Goal: Information Seeking & Learning: Check status

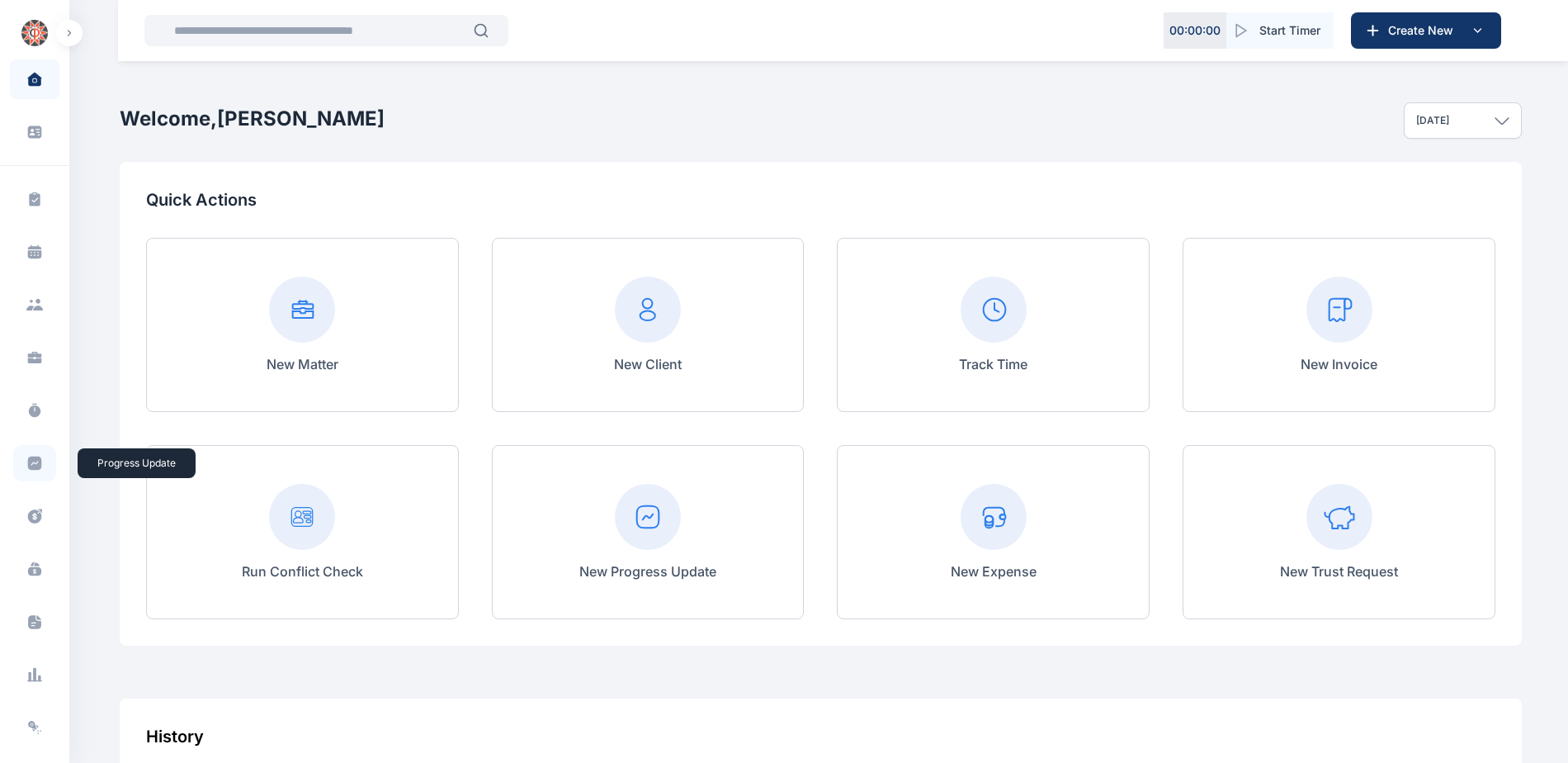
click at [36, 463] on icon at bounding box center [35, 463] width 14 height 14
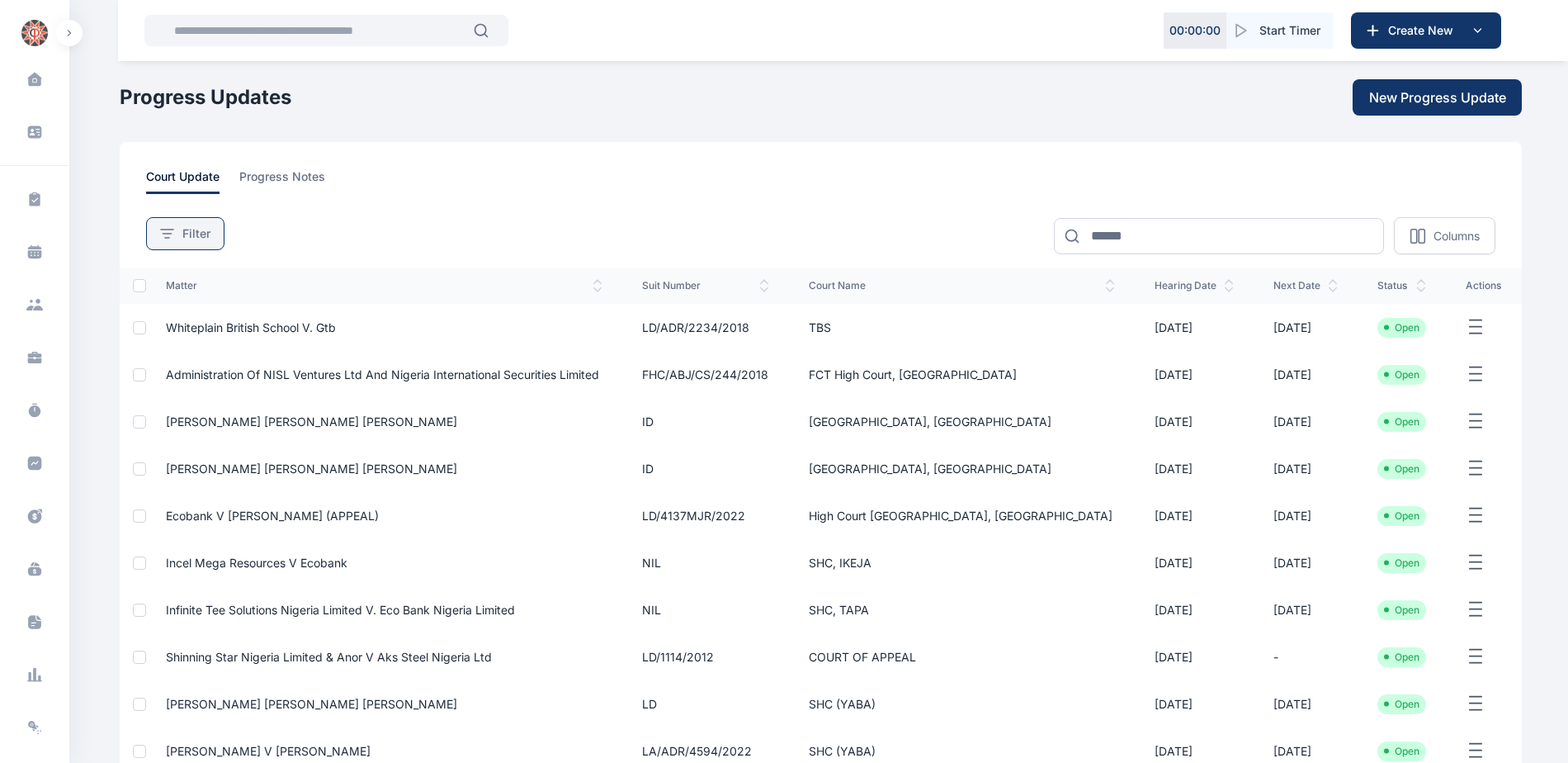
click at [178, 242] on button "Filter" at bounding box center [185, 233] width 78 height 33
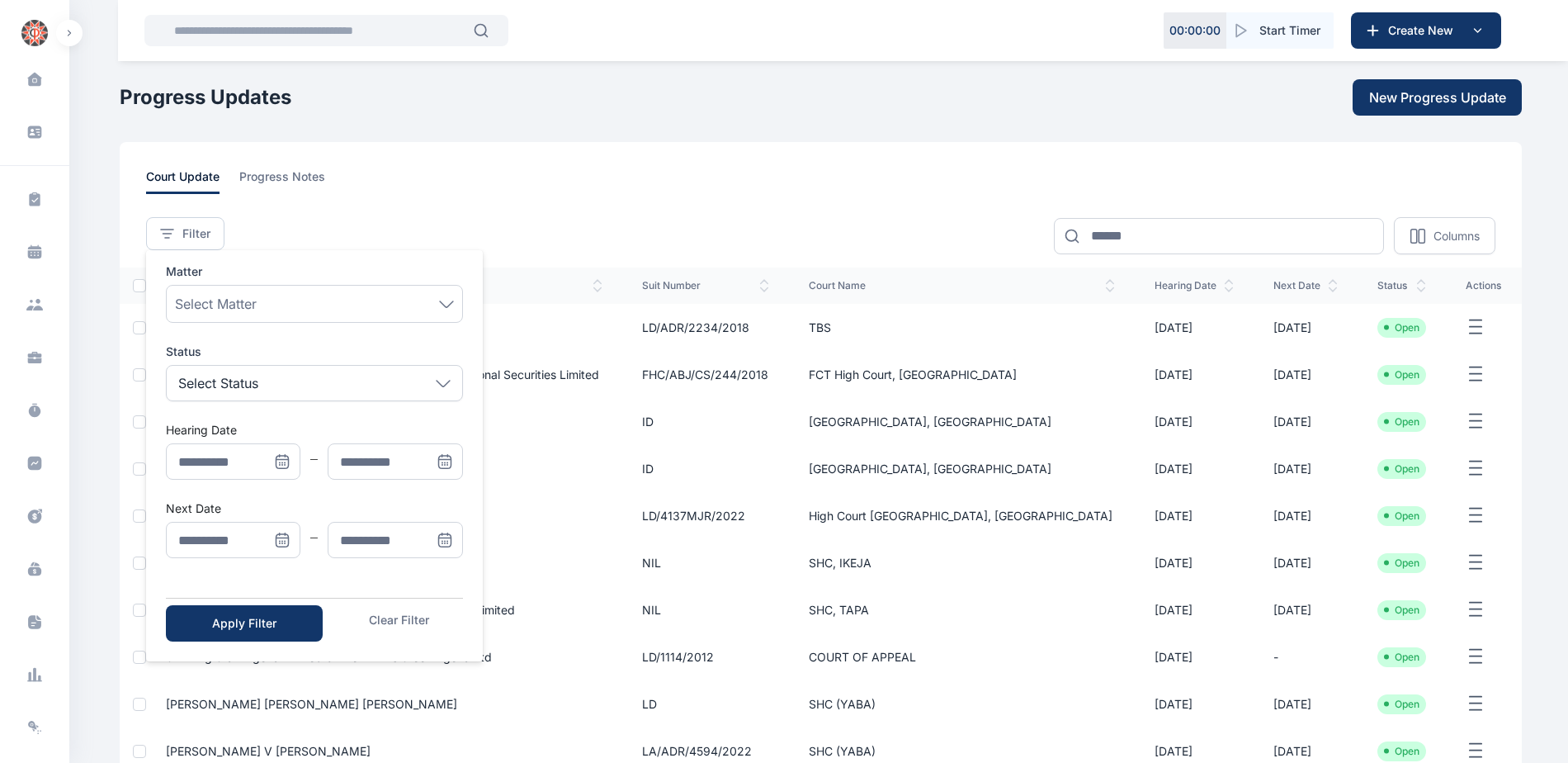
click at [282, 539] on icon "Menu" at bounding box center [281, 539] width 12 height 0
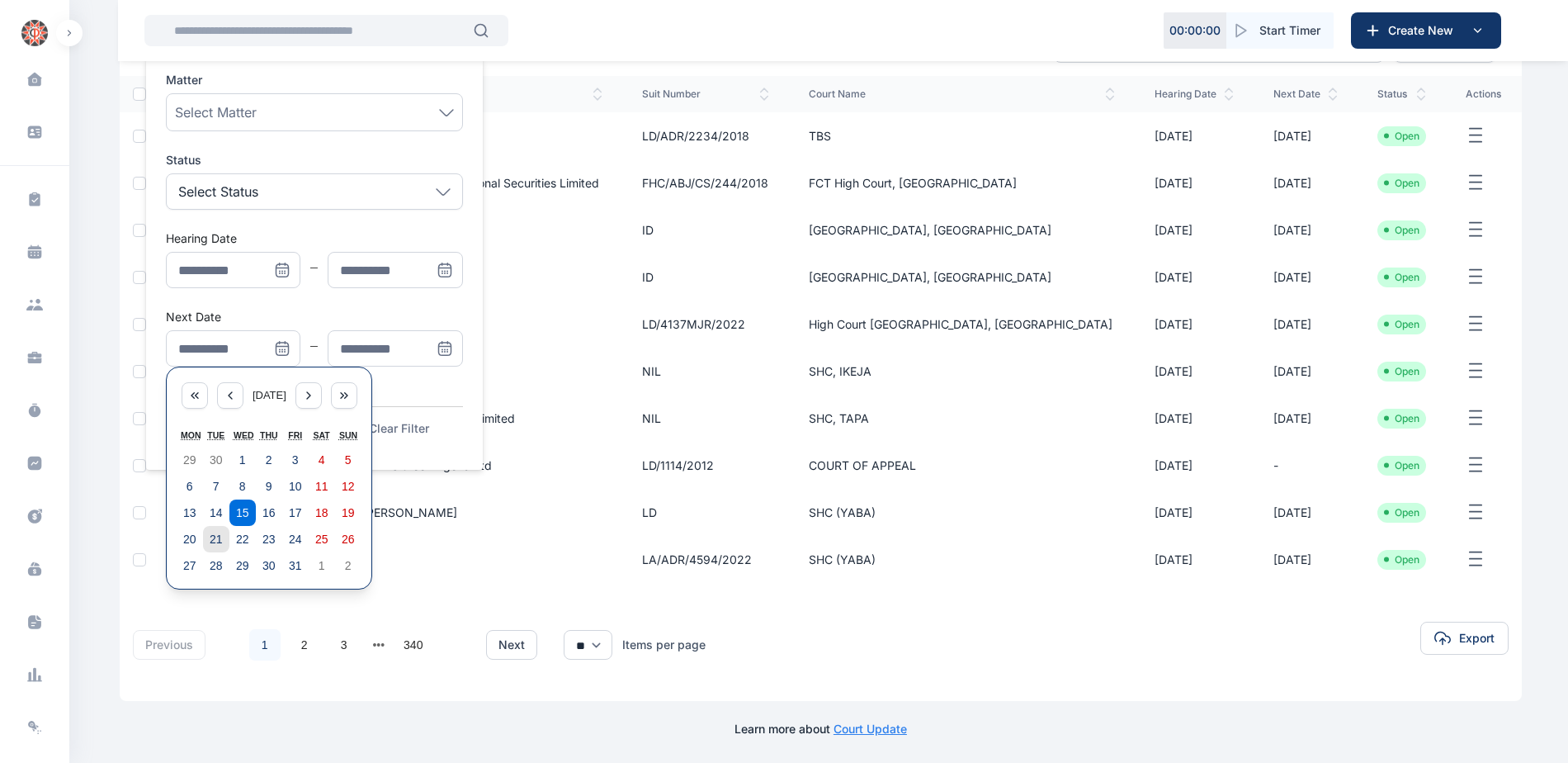
scroll to position [193, 0]
click at [190, 540] on abbr "20" at bounding box center [190, 538] width 14 height 14
type input "**********"
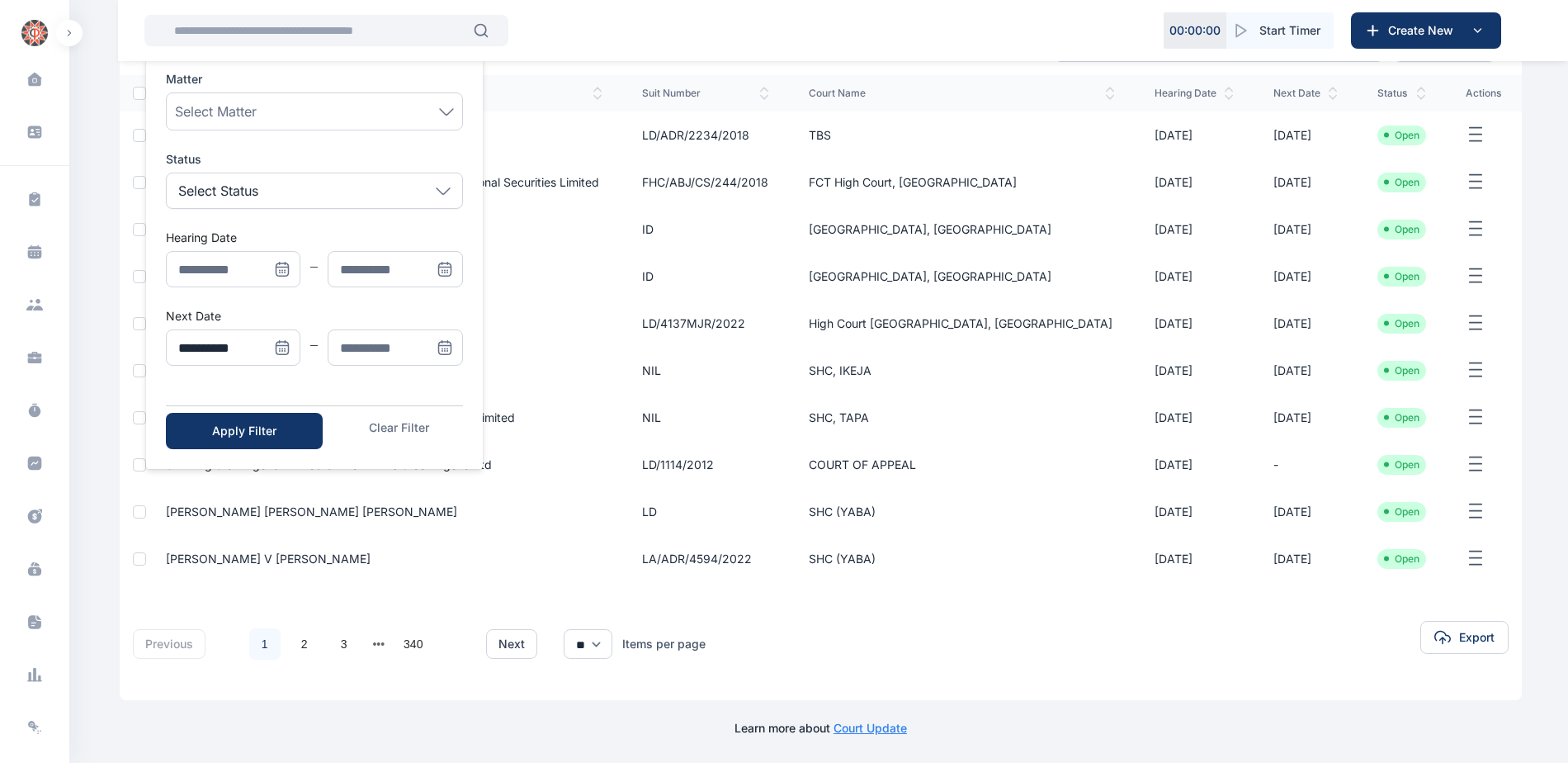
click at [446, 352] on icon "Menu" at bounding box center [445, 348] width 16 height 16
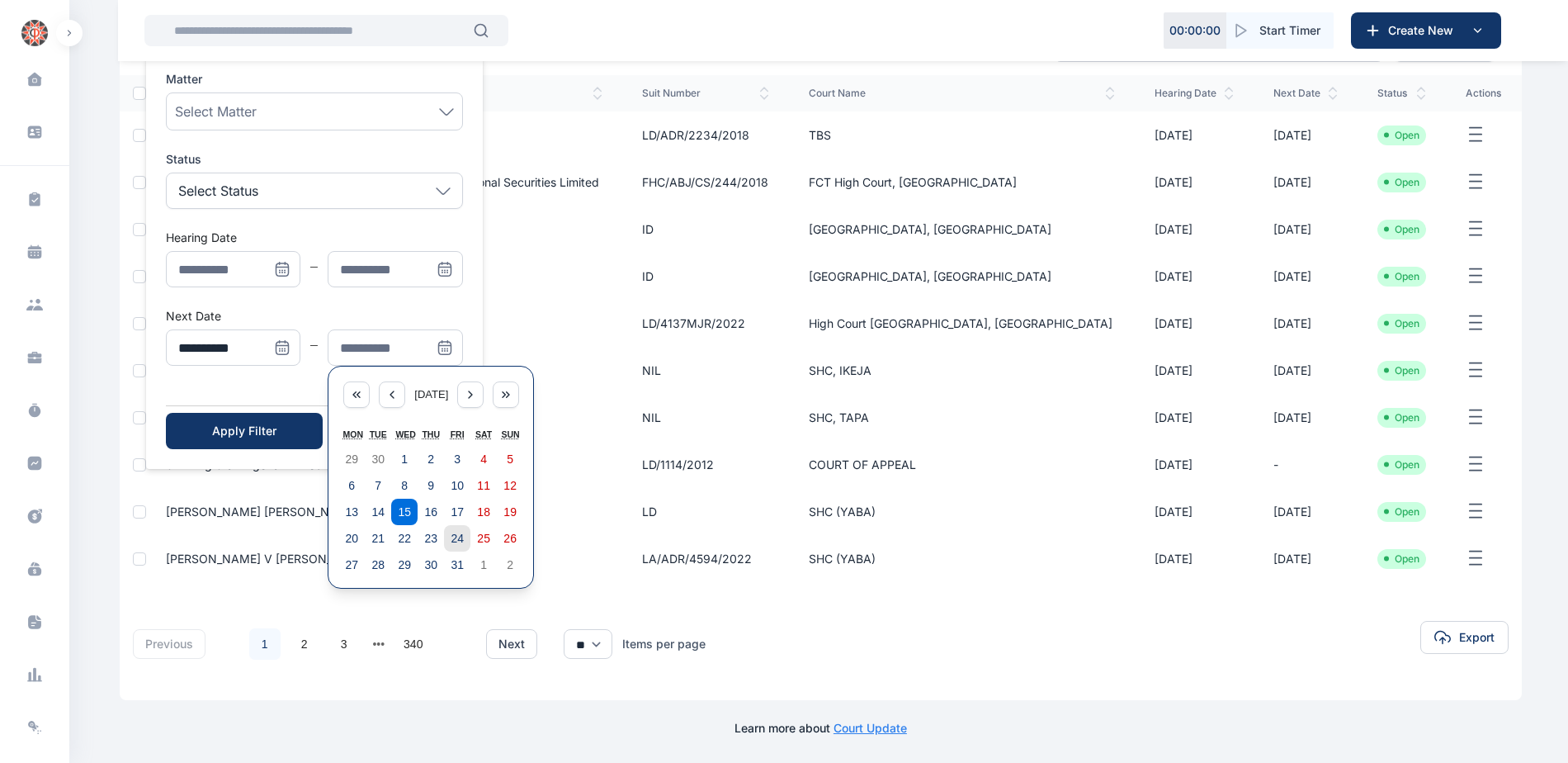
click at [459, 540] on abbr "24" at bounding box center [457, 538] width 14 height 14
type input "**********"
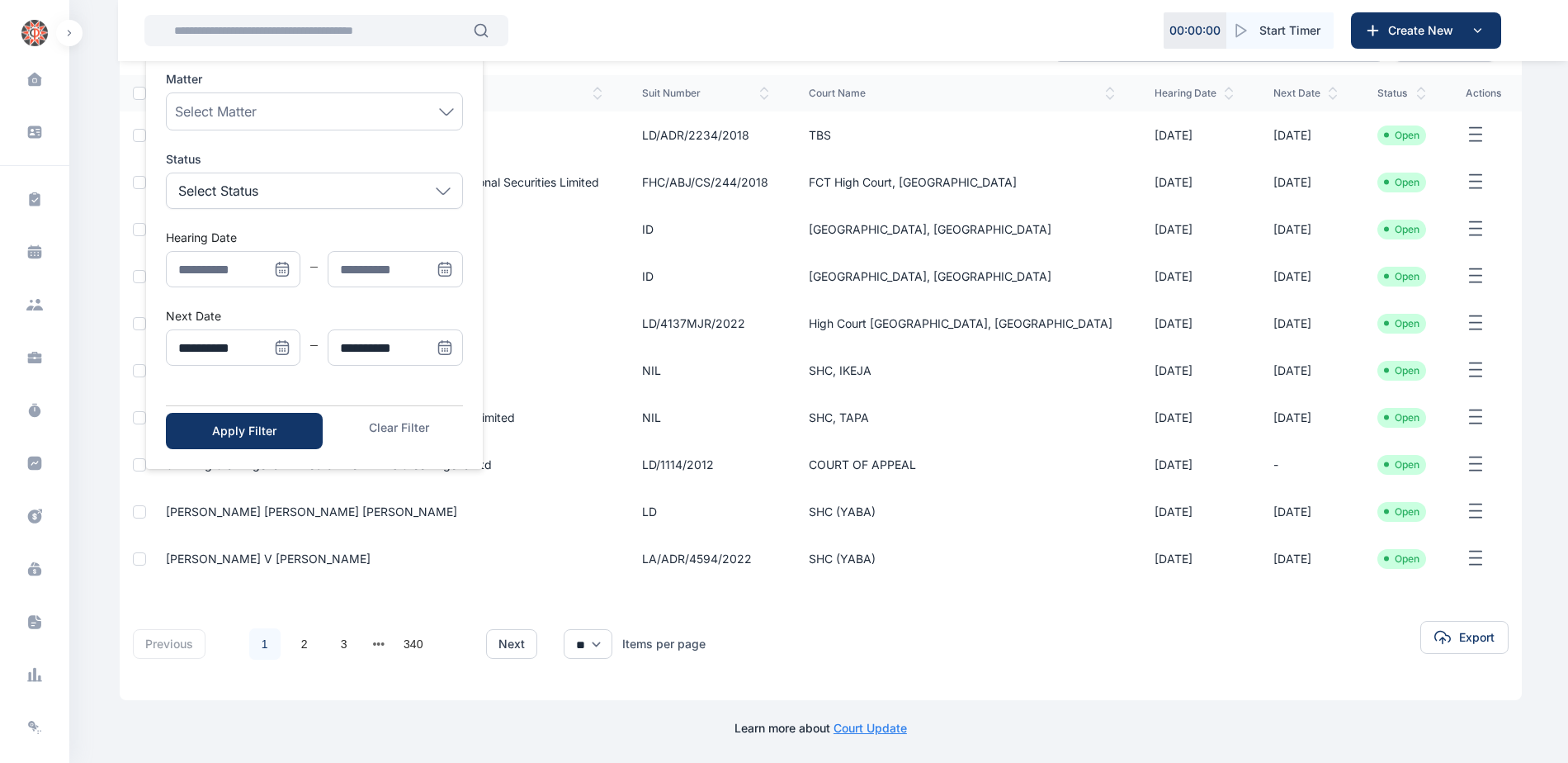
click at [451, 349] on icon "Menu" at bounding box center [445, 348] width 16 height 16
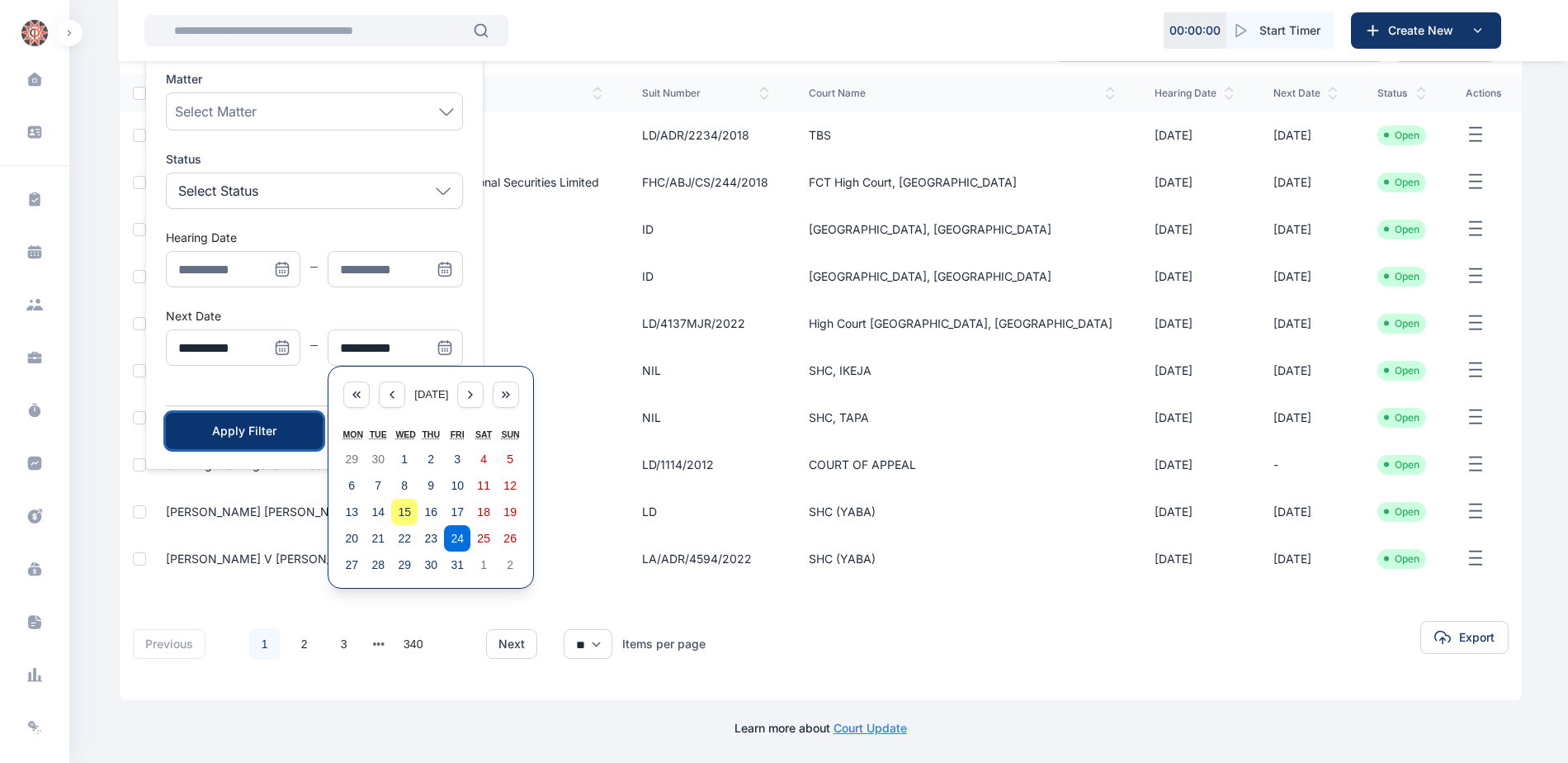
click at [224, 438] on div "Apply Filter" at bounding box center [244, 431] width 104 height 16
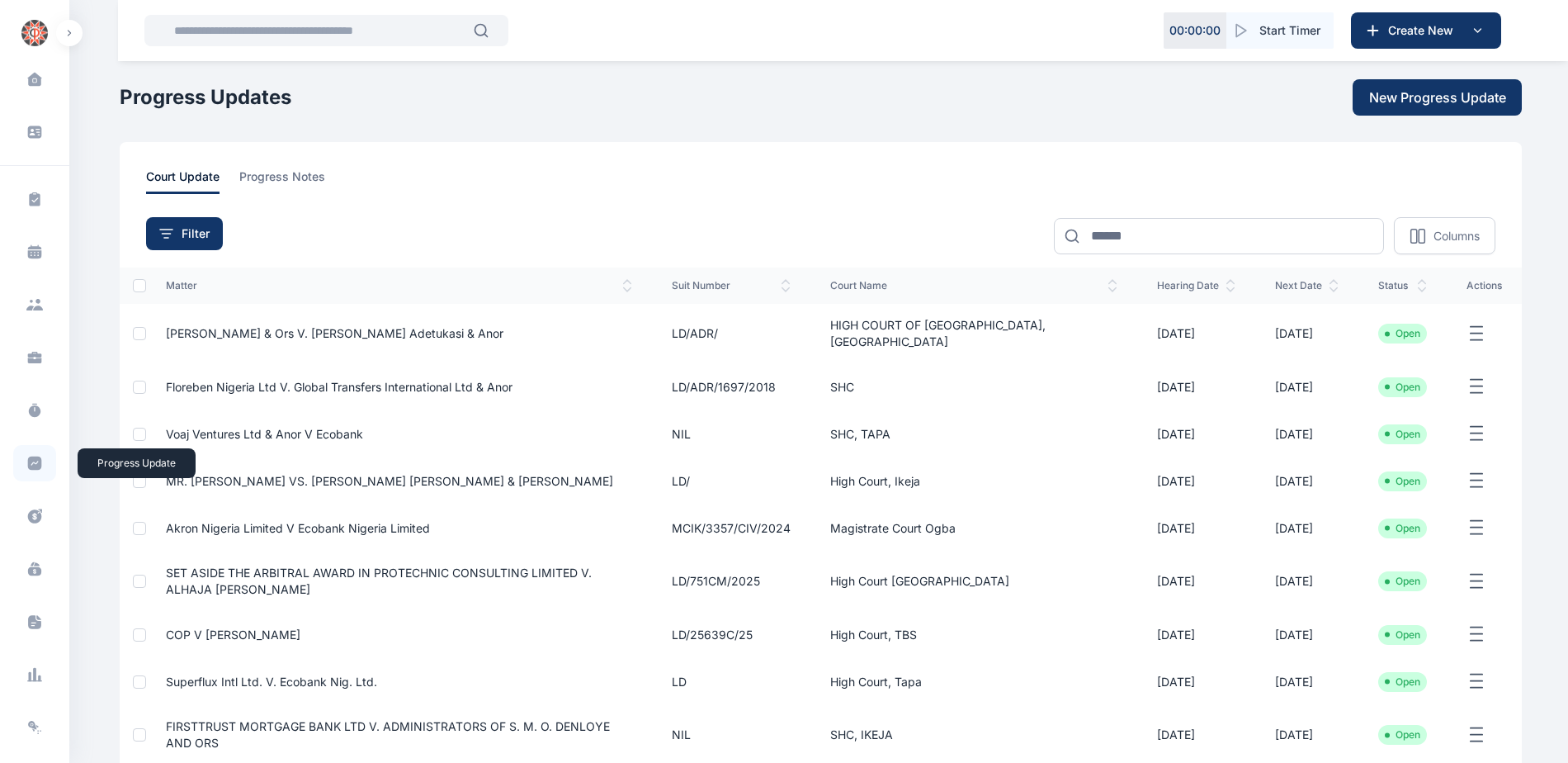
click at [28, 462] on icon at bounding box center [35, 463] width 14 height 14
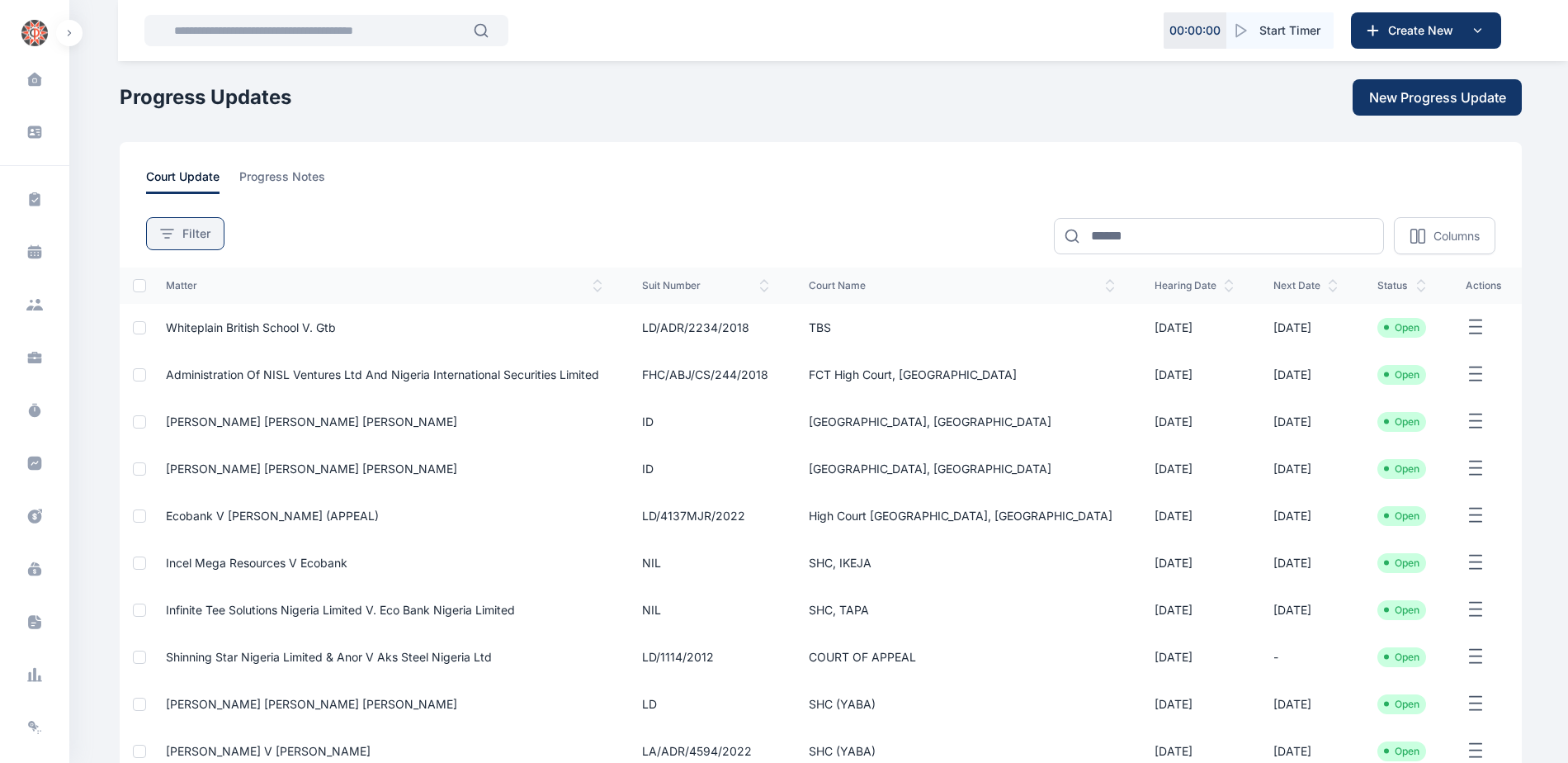
drag, startPoint x: 164, startPoint y: 227, endPoint x: 166, endPoint y: 237, distance: 10.2
click at [165, 228] on div "Filter" at bounding box center [184, 233] width 50 height 16
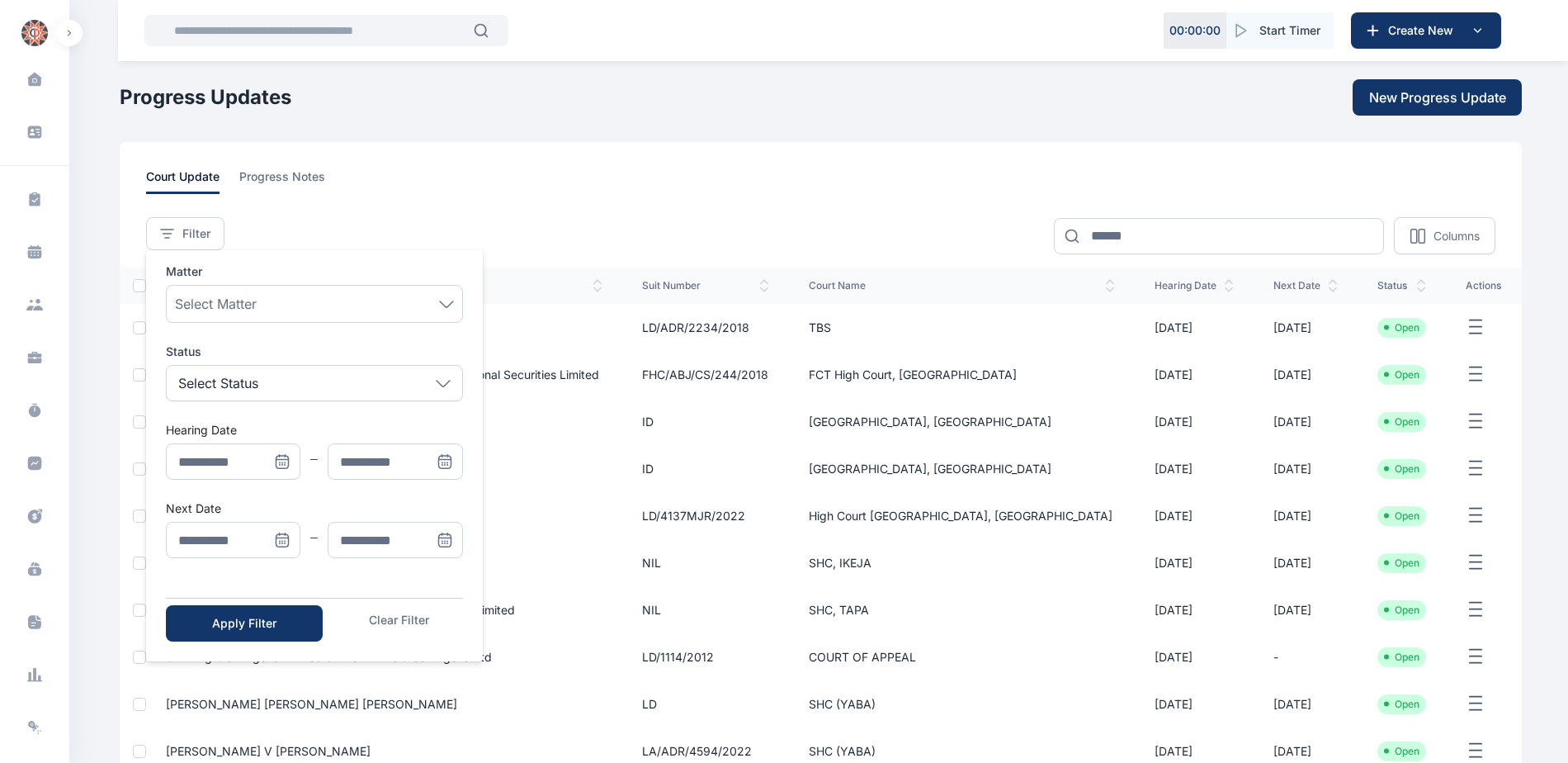
click at [281, 539] on icon "Menu" at bounding box center [281, 539] width 12 height 0
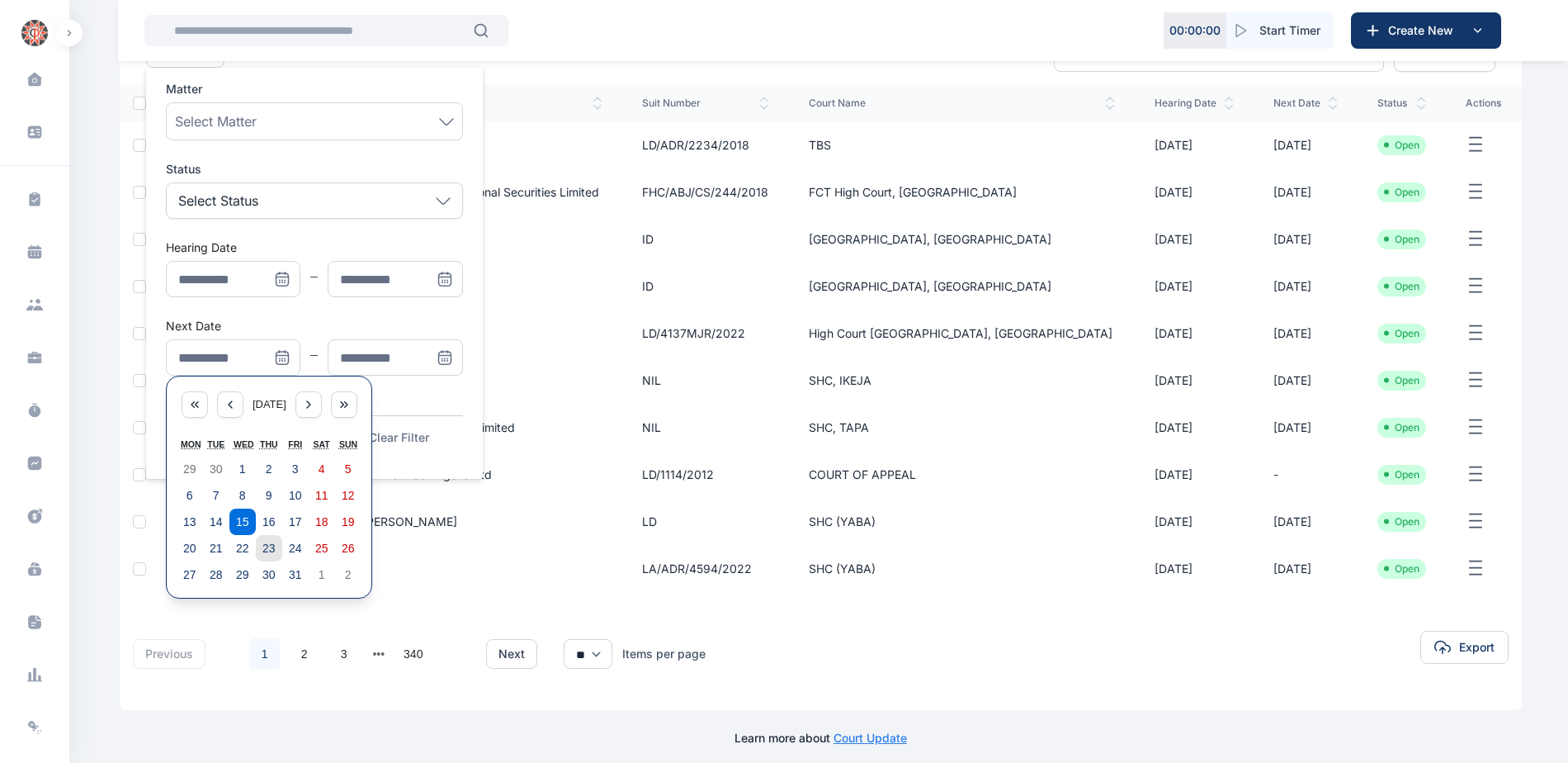
scroll to position [193, 0]
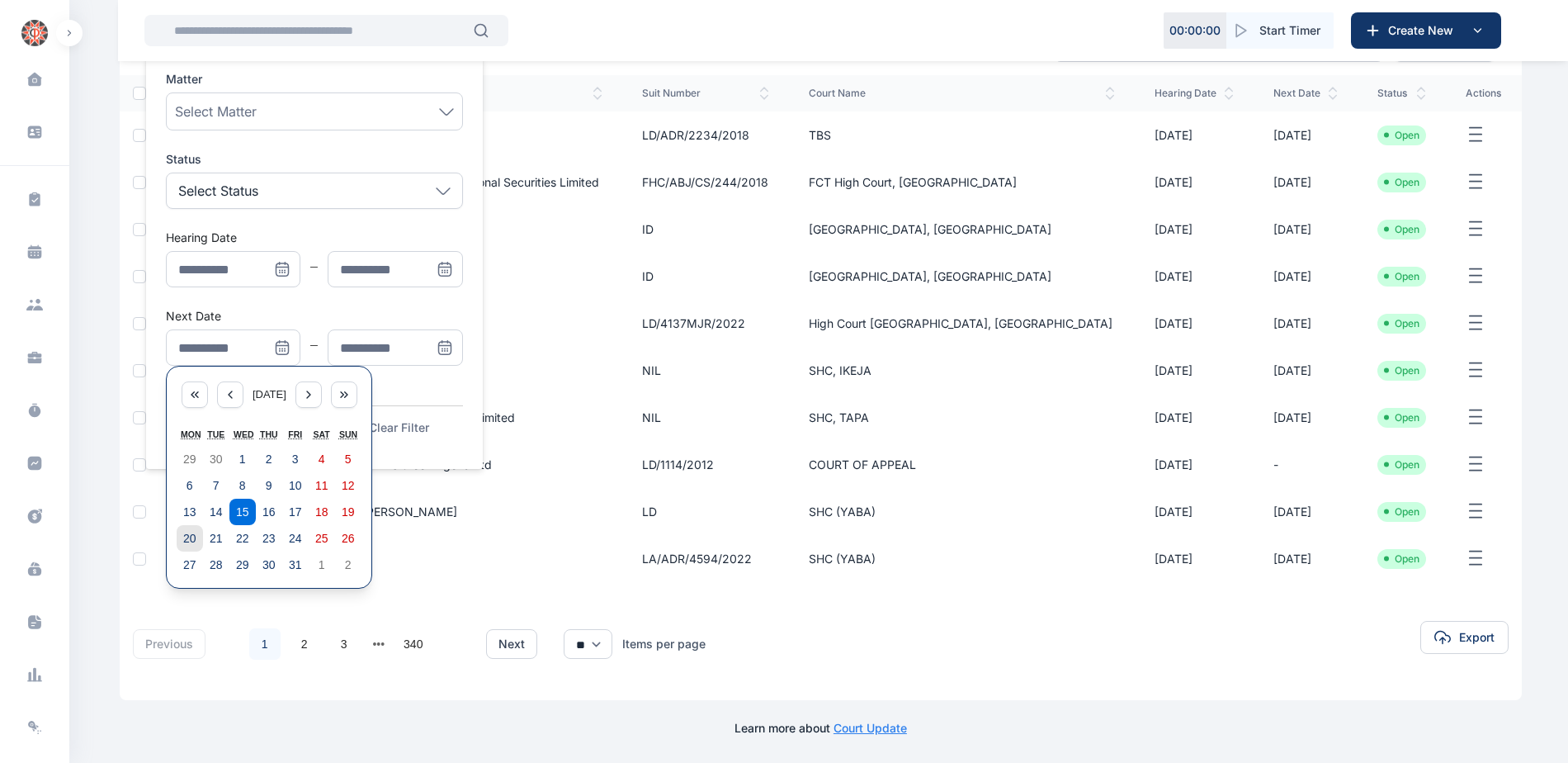
drag, startPoint x: 186, startPoint y: 545, endPoint x: 198, endPoint y: 544, distance: 12.0
click at [187, 544] on abbr "20" at bounding box center [190, 538] width 14 height 14
type input "**********"
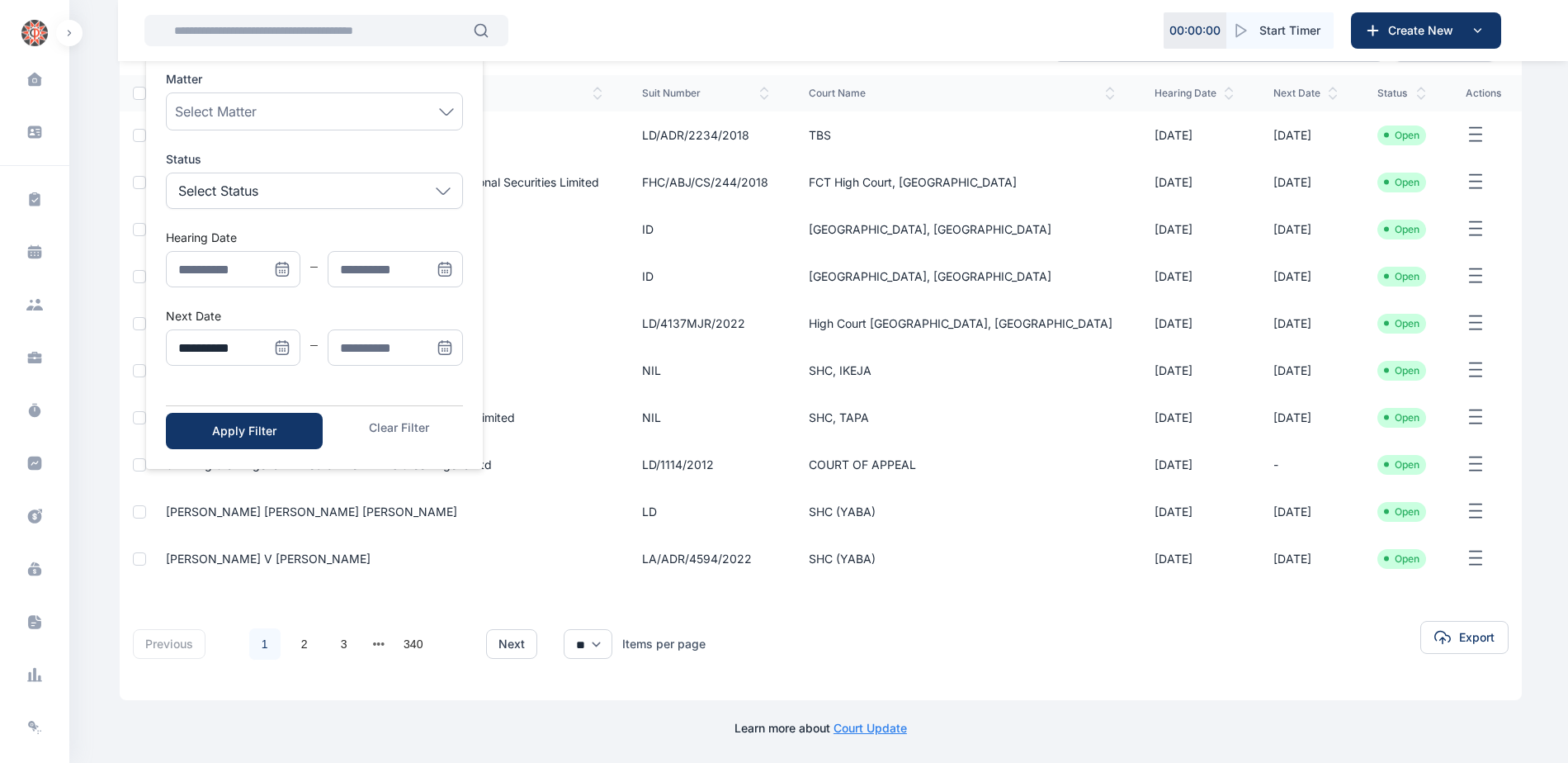
drag, startPoint x: 452, startPoint y: 346, endPoint x: 448, endPoint y: 358, distance: 12.6
click at [452, 345] on icon "Menu" at bounding box center [445, 348] width 16 height 16
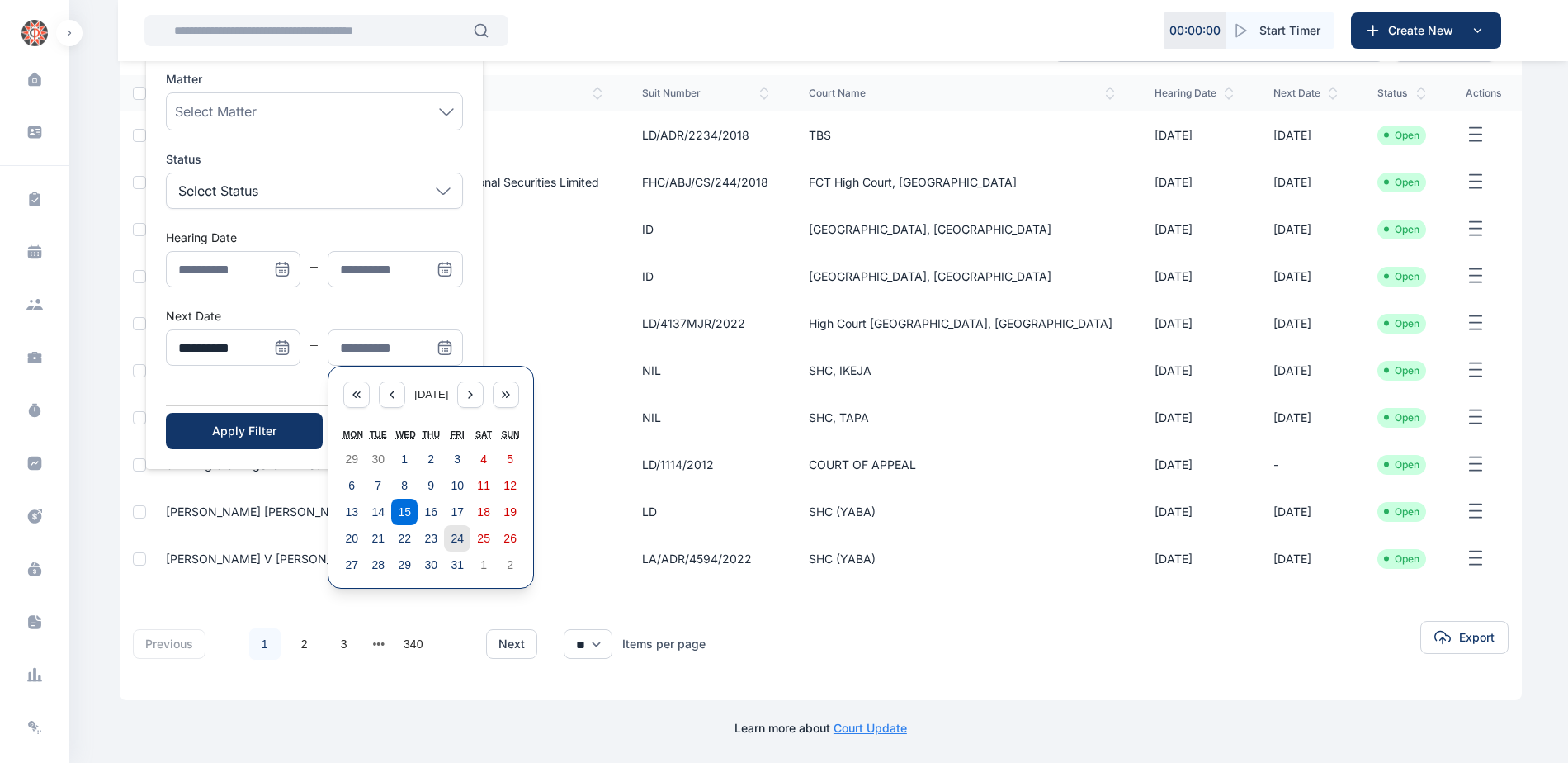
click at [458, 536] on abbr "24" at bounding box center [457, 538] width 14 height 14
type input "**********"
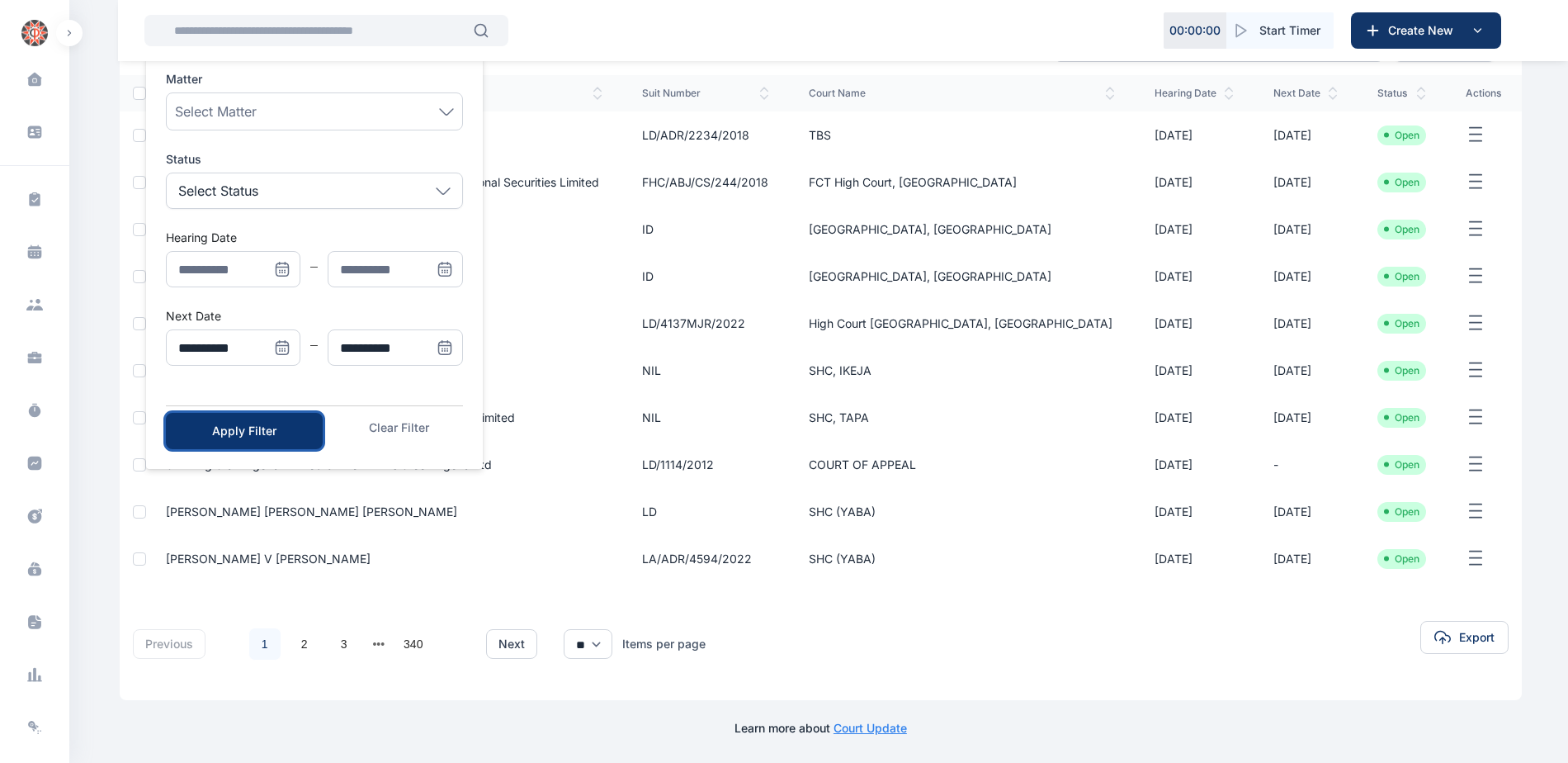
click at [251, 432] on div "Apply Filter" at bounding box center [244, 431] width 104 height 16
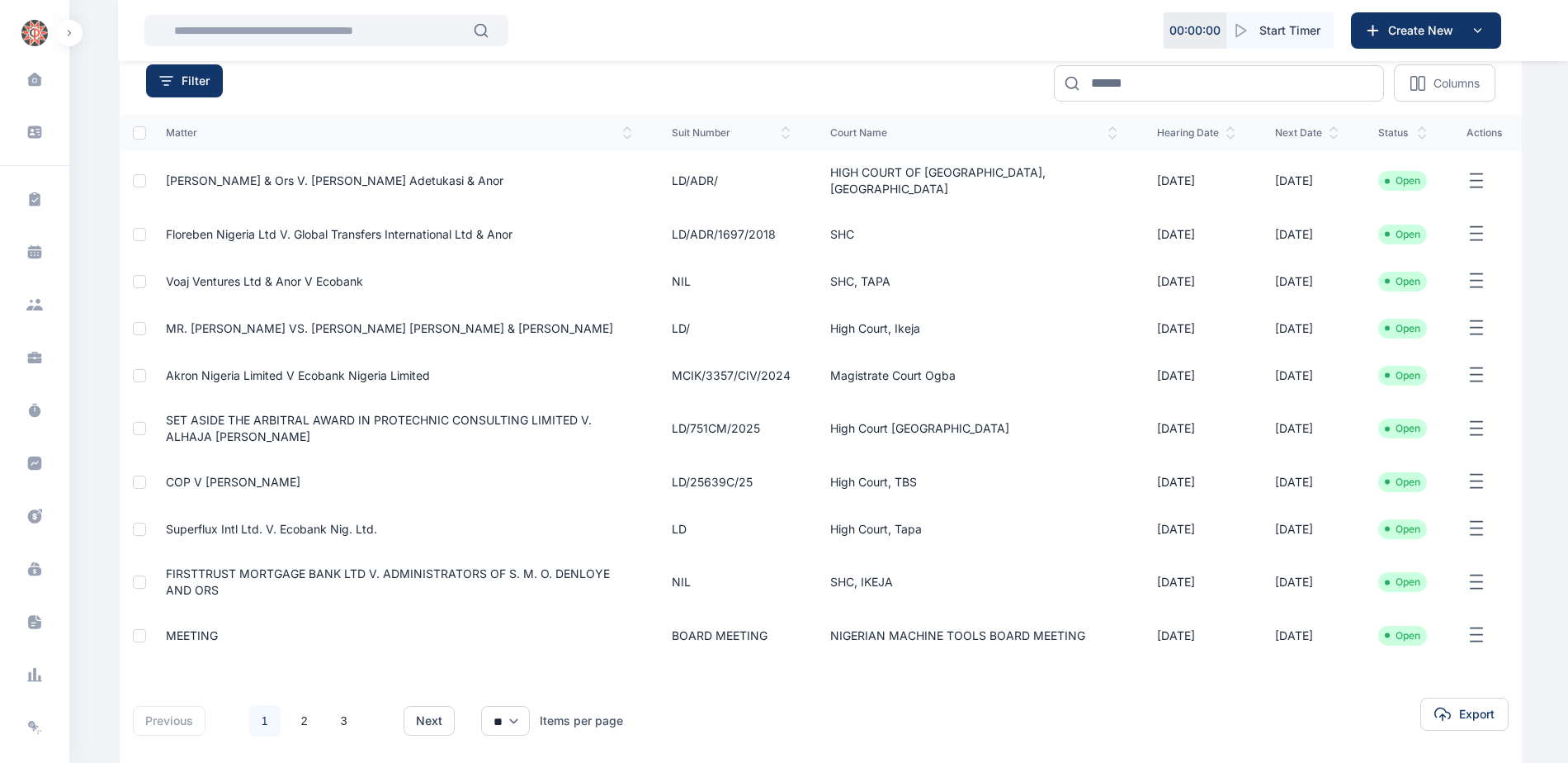
scroll to position [217, 0]
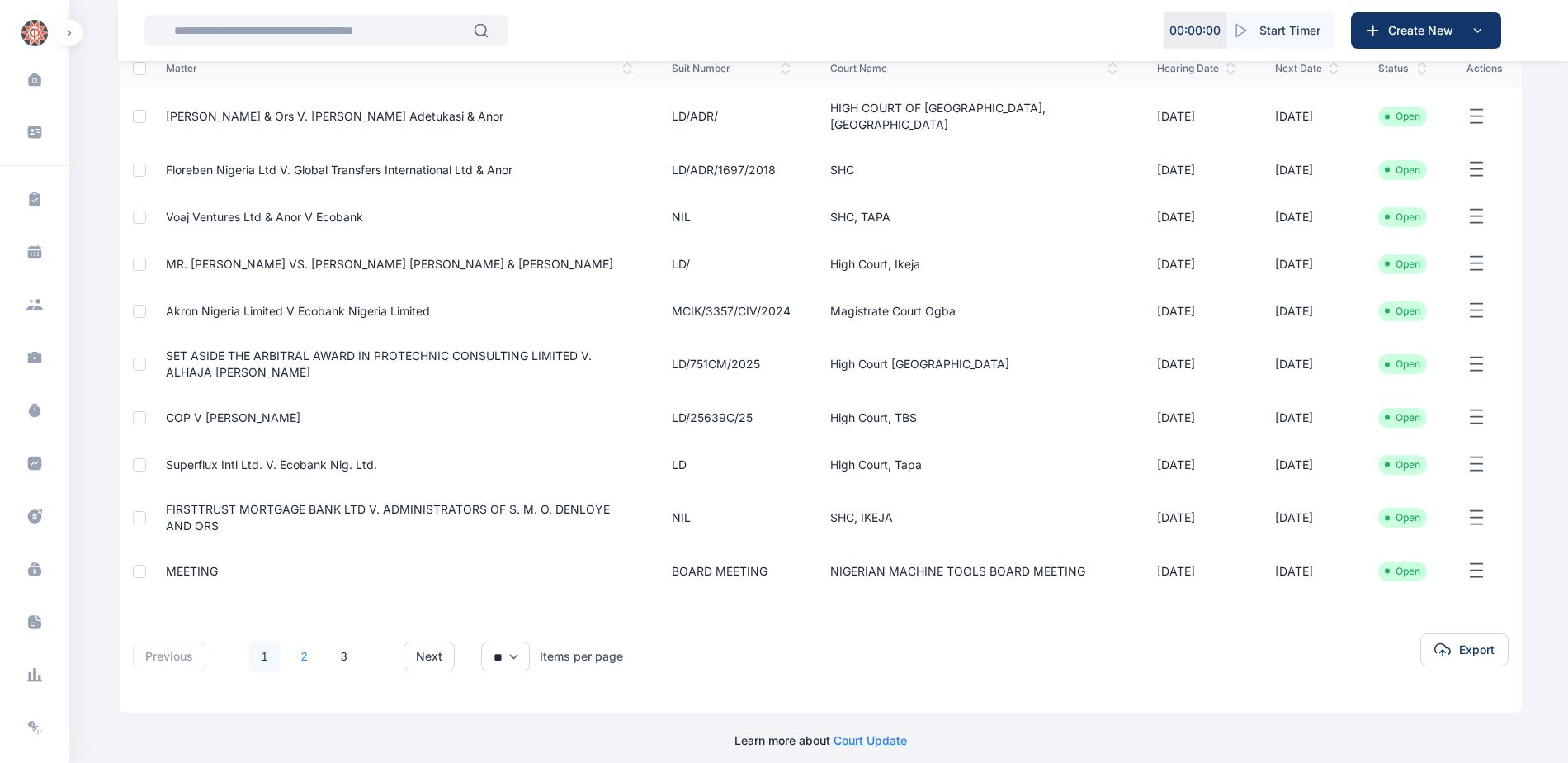
click at [301, 641] on link "2" at bounding box center [304, 656] width 32 height 32
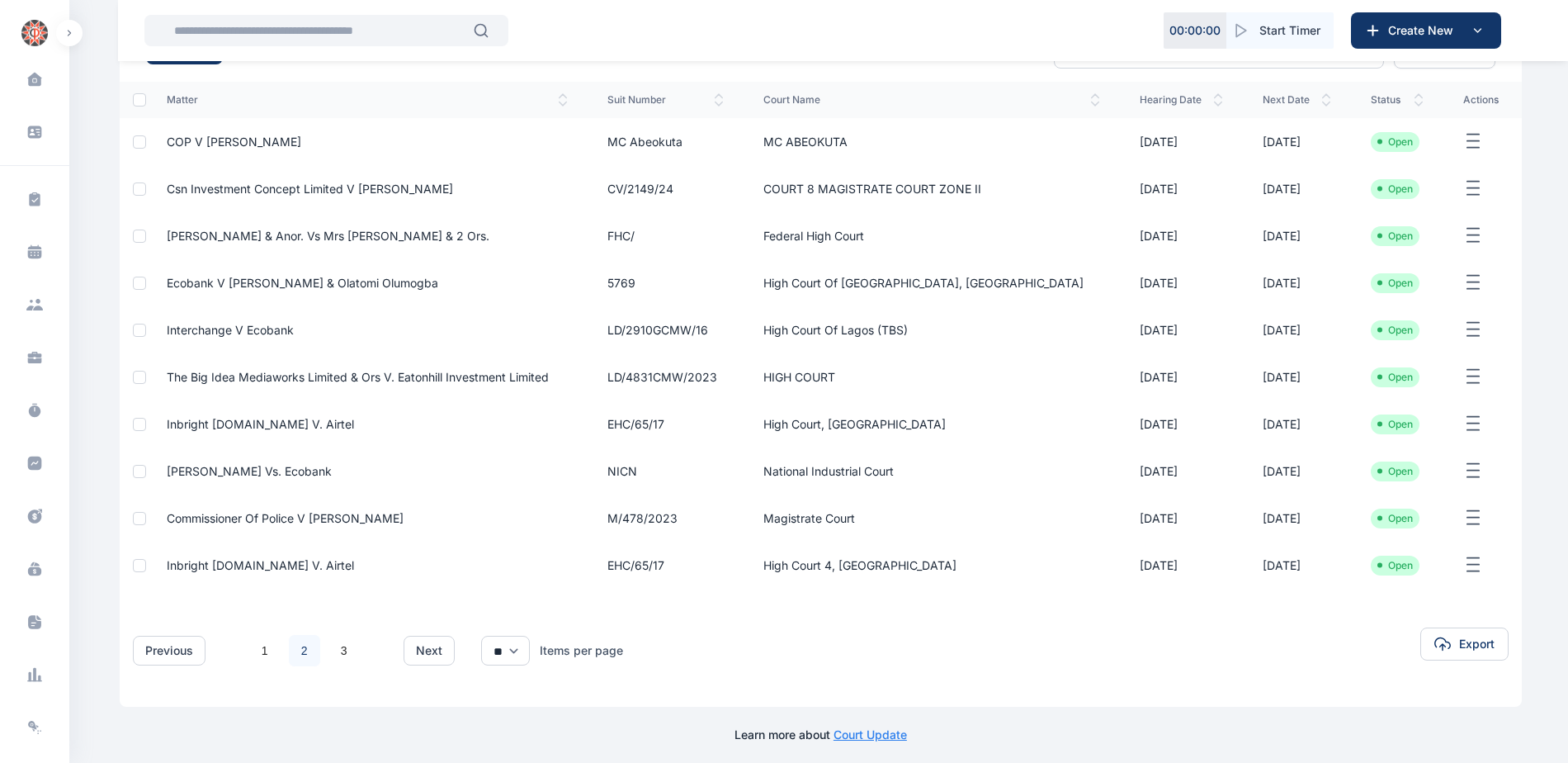
scroll to position [193, 0]
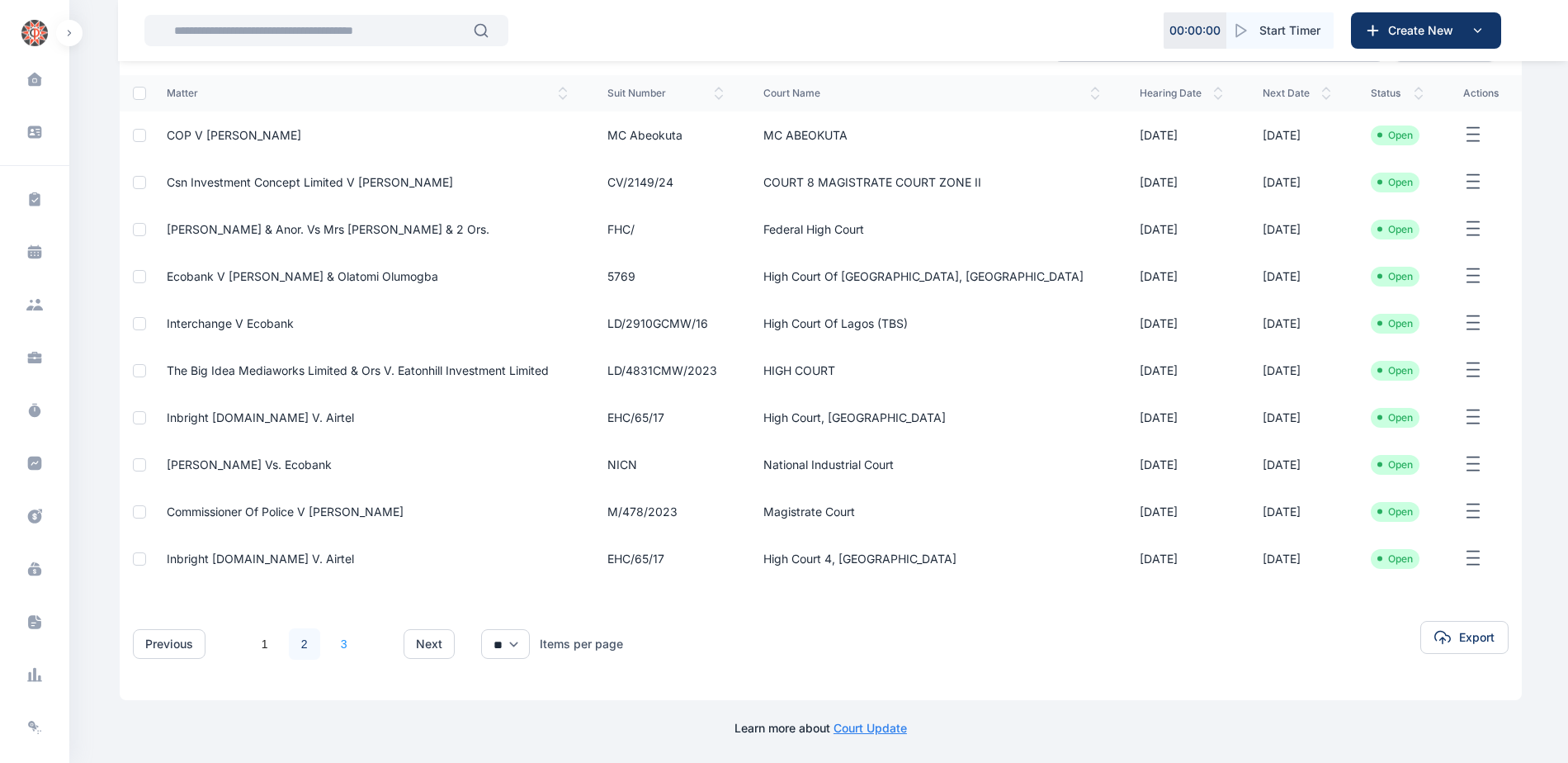
click at [339, 647] on link "3" at bounding box center [344, 644] width 32 height 32
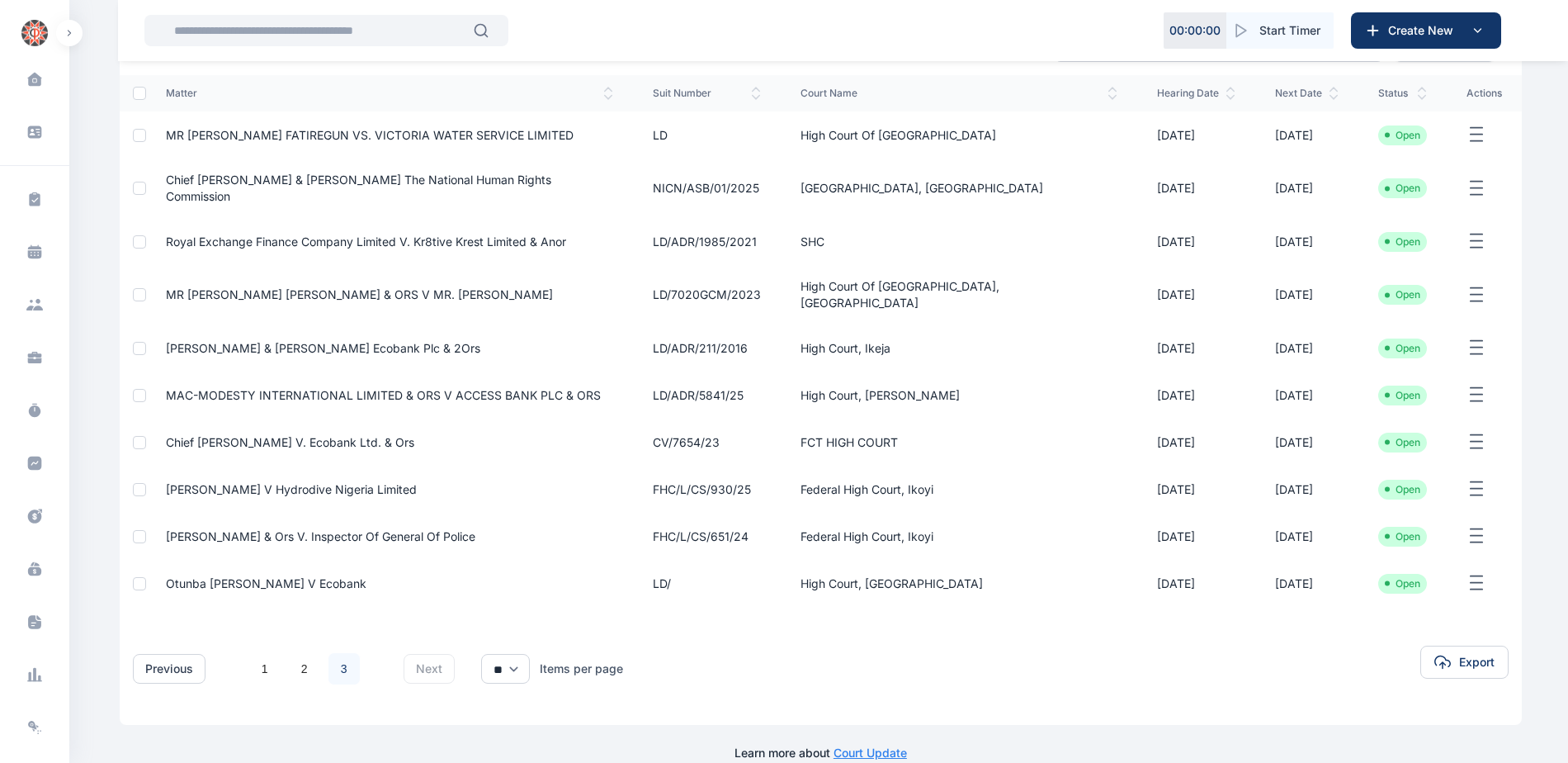
click at [347, 653] on link "3" at bounding box center [344, 669] width 32 height 32
click at [267, 653] on link "1" at bounding box center [264, 669] width 32 height 32
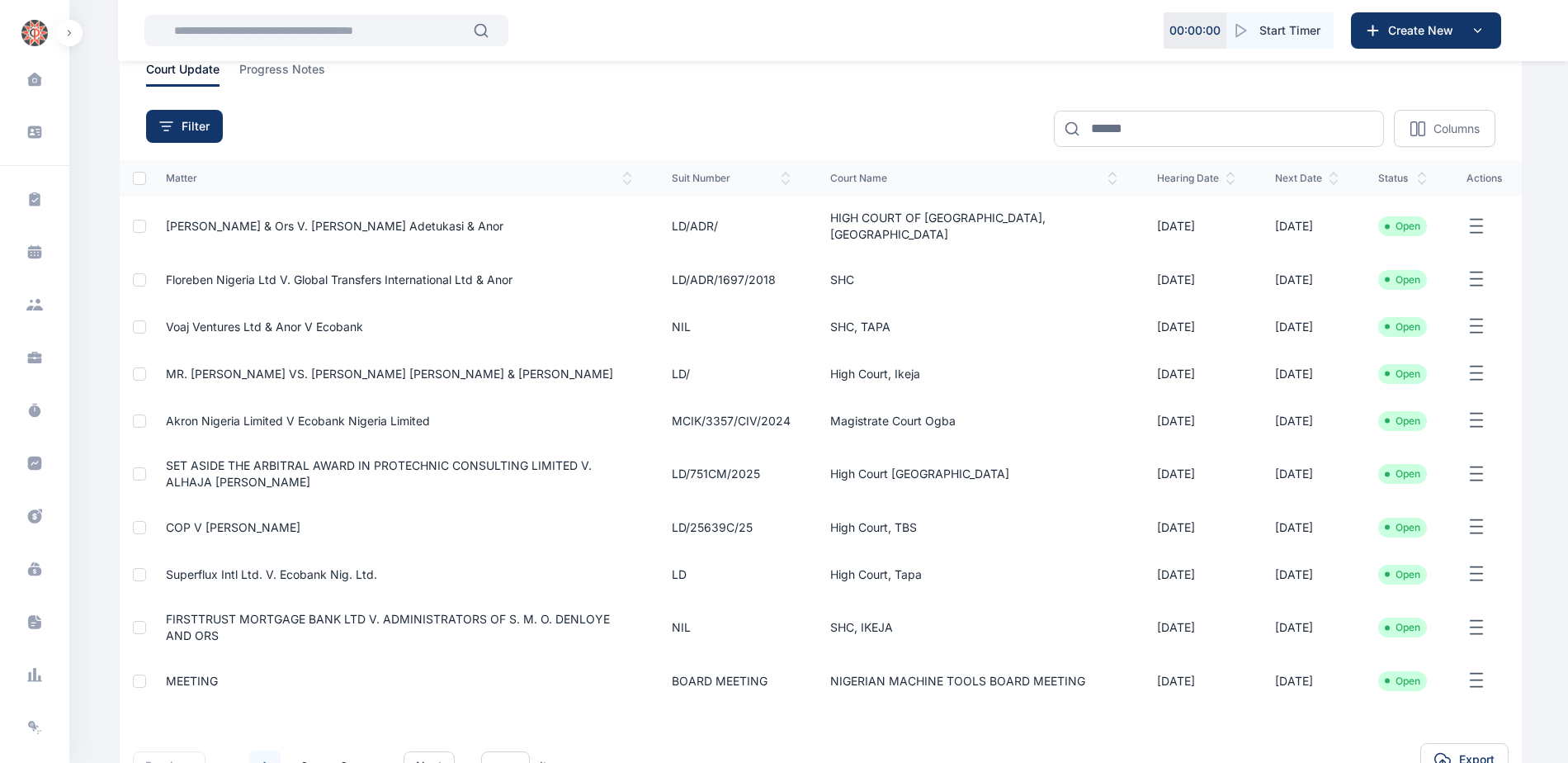
scroll to position [217, 0]
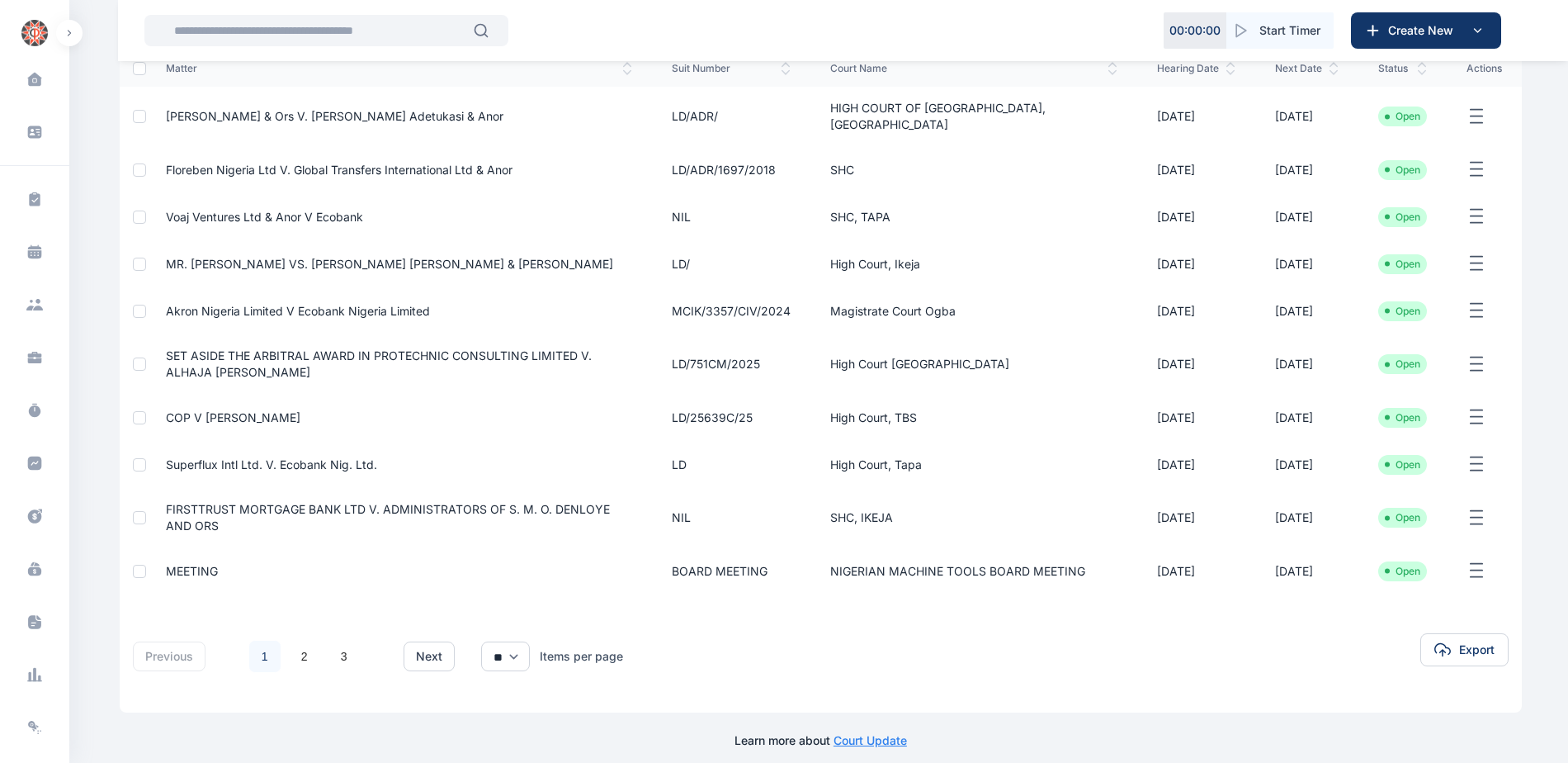
click at [260, 642] on link "1" at bounding box center [264, 656] width 32 height 32
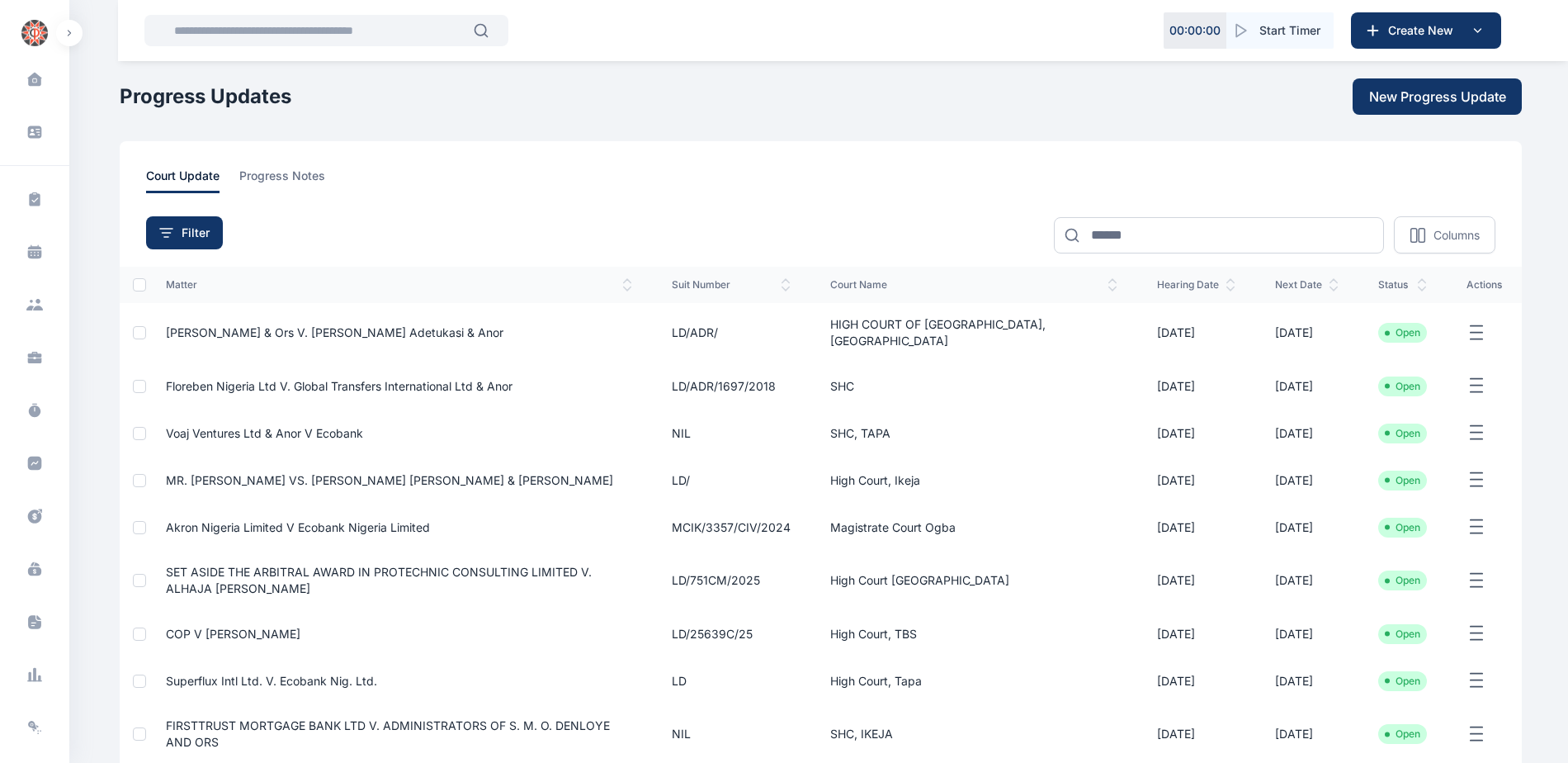
scroll to position [0, 0]
click at [298, 326] on span "[PERSON_NAME] & ors v. [PERSON_NAME] Adetukasi & Anor" at bounding box center [335, 332] width 338 height 14
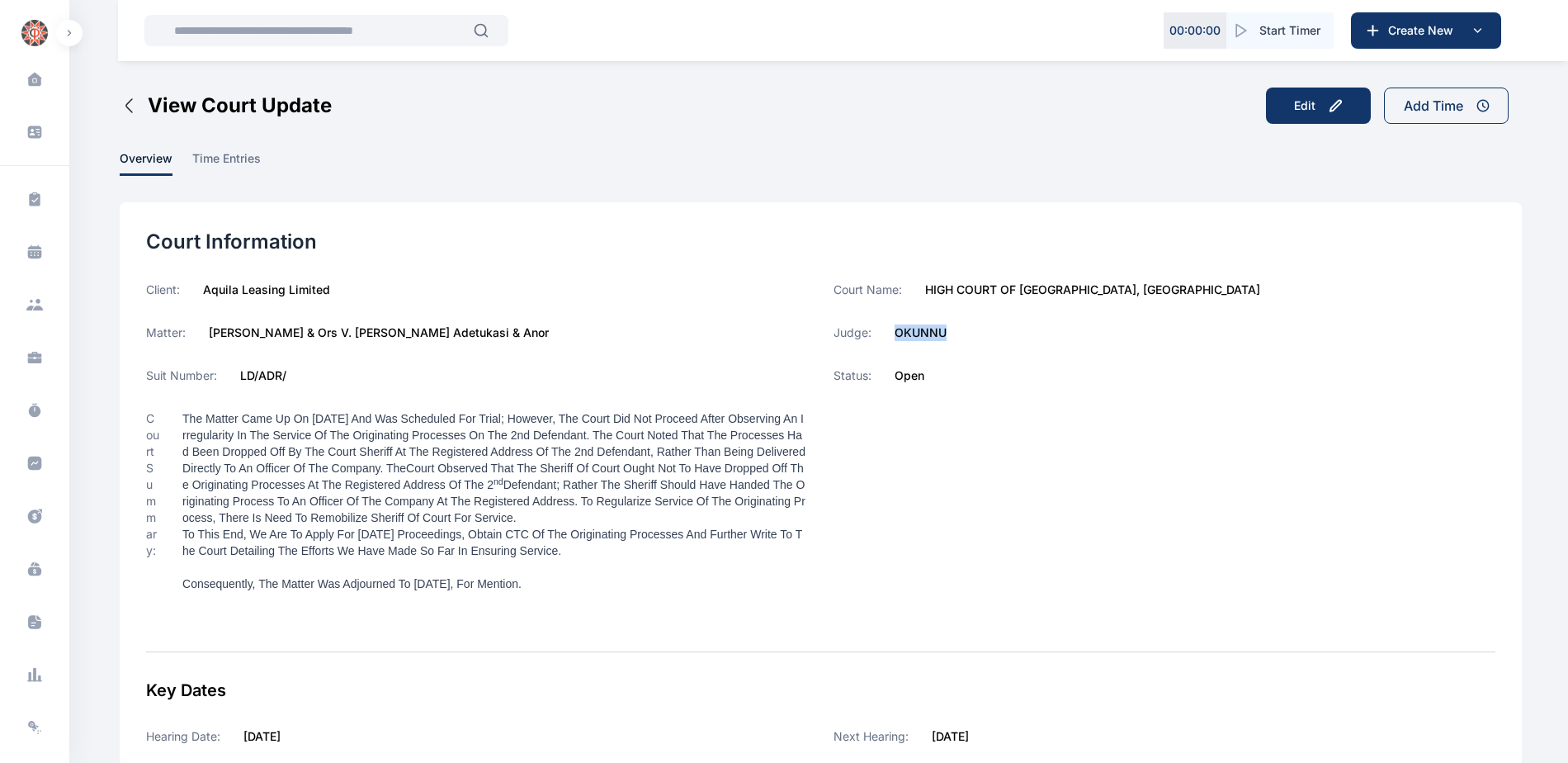
drag, startPoint x: 897, startPoint y: 332, endPoint x: 953, endPoint y: 332, distance: 56.0
click at [953, 332] on div "Judge: OKUNNU" at bounding box center [1164, 332] width 662 height 16
copy label "OKUNNU"
drag, startPoint x: 920, startPoint y: 290, endPoint x: 1142, endPoint y: 291, distance: 222.0
click at [1142, 291] on div "Court Name: HIGH COURT OF [GEOGRAPHIC_DATA], [GEOGRAPHIC_DATA]" at bounding box center [1164, 290] width 662 height 16
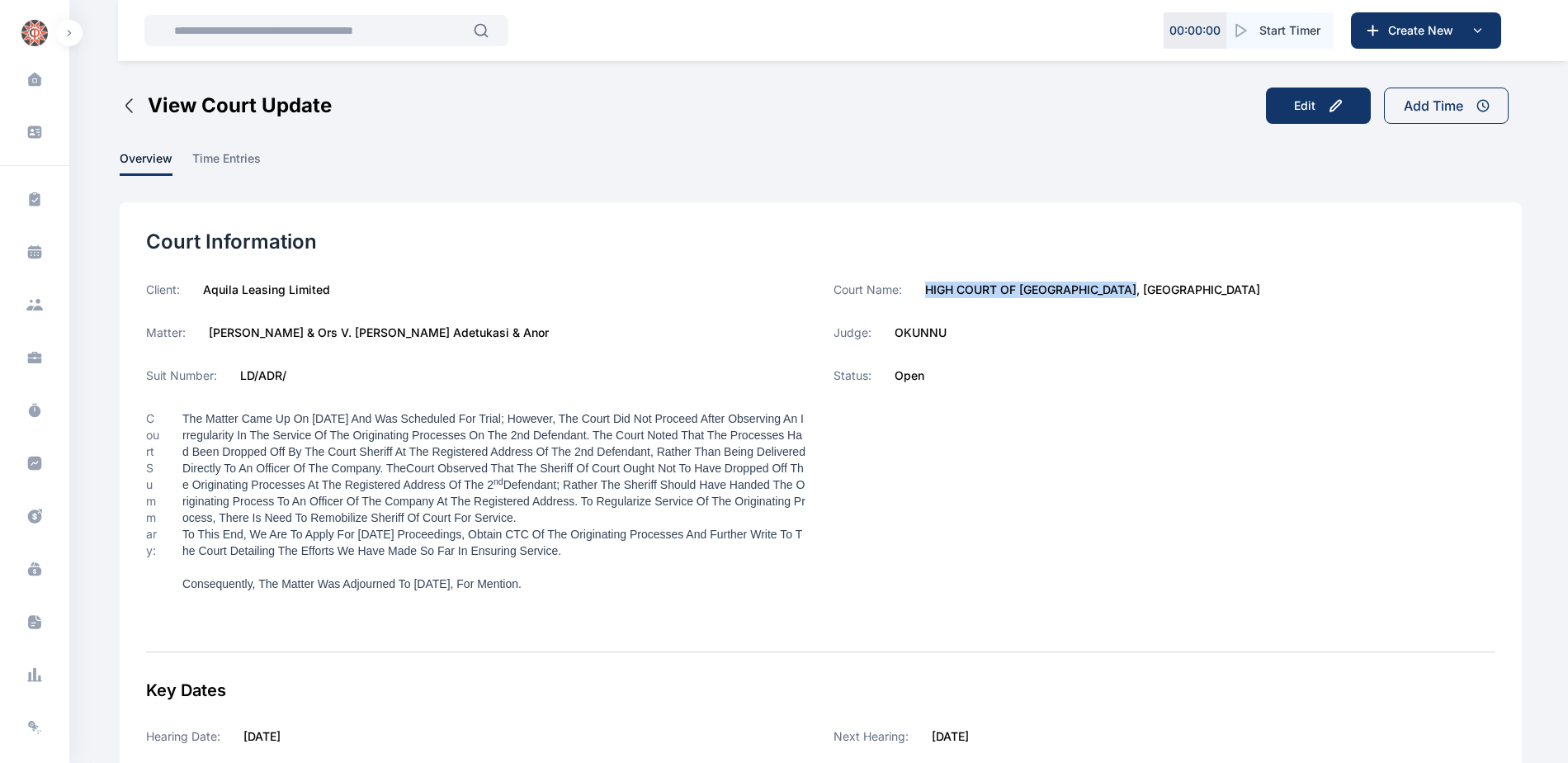
copy label "HIGH COURT OF [GEOGRAPHIC_DATA], [GEOGRAPHIC_DATA]"
click at [36, 467] on icon at bounding box center [35, 463] width 14 height 14
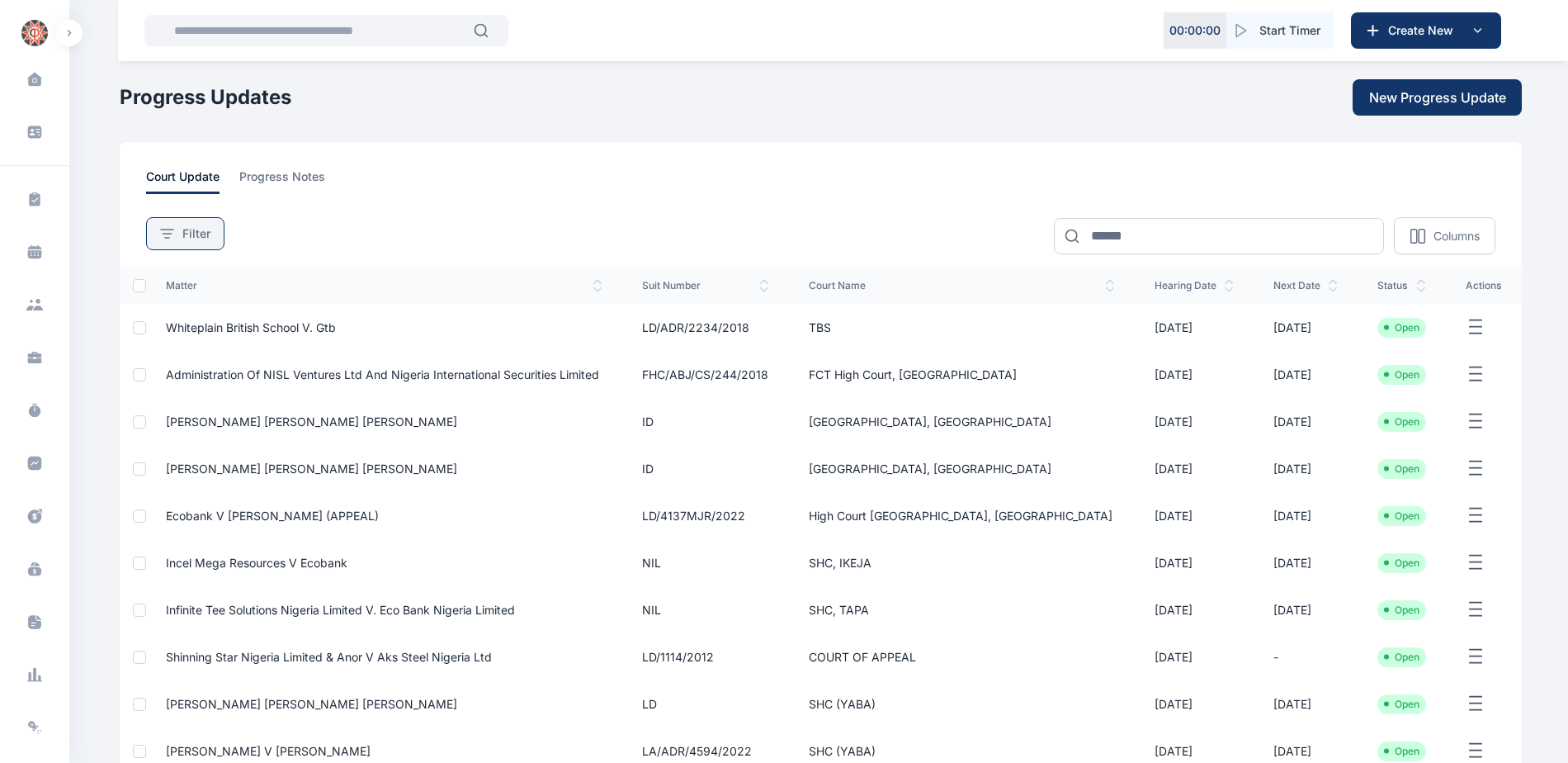
click at [186, 241] on span "Filter" at bounding box center [196, 233] width 28 height 16
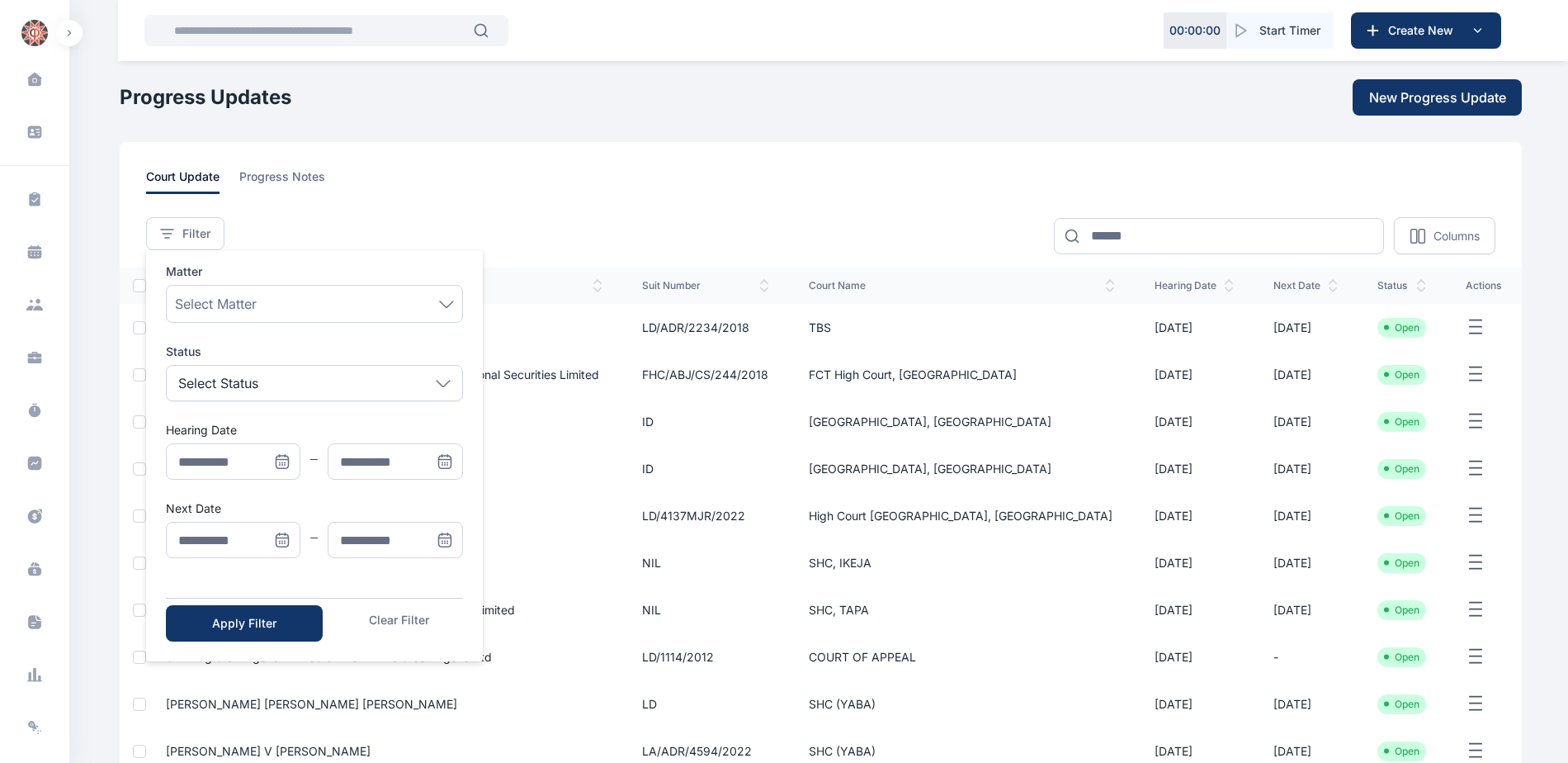
click at [279, 541] on icon "Menu" at bounding box center [282, 540] width 16 height 16
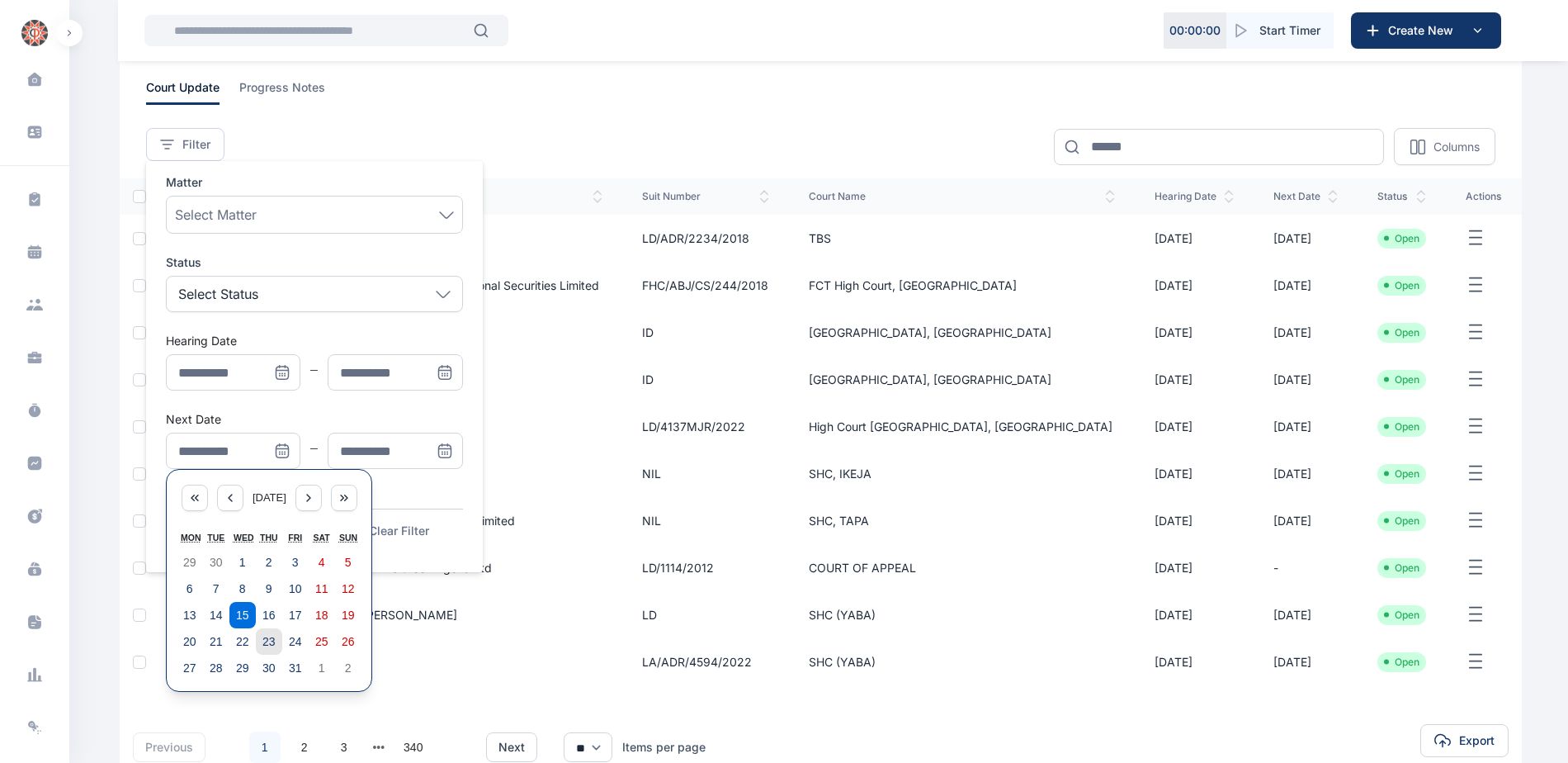
scroll to position [193, 0]
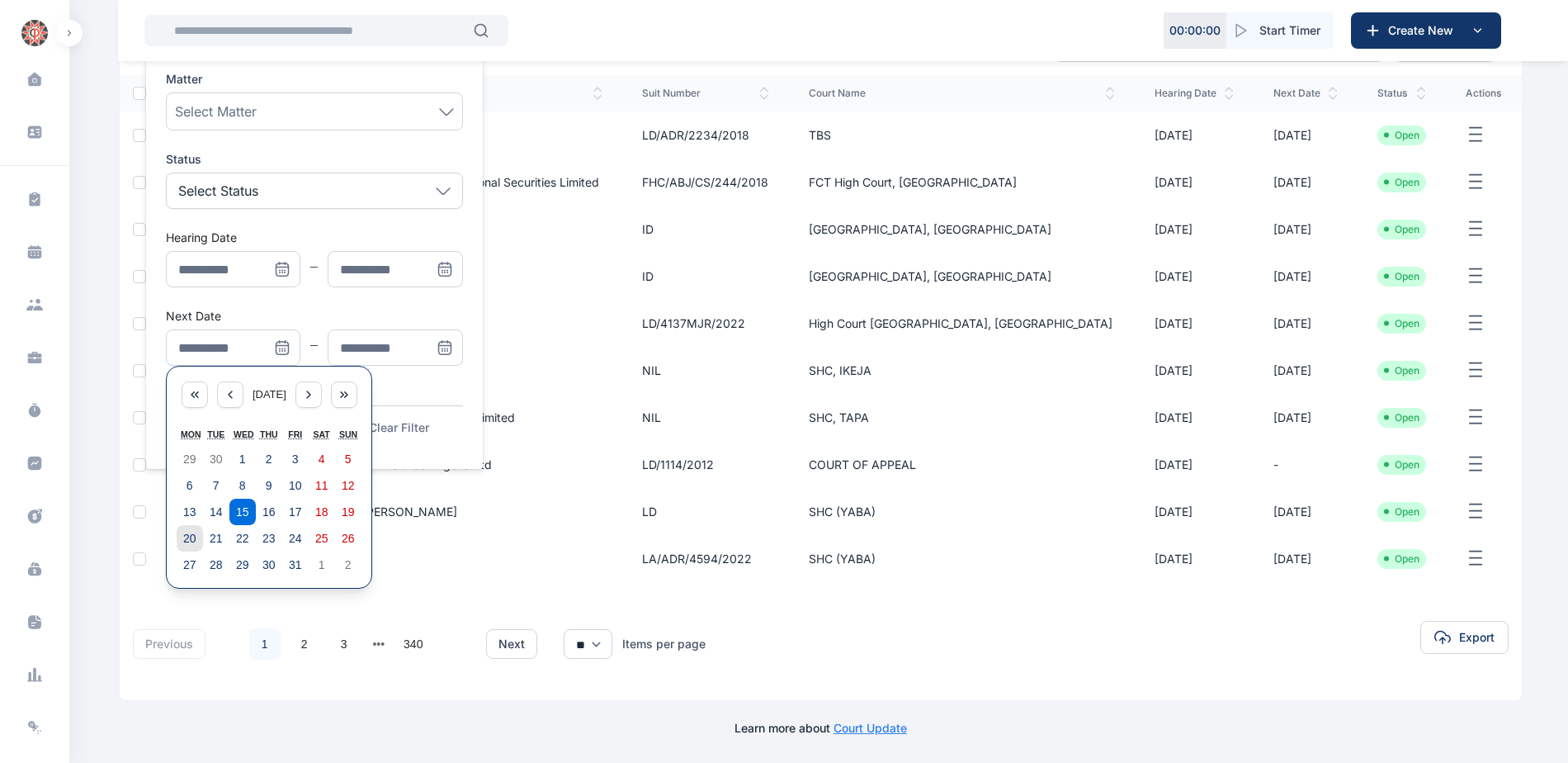
click at [195, 534] on abbr "20" at bounding box center [190, 538] width 14 height 14
type input "**********"
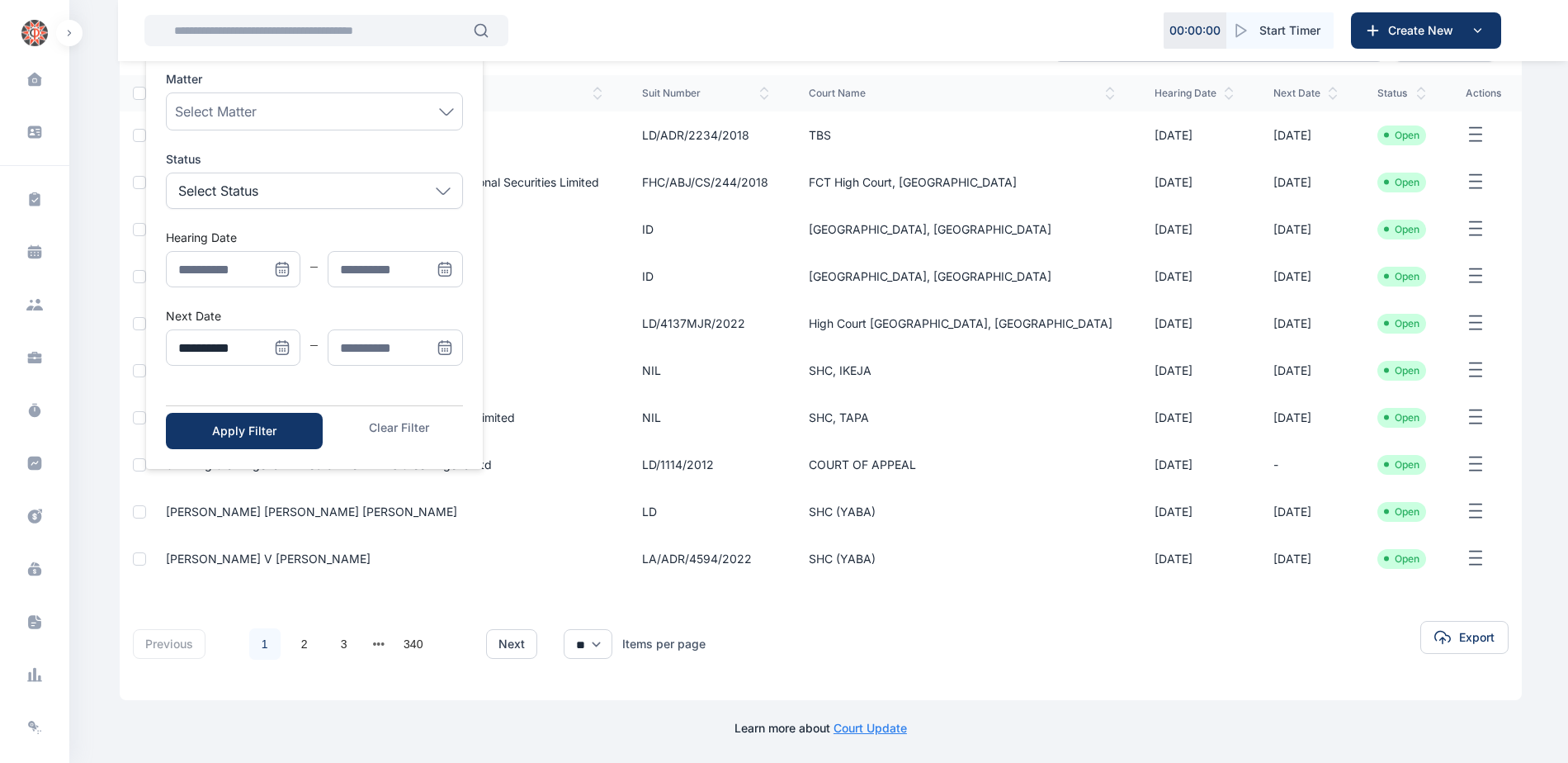
click at [447, 347] on icon "Menu" at bounding box center [445, 348] width 16 height 16
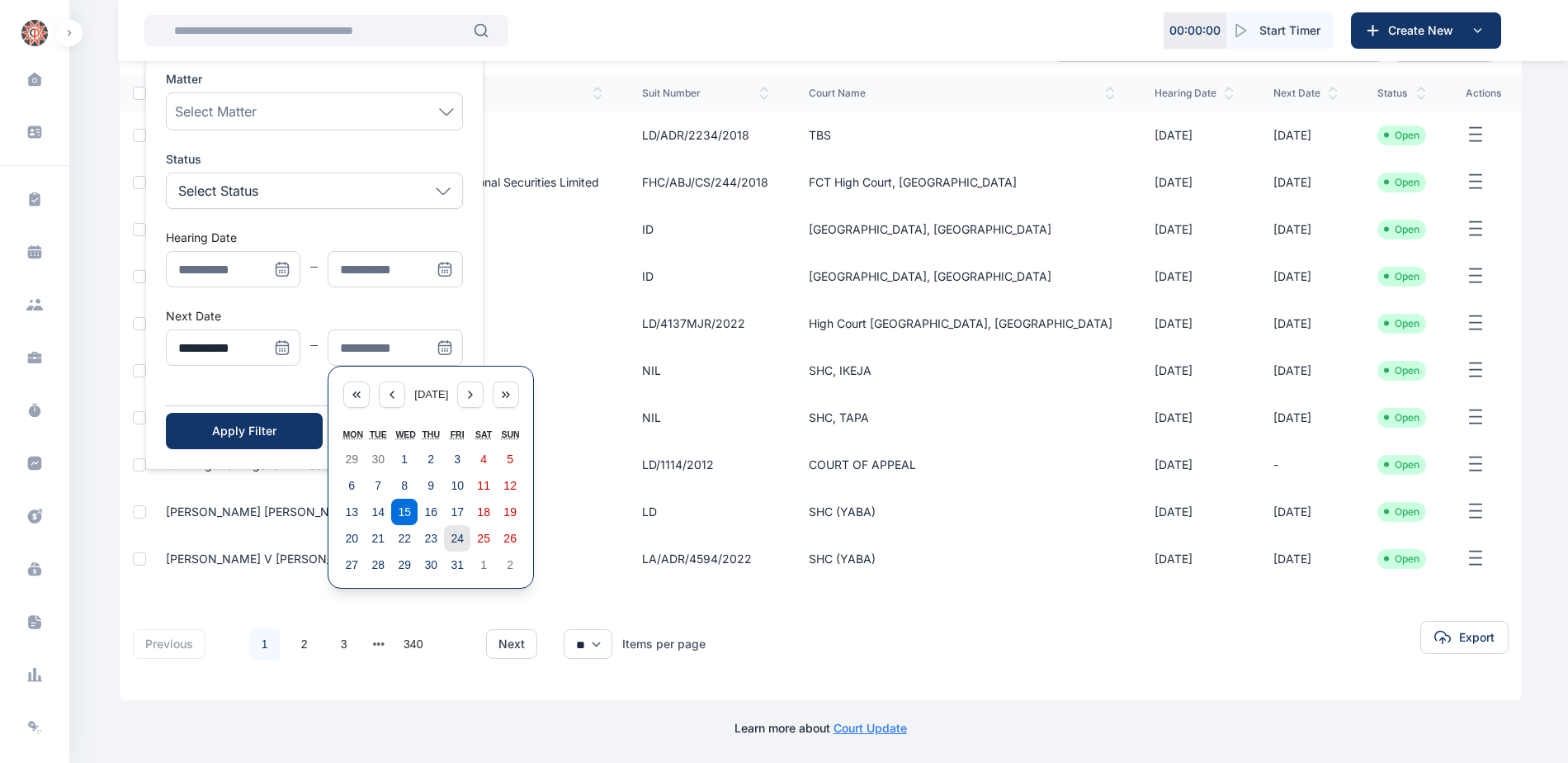
click at [458, 535] on abbr "24" at bounding box center [457, 538] width 14 height 14
type input "**********"
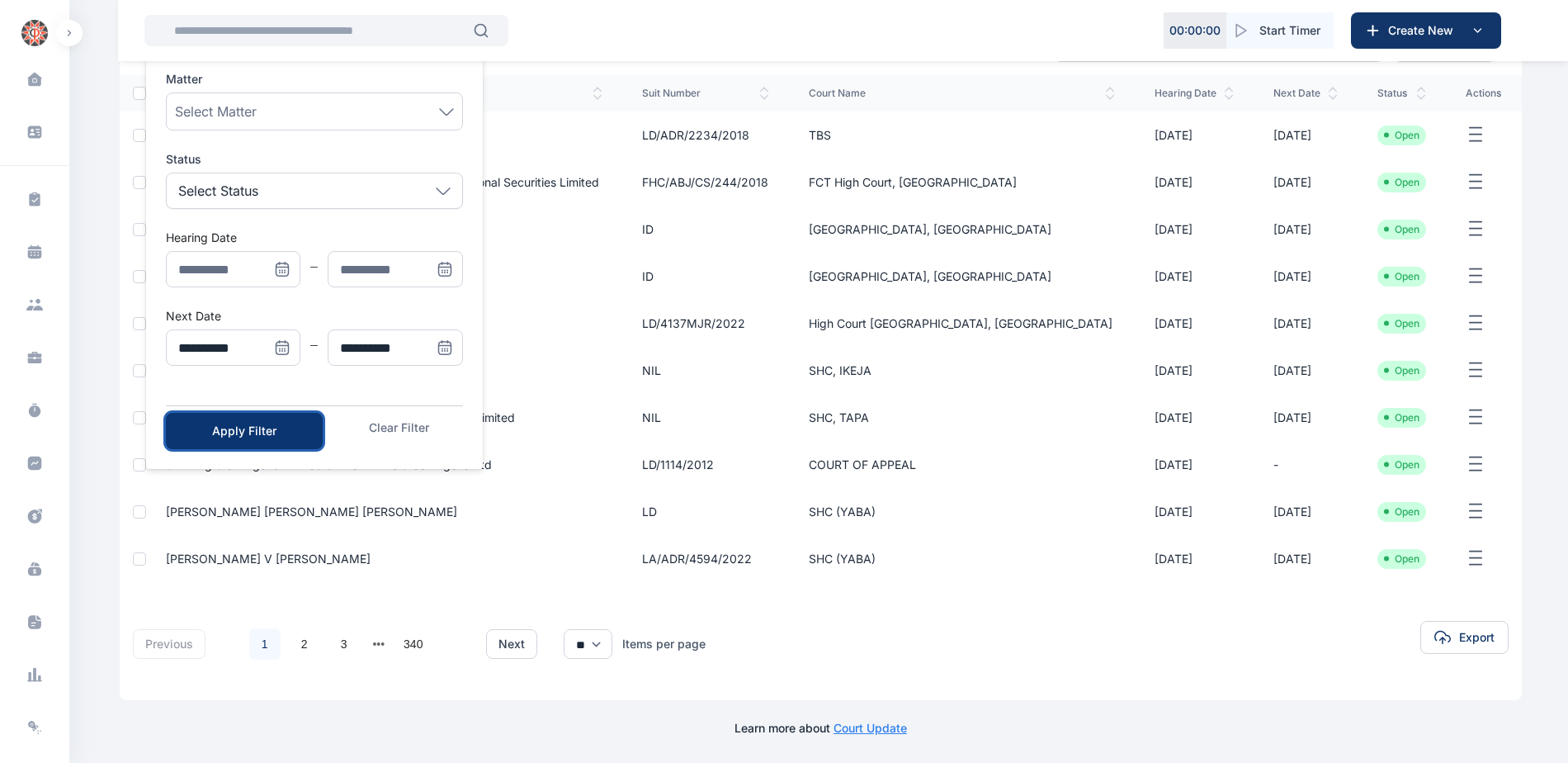
click at [242, 422] on div "Apply Filter" at bounding box center [244, 431] width 104 height 16
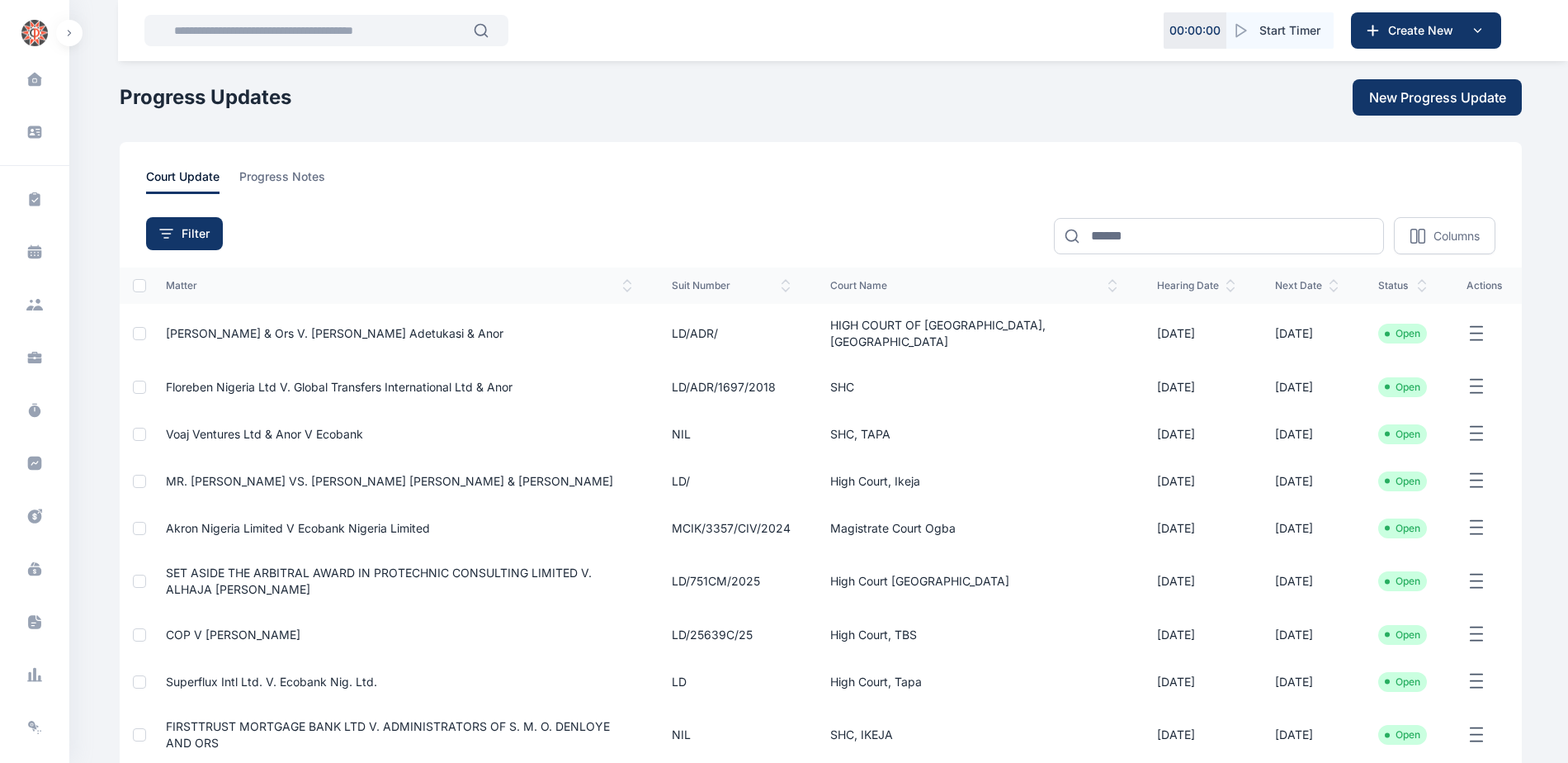
click at [261, 380] on span "Floreben Nigeria Ltd V. Global Transfers International Ltd & Anor" at bounding box center [340, 386] width 347 height 14
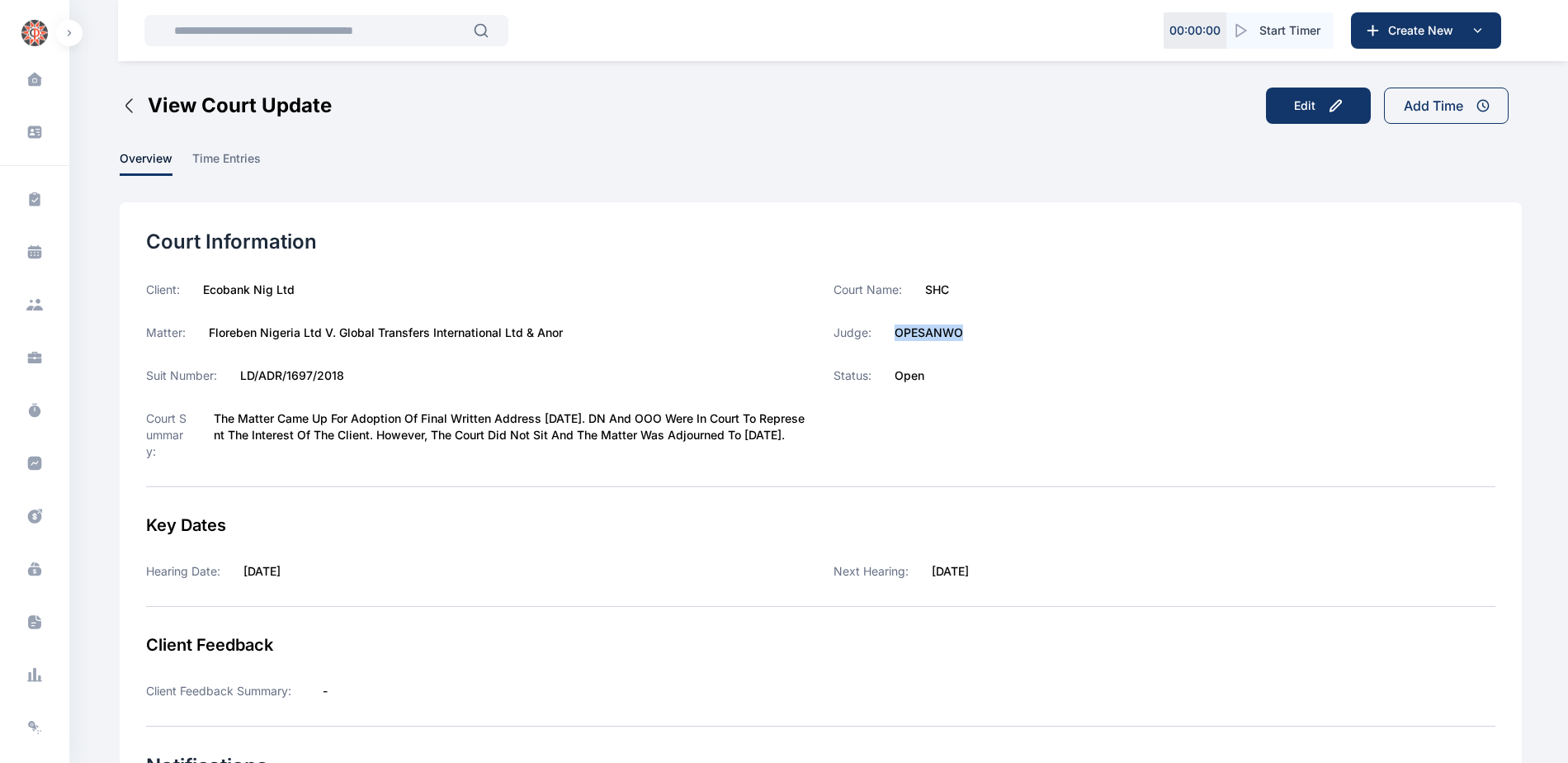
drag, startPoint x: 893, startPoint y: 332, endPoint x: 966, endPoint y: 338, distance: 73.2
click at [966, 338] on div "Judge: OPESANWO" at bounding box center [1164, 332] width 662 height 16
copy label "OPESANWO"
drag, startPoint x: 927, startPoint y: 289, endPoint x: 967, endPoint y: 292, distance: 40.1
click at [967, 292] on div "Court Name: SHC" at bounding box center [1164, 290] width 662 height 16
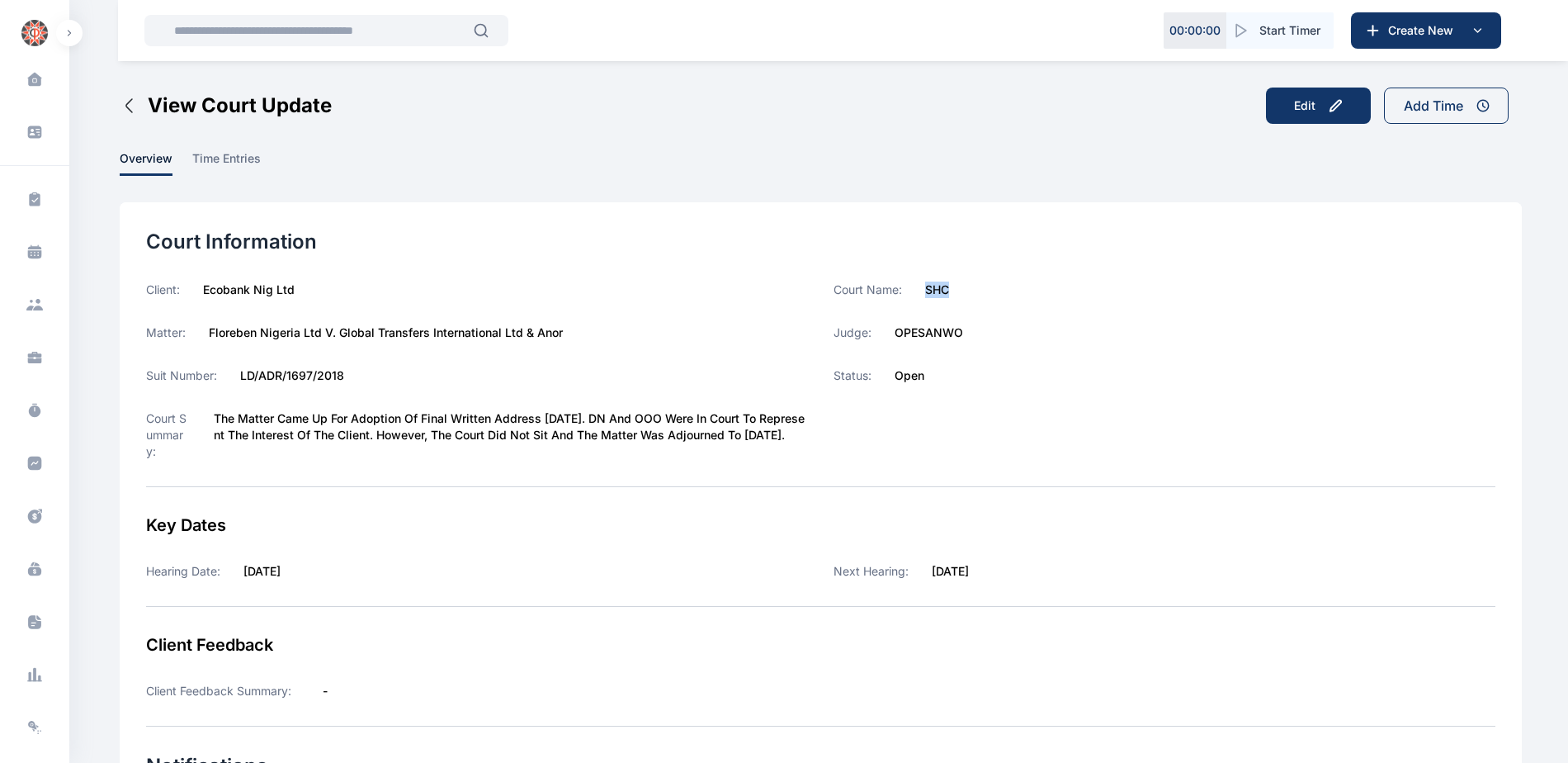
copy label "SHC"
click at [38, 471] on span at bounding box center [35, 463] width 43 height 36
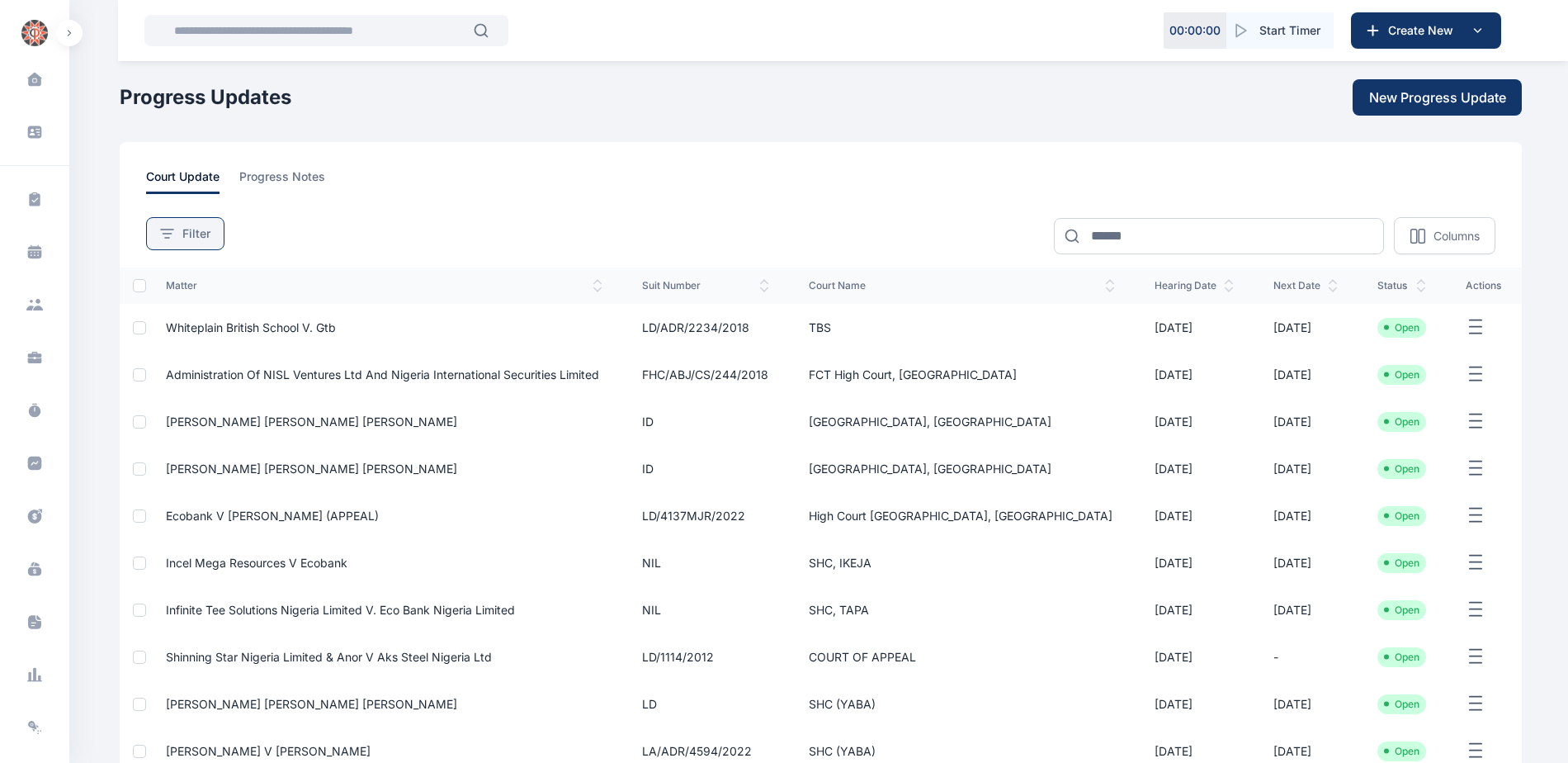
drag, startPoint x: 181, startPoint y: 228, endPoint x: 212, endPoint y: 310, distance: 87.7
click at [182, 228] on div "Filter" at bounding box center [184, 233] width 50 height 16
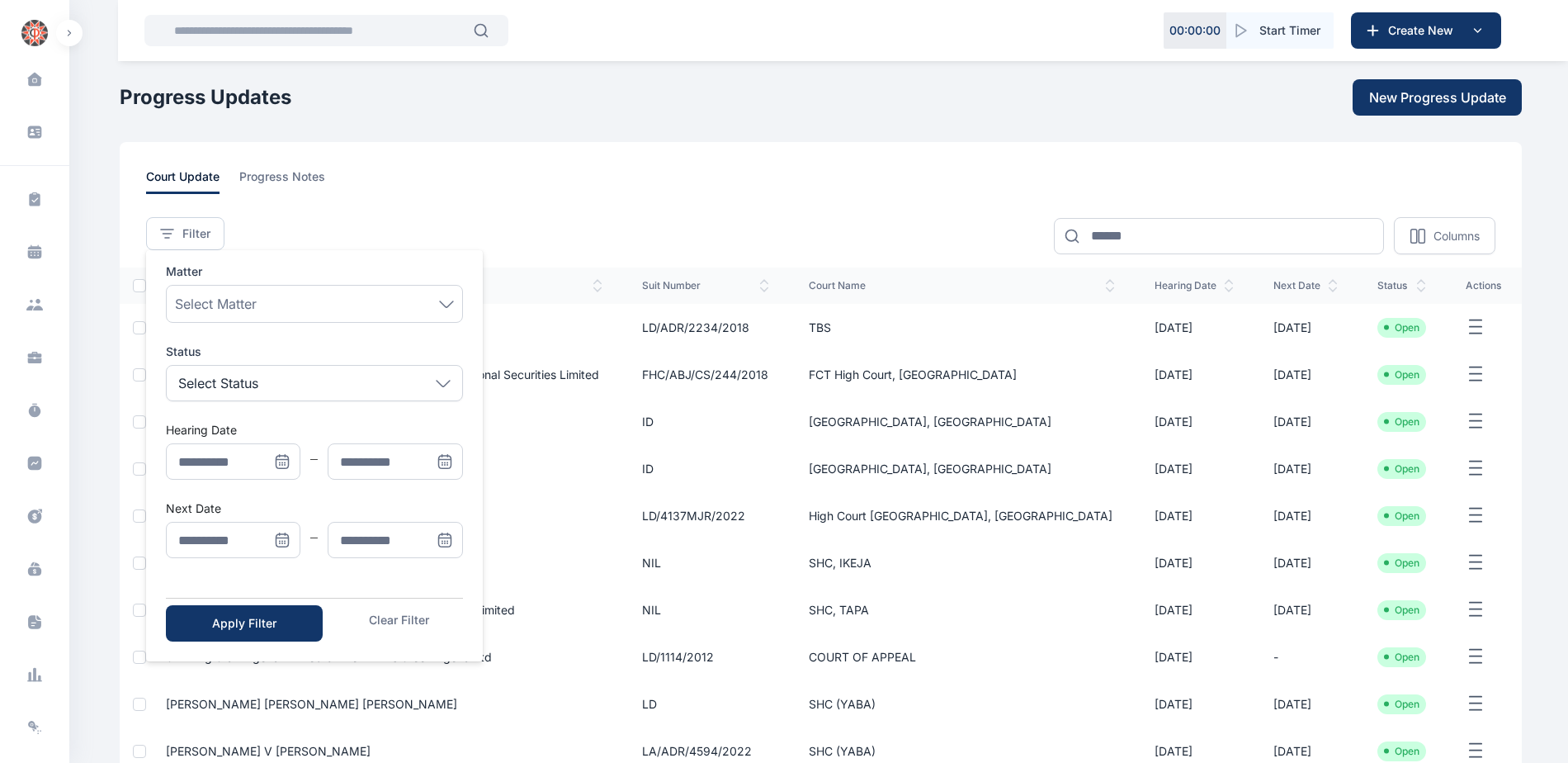
click at [286, 542] on icon "Menu" at bounding box center [282, 540] width 16 height 16
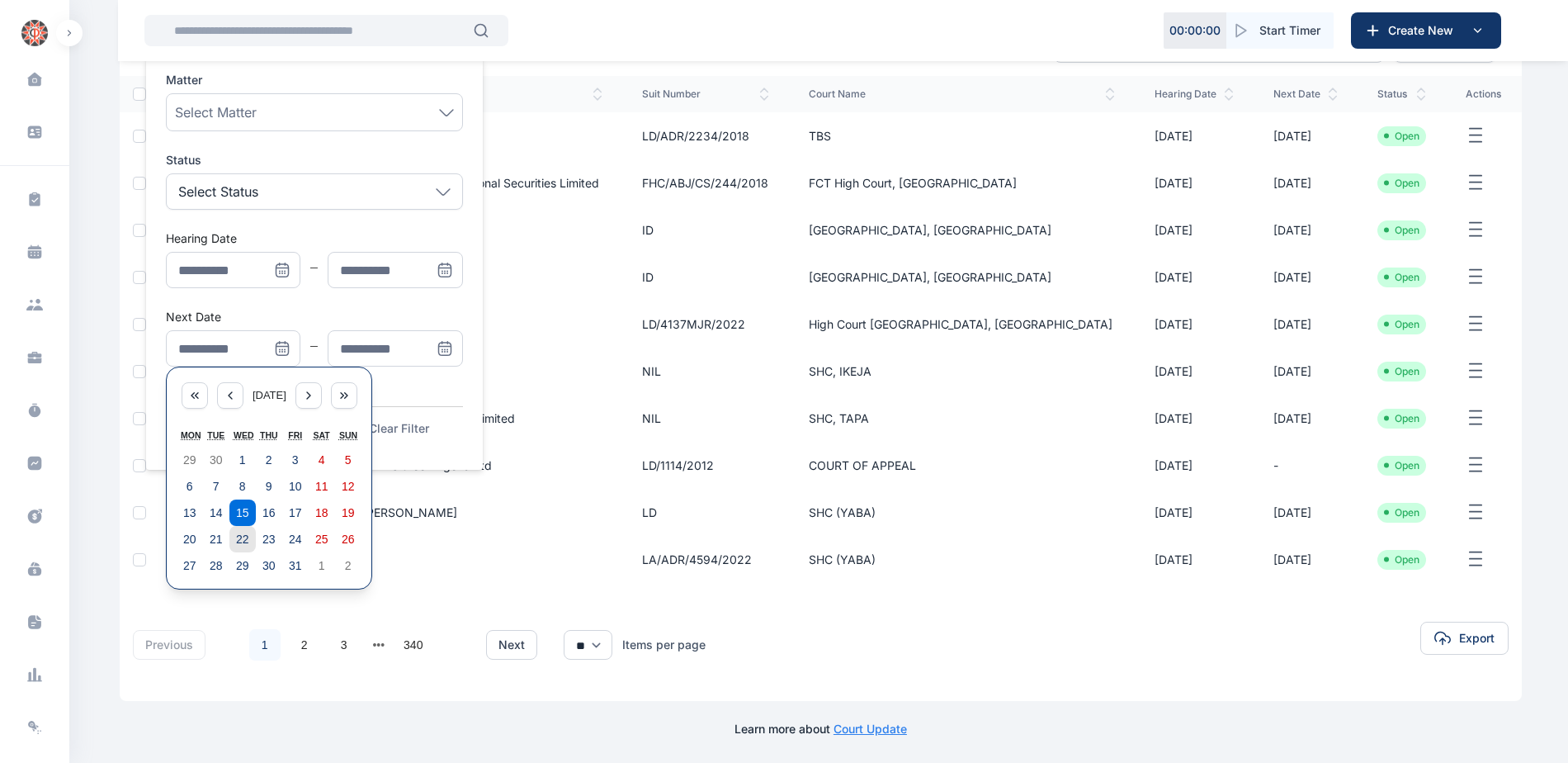
scroll to position [193, 0]
click at [191, 540] on abbr "20" at bounding box center [190, 538] width 14 height 14
type input "**********"
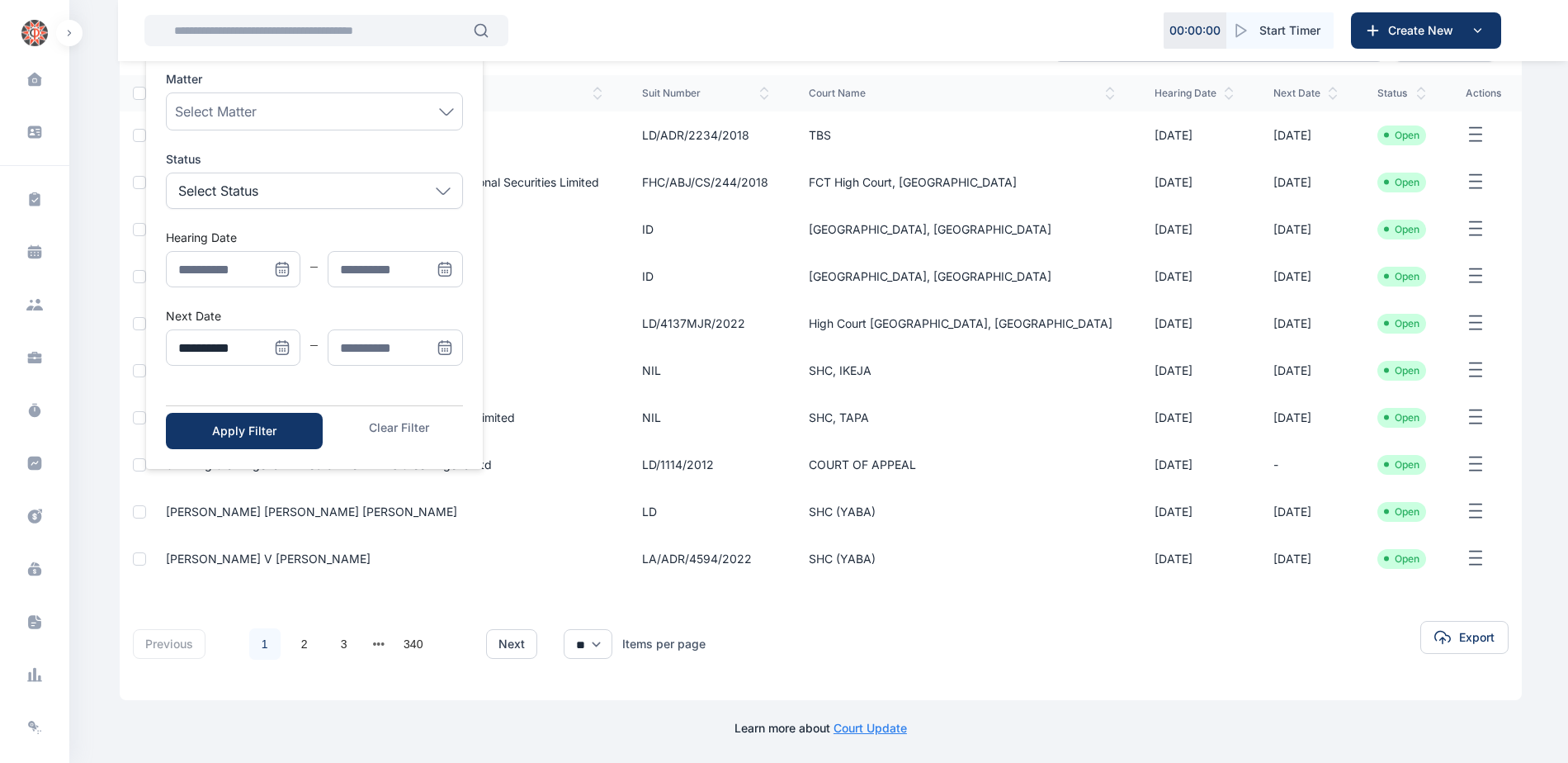
click at [439, 350] on icon "Menu" at bounding box center [445, 348] width 16 height 16
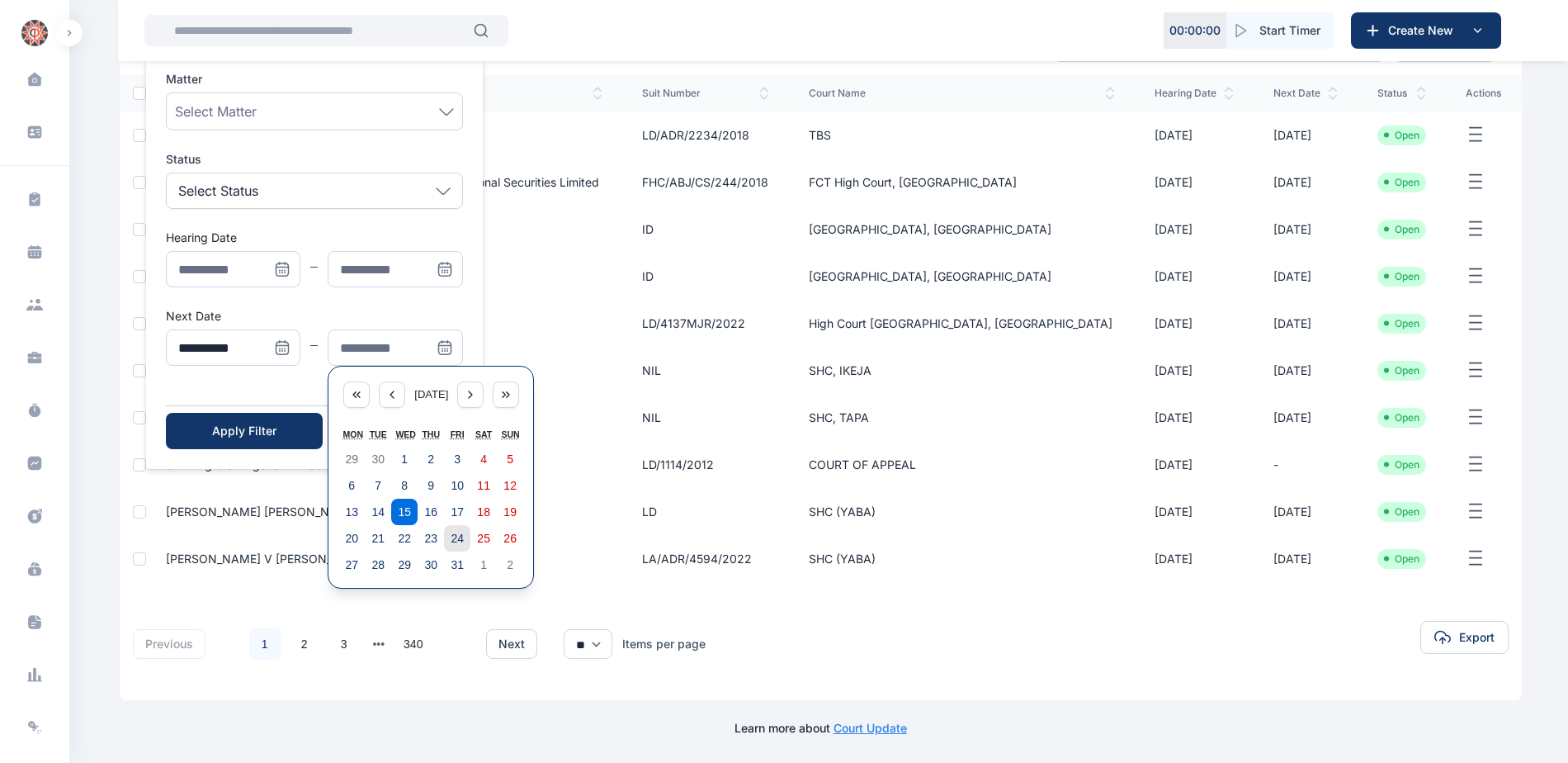
click at [455, 531] on abbr "24" at bounding box center [457, 538] width 14 height 14
type input "**********"
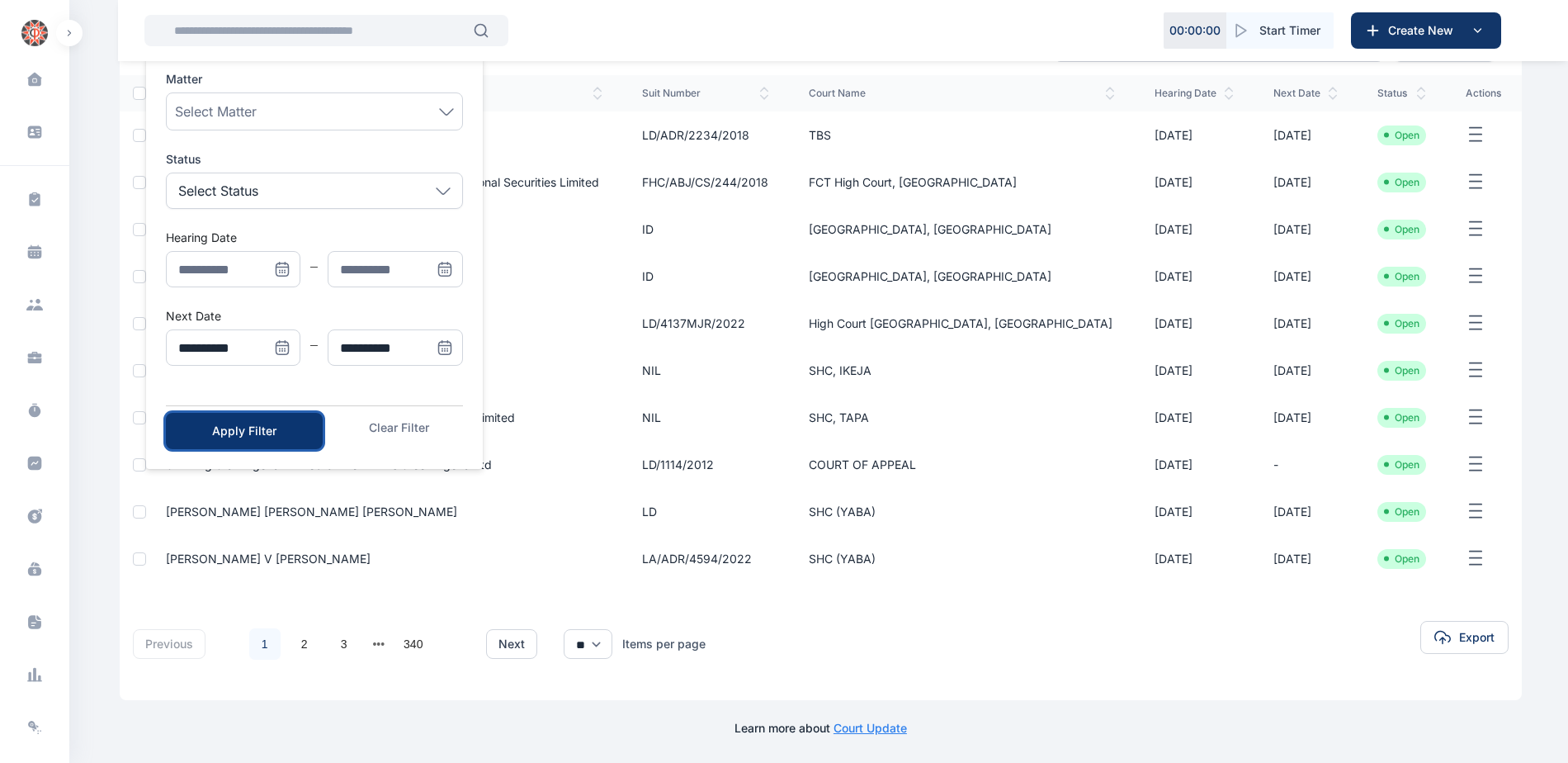
click at [234, 434] on div "Apply Filter" at bounding box center [244, 431] width 104 height 16
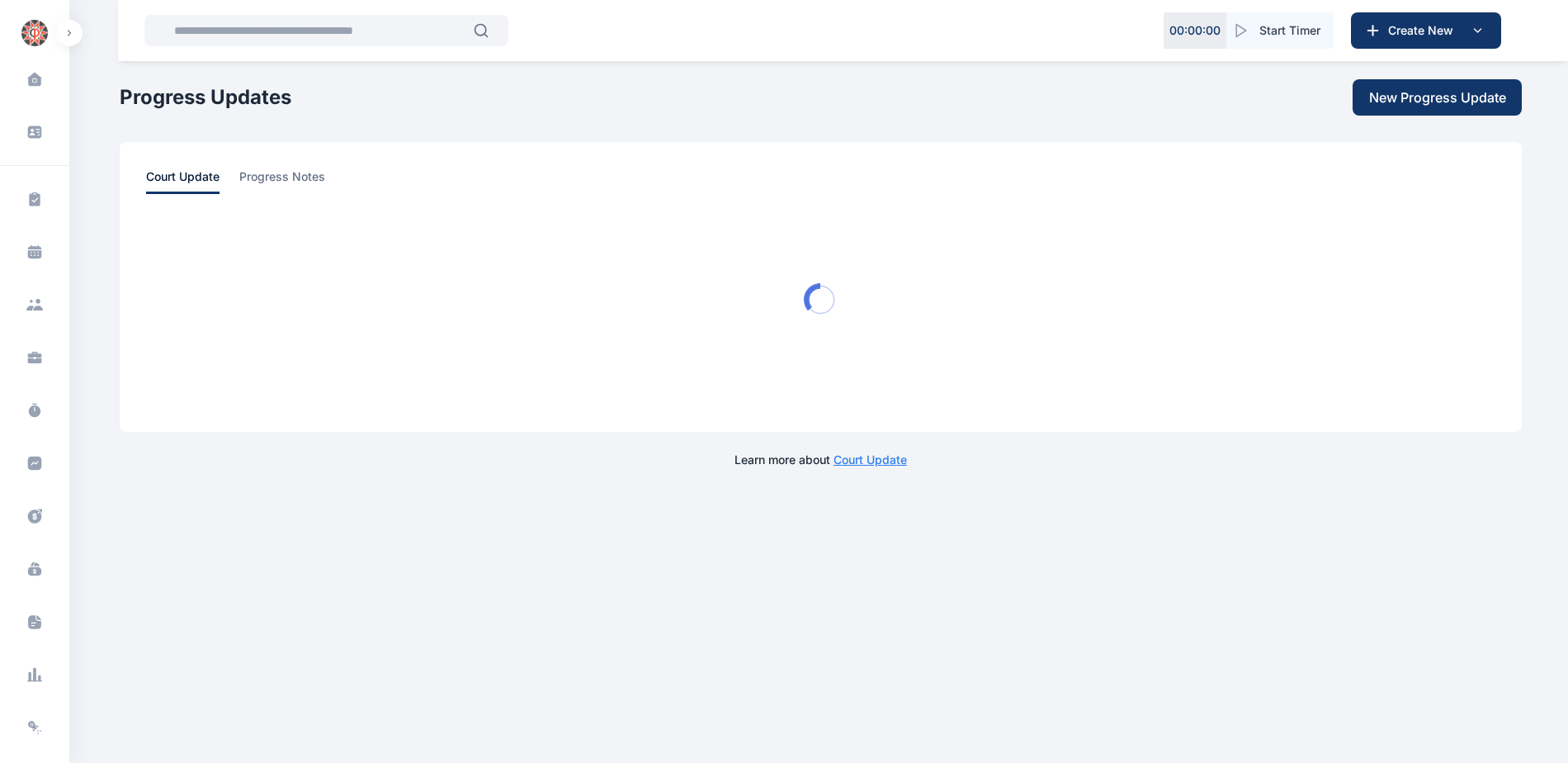
scroll to position [0, 0]
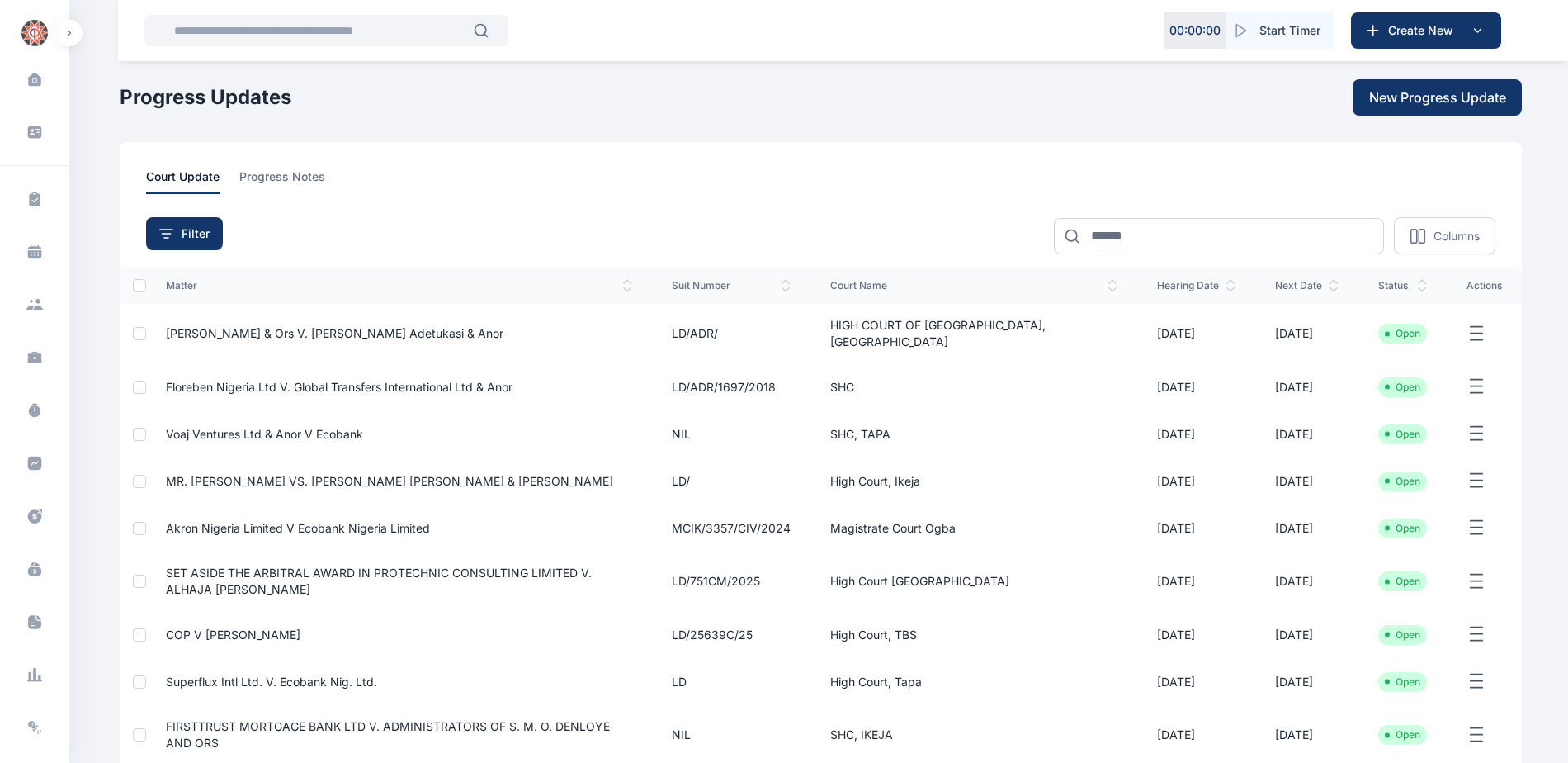
click at [256, 427] on span "Voaj Ventures Ltd & Anor V Ecobank" at bounding box center [264, 433] width 197 height 14
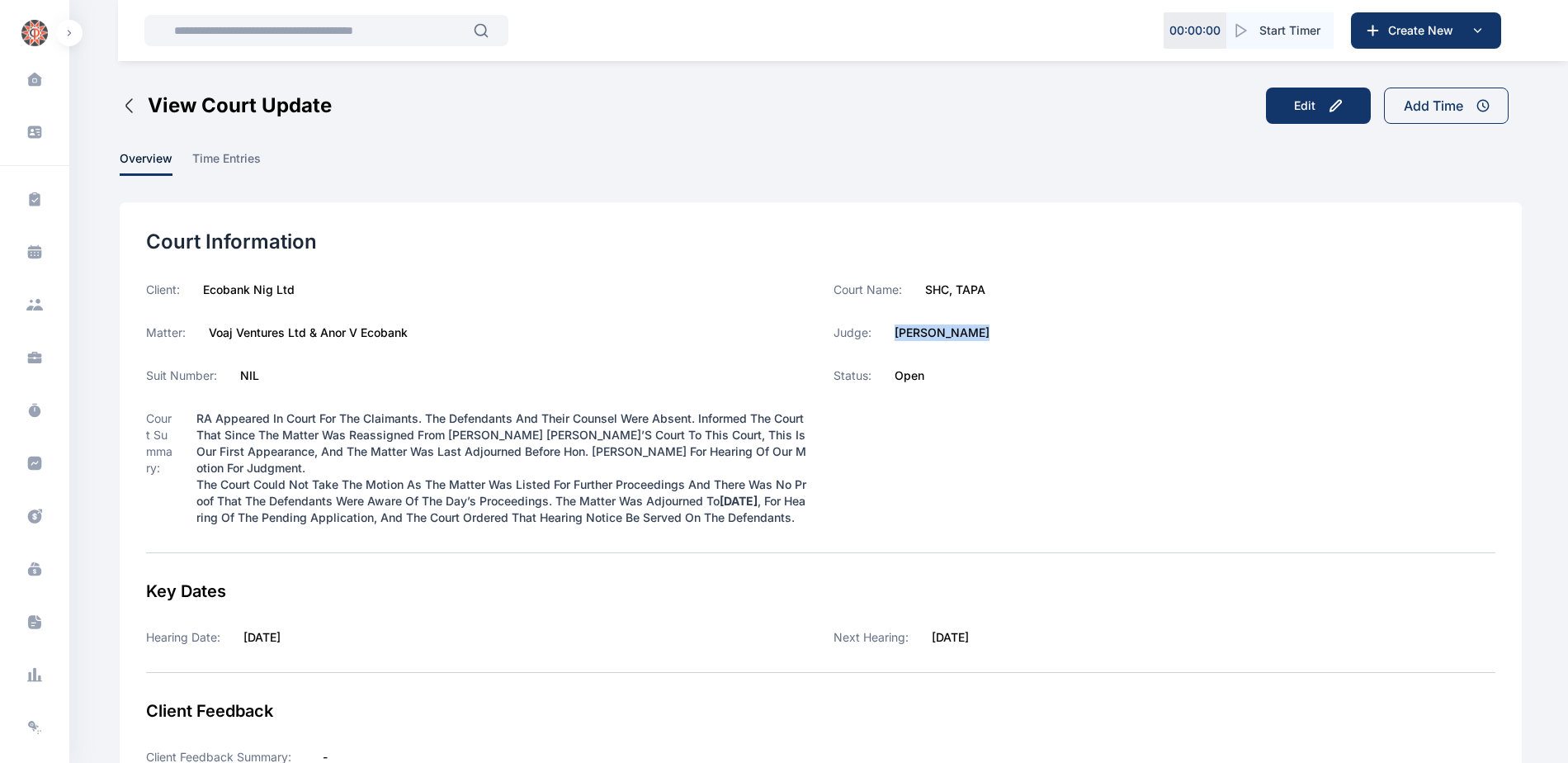
drag, startPoint x: 894, startPoint y: 333, endPoint x: 992, endPoint y: 333, distance: 98.0
click at [992, 333] on div "Judge: [PERSON_NAME]" at bounding box center [1164, 332] width 662 height 16
copy label "[PERSON_NAME]"
drag, startPoint x: 924, startPoint y: 291, endPoint x: 992, endPoint y: 292, distance: 68.0
click at [992, 292] on div "Court Name: [PERSON_NAME][GEOGRAPHIC_DATA]" at bounding box center [1164, 290] width 662 height 16
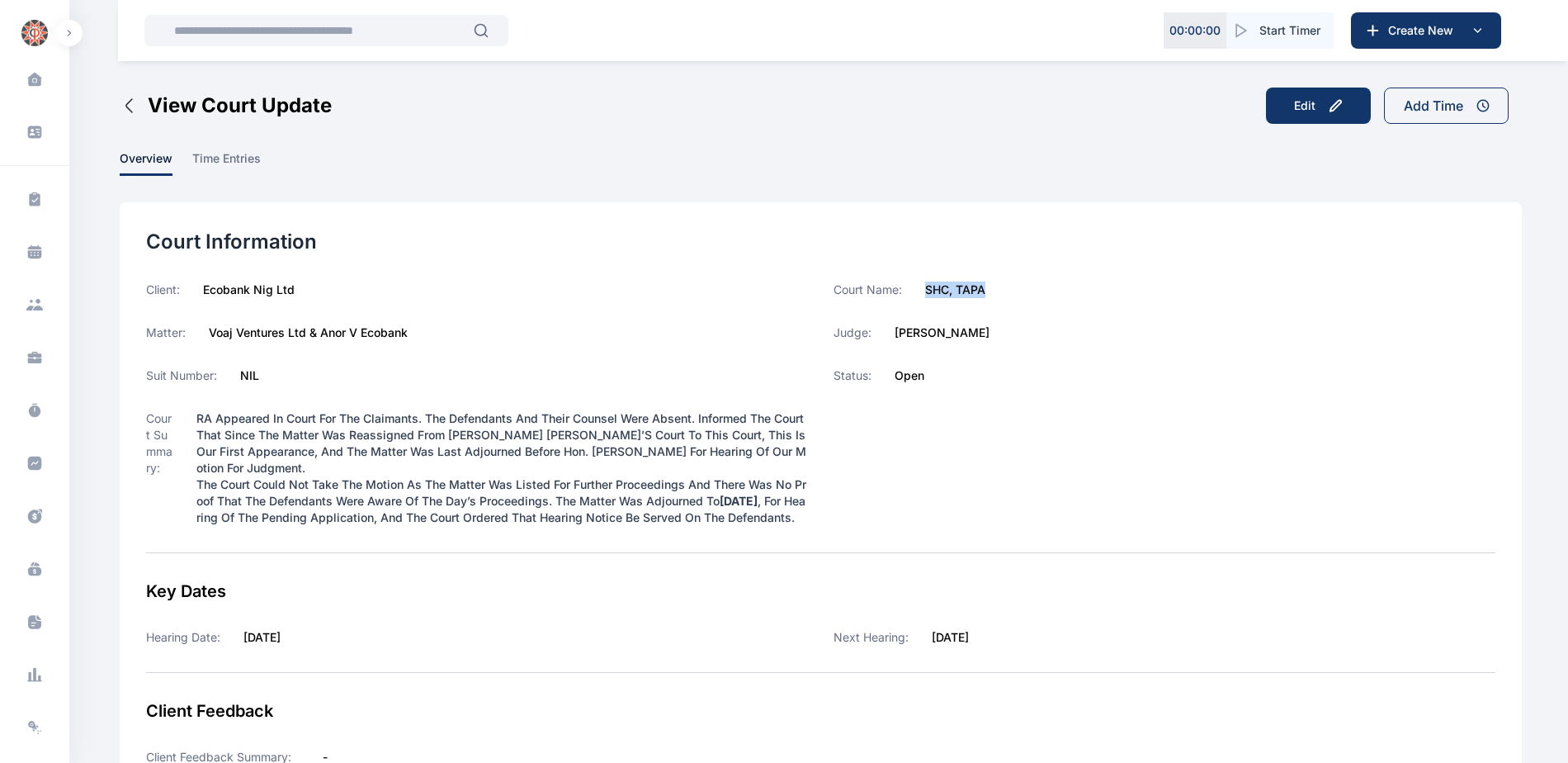
copy label "SHC, TAPA"
click at [31, 464] on icon at bounding box center [35, 463] width 16 height 16
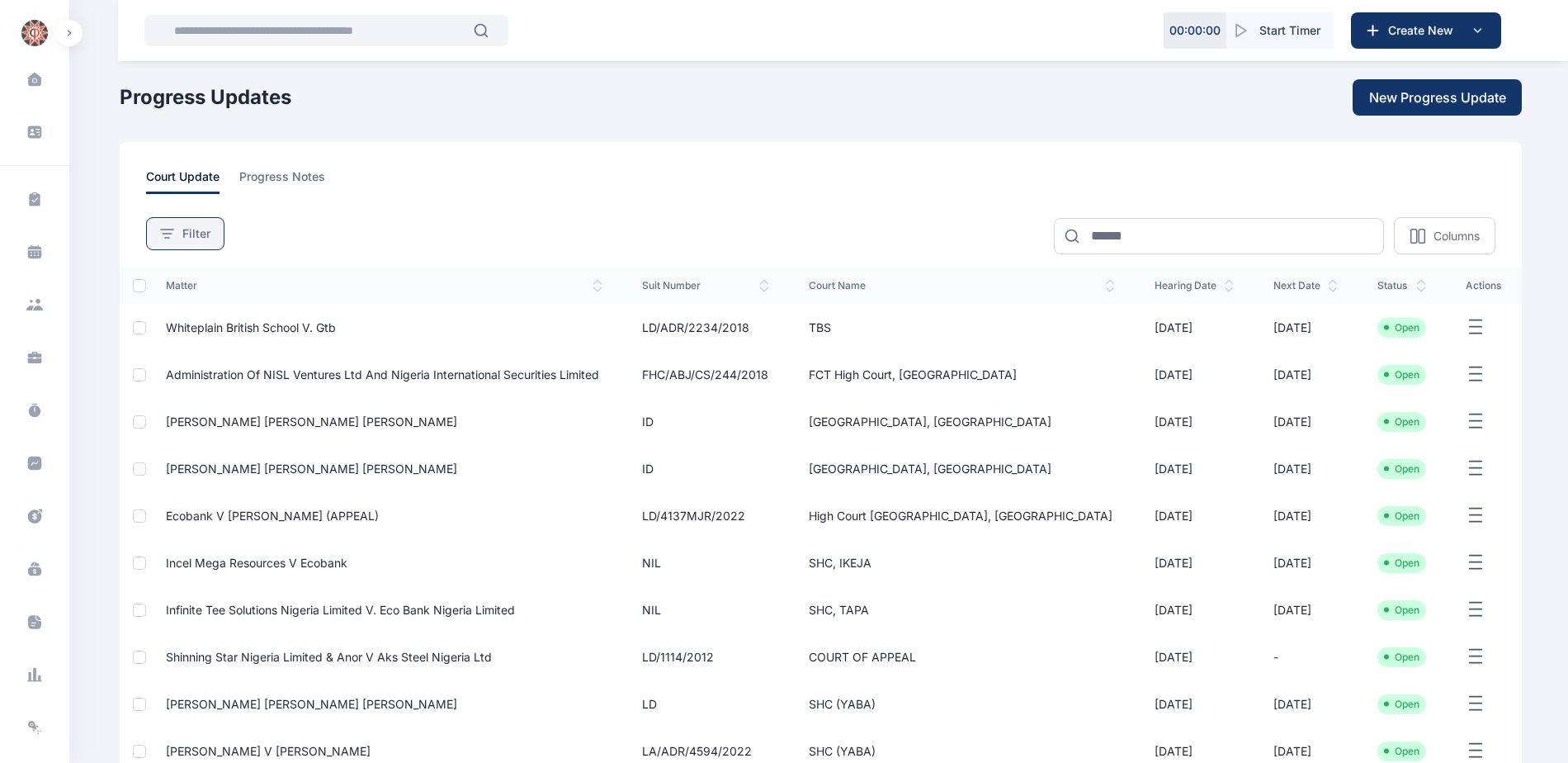
click at [189, 228] on span "Filter" at bounding box center [196, 233] width 28 height 16
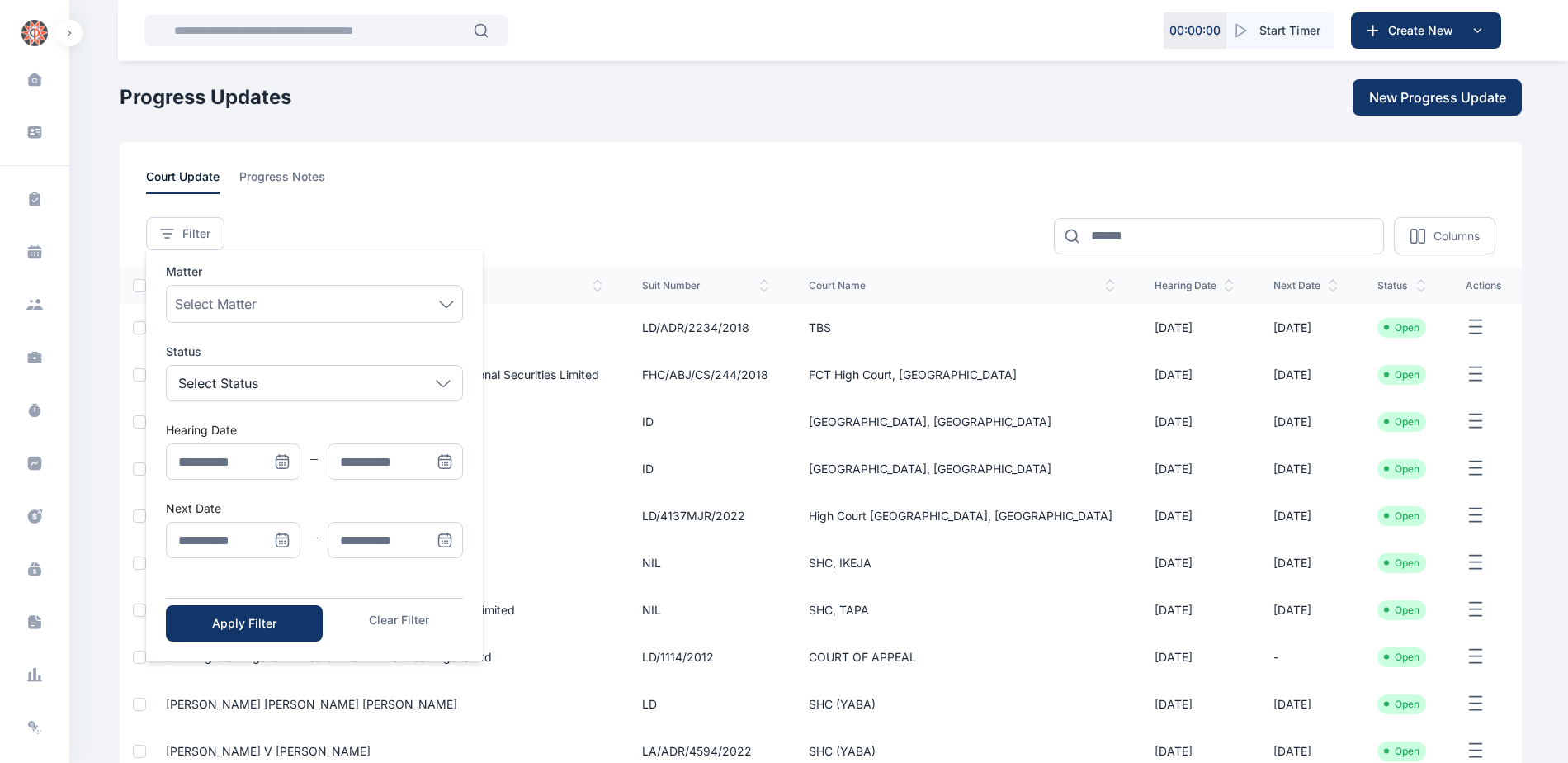
click at [282, 539] on icon "Menu" at bounding box center [281, 539] width 12 height 0
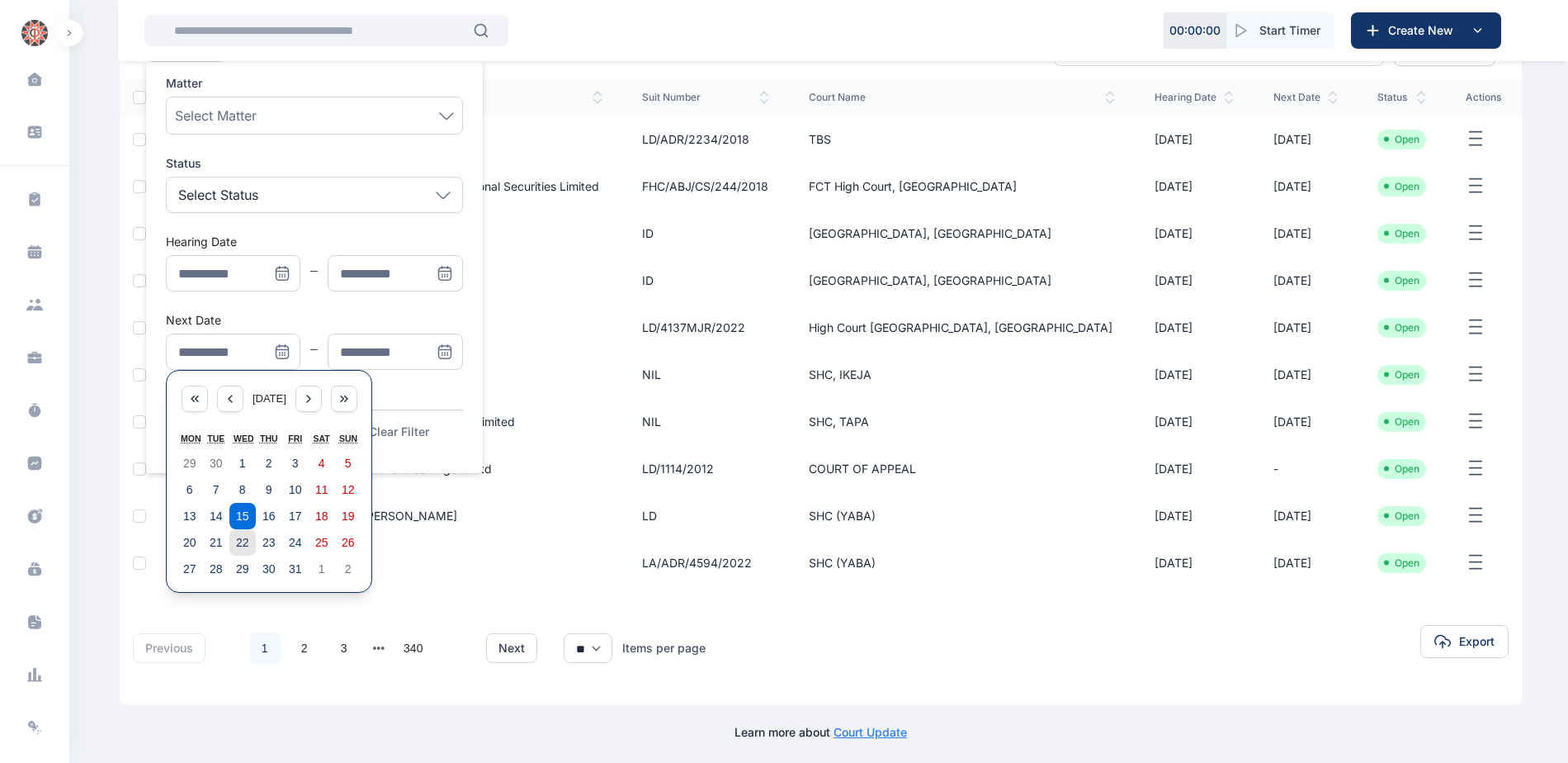
scroll to position [193, 0]
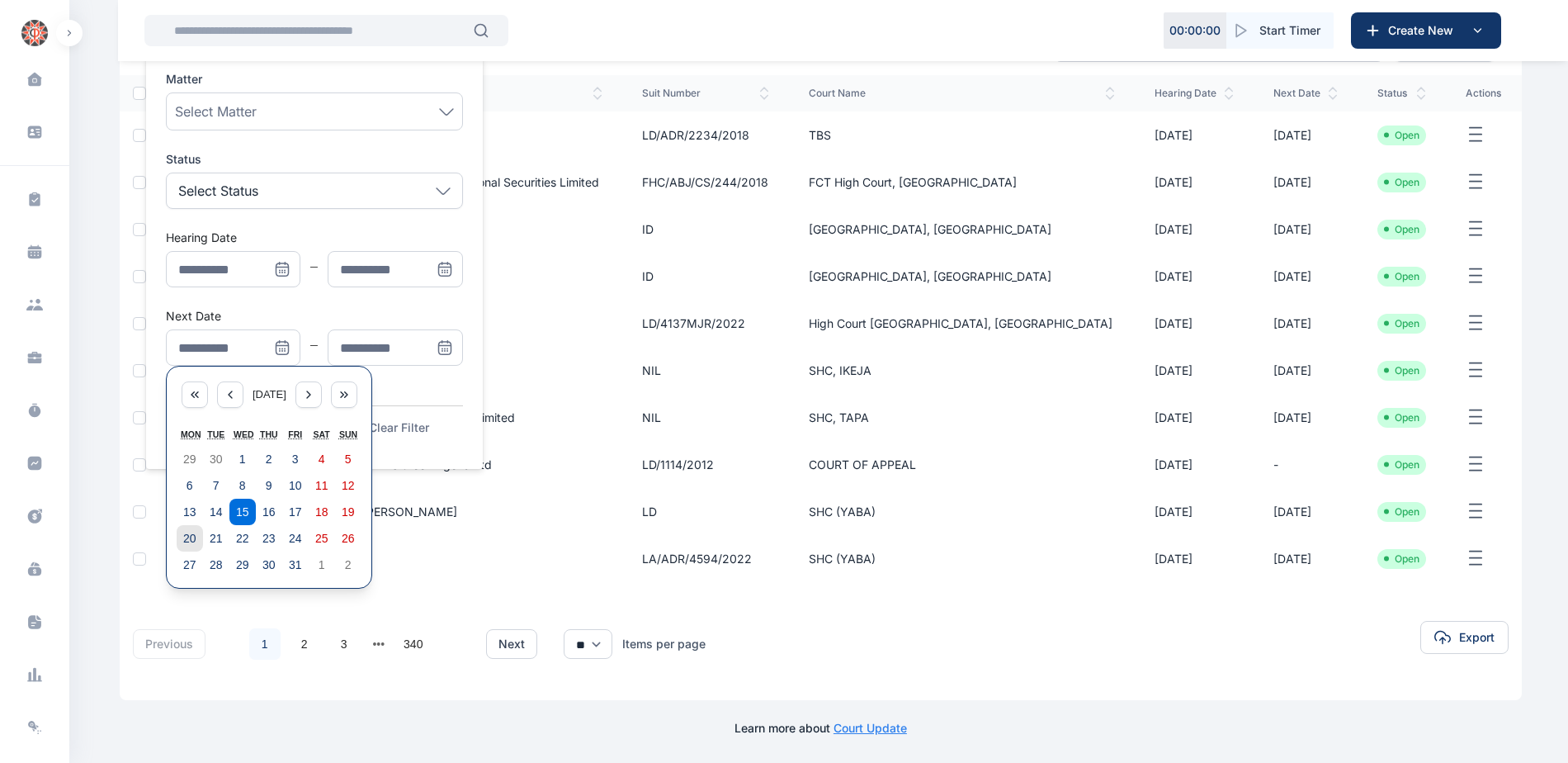
click at [194, 535] on abbr "20" at bounding box center [190, 538] width 14 height 14
type input "**********"
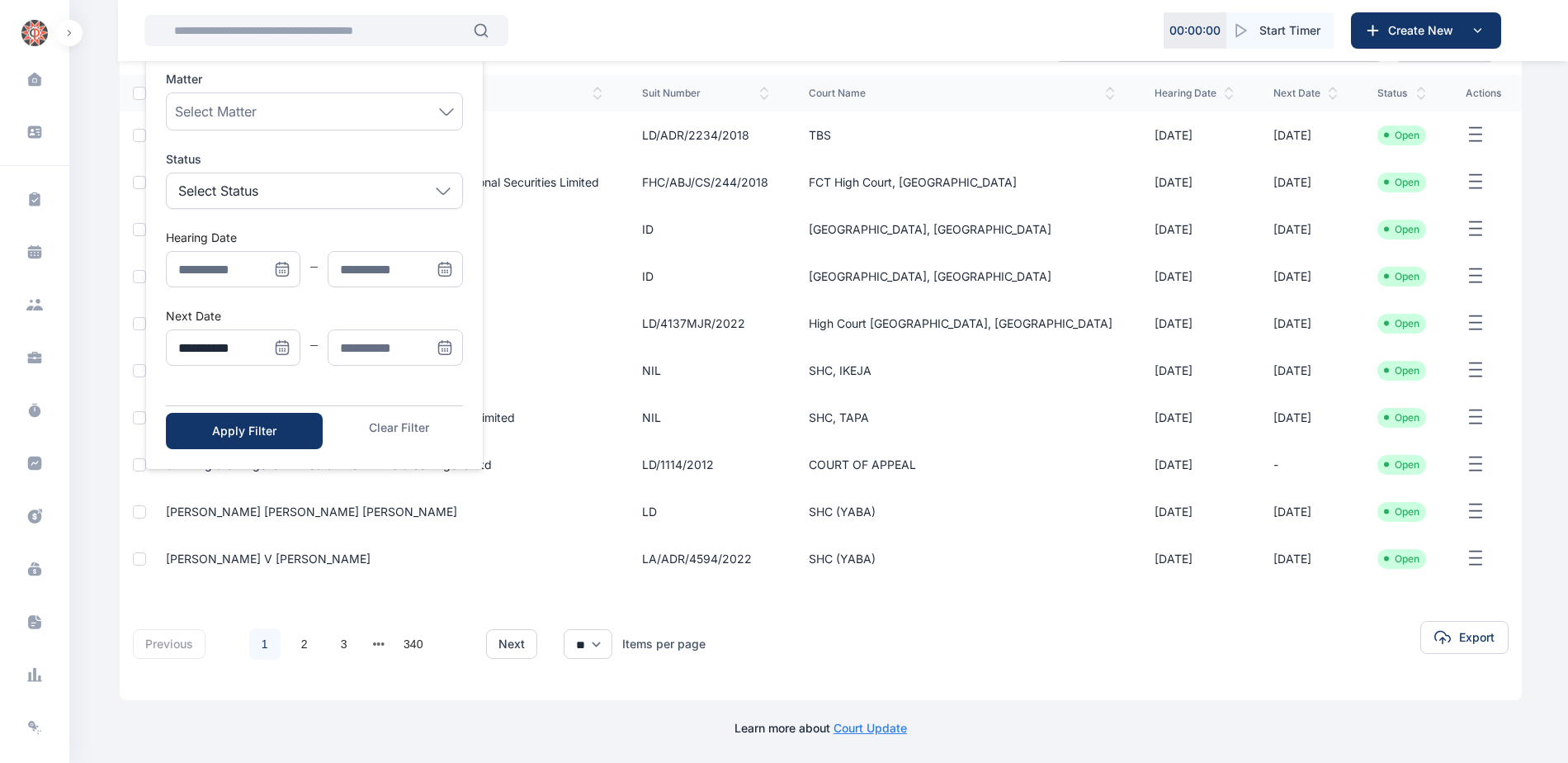
click at [449, 353] on icon "Menu" at bounding box center [445, 348] width 16 height 16
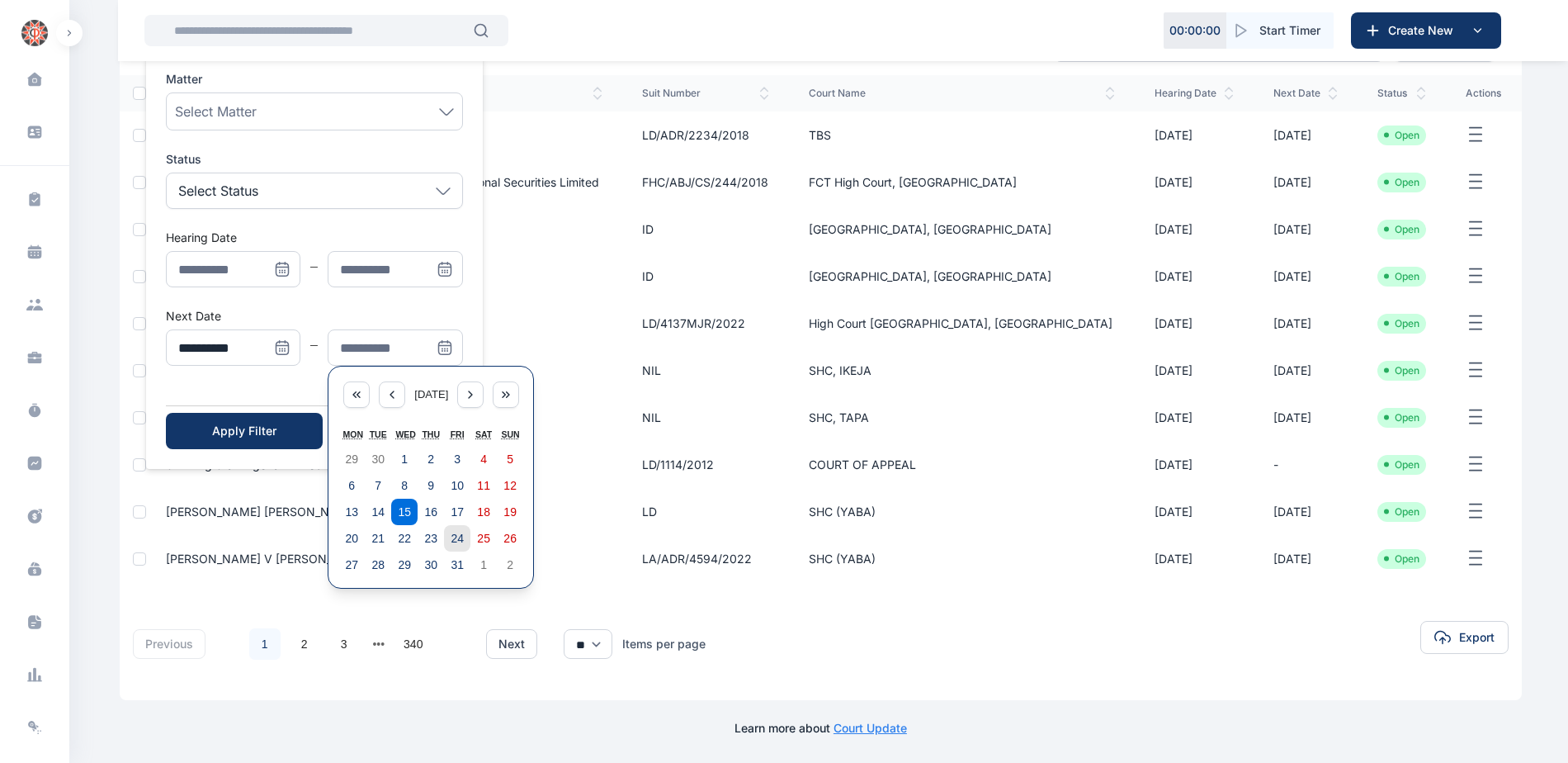
click at [460, 540] on abbr "24" at bounding box center [457, 538] width 14 height 14
type input "**********"
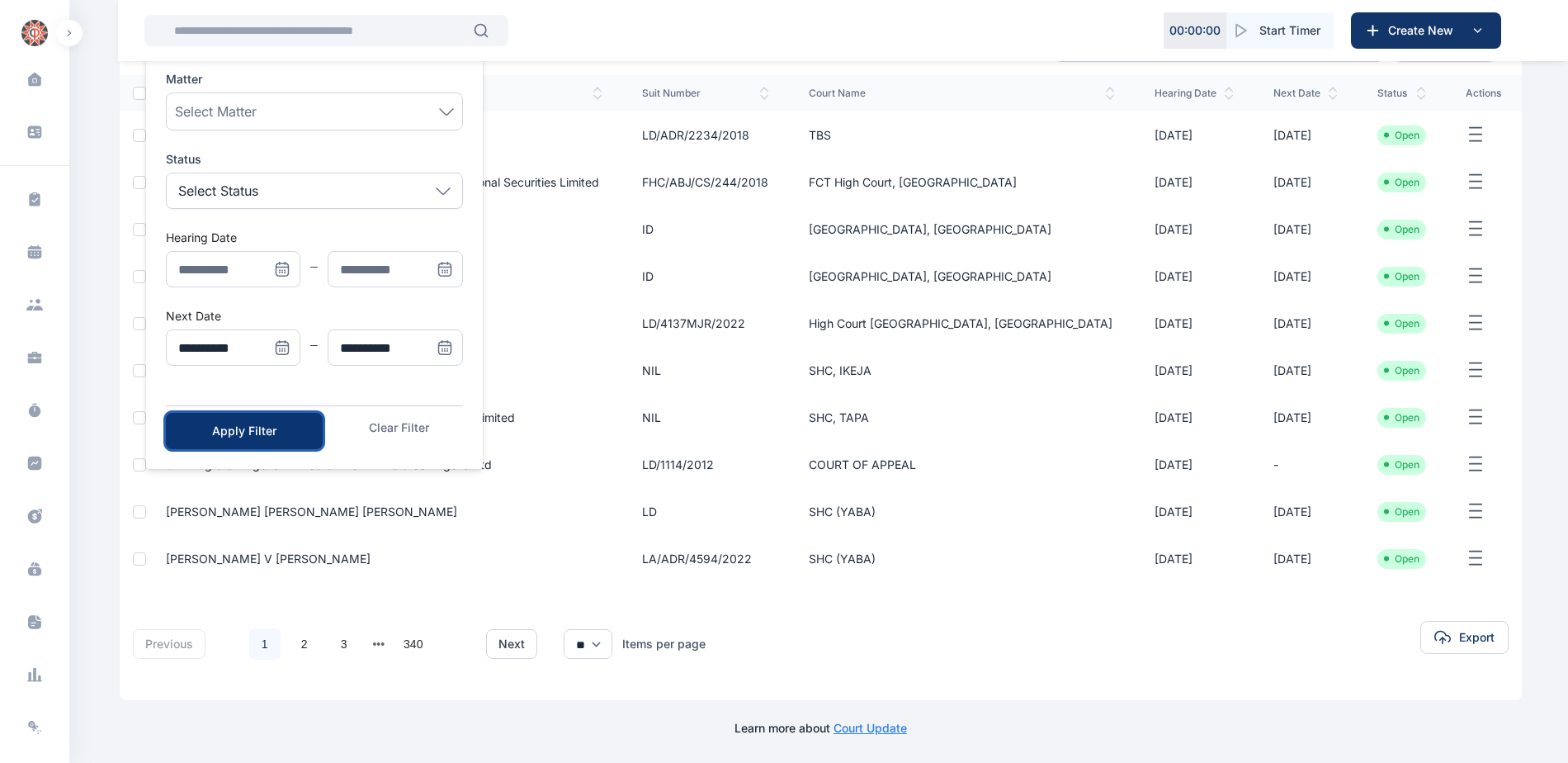
click at [211, 437] on div "Apply Filter" at bounding box center [244, 431] width 104 height 16
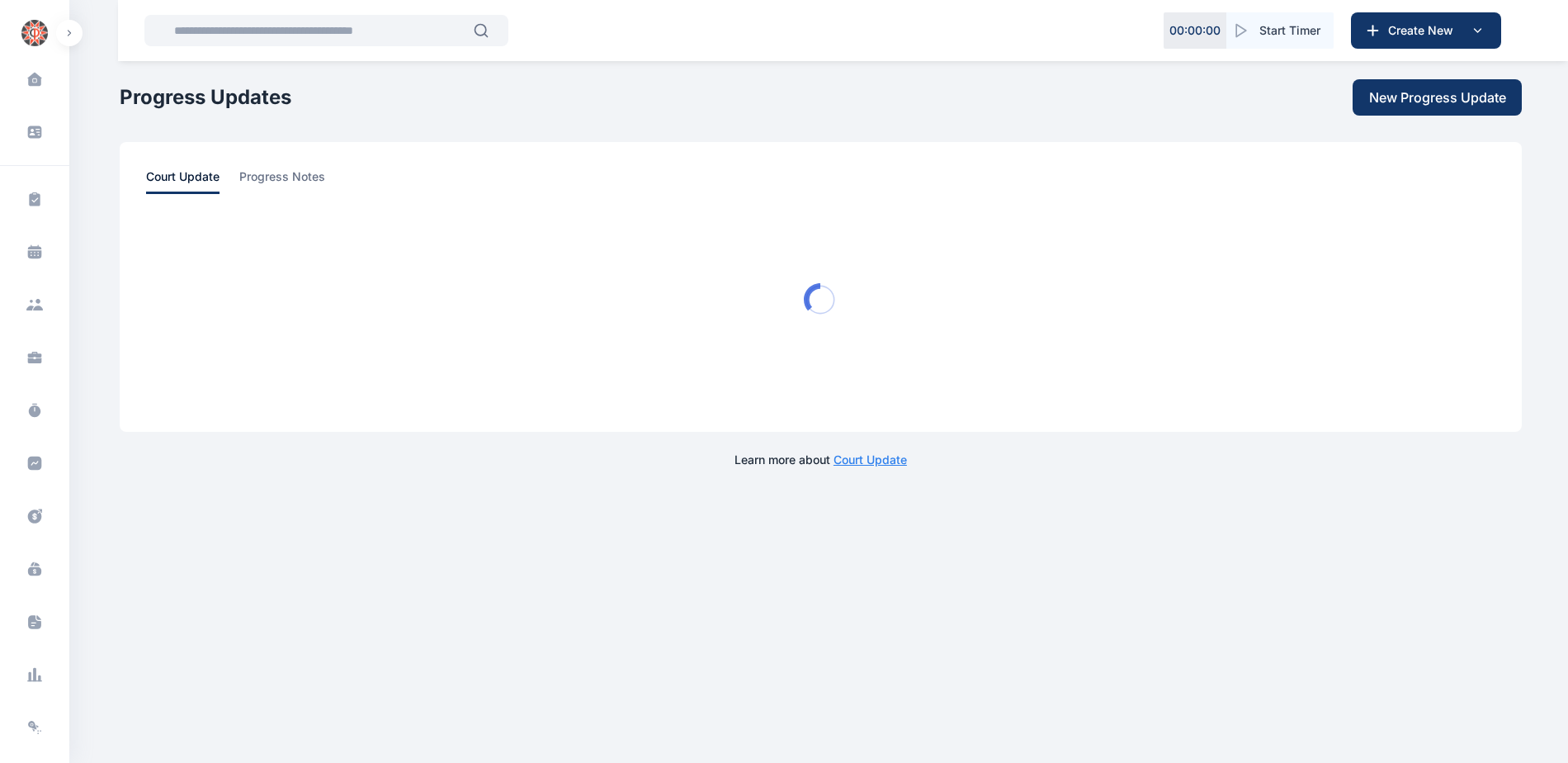
scroll to position [0, 0]
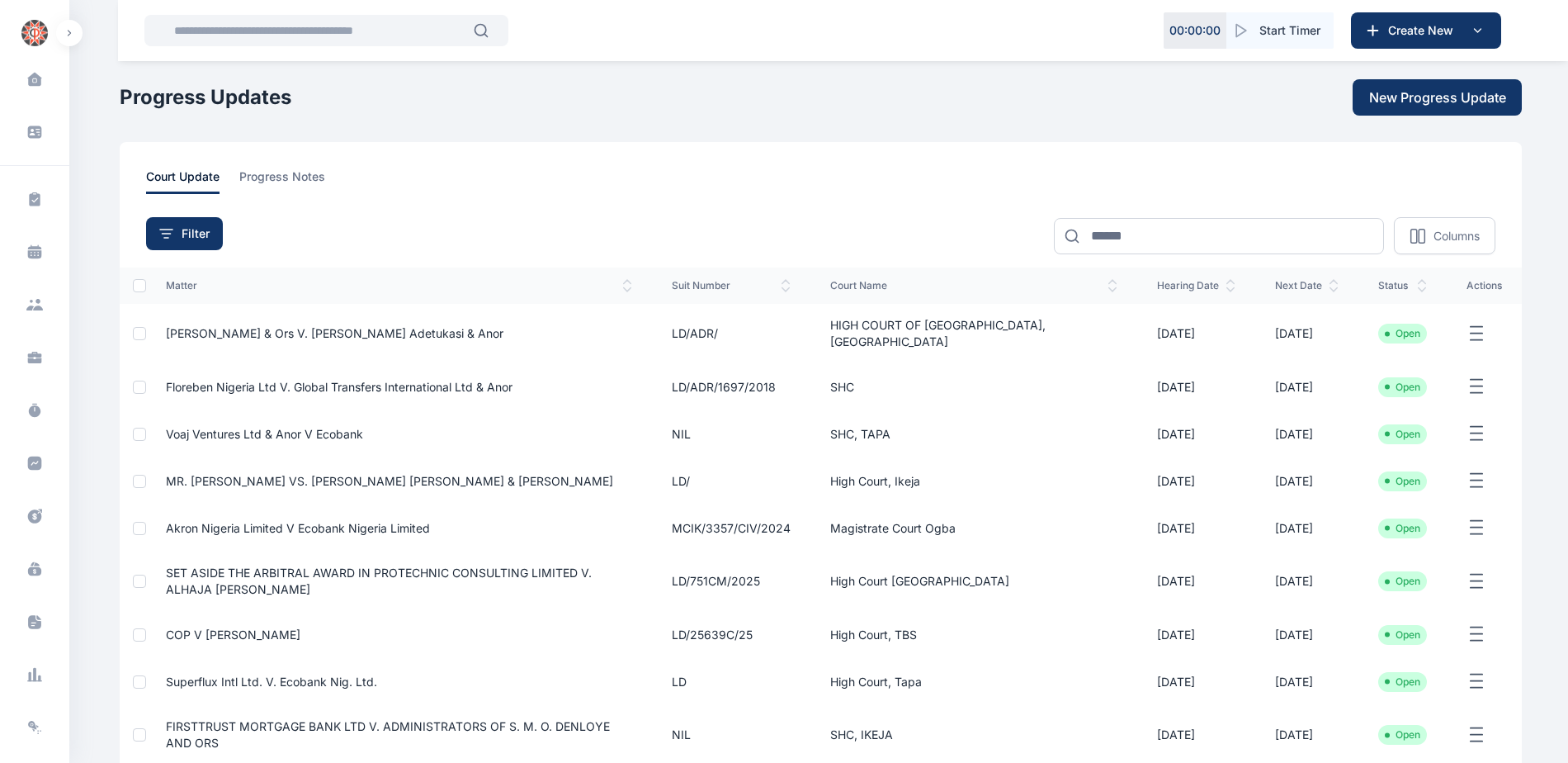
click at [286, 474] on span "MR. [PERSON_NAME] VS. [PERSON_NAME] [PERSON_NAME] & [PERSON_NAME]" at bounding box center [390, 481] width 448 height 14
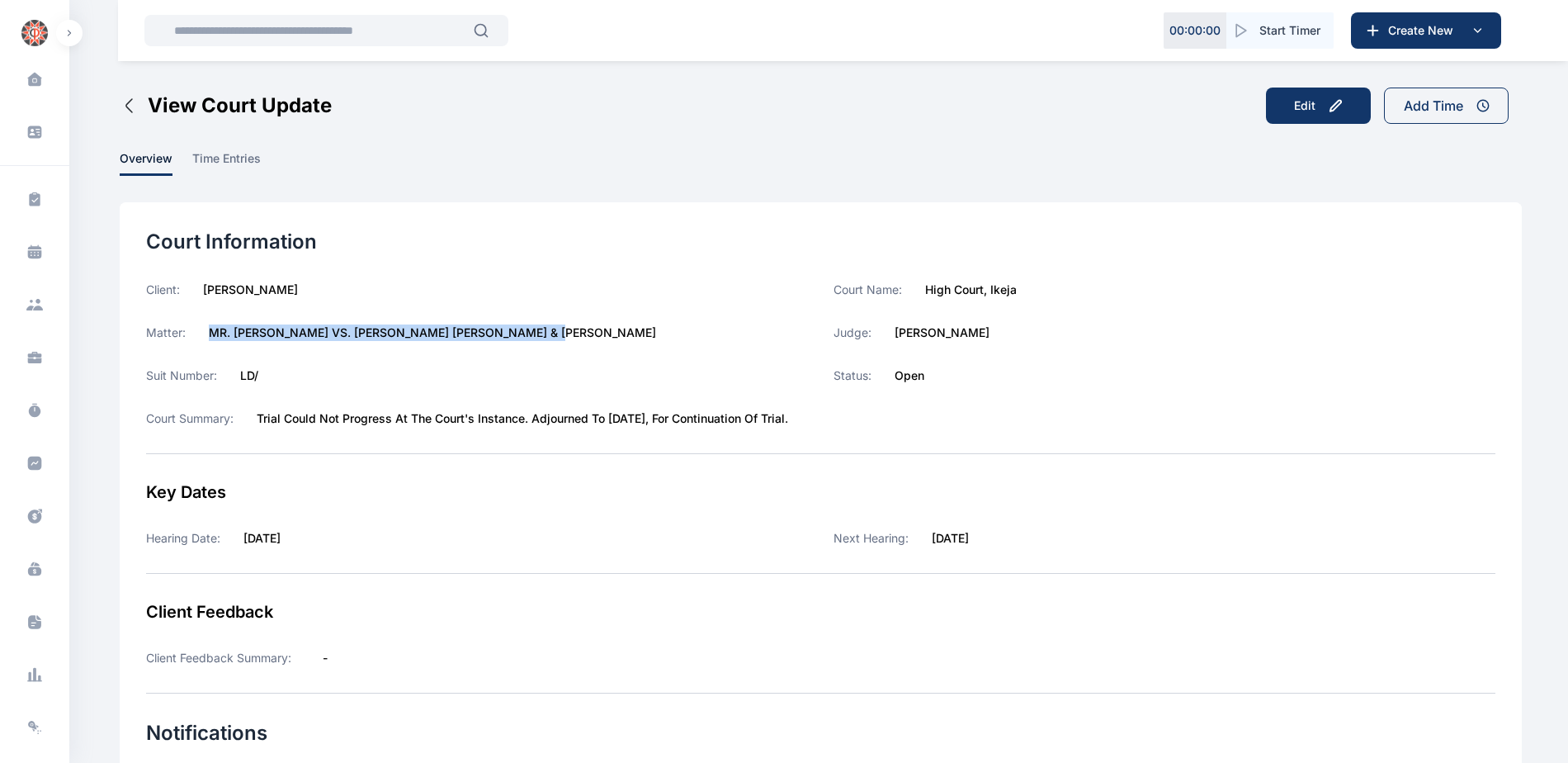
drag, startPoint x: 208, startPoint y: 330, endPoint x: 577, endPoint y: 334, distance: 369.0
click at [577, 334] on div "Matter: MR. [PERSON_NAME] VS. [PERSON_NAME] [PERSON_NAME] & [PERSON_NAME]" at bounding box center [477, 332] width 662 height 16
copy label "MR. [PERSON_NAME] VS. [PERSON_NAME] [PERSON_NAME] & [PERSON_NAME]"
click at [21, 461] on span at bounding box center [35, 463] width 43 height 36
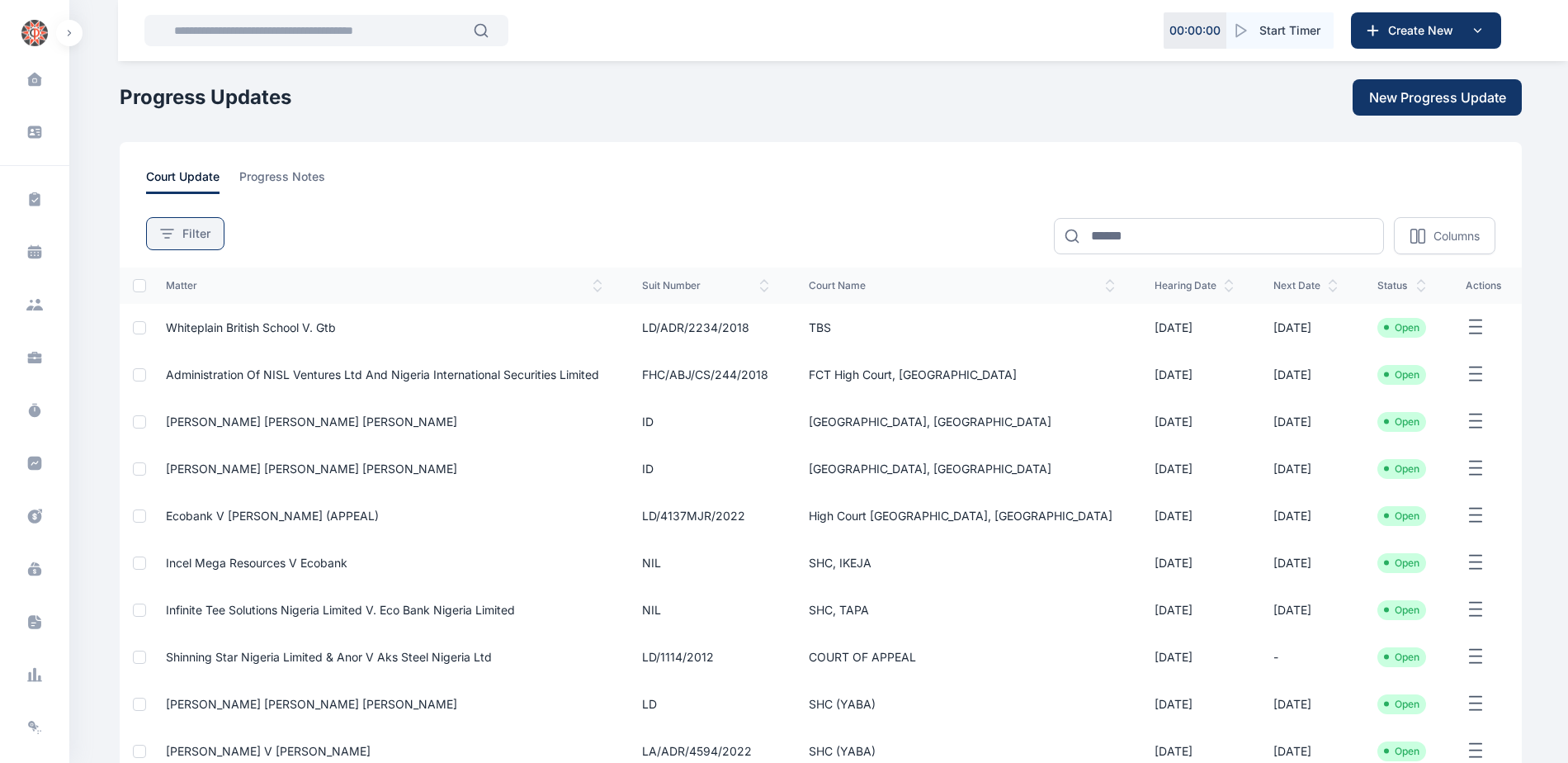
click at [181, 224] on button "Filter" at bounding box center [185, 233] width 78 height 33
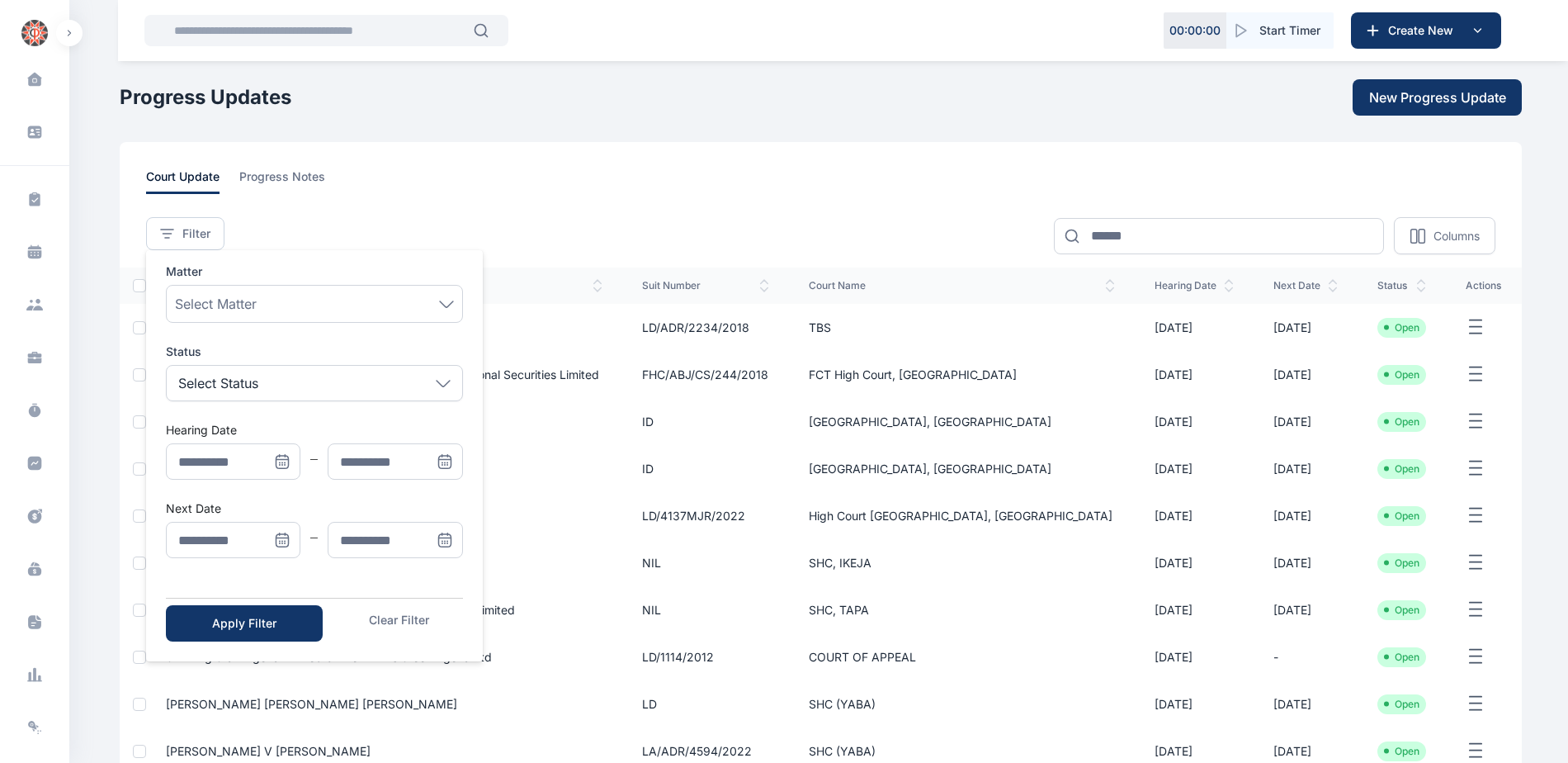
click at [283, 536] on icon "Menu" at bounding box center [282, 540] width 16 height 16
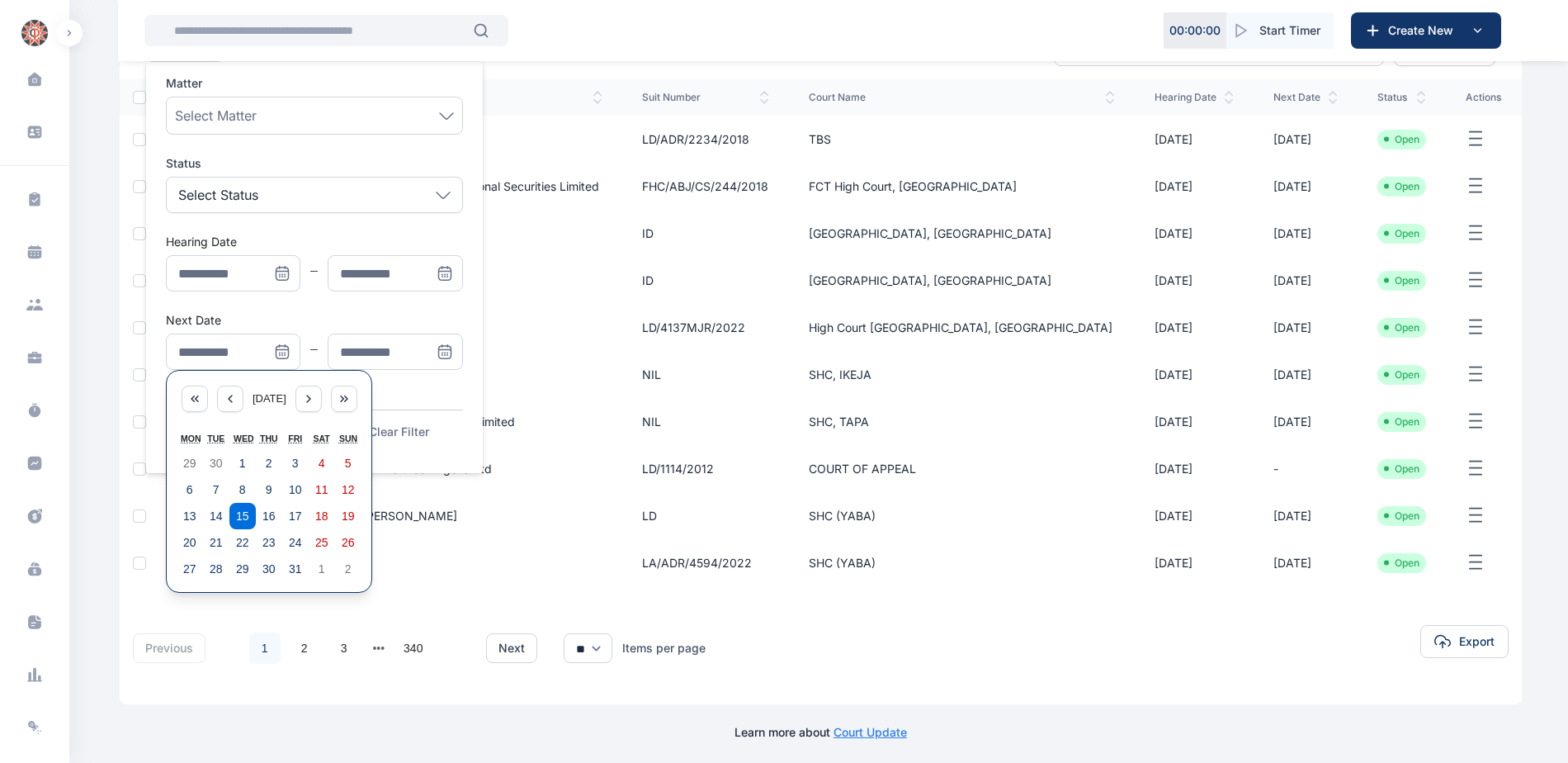
scroll to position [193, 0]
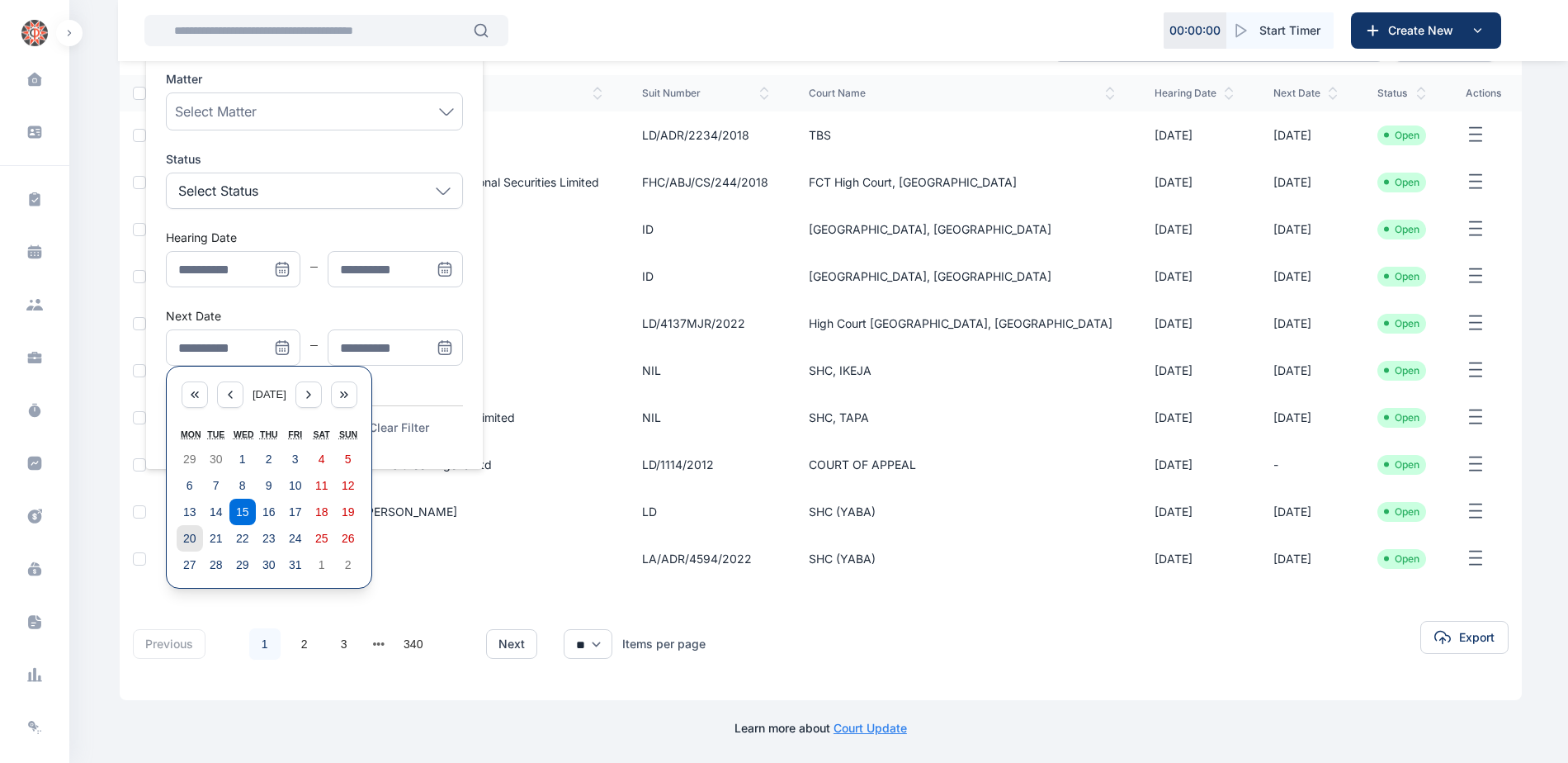
click at [182, 537] on button "20" at bounding box center [190, 538] width 26 height 26
type input "**********"
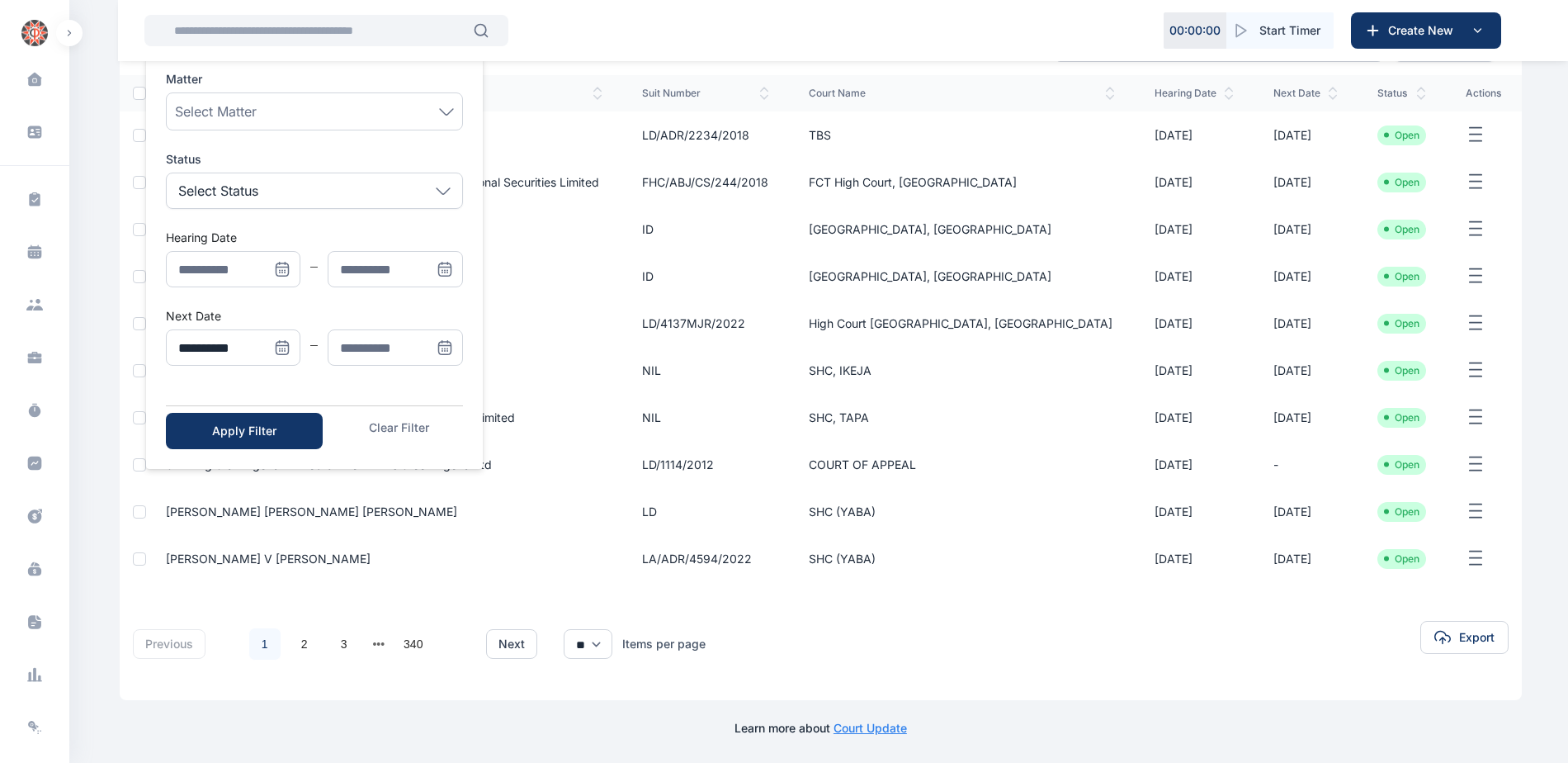
click at [443, 344] on icon "Menu" at bounding box center [445, 348] width 16 height 16
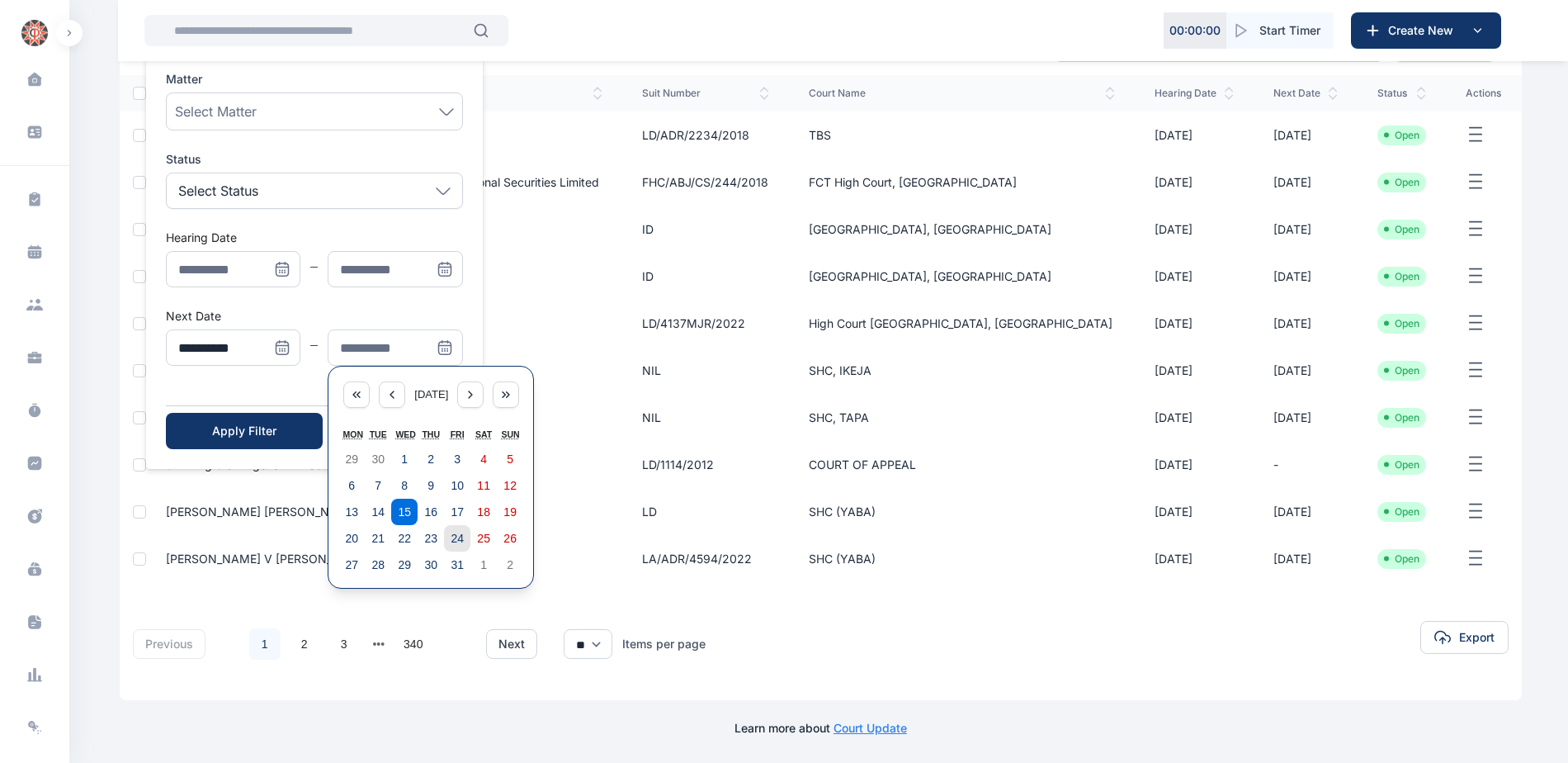
click at [460, 540] on abbr "24" at bounding box center [457, 538] width 14 height 14
type input "**********"
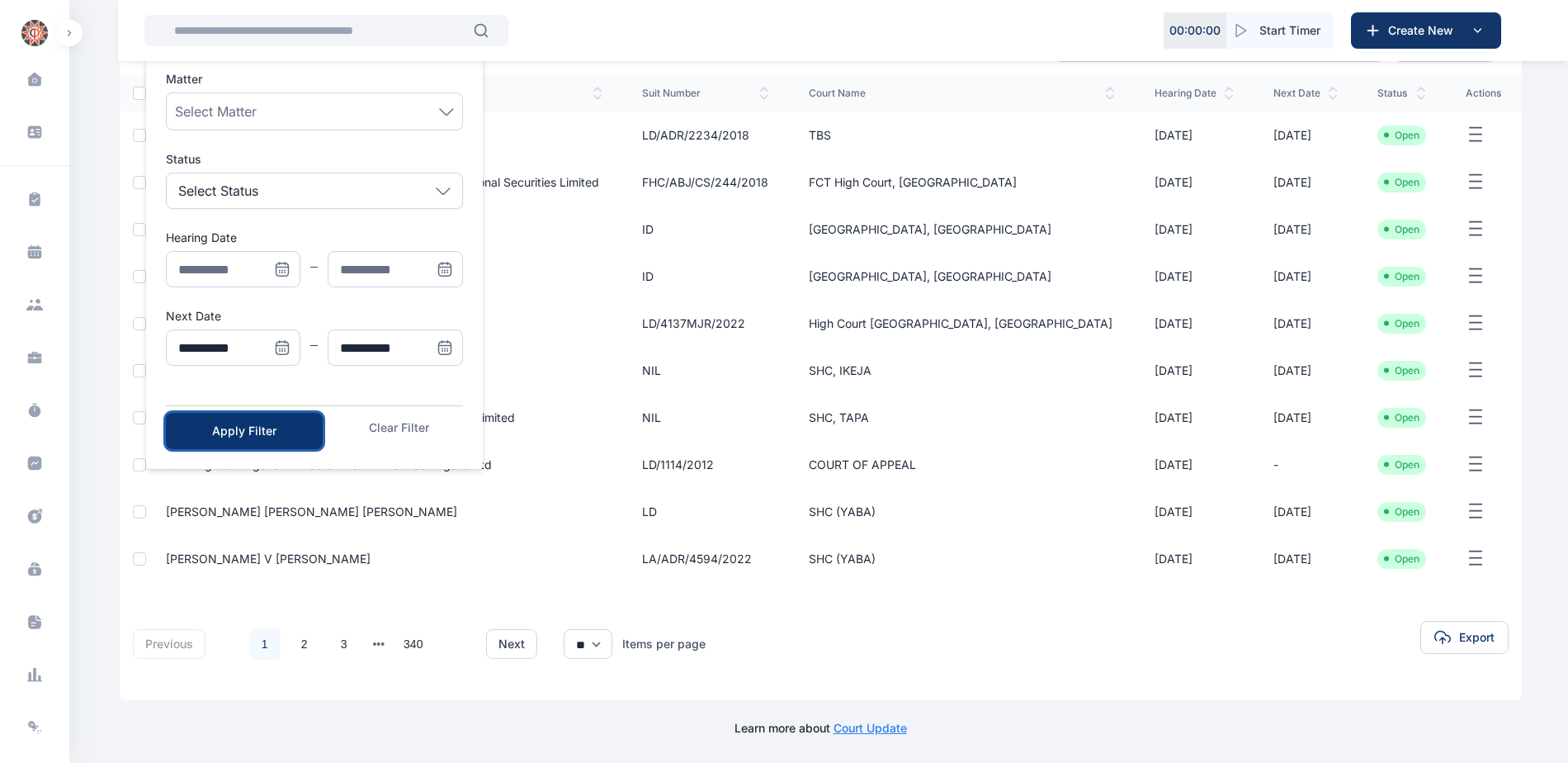
click at [292, 433] on div "Apply Filter" at bounding box center [244, 431] width 104 height 16
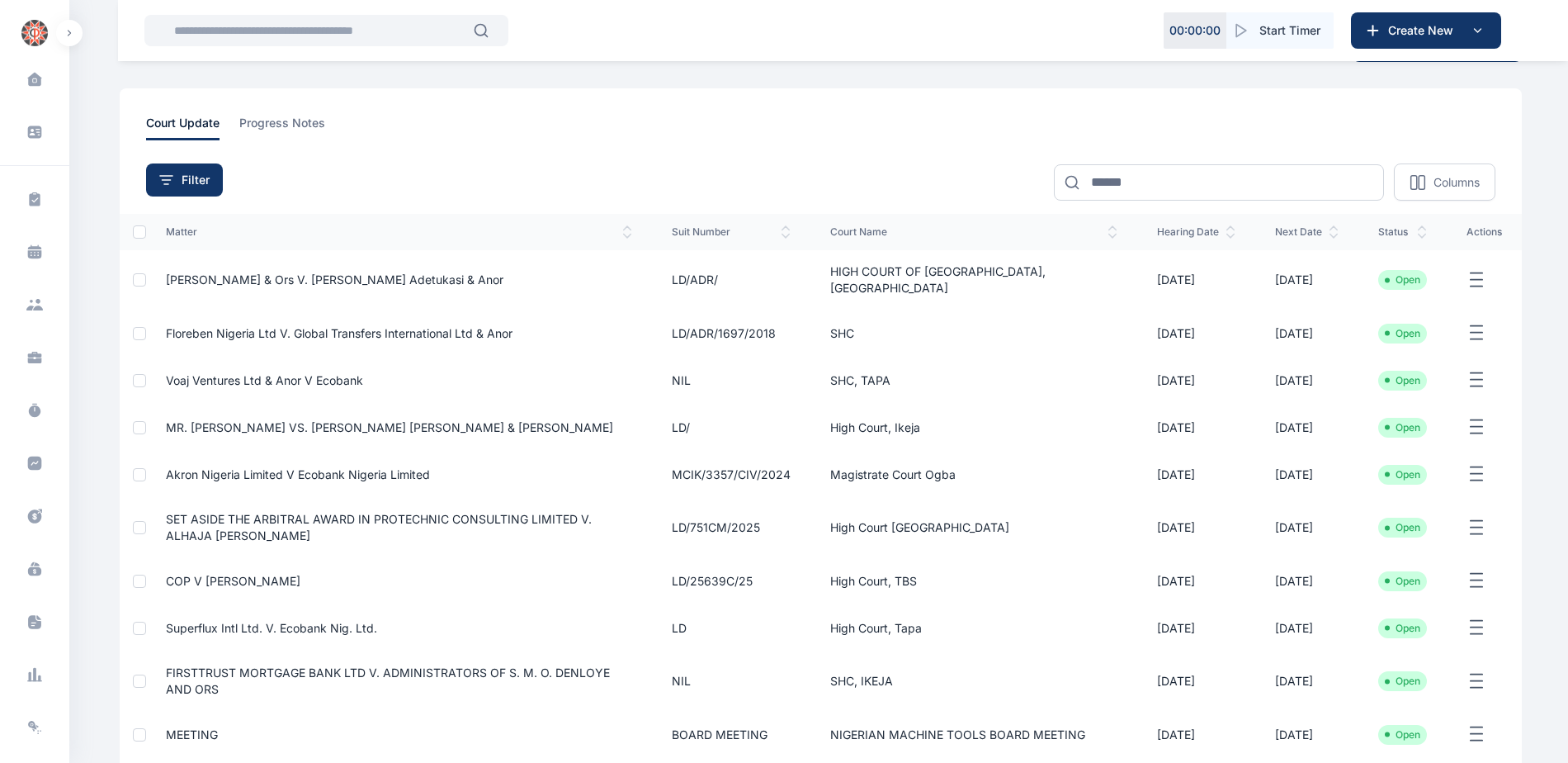
scroll to position [83, 0]
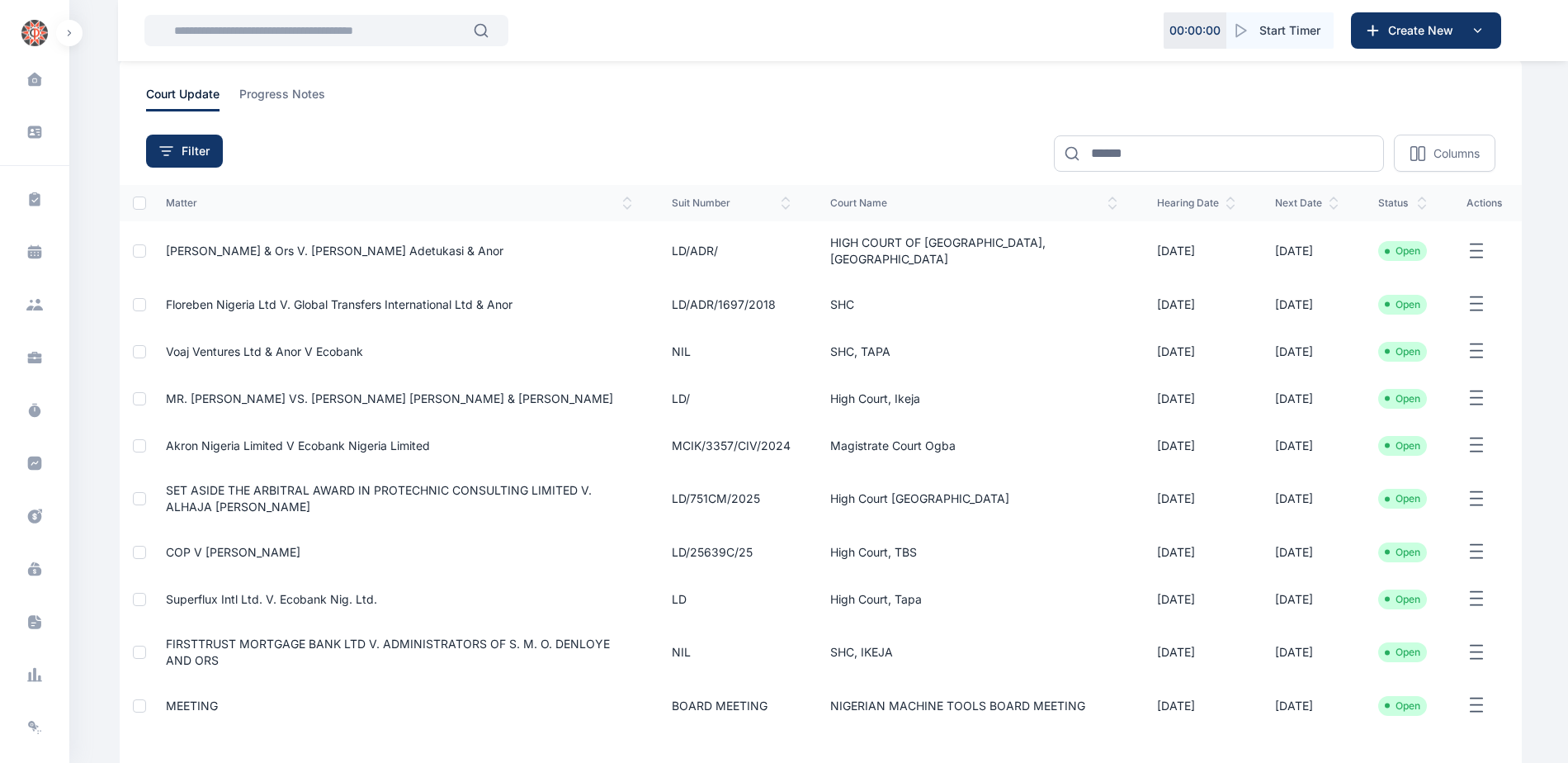
click at [309, 439] on span "Akron Nigeria Limited v Ecobank Nigeria Limited" at bounding box center [298, 445] width 264 height 14
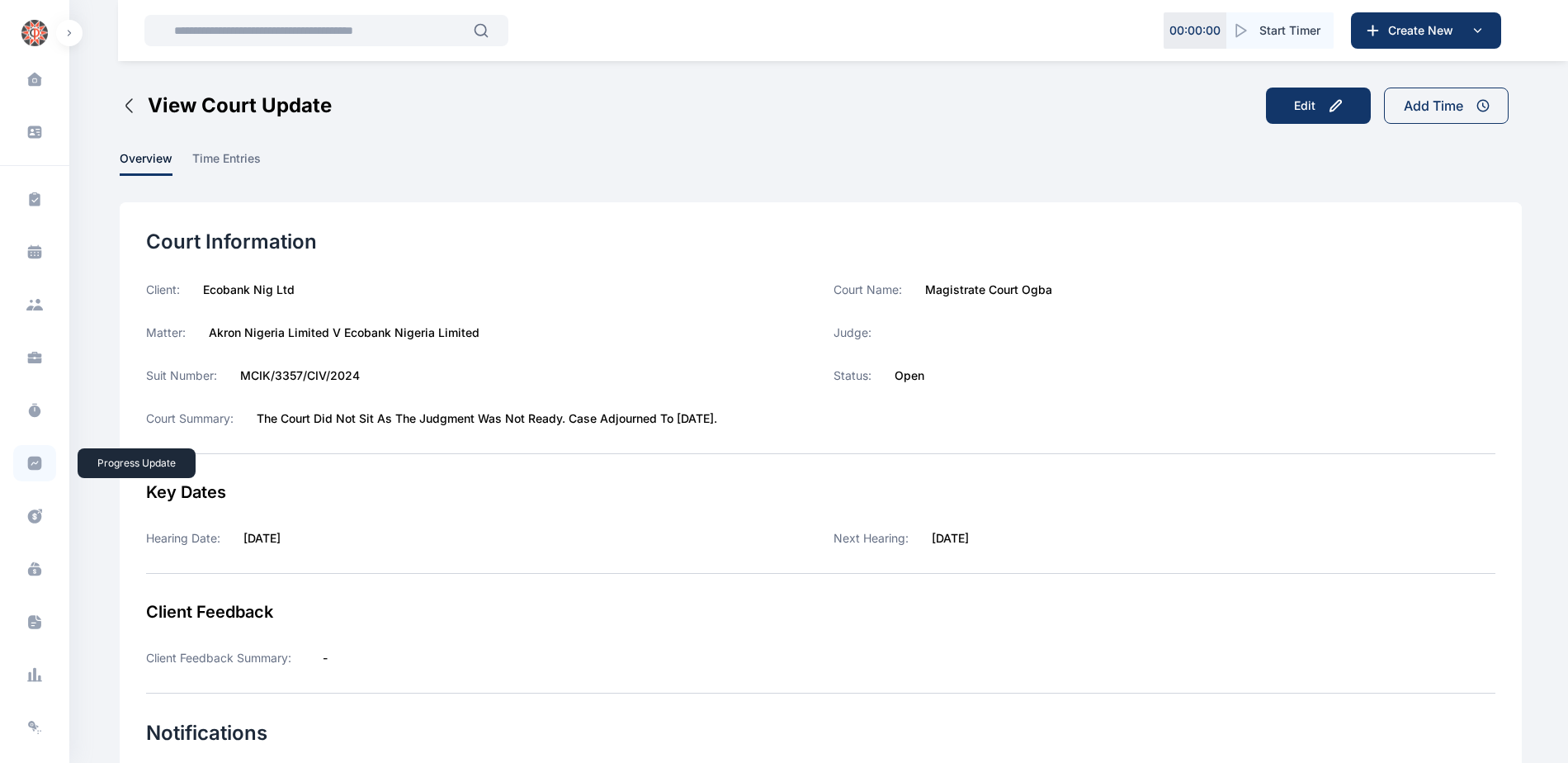
click at [32, 464] on icon at bounding box center [35, 463] width 14 height 14
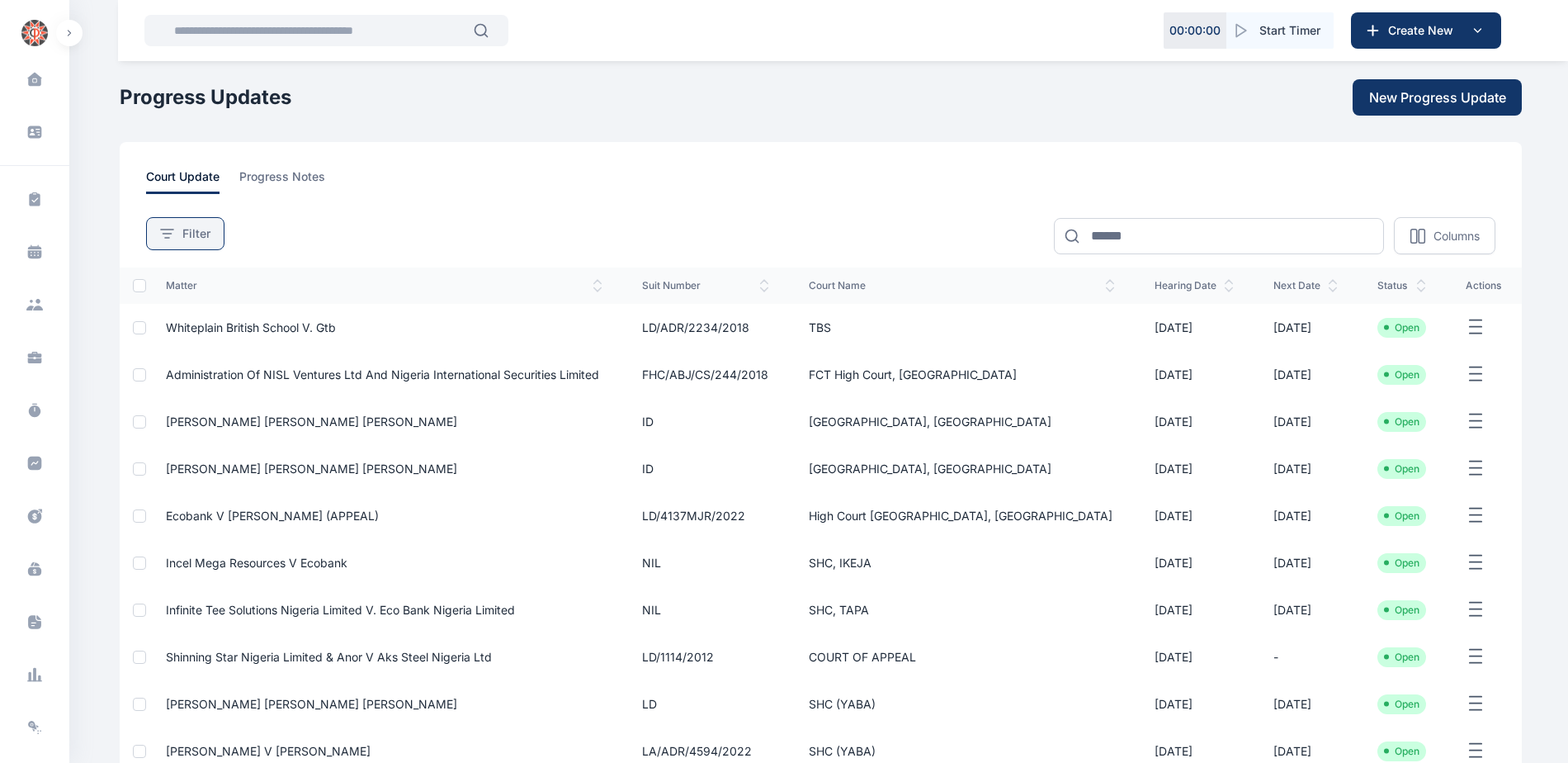
click at [182, 223] on button "Filter" at bounding box center [185, 233] width 78 height 33
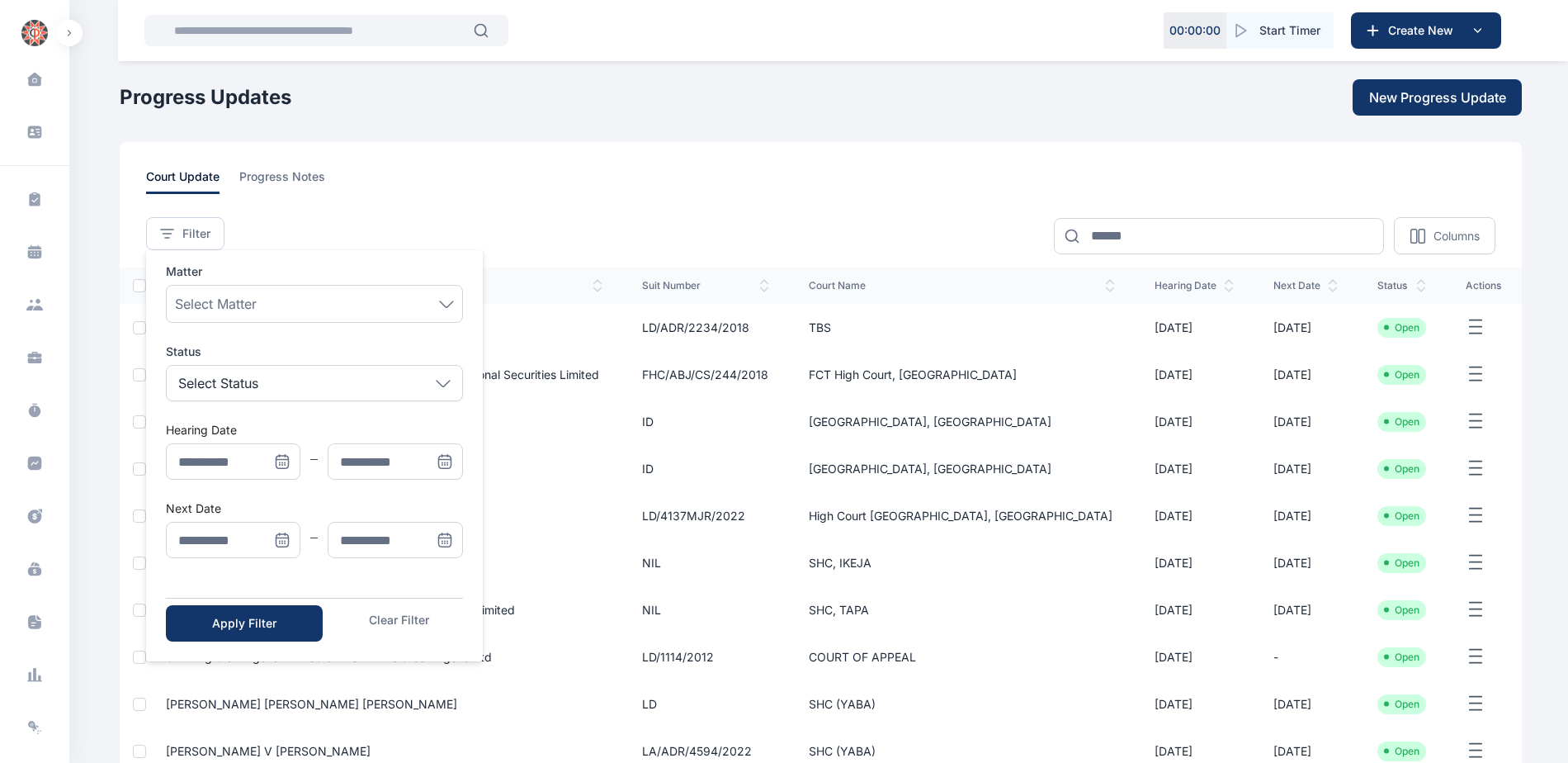
click at [282, 545] on icon "Menu" at bounding box center [282, 540] width 16 height 16
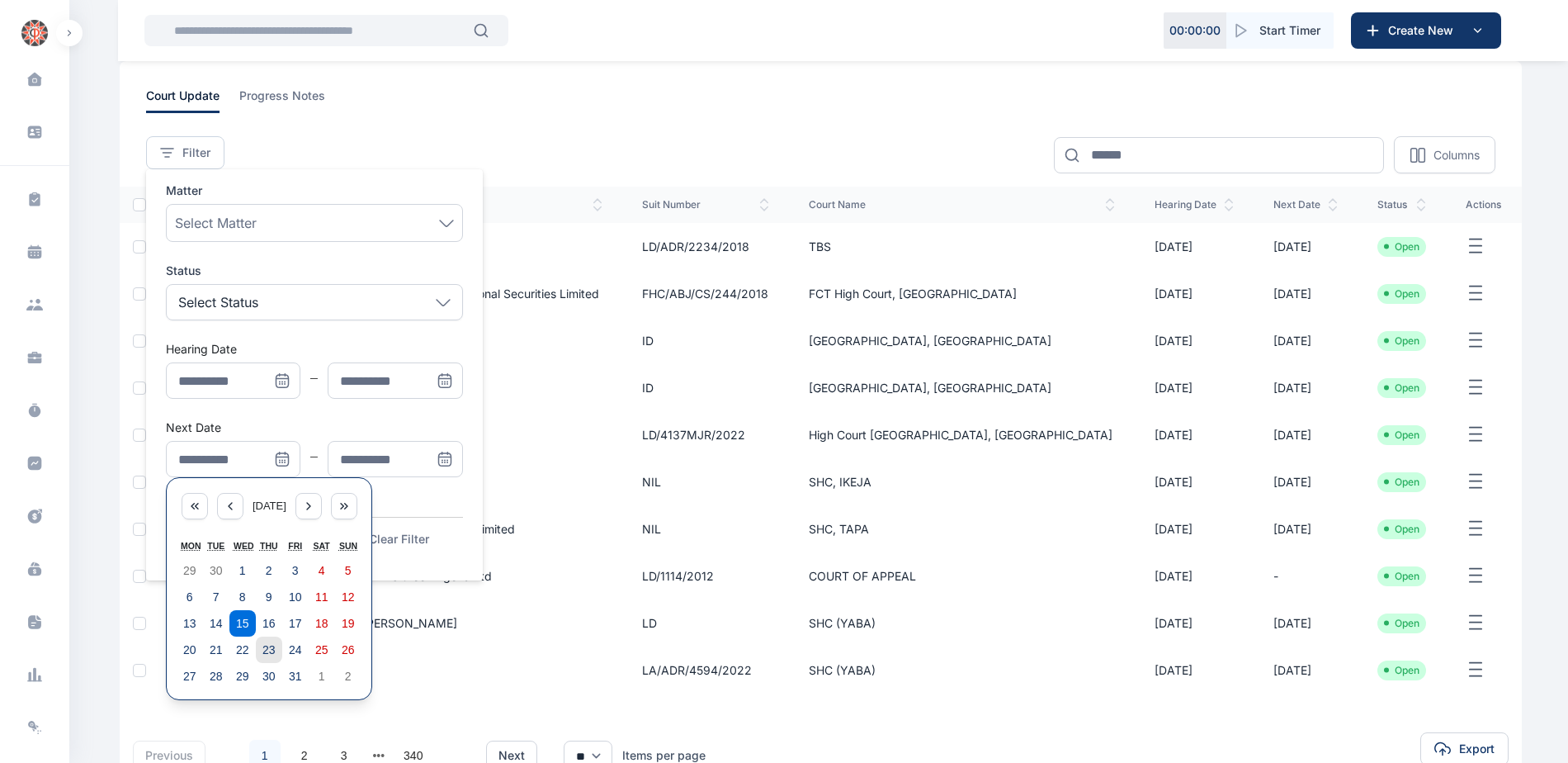
scroll to position [193, 0]
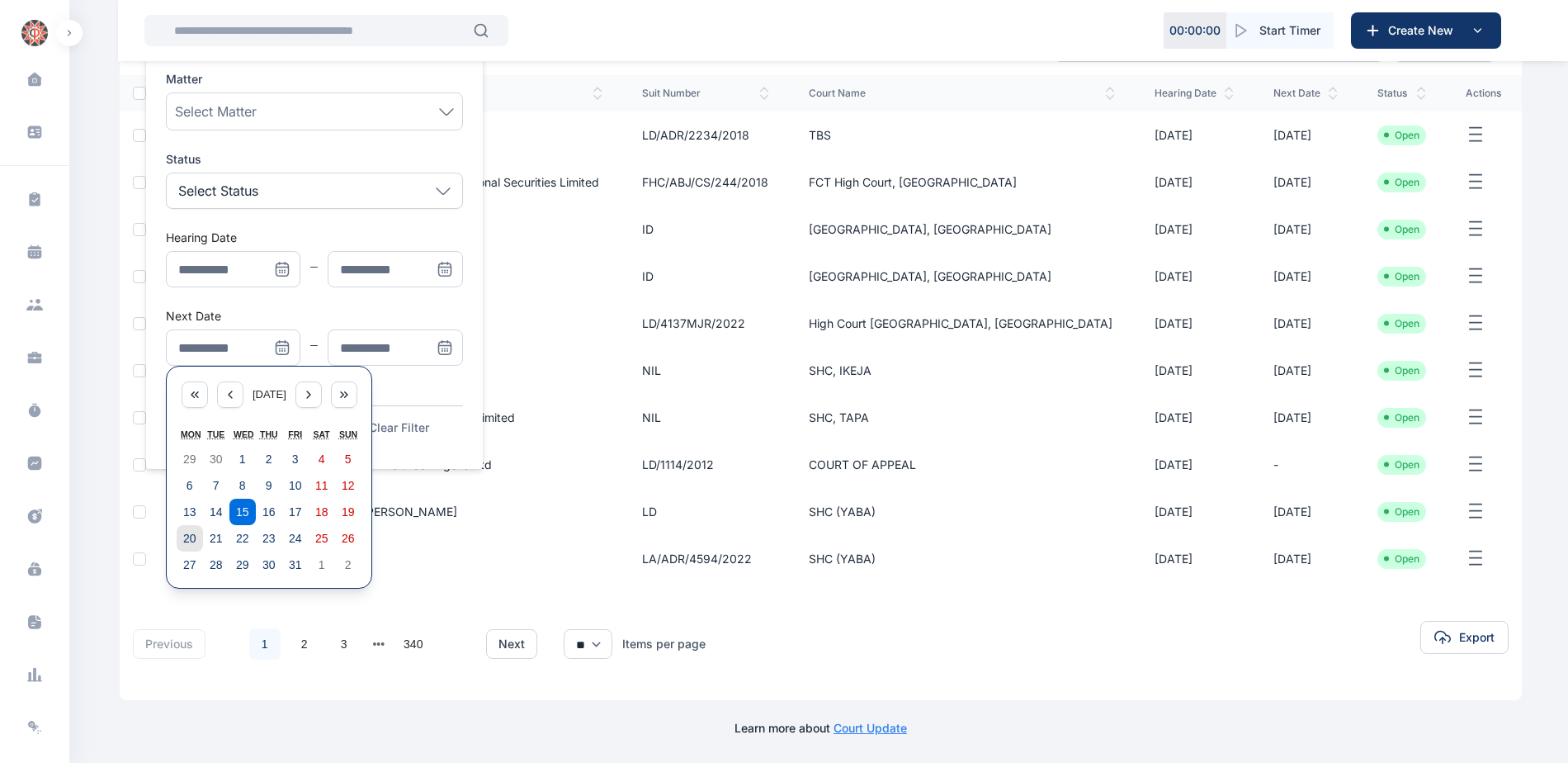
click at [185, 533] on abbr "20" at bounding box center [190, 538] width 14 height 14
type input "**********"
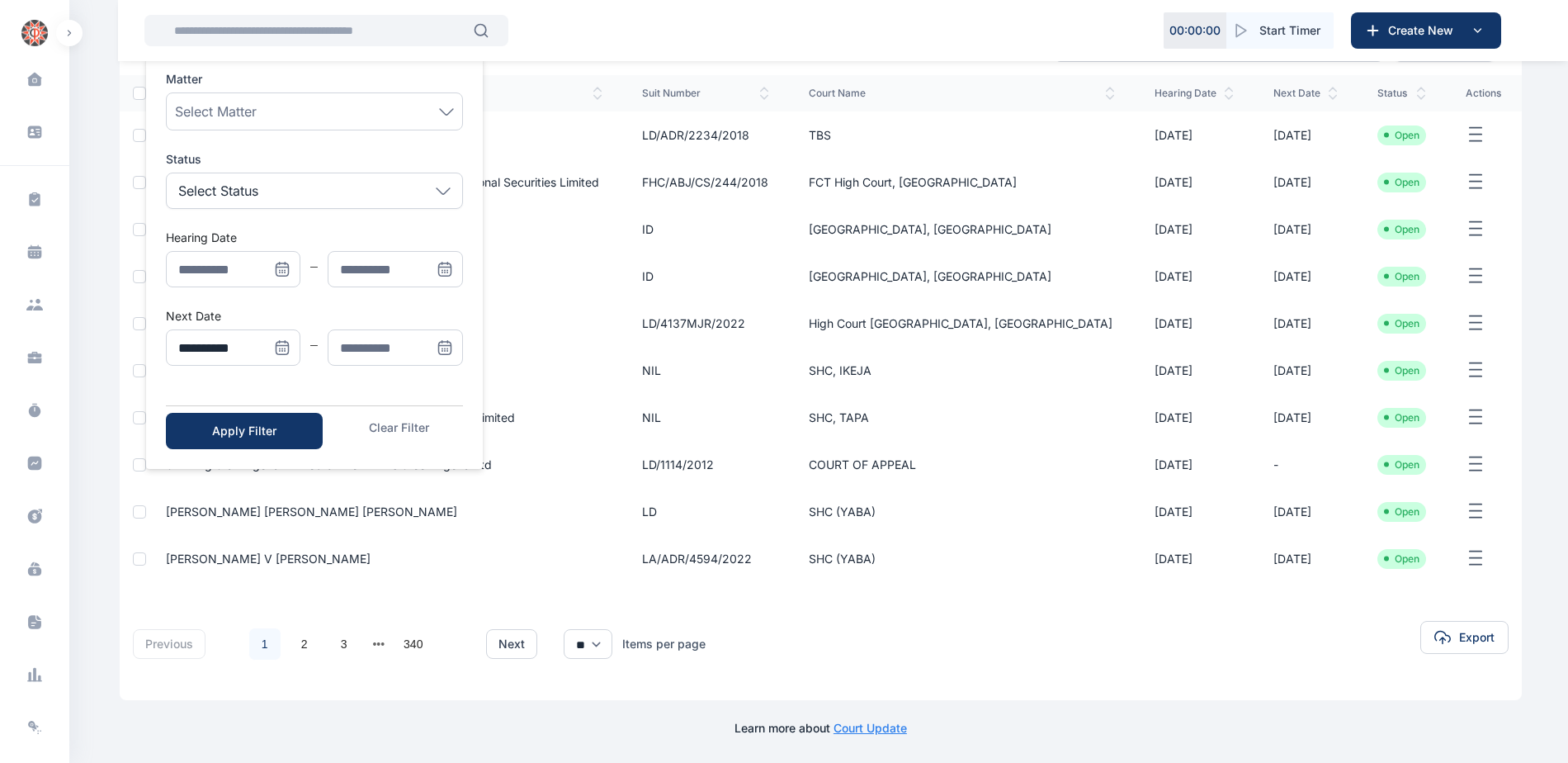
click at [440, 344] on icon "Menu" at bounding box center [445, 348] width 16 height 16
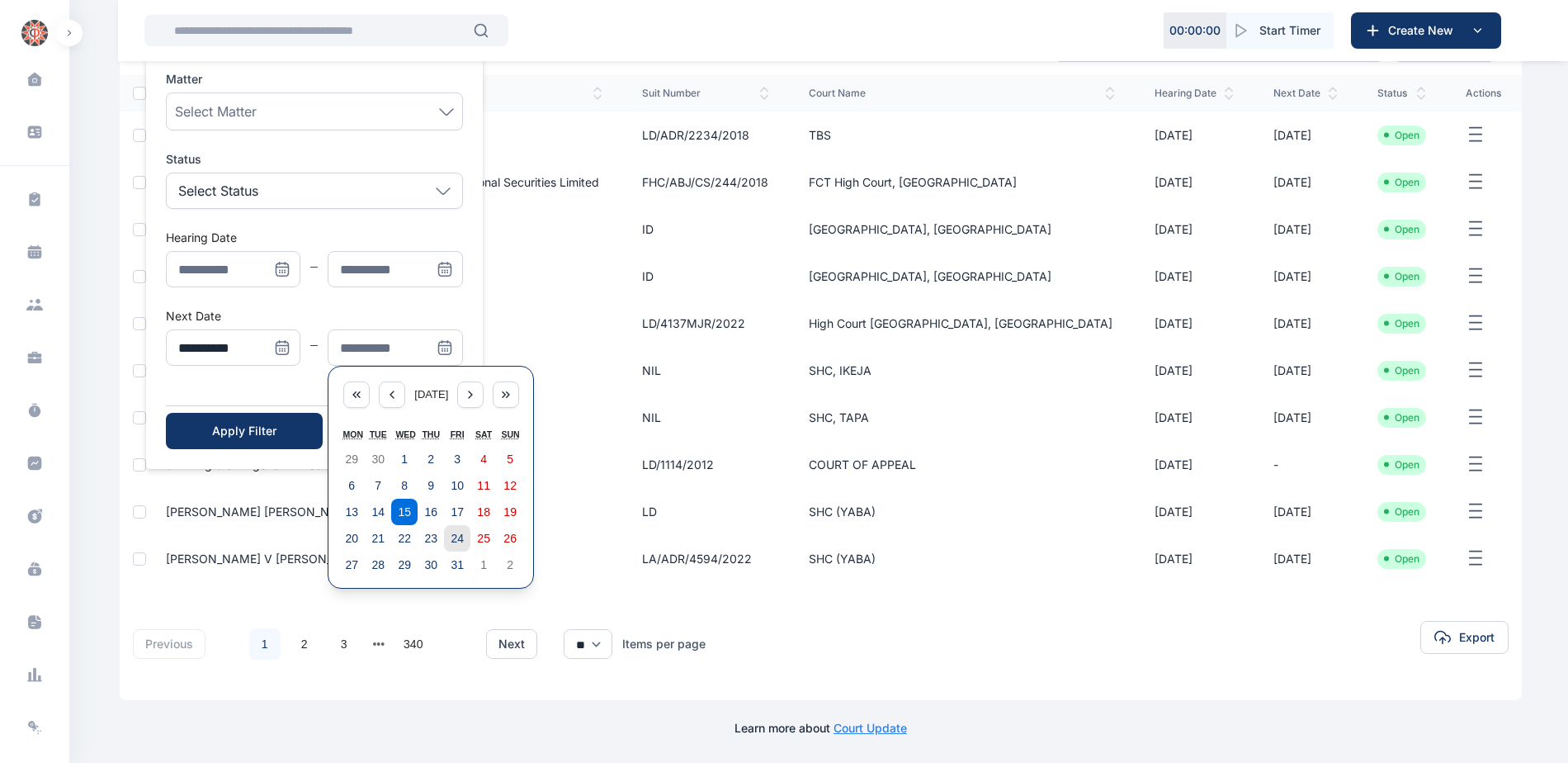
click at [456, 534] on abbr "24" at bounding box center [457, 538] width 14 height 14
type input "**********"
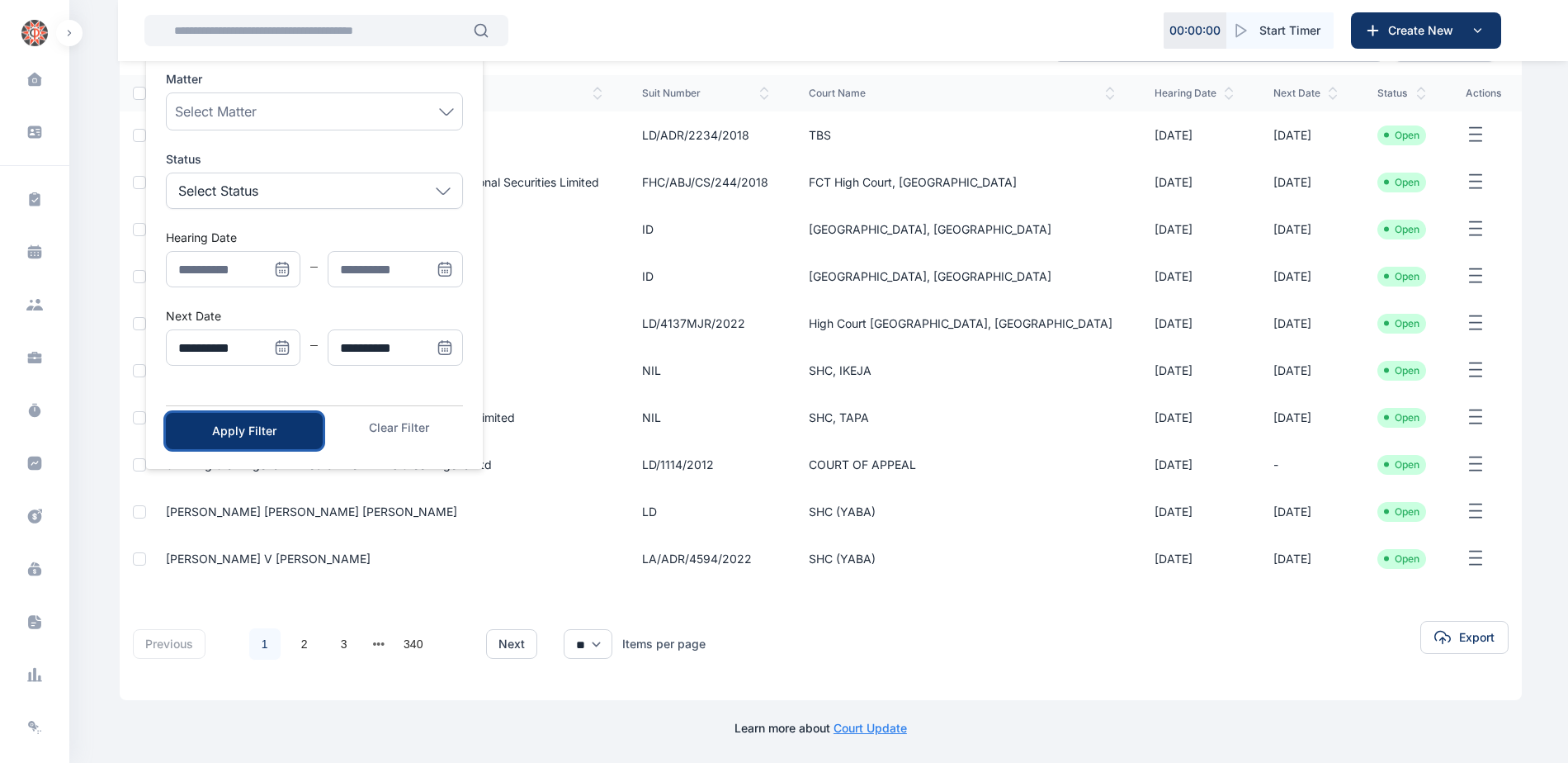
click at [281, 420] on button "Apply Filter" at bounding box center [244, 431] width 157 height 36
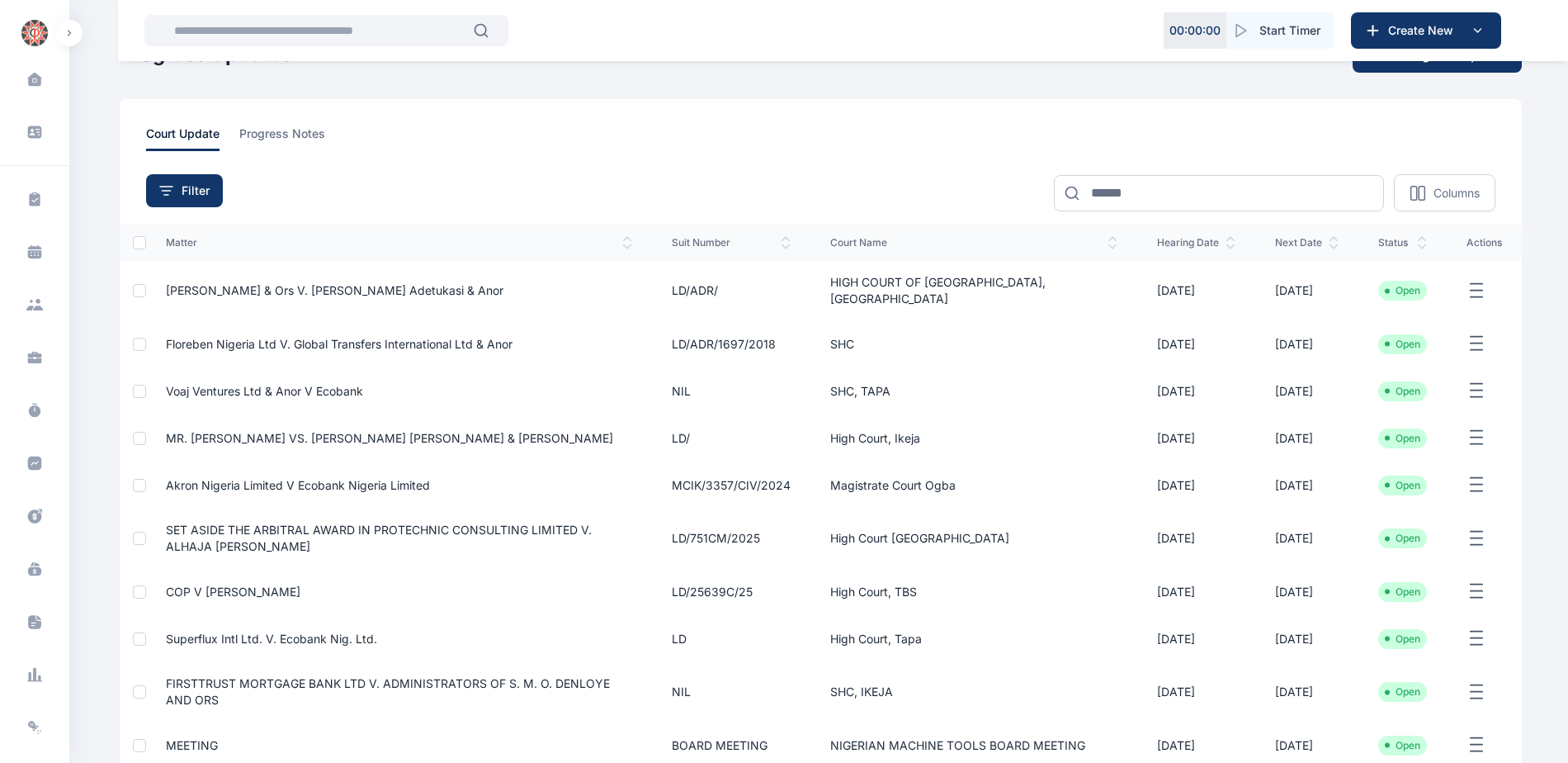
scroll to position [83, 0]
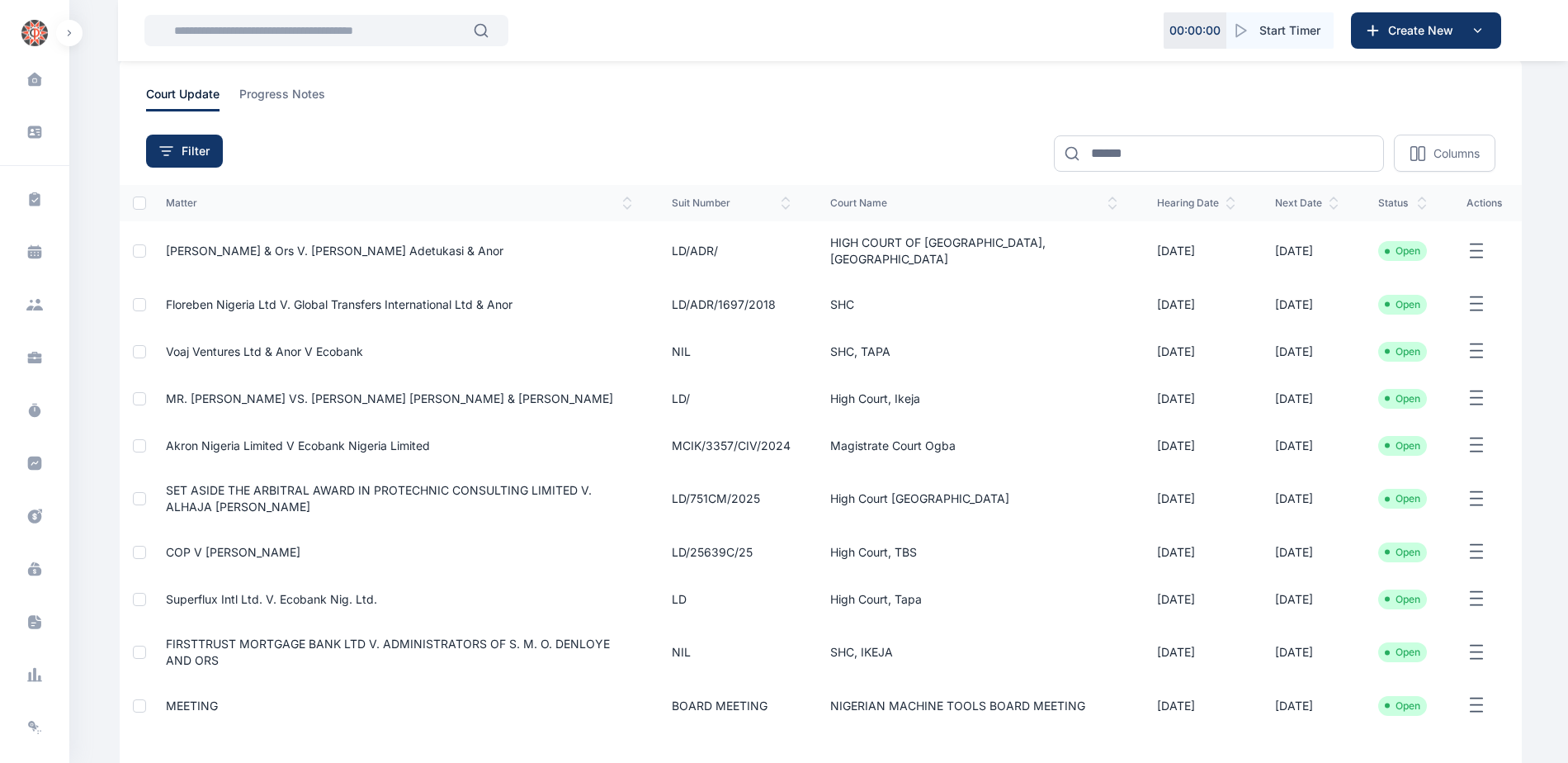
click at [373, 483] on span "SET ASIDE THE ARBITRAL AWARD IN PROTECHNIC CONSULTING LIMITED V. ALHAJA [PERSON…" at bounding box center [379, 499] width 426 height 31
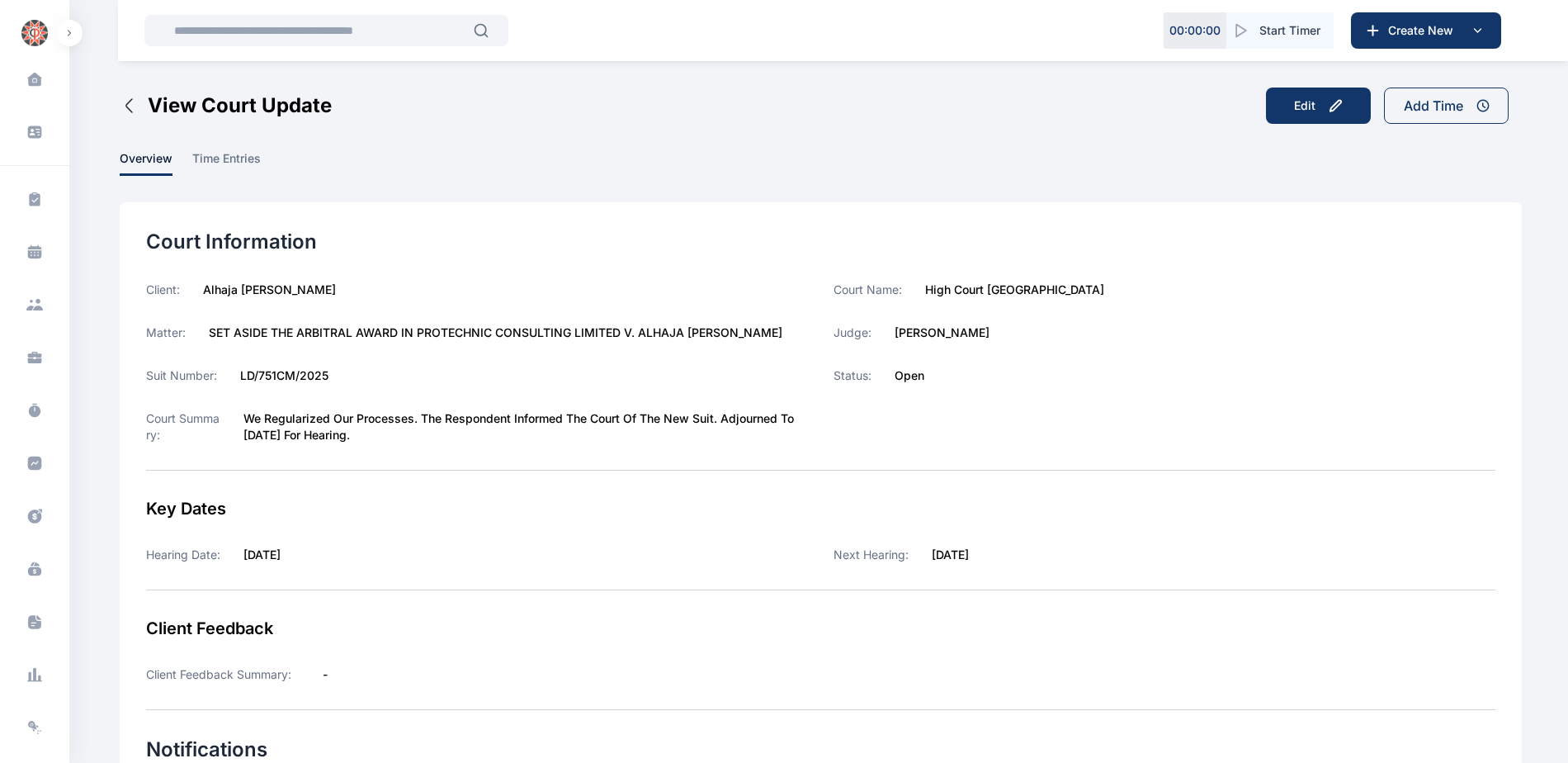
drag, startPoint x: 210, startPoint y: 331, endPoint x: 786, endPoint y: 336, distance: 576.0
click at [786, 336] on div "Matter: SET ASIDE THE ARBITRAL AWARD IN PROTECHNIC CONSULTING LIMITED V. ALHAJA…" at bounding box center [477, 332] width 662 height 16
copy label "SET ASIDE THE ARBITRAL AWARD IN PROTECHNIC CONSULTING LIMITED V. ALHAJA [PERSON…"
click at [38, 454] on span at bounding box center [35, 463] width 43 height 36
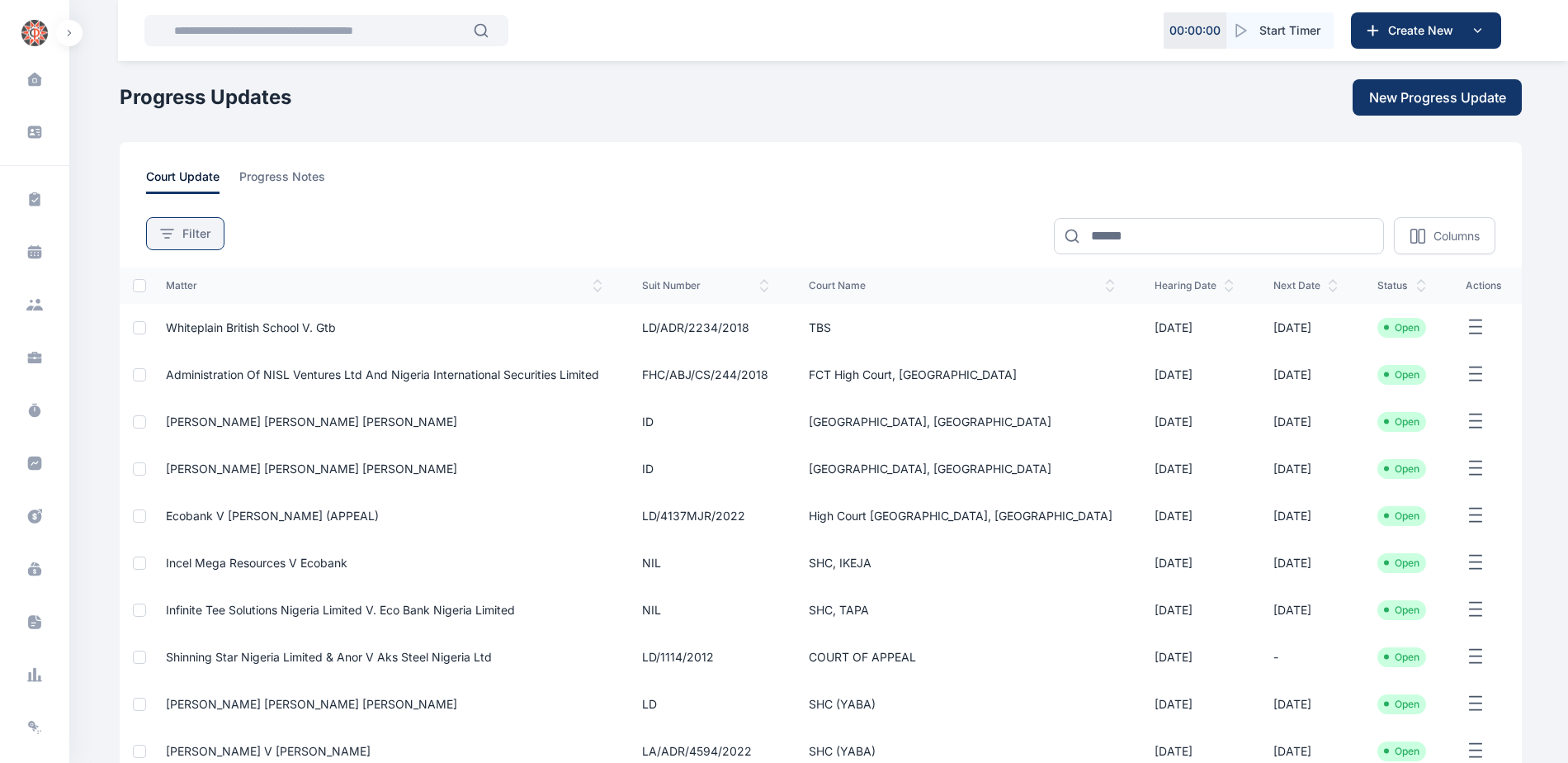
click at [183, 229] on span "Filter" at bounding box center [196, 233] width 28 height 16
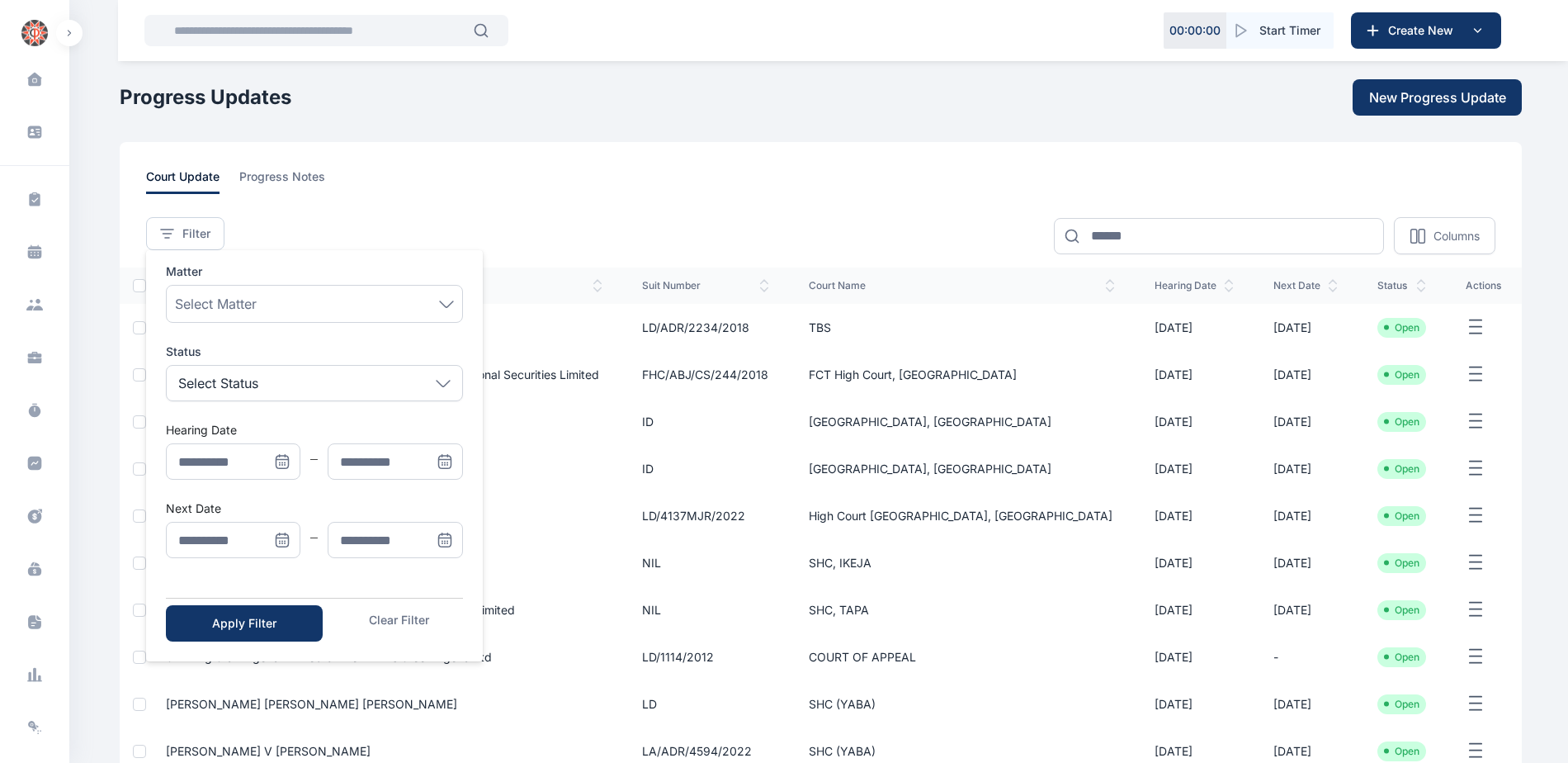
click at [291, 536] on span "Menu" at bounding box center [282, 540] width 36 height 36
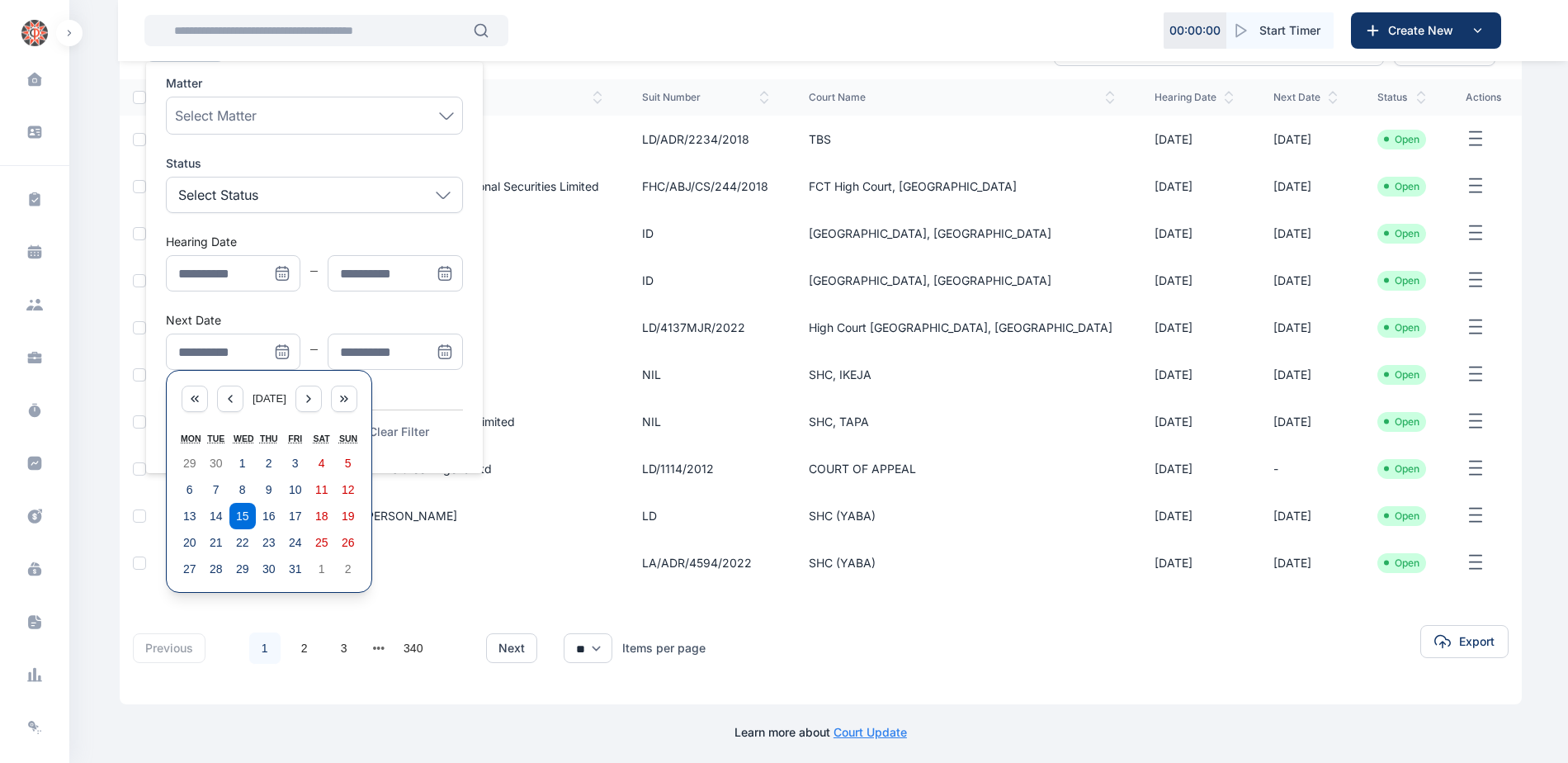
scroll to position [193, 0]
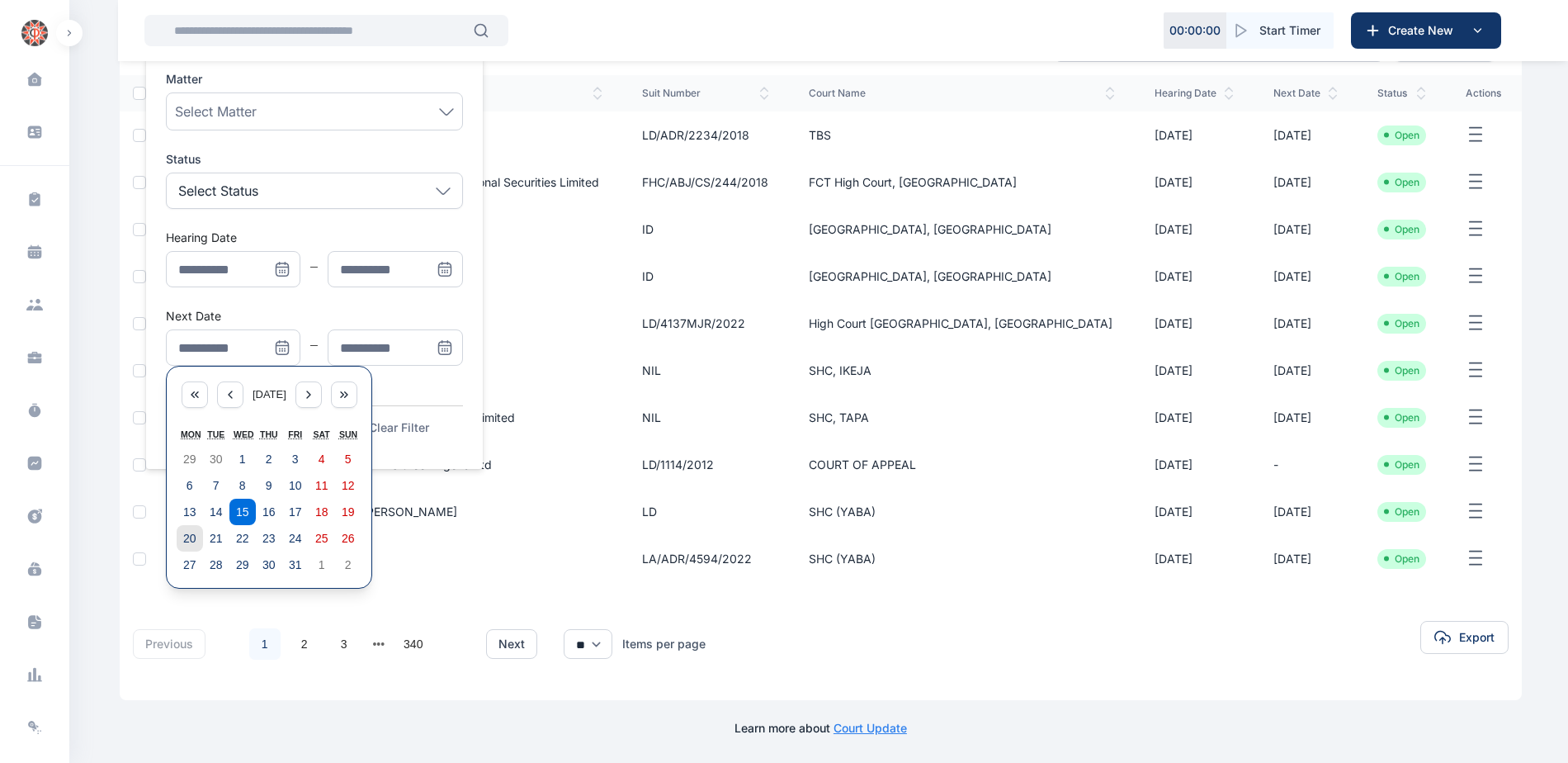
click at [189, 540] on abbr "20" at bounding box center [190, 538] width 14 height 14
type input "**********"
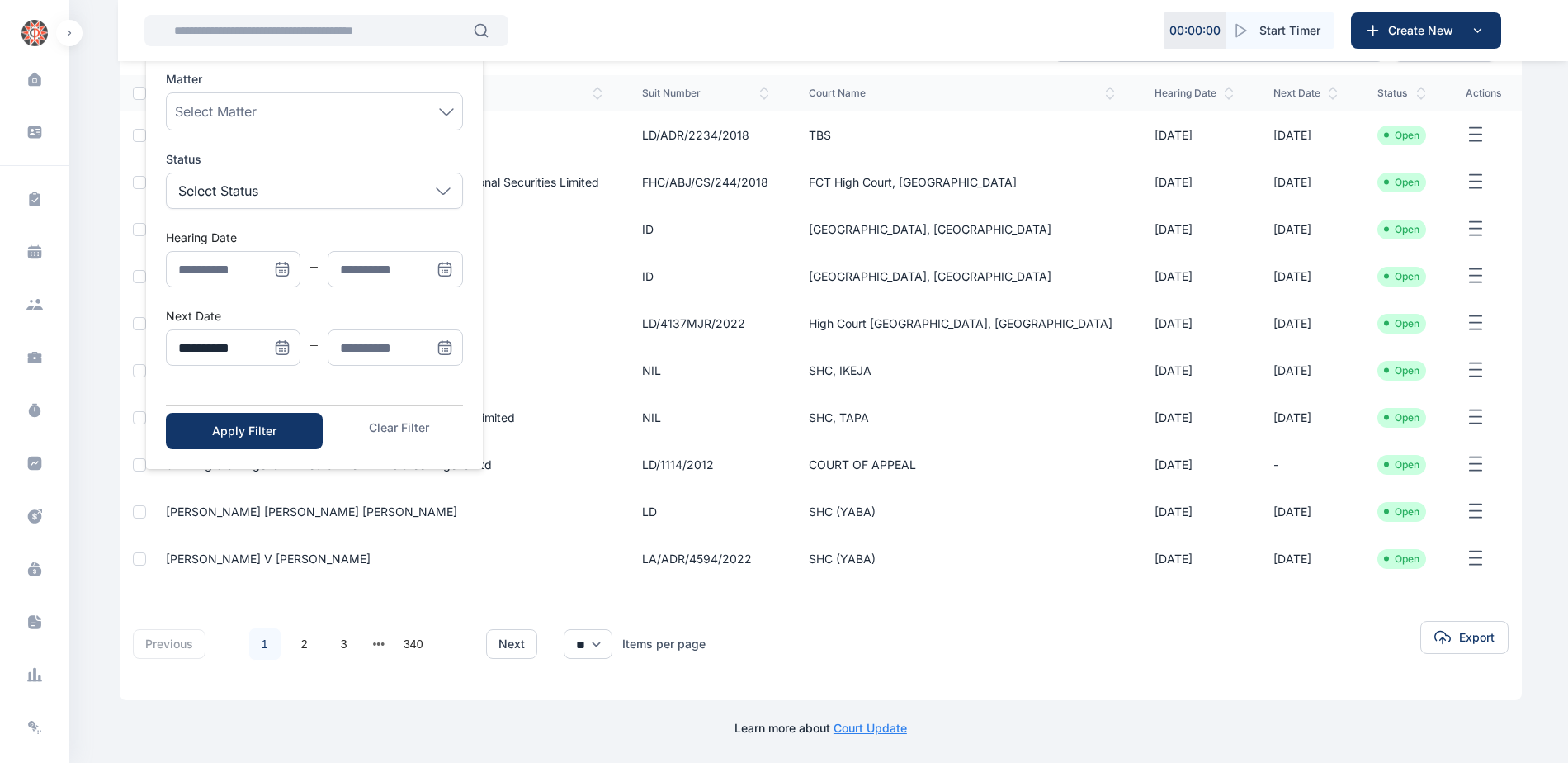
click at [445, 346] on icon "Menu" at bounding box center [445, 346] width 12 height 0
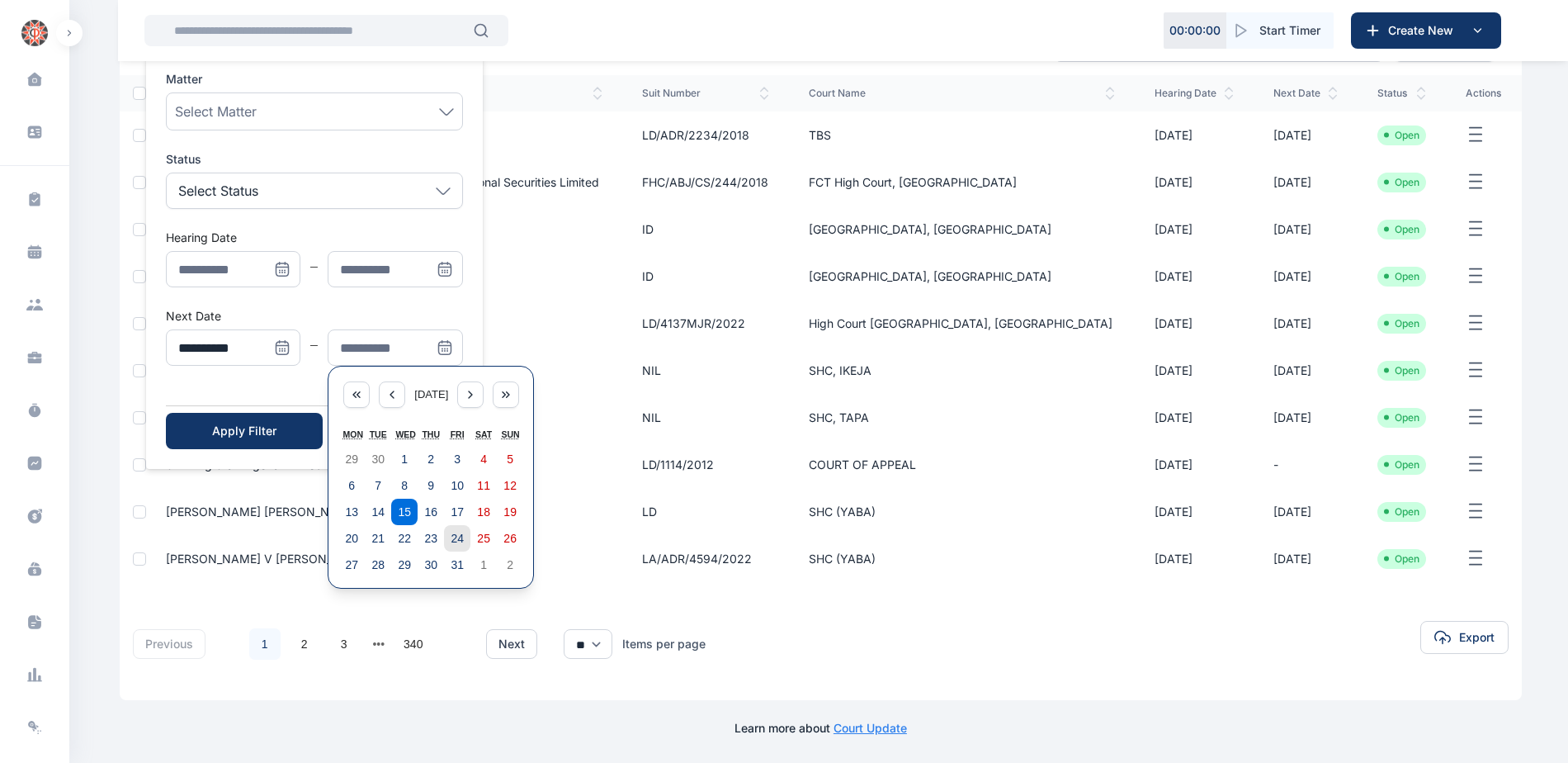
click at [454, 537] on abbr "24" at bounding box center [457, 538] width 14 height 14
type input "**********"
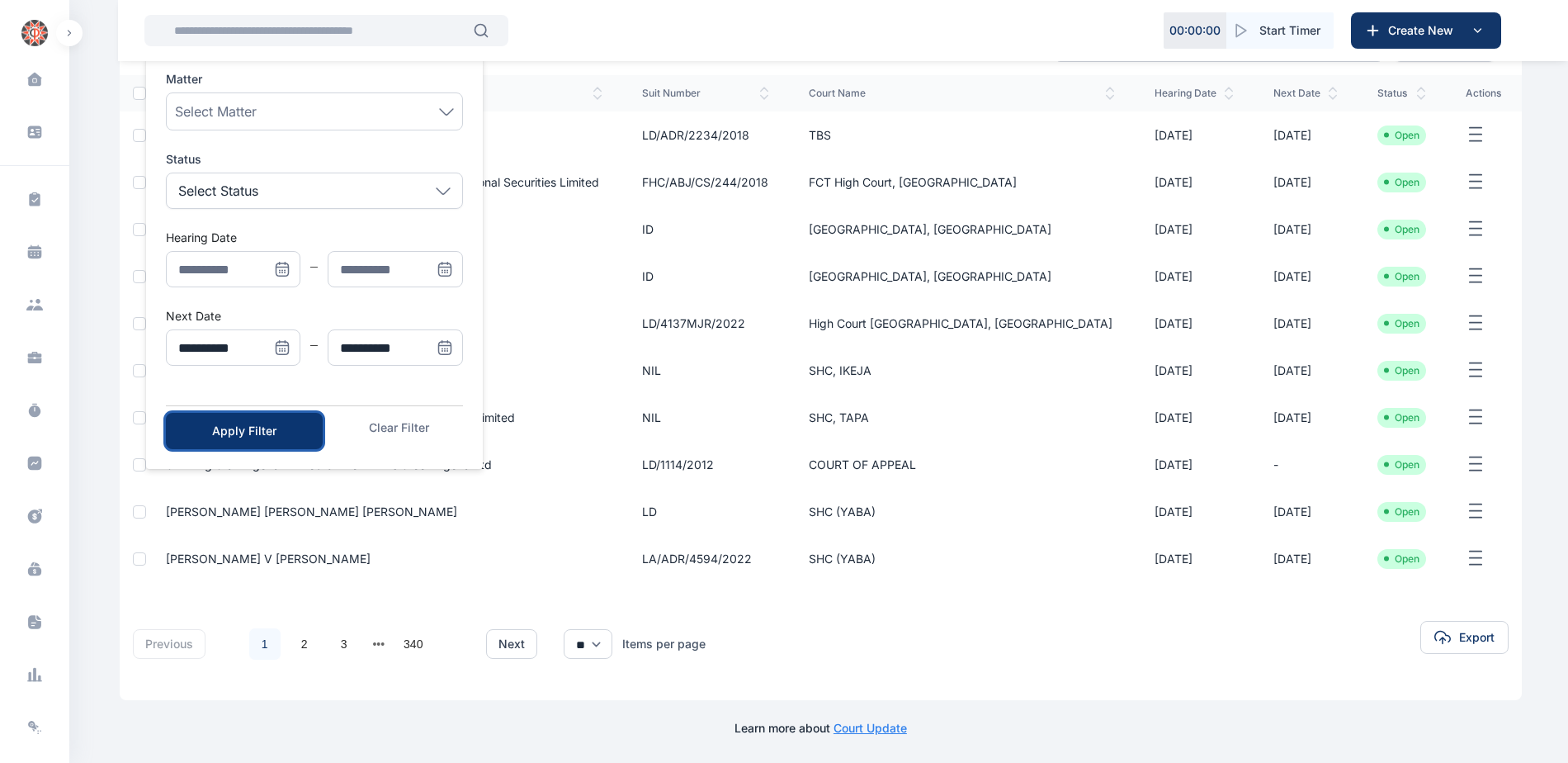
click at [249, 431] on div "Apply Filter" at bounding box center [244, 431] width 104 height 16
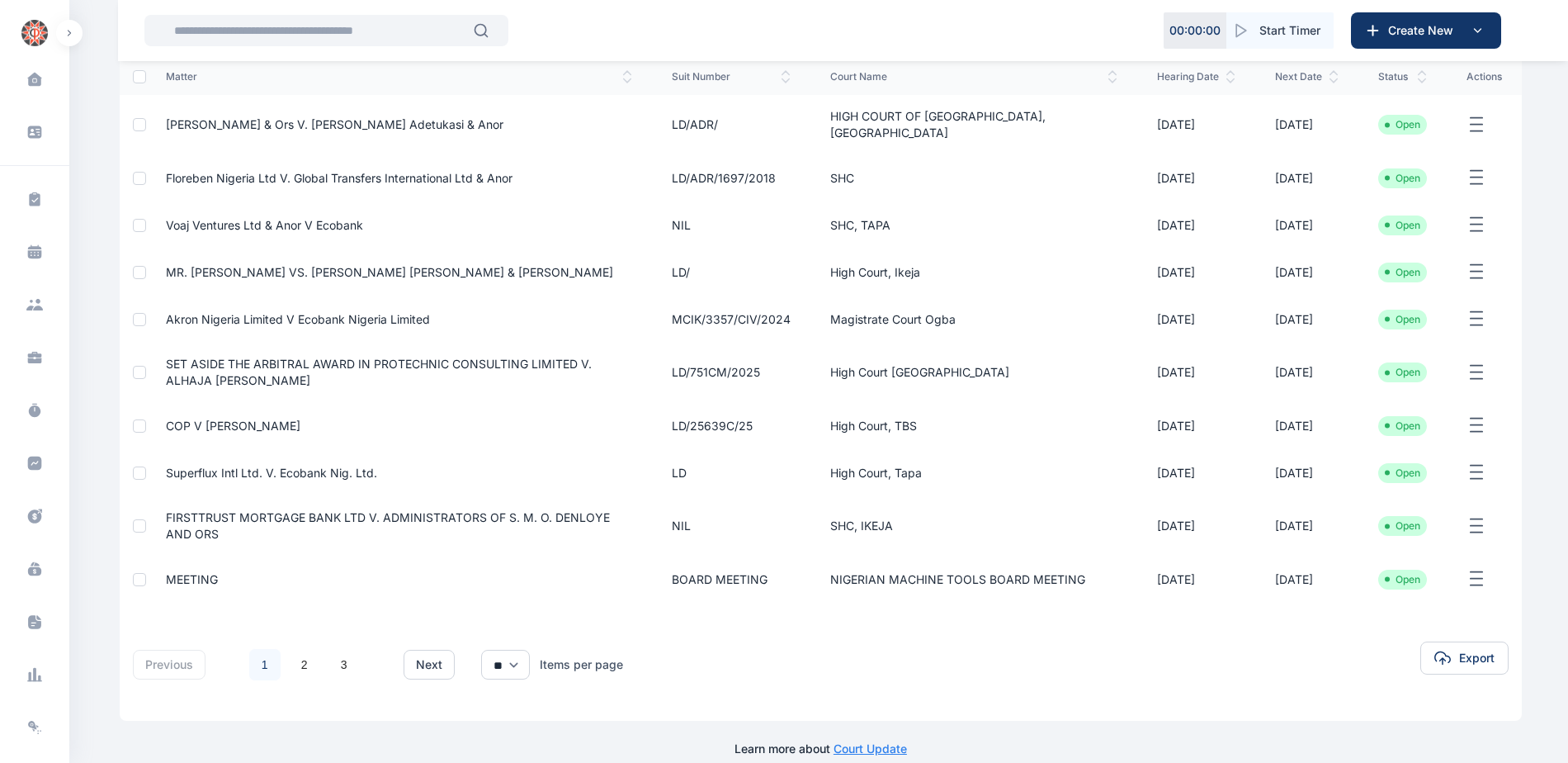
scroll to position [217, 0]
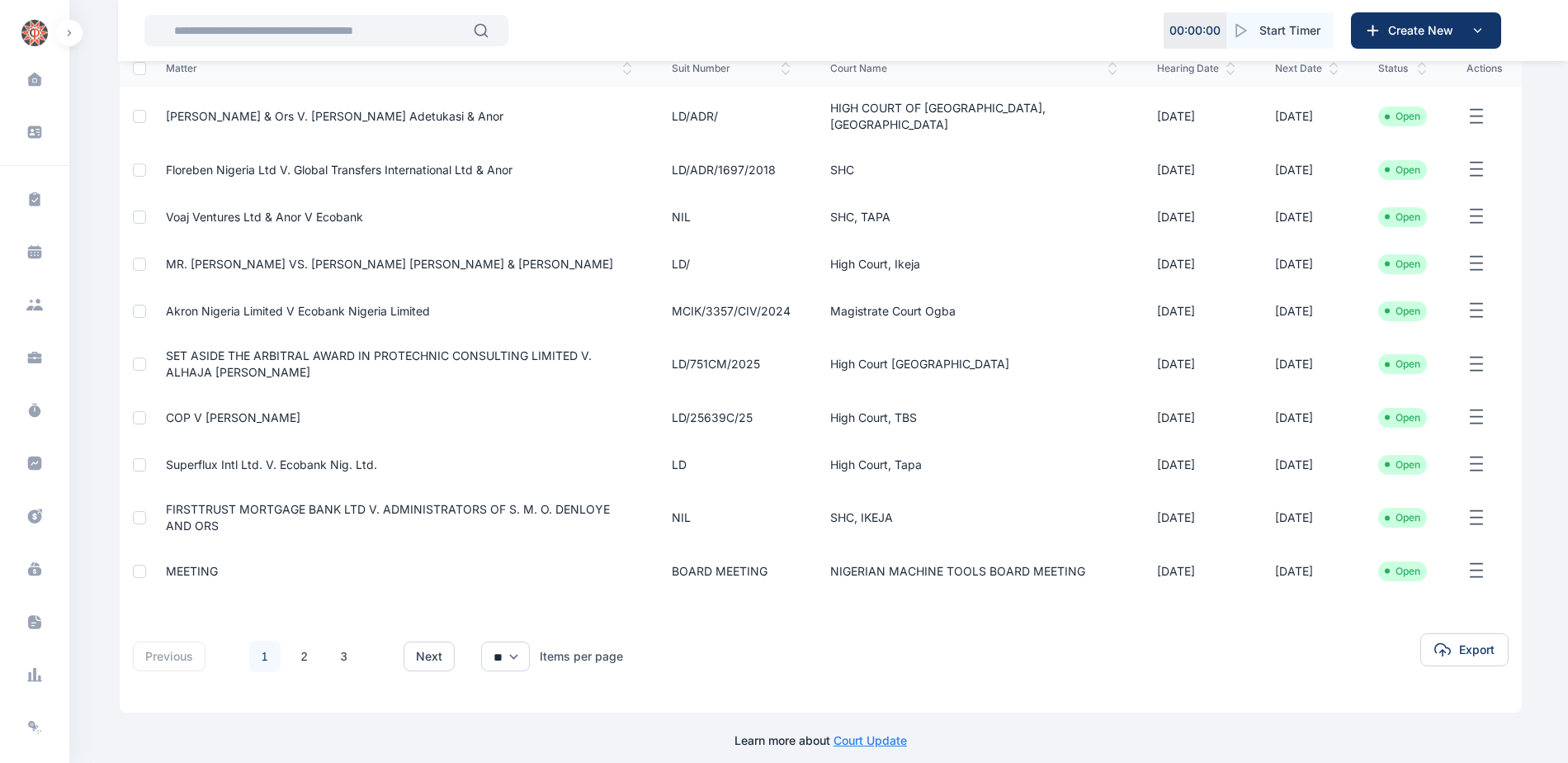
click at [250, 411] on span "COP v [PERSON_NAME]" at bounding box center [233, 417] width 134 height 14
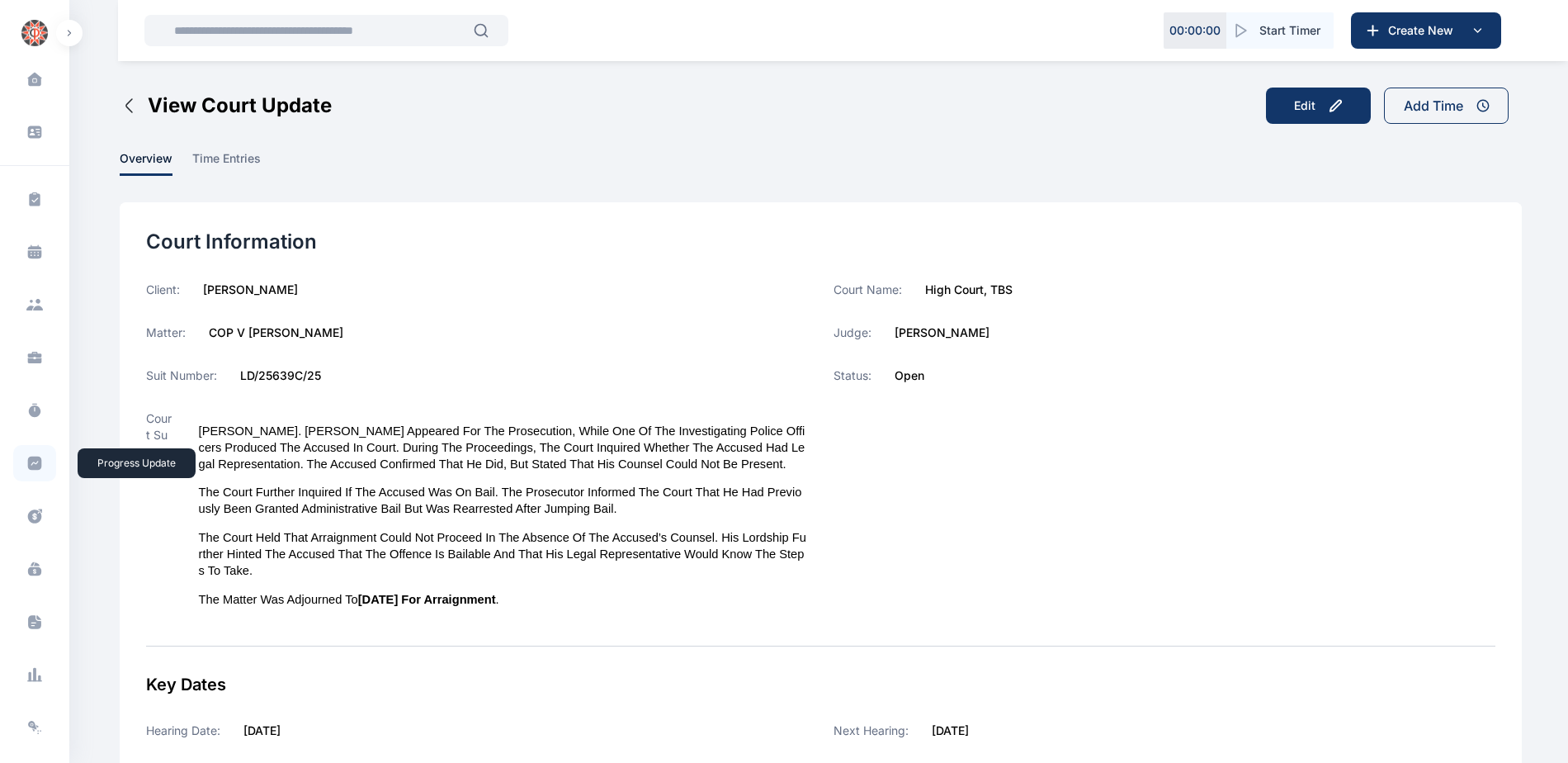
click at [29, 467] on icon at bounding box center [35, 463] width 14 height 14
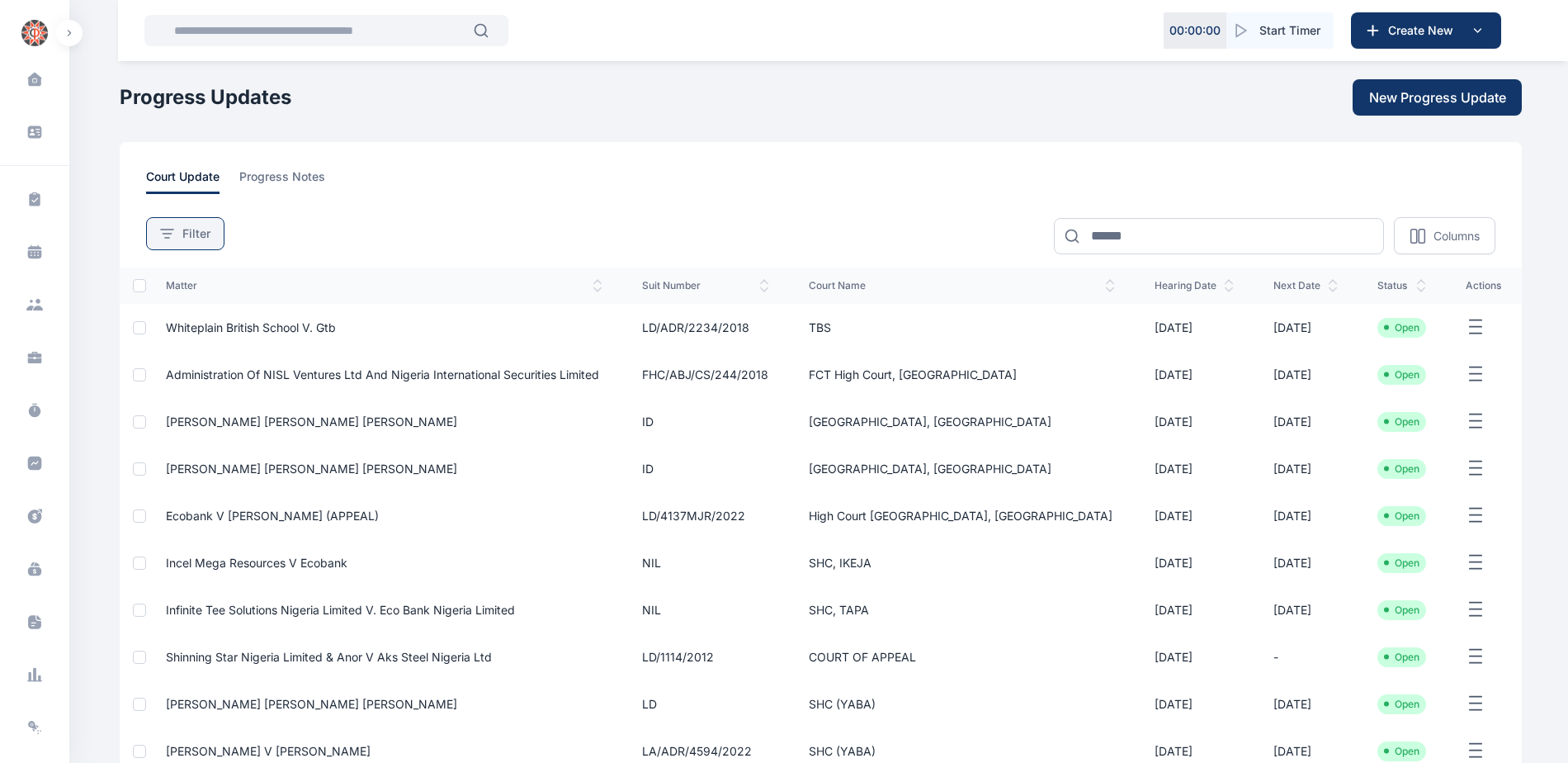
click at [196, 244] on button "Filter" at bounding box center [185, 233] width 78 height 33
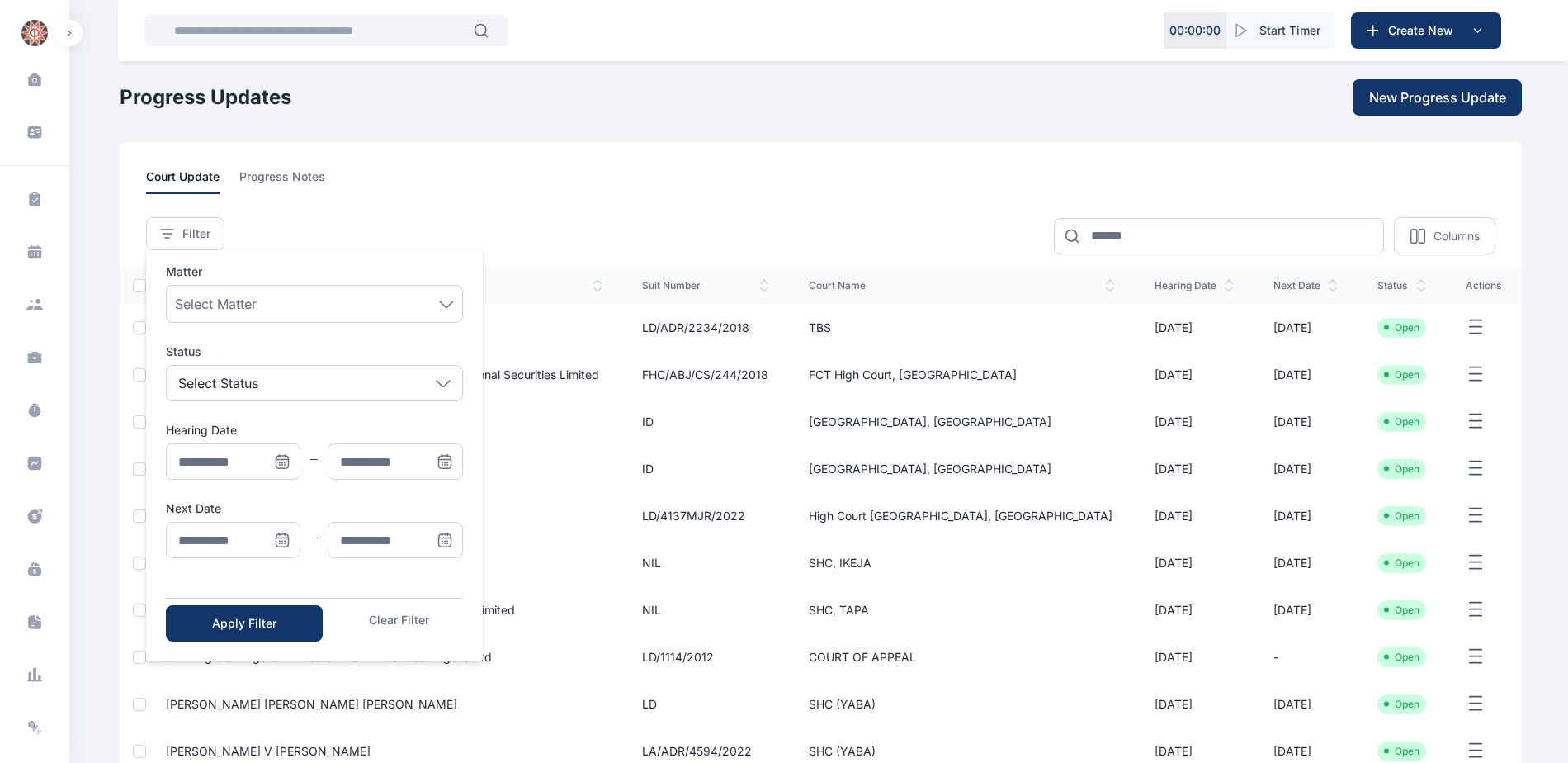
click at [285, 540] on icon "Menu" at bounding box center [282, 540] width 16 height 16
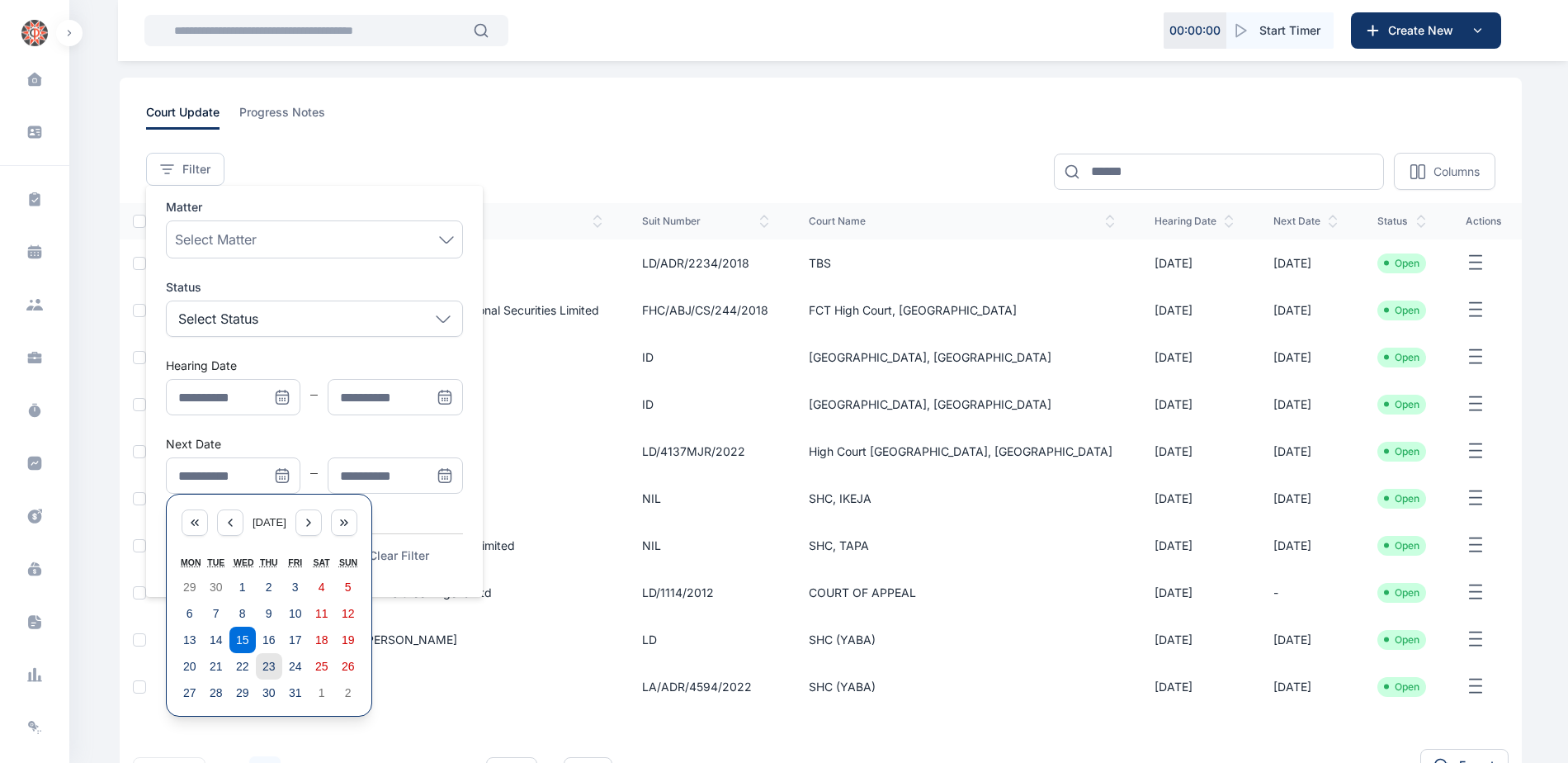
scroll to position [193, 0]
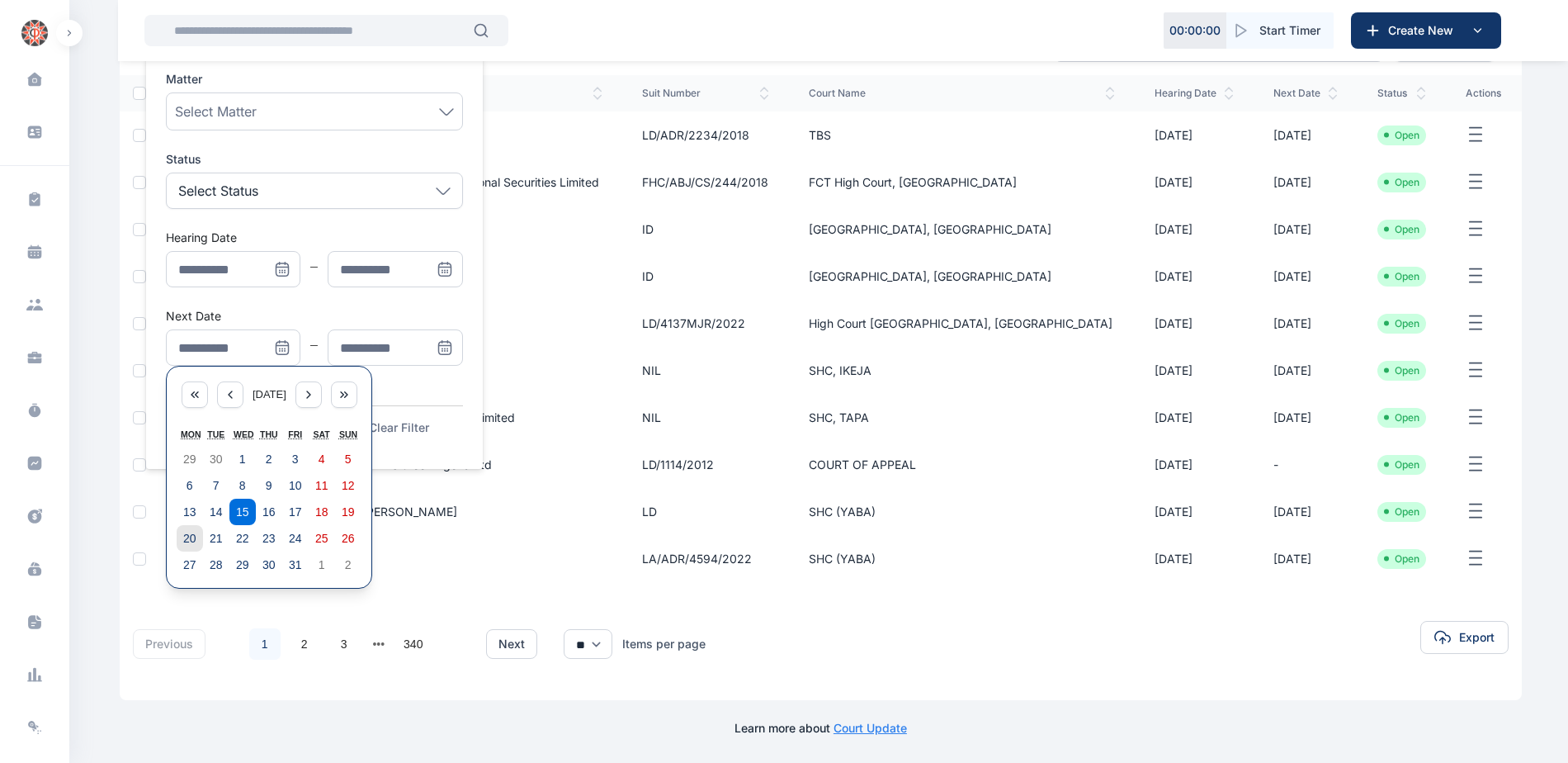
click at [192, 541] on abbr "20" at bounding box center [190, 538] width 14 height 14
type input "**********"
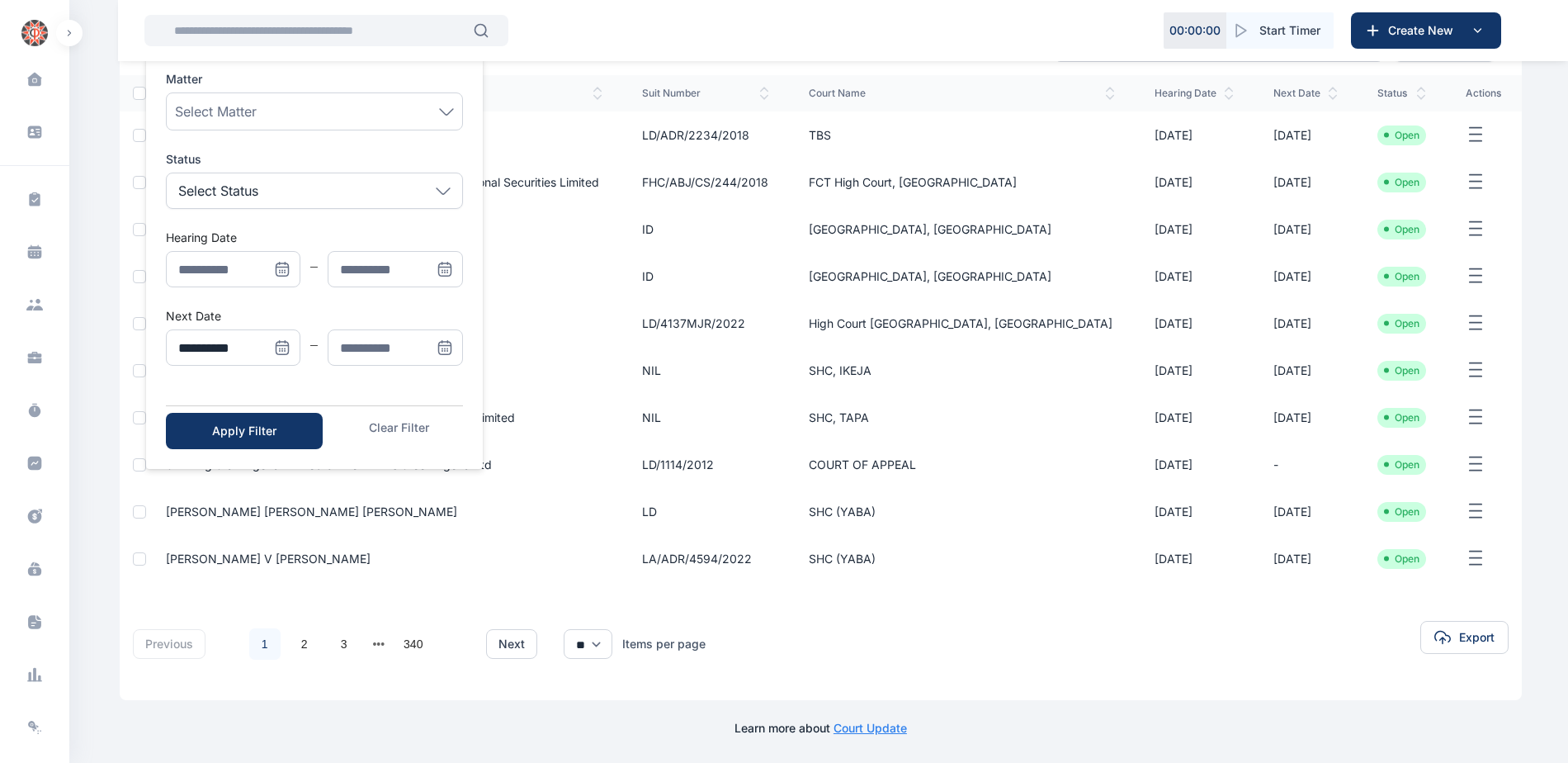
click at [442, 344] on icon "Menu" at bounding box center [445, 348] width 16 height 16
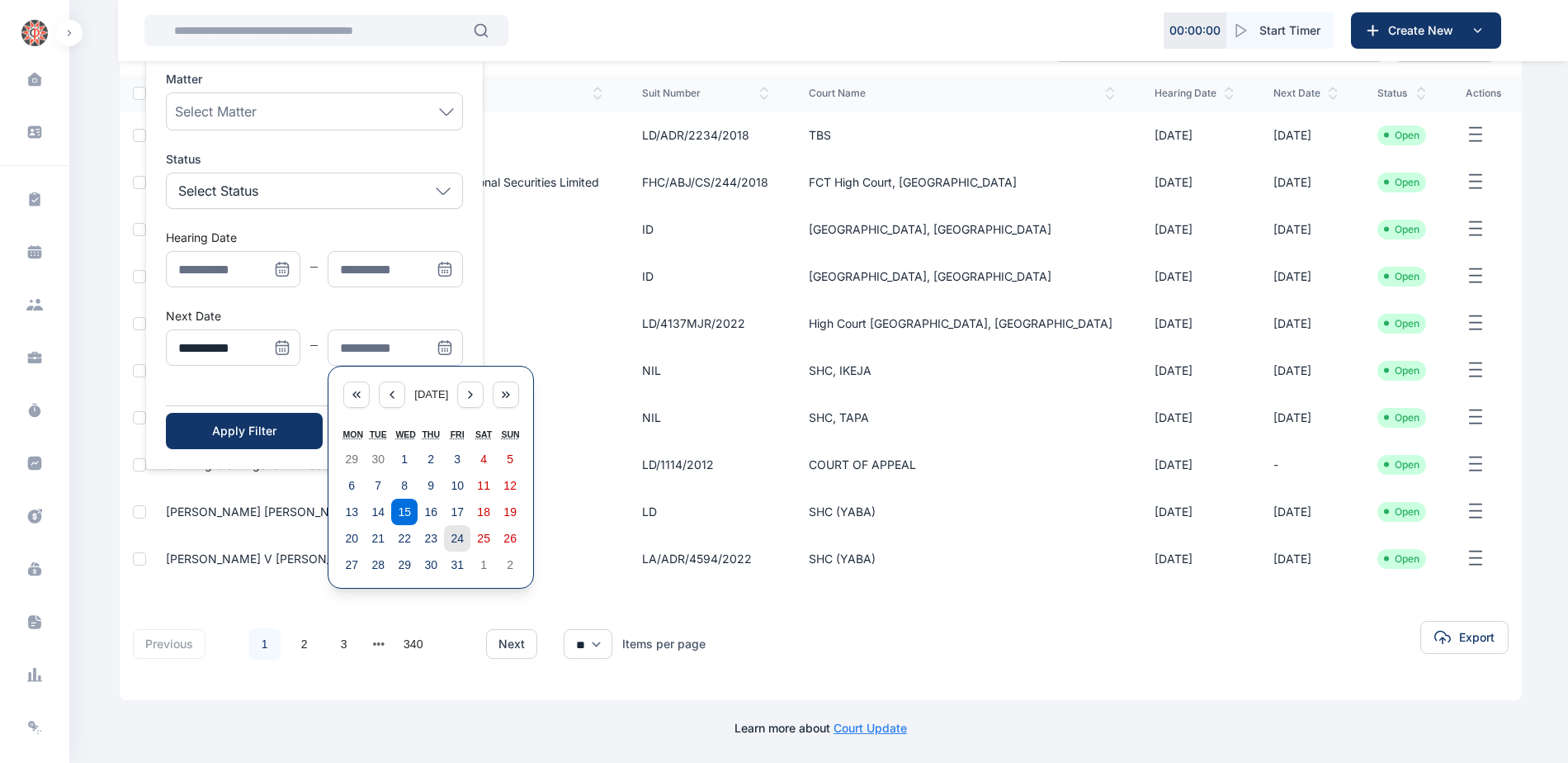
click at [458, 538] on abbr "24" at bounding box center [457, 538] width 14 height 14
type input "**********"
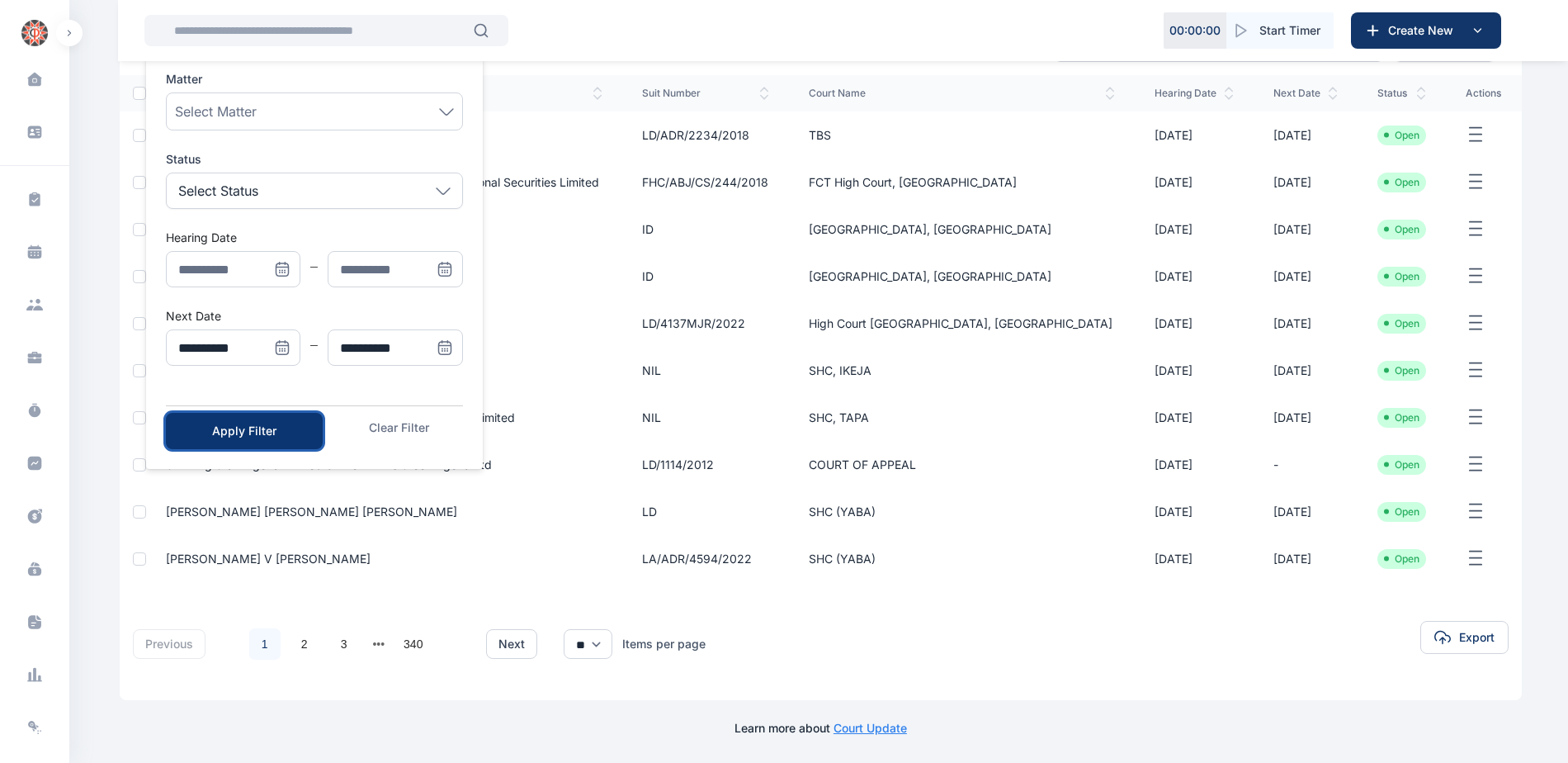
click at [266, 437] on div "Apply Filter" at bounding box center [244, 431] width 104 height 16
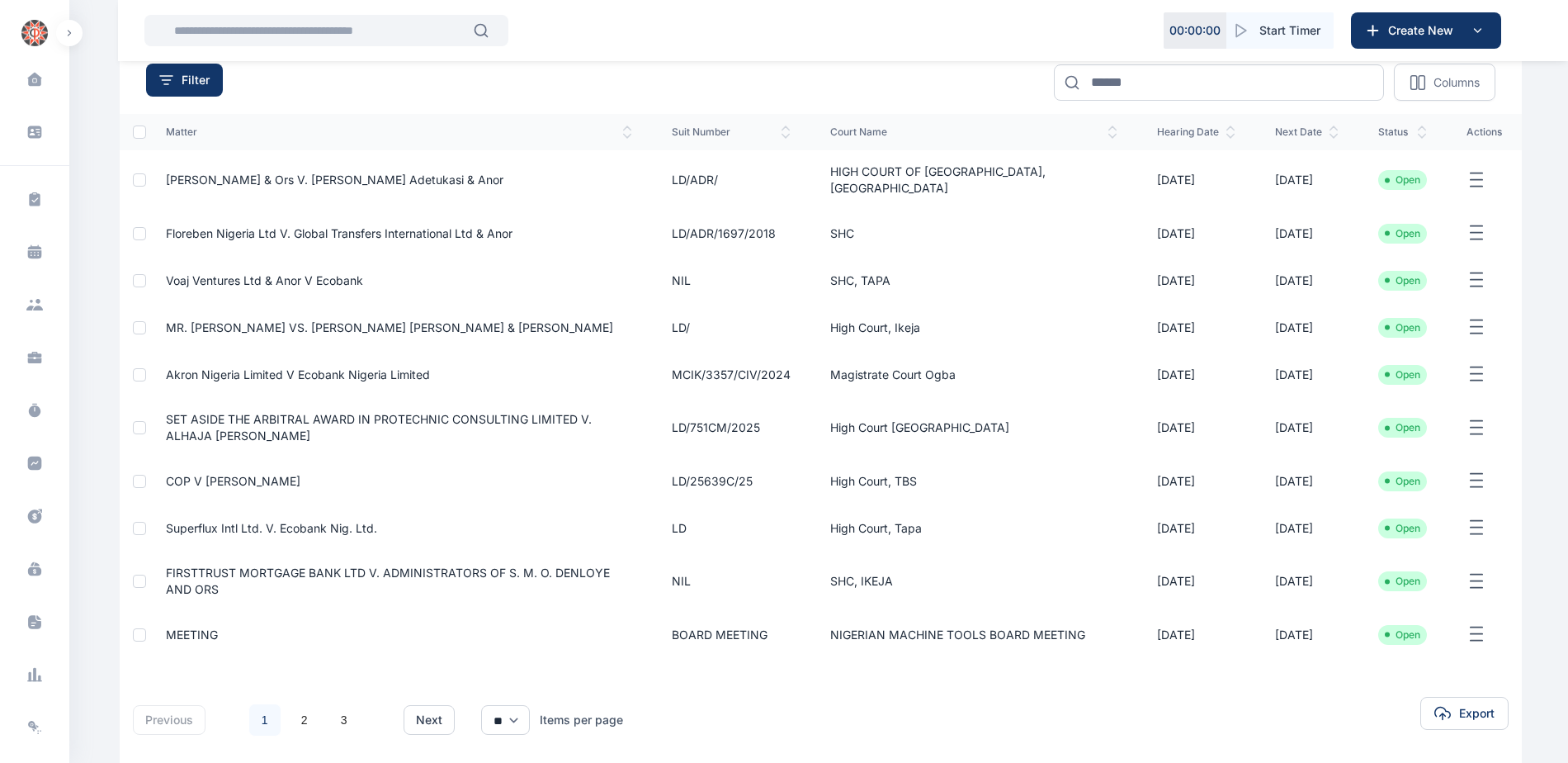
scroll to position [165, 0]
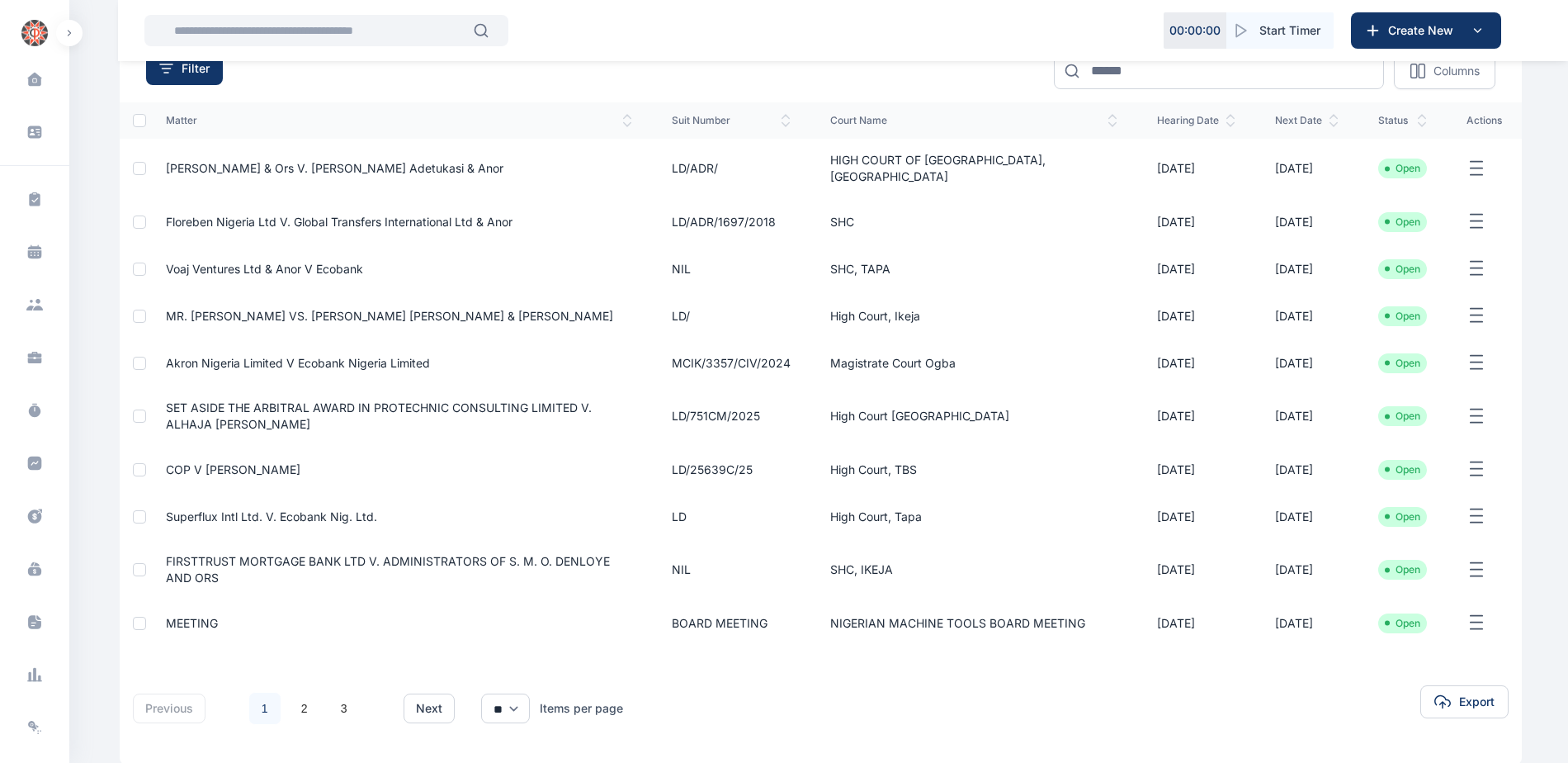
click at [283, 510] on span "Superflux Intl Ltd. V. Ecobank Nig. Ltd." at bounding box center [271, 516] width 212 height 14
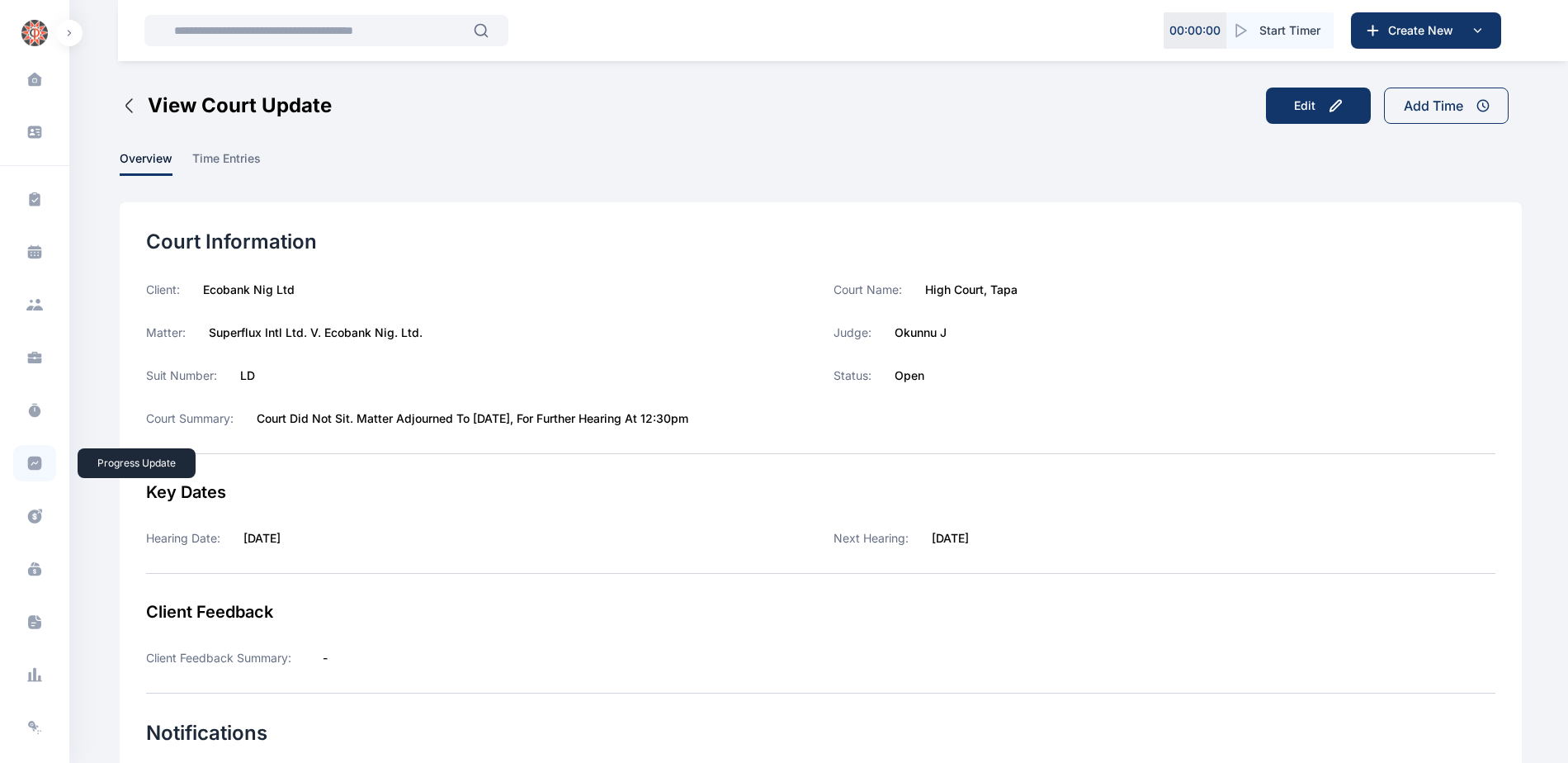
click at [23, 462] on span at bounding box center [35, 463] width 43 height 36
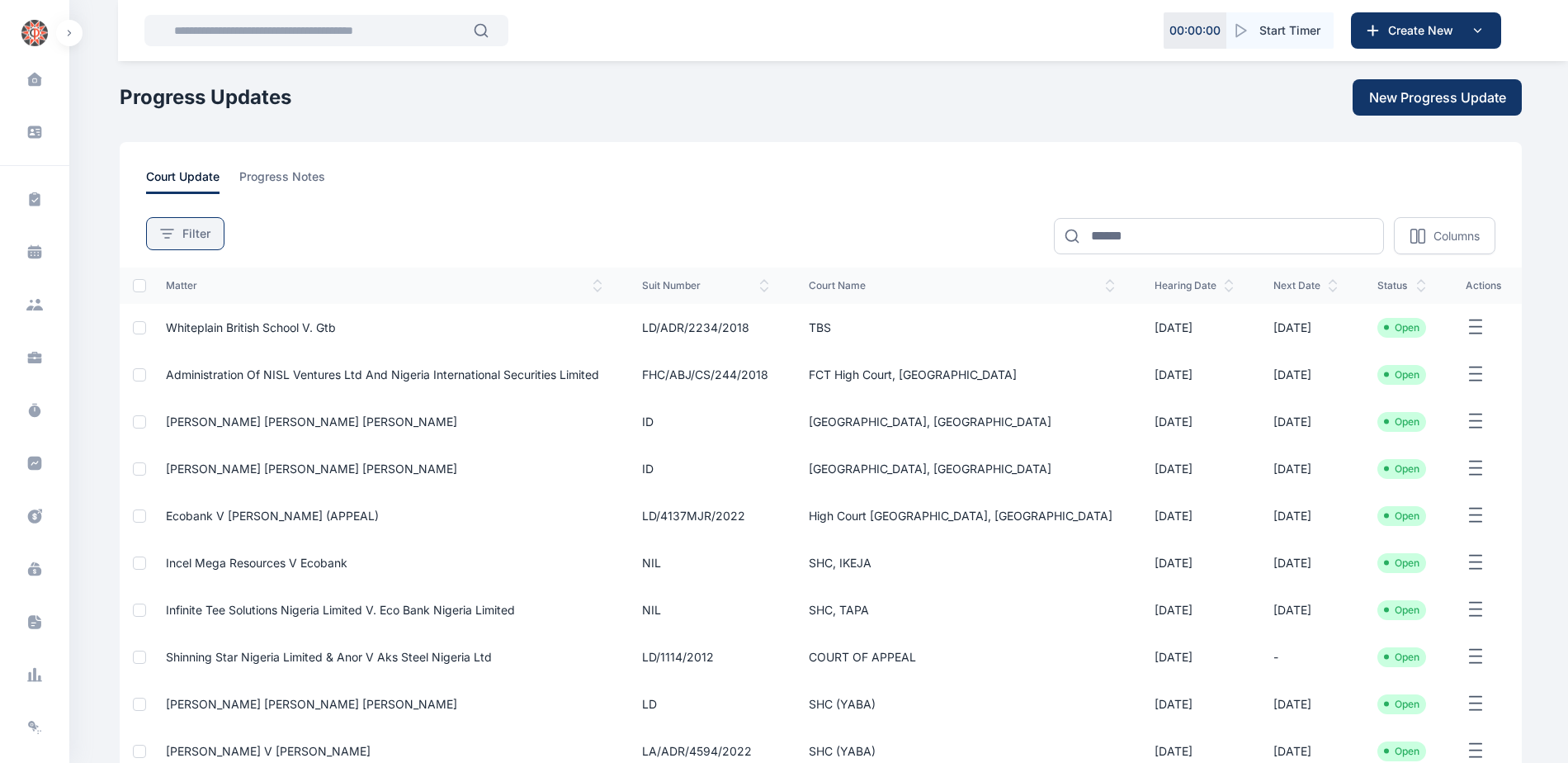
click at [204, 228] on span "Filter" at bounding box center [196, 233] width 28 height 16
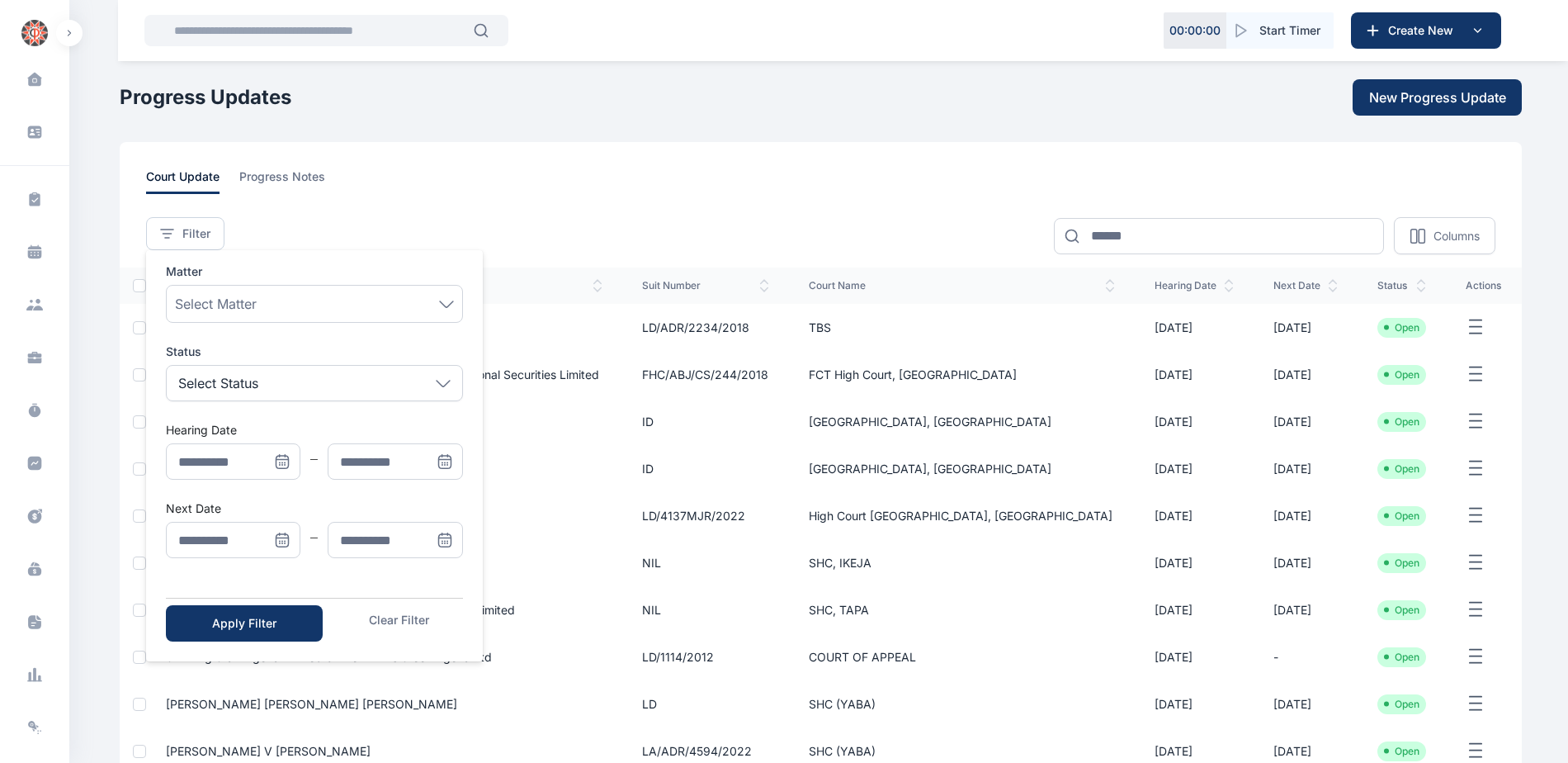
click at [282, 540] on icon "Menu" at bounding box center [282, 540] width 0 height 0
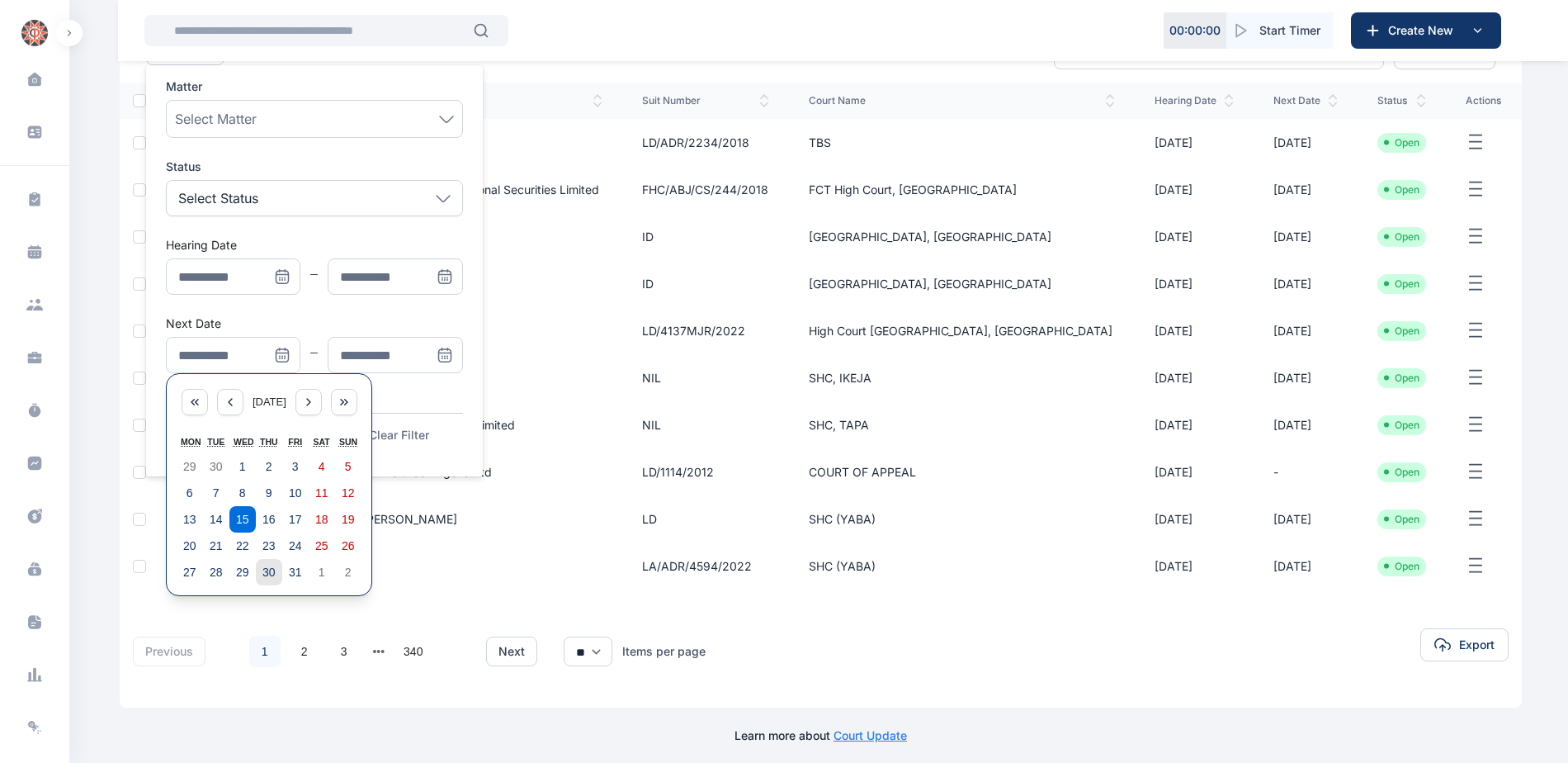
scroll to position [193, 0]
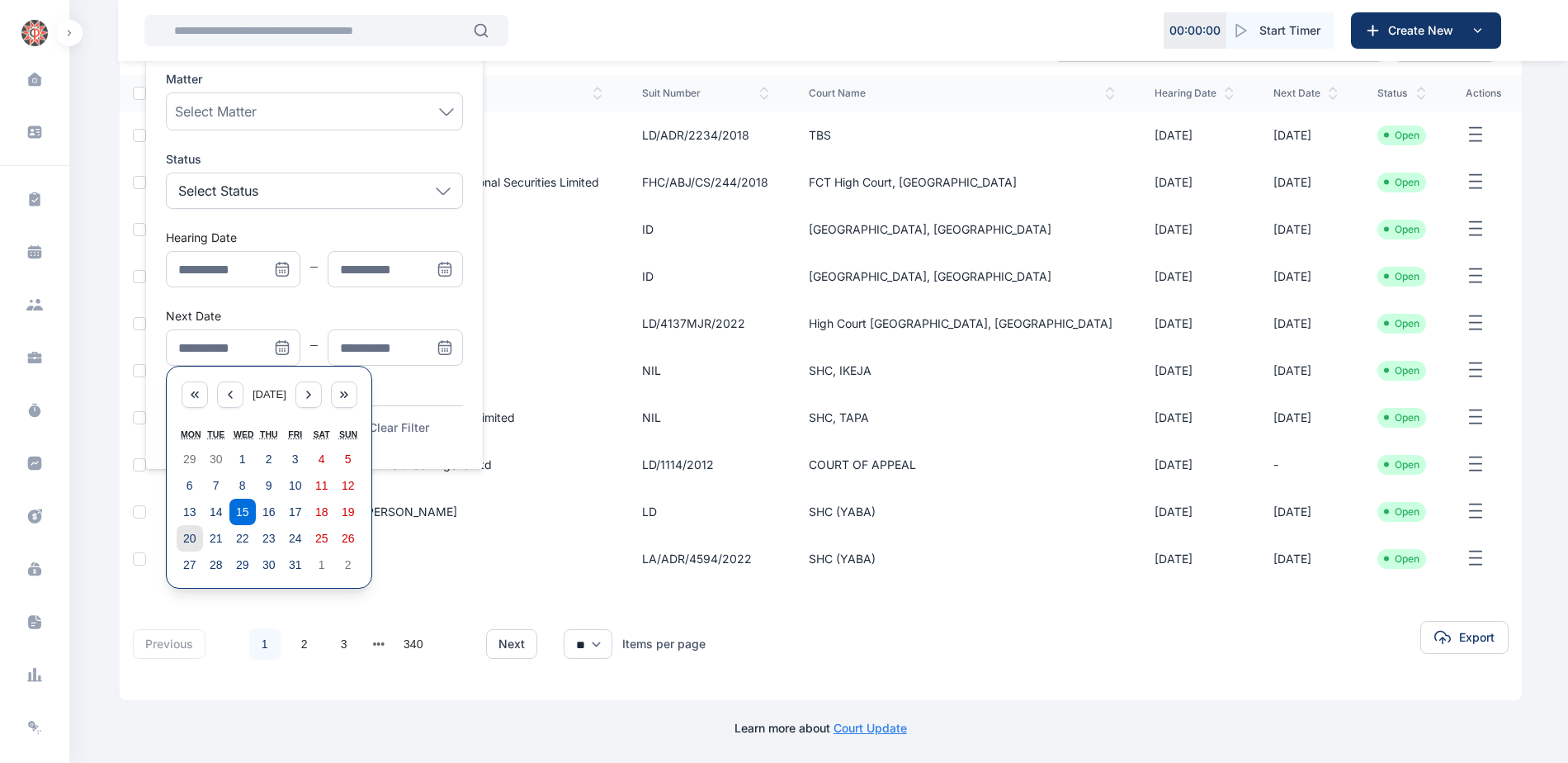
click at [192, 535] on abbr "20" at bounding box center [190, 538] width 14 height 14
type input "**********"
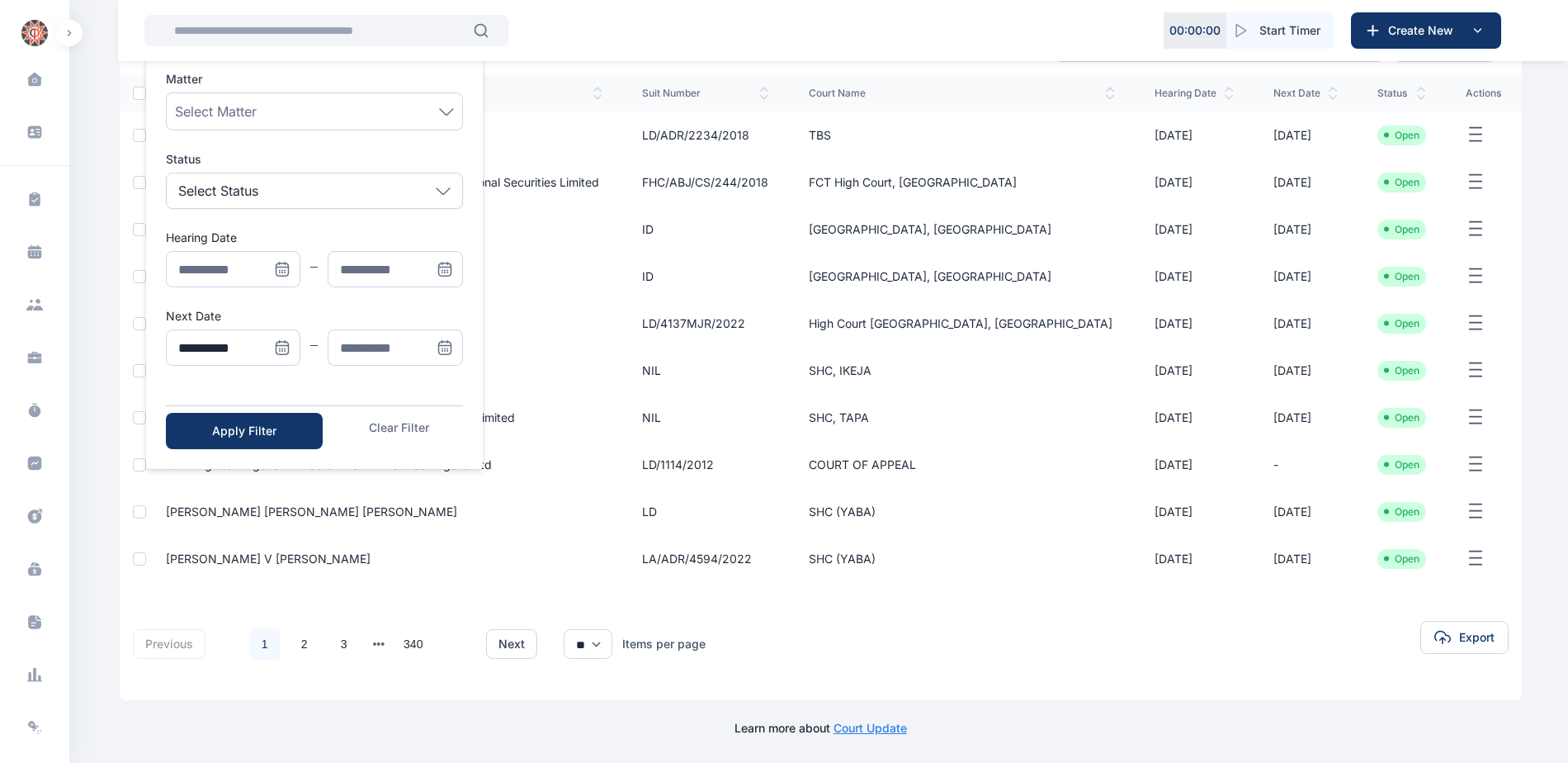
click at [437, 352] on icon "Menu" at bounding box center [445, 348] width 16 height 16
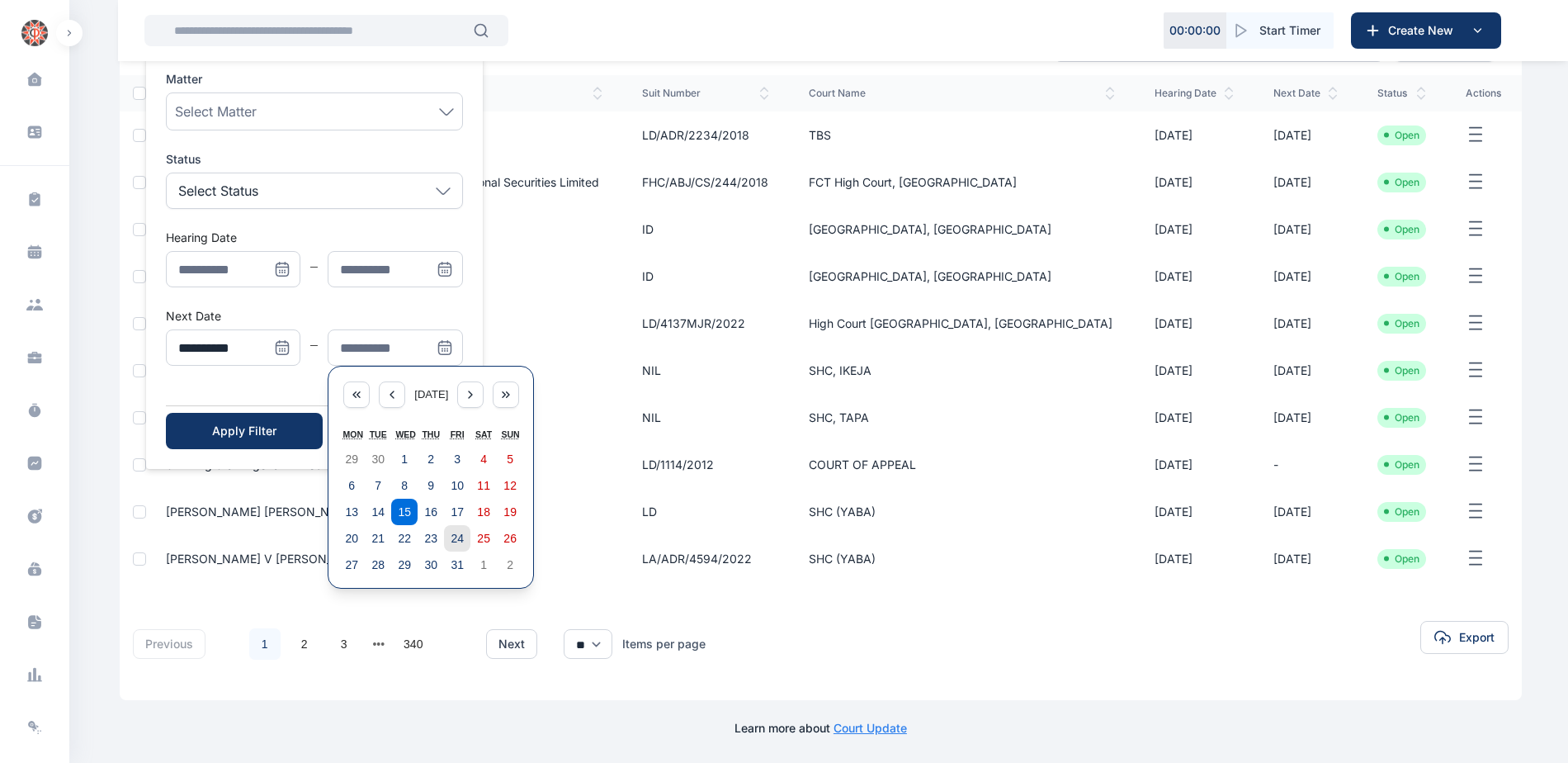
click at [459, 537] on abbr "24" at bounding box center [457, 538] width 14 height 14
type input "**********"
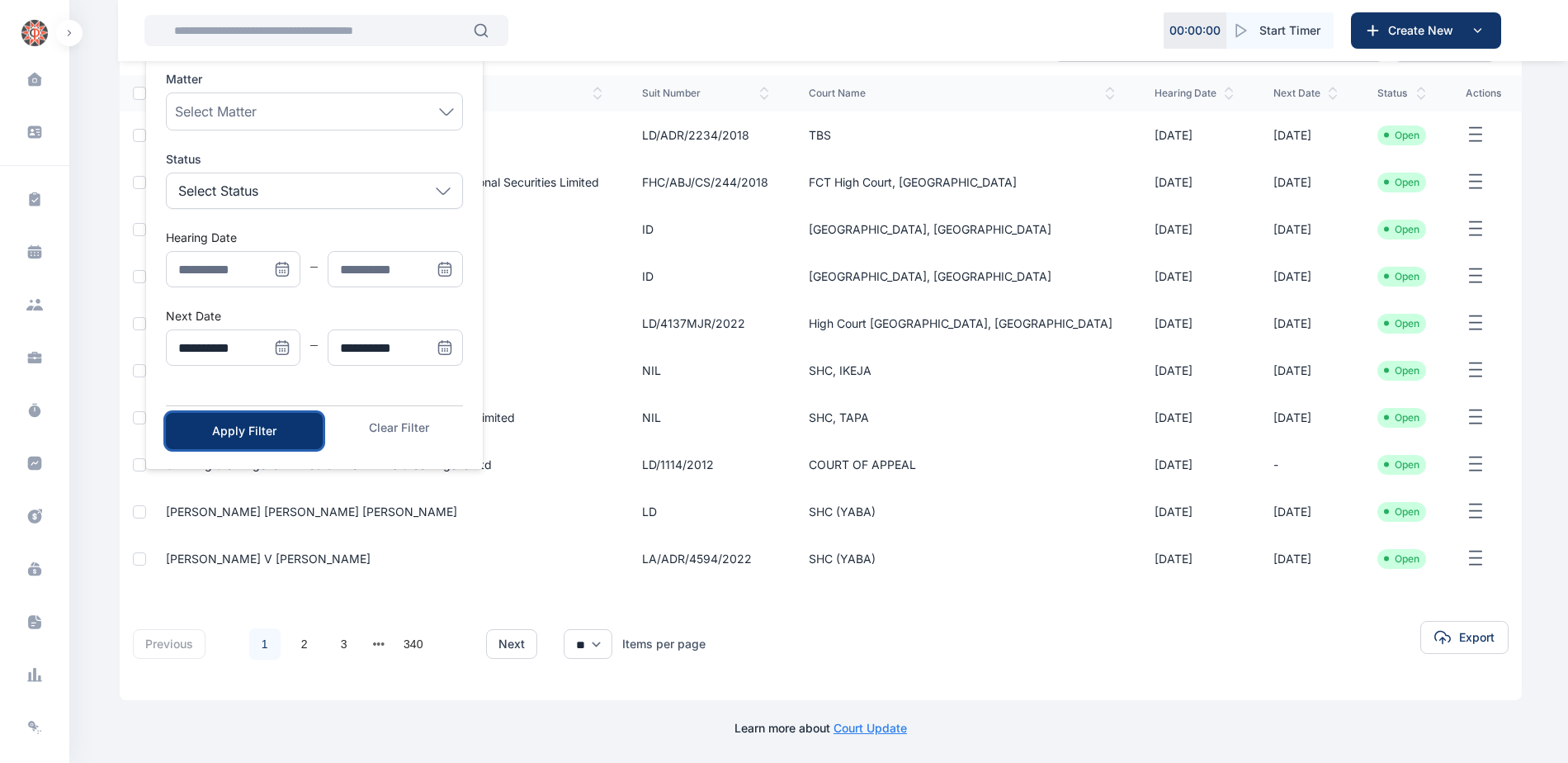
click at [257, 444] on button "Apply Filter" at bounding box center [244, 431] width 157 height 36
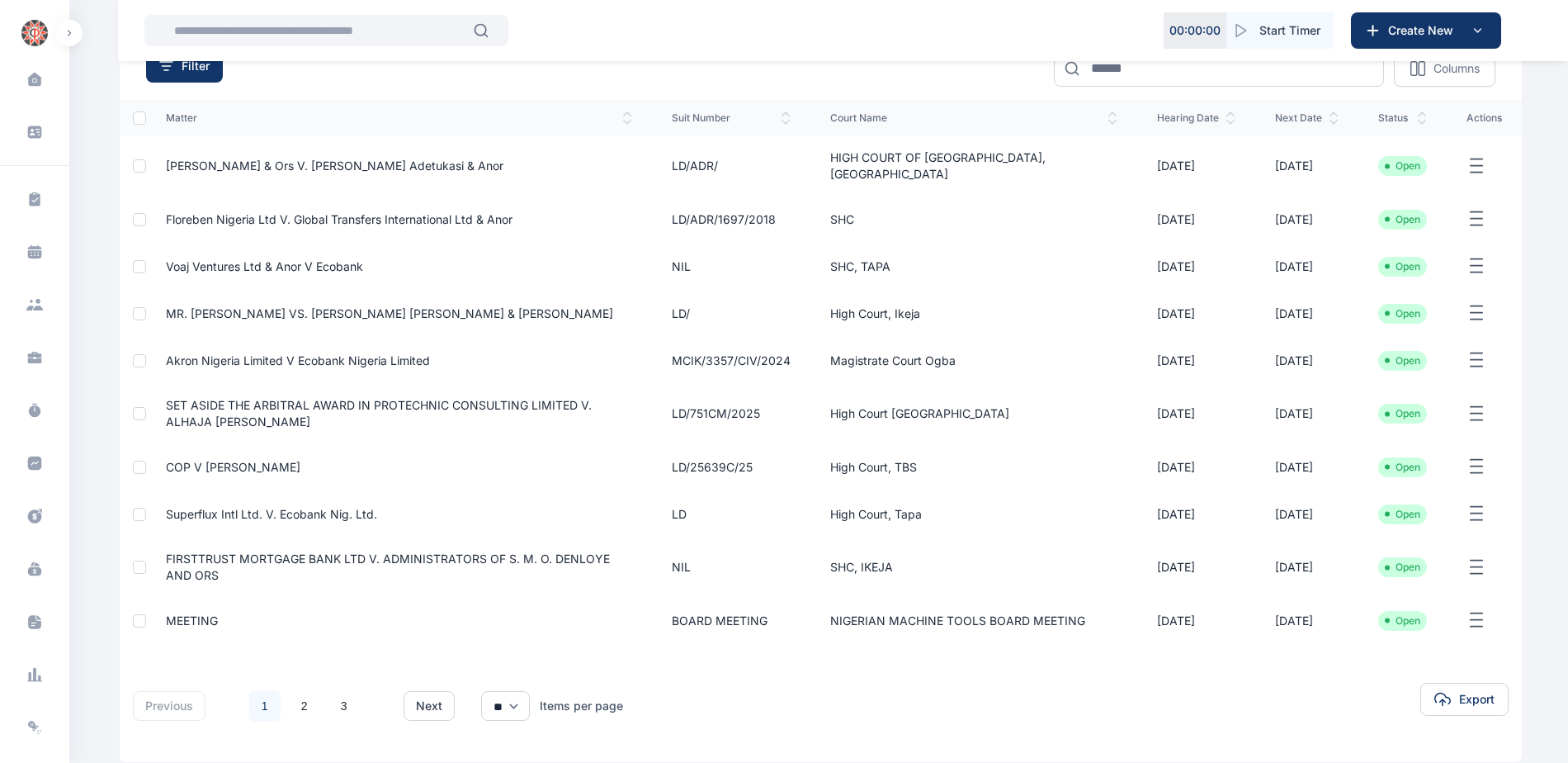
scroll to position [217, 0]
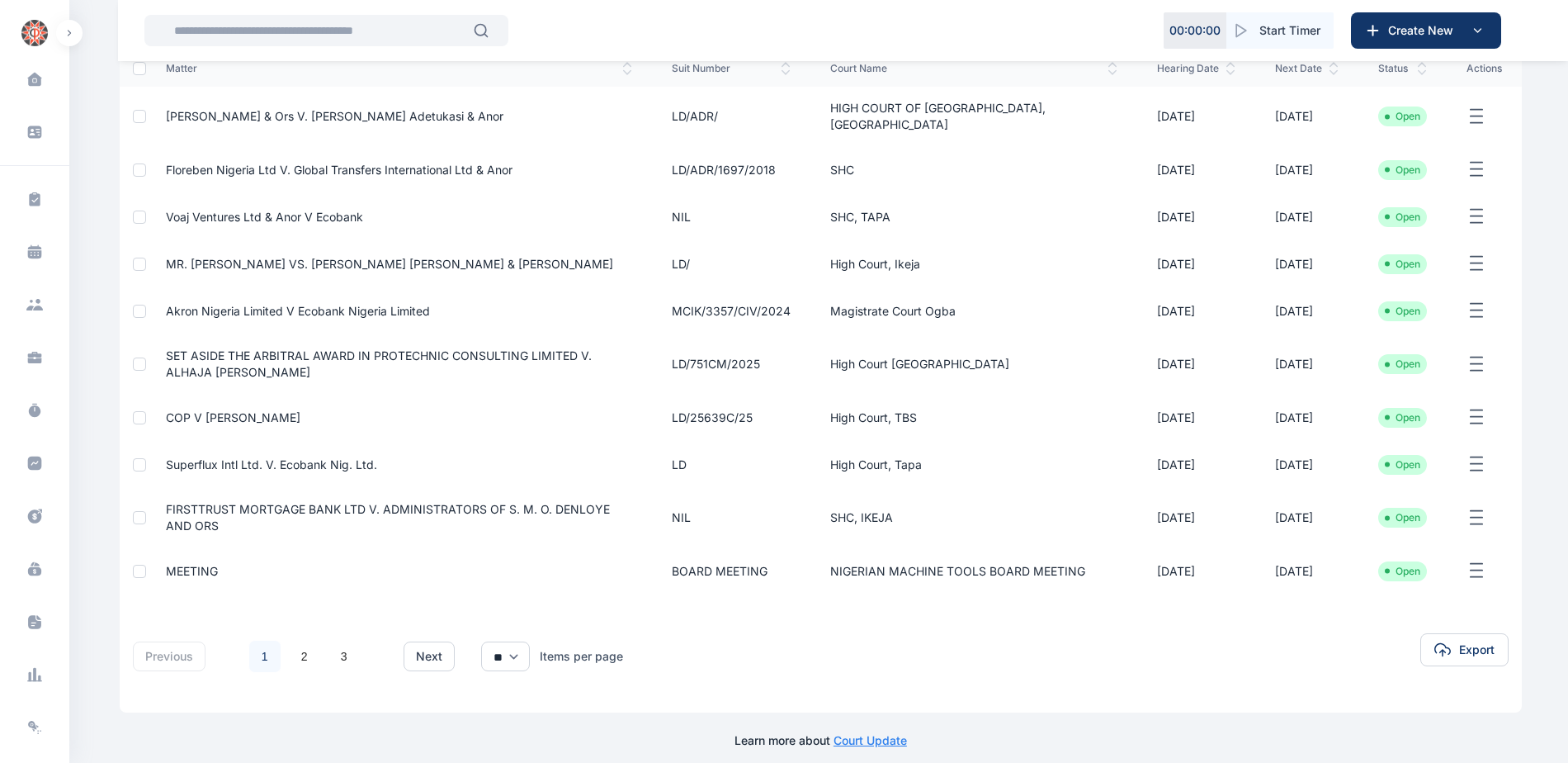
click at [286, 502] on span "FIRSTTRUST MORTGAGE BANK LTD v. ADMINISTRATORS OF S. M. O. DENLOYE AND ORS" at bounding box center [388, 518] width 444 height 31
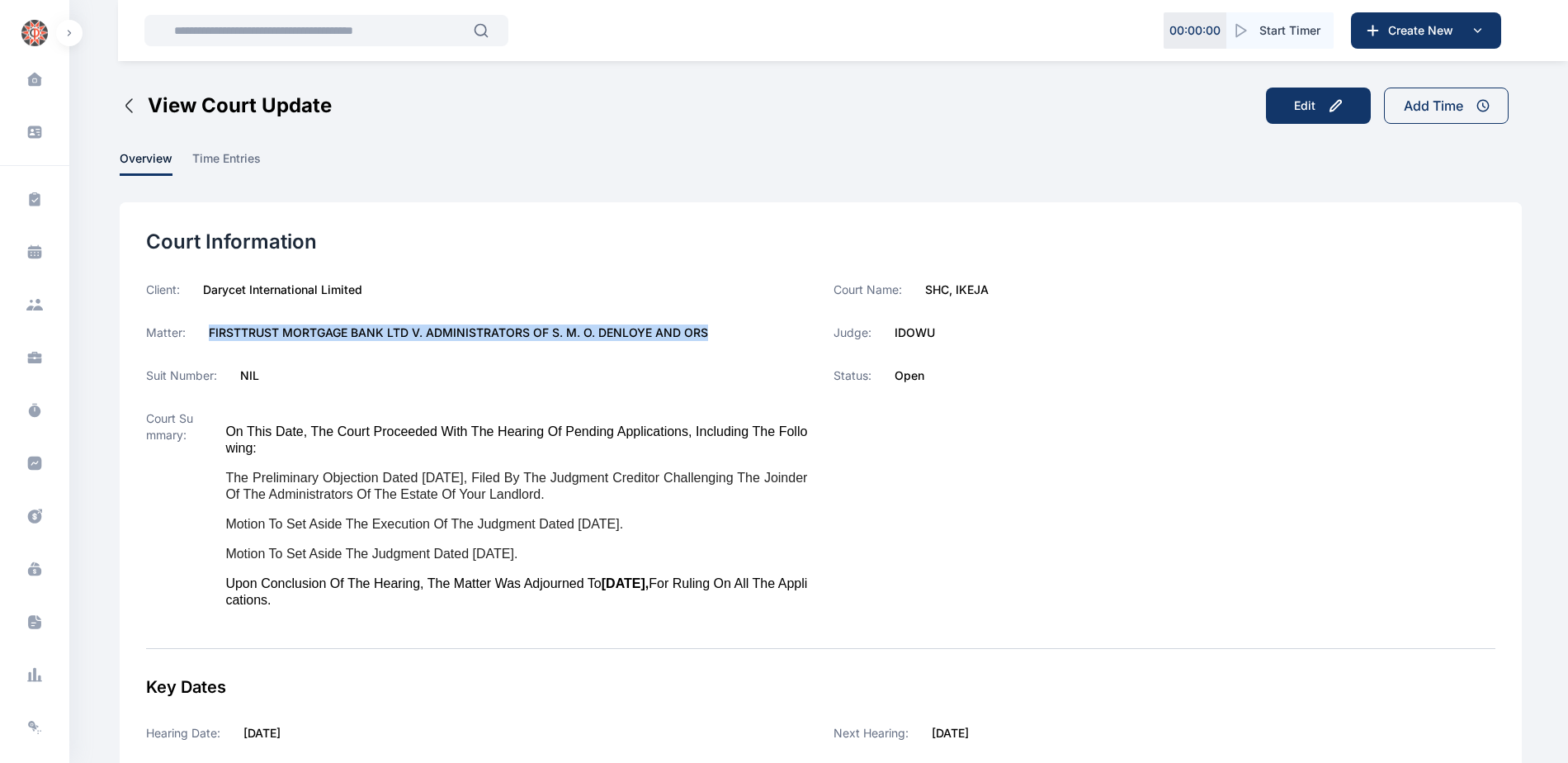
drag, startPoint x: 209, startPoint y: 332, endPoint x: 705, endPoint y: 334, distance: 496.0
click at [705, 334] on div "Matter: FIRSTTRUST MORTGAGE BANK LTD v. ADMINISTRATORS OF S. M. O. DENLOYE AND …" at bounding box center [477, 332] width 662 height 16
copy label "FIRSTTRUST MORTGAGE BANK LTD v. ADMINISTRATORS OF S. M. O. DENLOYE AND ORS"
drag, startPoint x: 894, startPoint y: 331, endPoint x: 947, endPoint y: 332, distance: 53.0
click at [947, 332] on div "Judge: IDOWU" at bounding box center [1164, 332] width 662 height 16
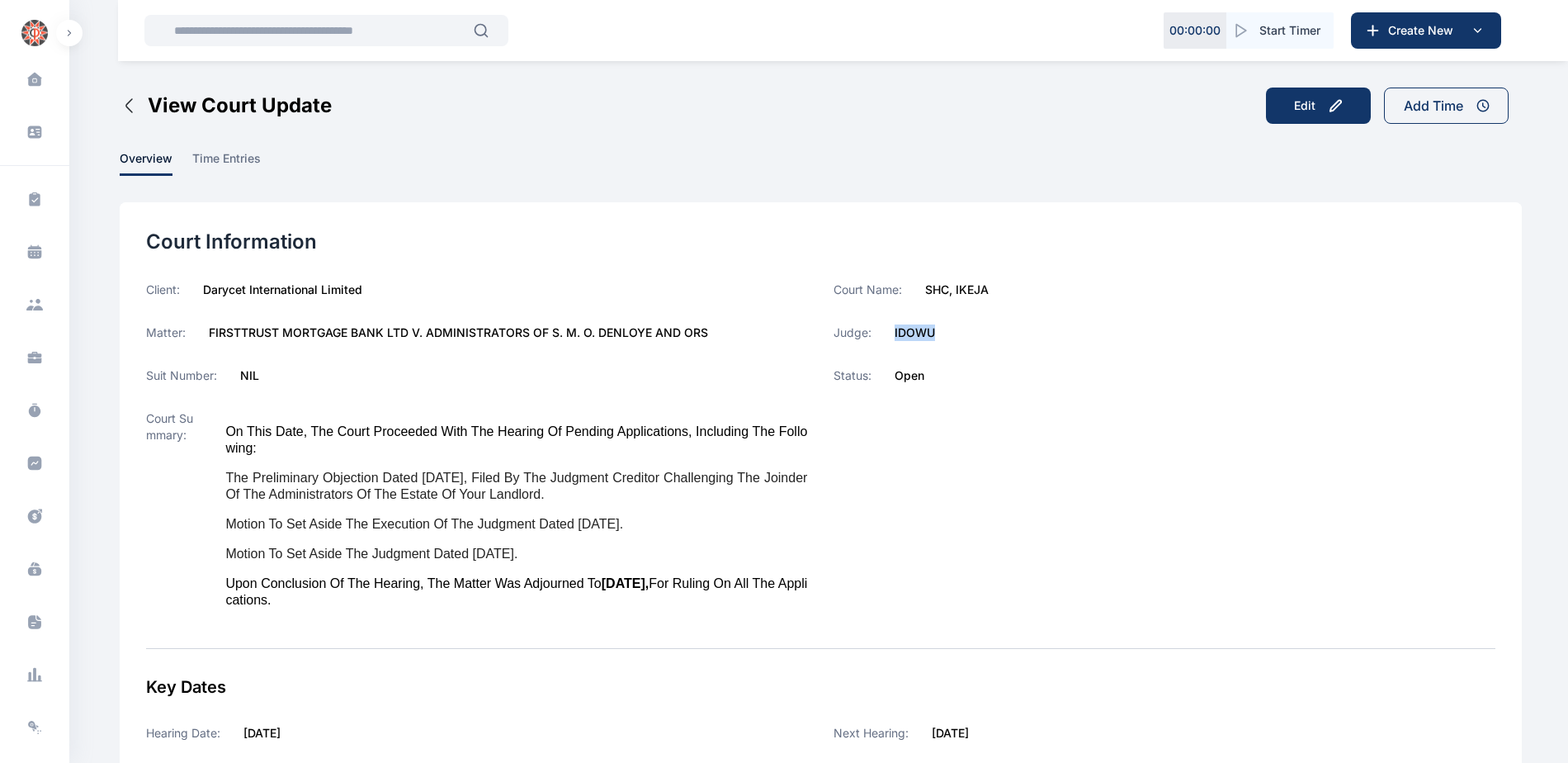
copy label "IDOWU"
drag, startPoint x: 924, startPoint y: 288, endPoint x: 1002, endPoint y: 292, distance: 78.1
click at [1002, 292] on div "Court Name: SHC, [PERSON_NAME]" at bounding box center [1164, 290] width 662 height 16
click at [36, 459] on icon at bounding box center [35, 463] width 14 height 14
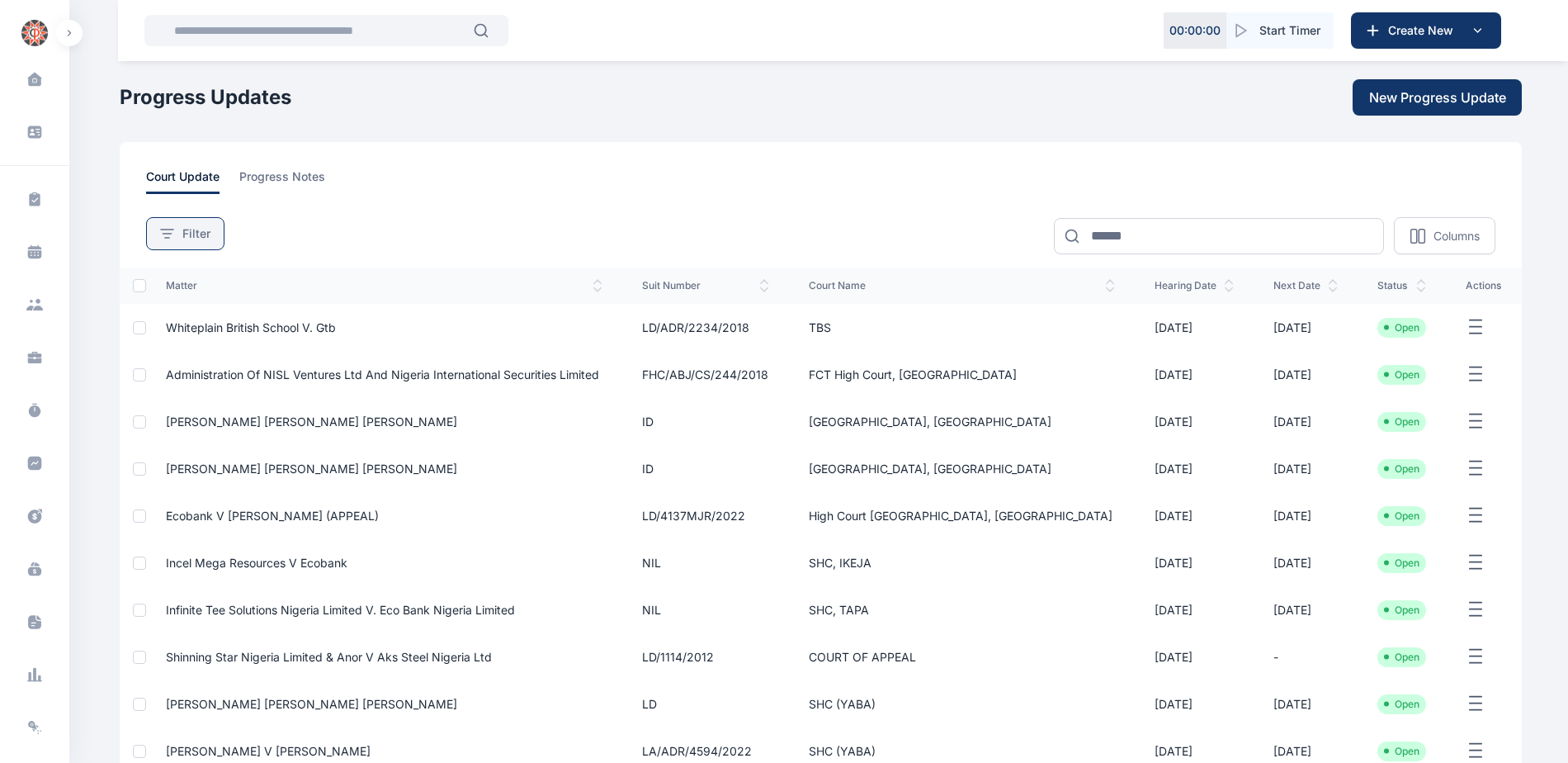
click at [195, 231] on span "Filter" at bounding box center [196, 233] width 28 height 16
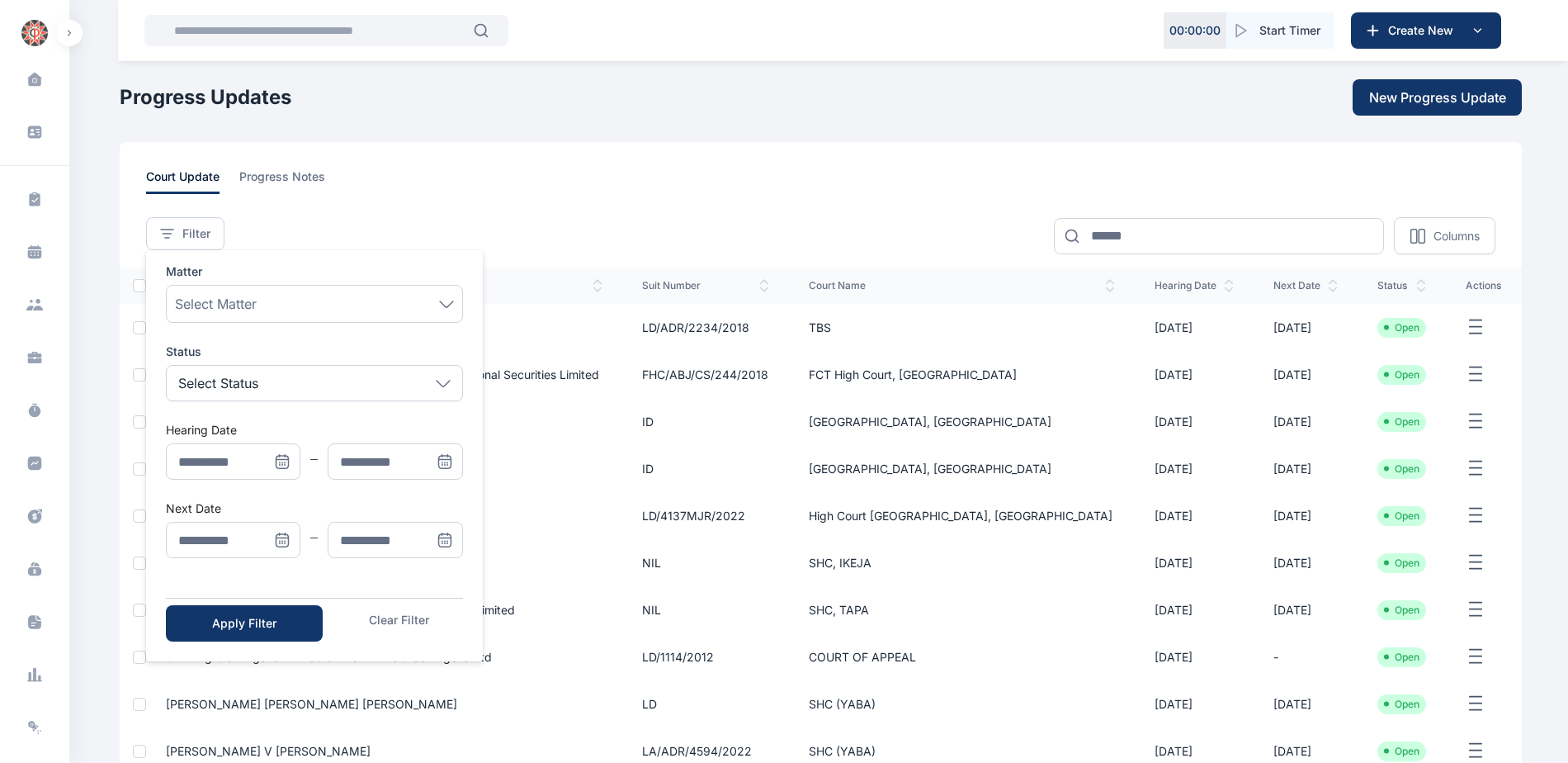
click at [275, 536] on icon "Menu" at bounding box center [282, 540] width 16 height 16
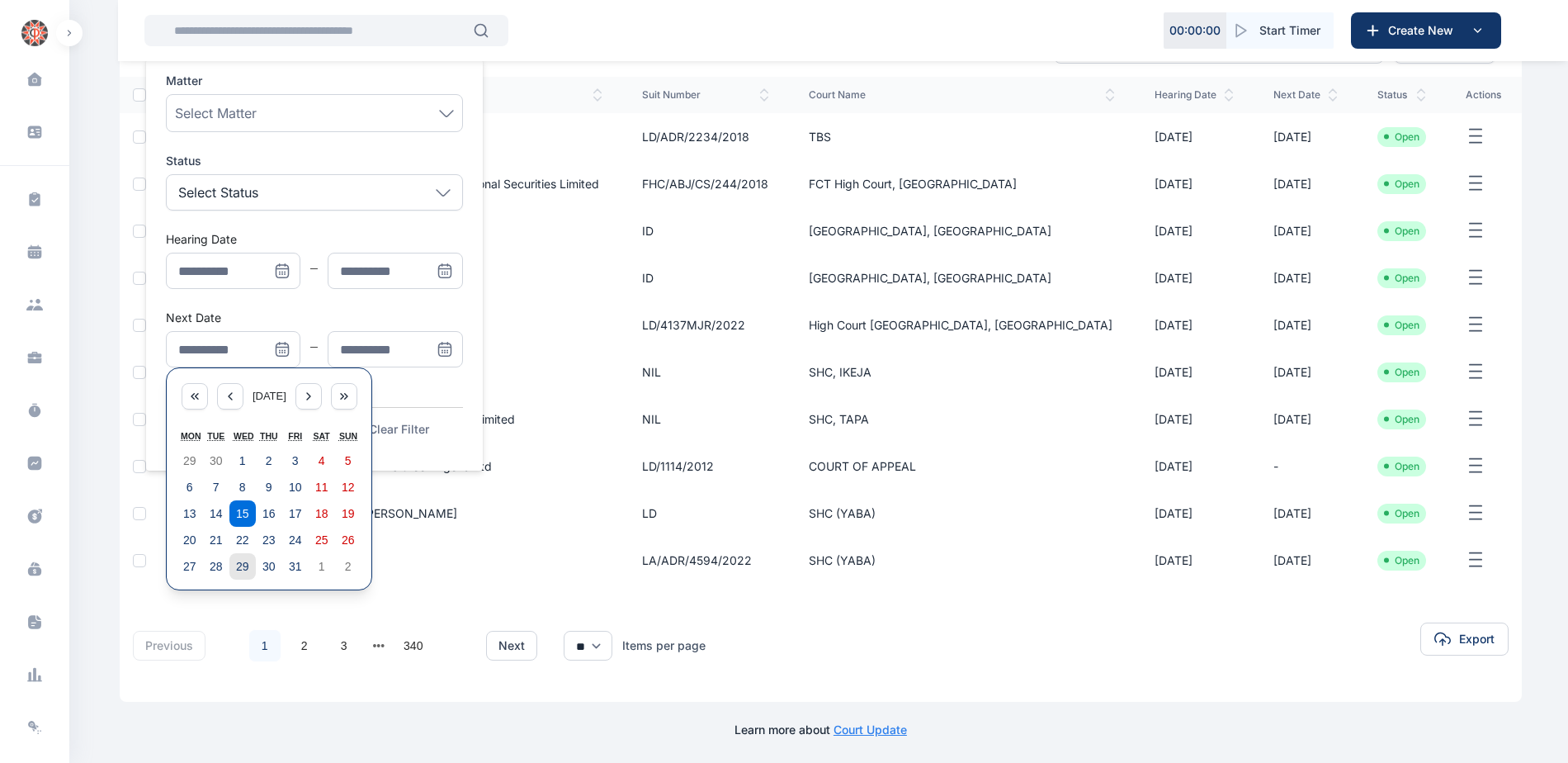
scroll to position [193, 0]
click at [192, 541] on abbr "20" at bounding box center [190, 538] width 14 height 14
type input "**********"
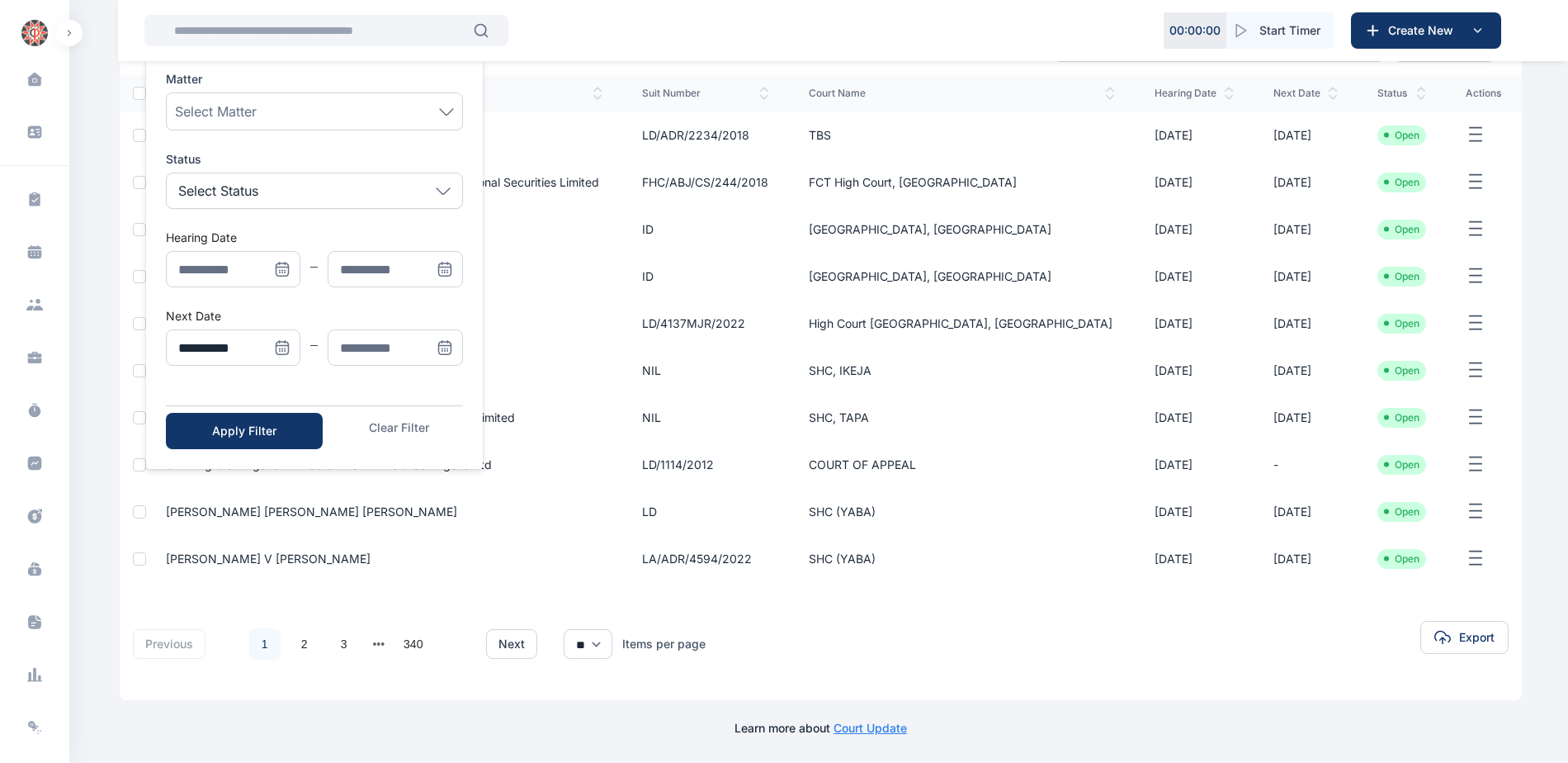
click at [444, 348] on icon "Menu" at bounding box center [445, 348] width 16 height 16
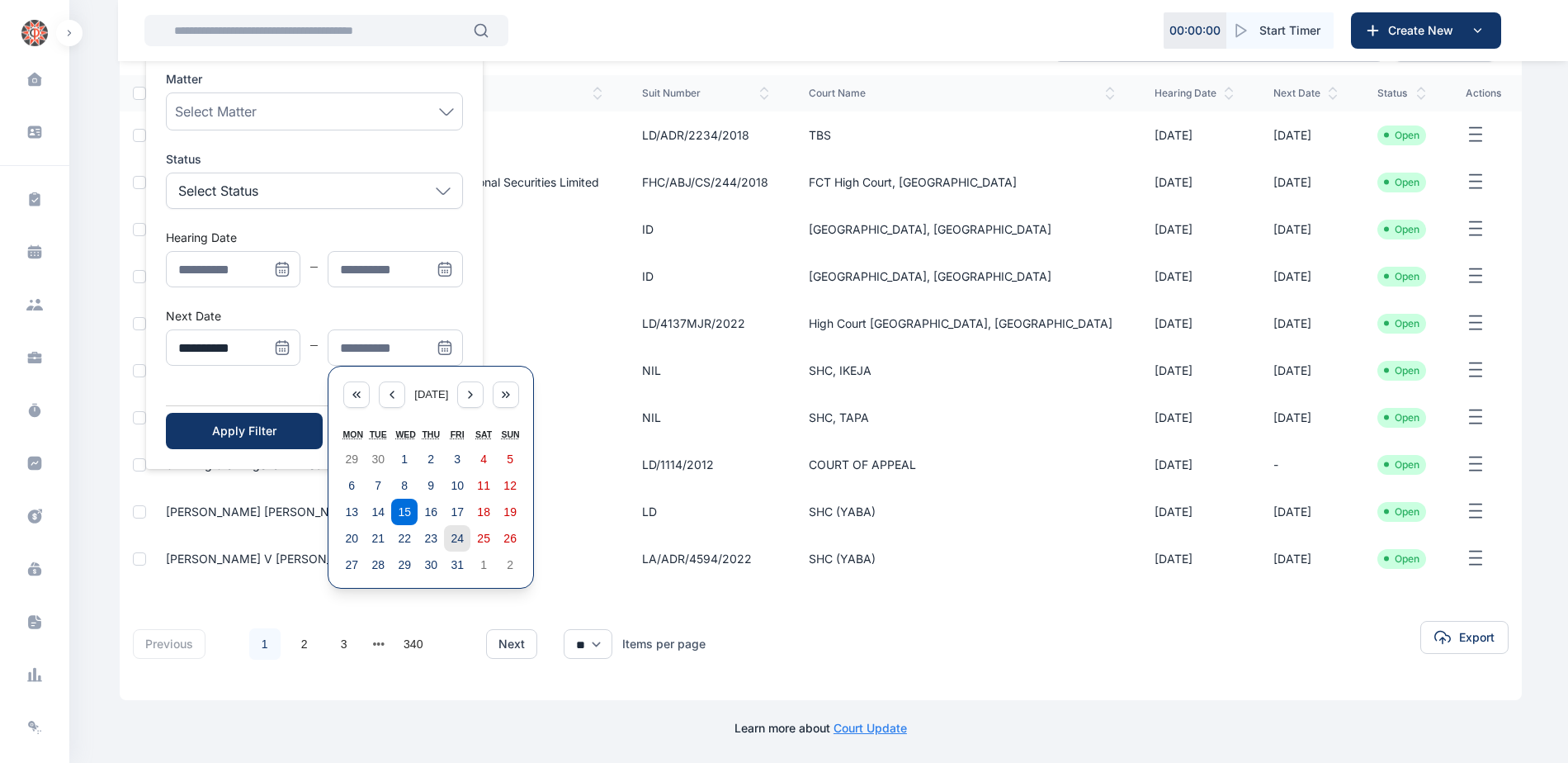
click at [461, 542] on abbr "24" at bounding box center [457, 538] width 14 height 14
type input "**********"
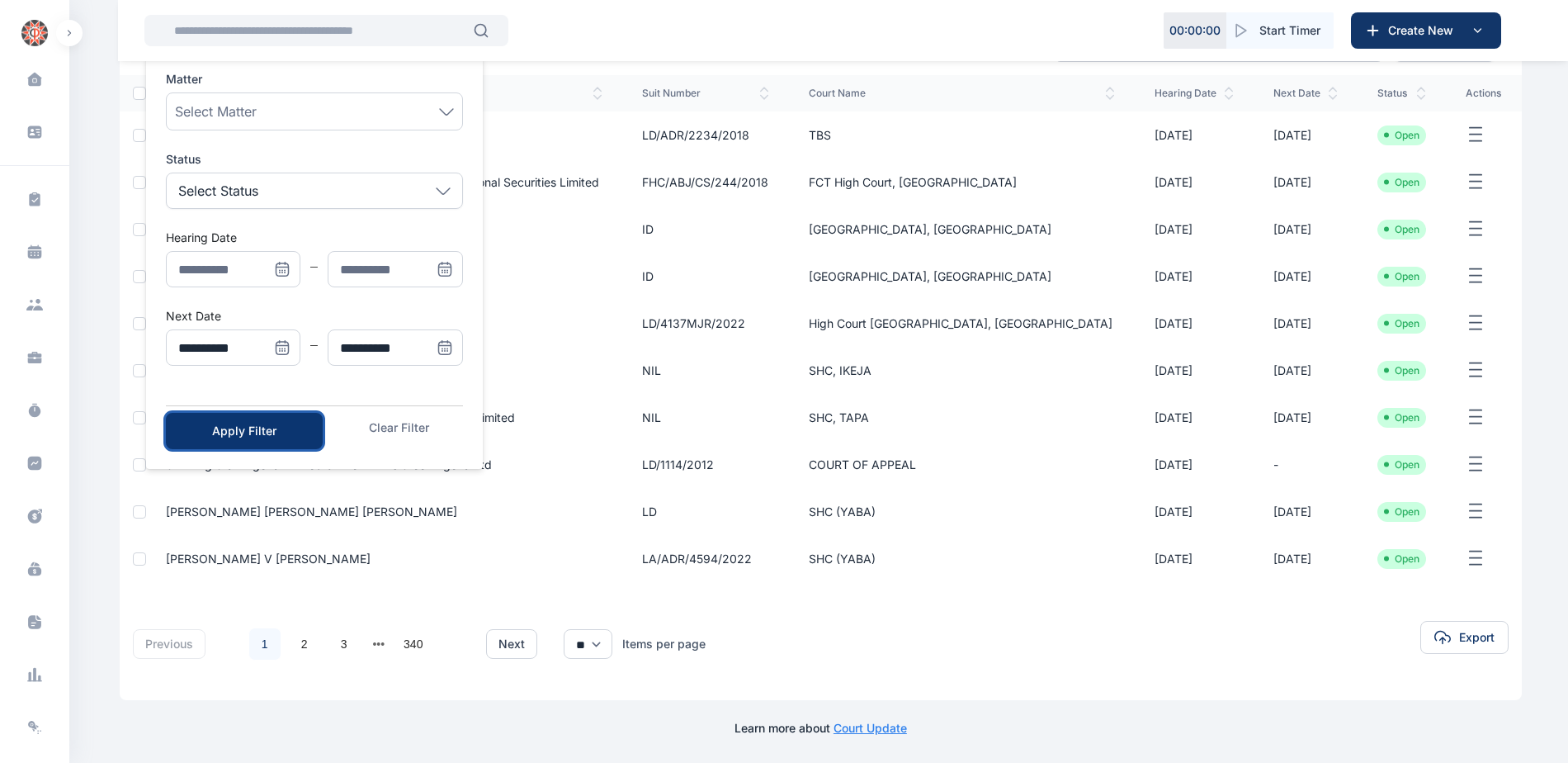
click at [278, 427] on div "Apply Filter" at bounding box center [244, 431] width 104 height 16
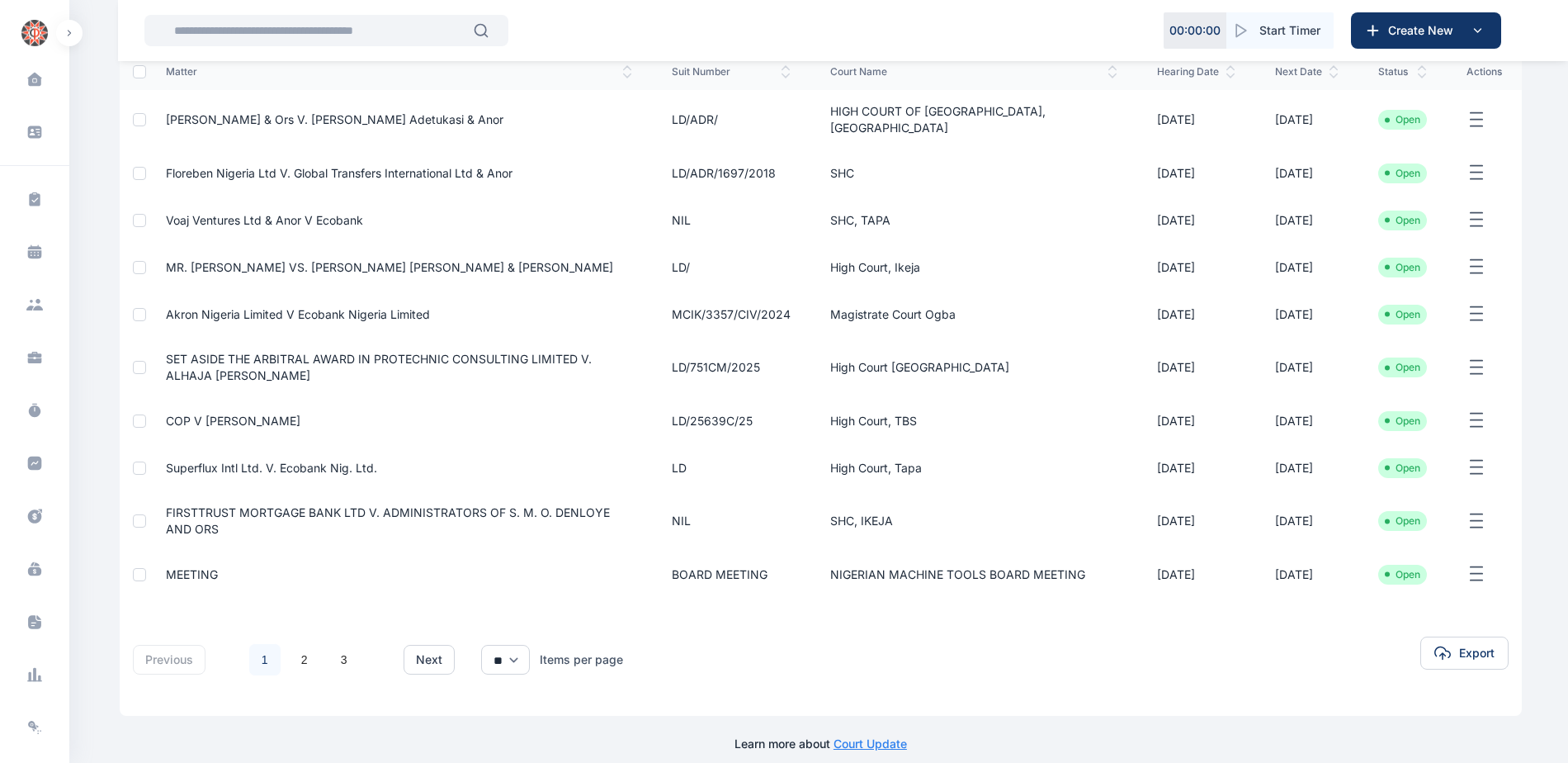
scroll to position [217, 0]
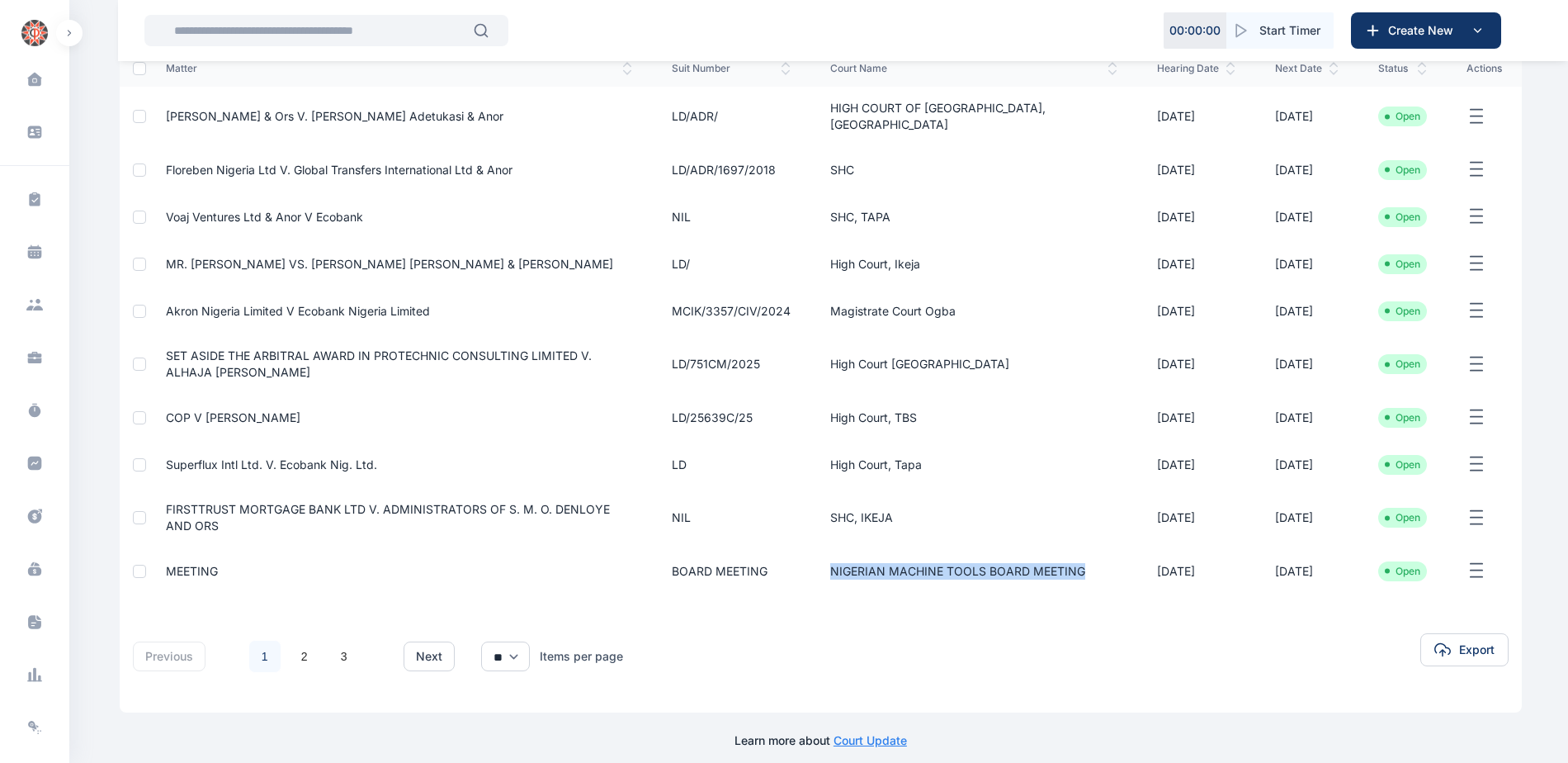
drag, startPoint x: 884, startPoint y: 546, endPoint x: 944, endPoint y: 566, distance: 63.2
click at [944, 566] on td "NIGERIAN MACHINE TOOLS BOARD MEETING" at bounding box center [974, 571] width 327 height 47
click at [303, 643] on link "2" at bounding box center [304, 656] width 32 height 32
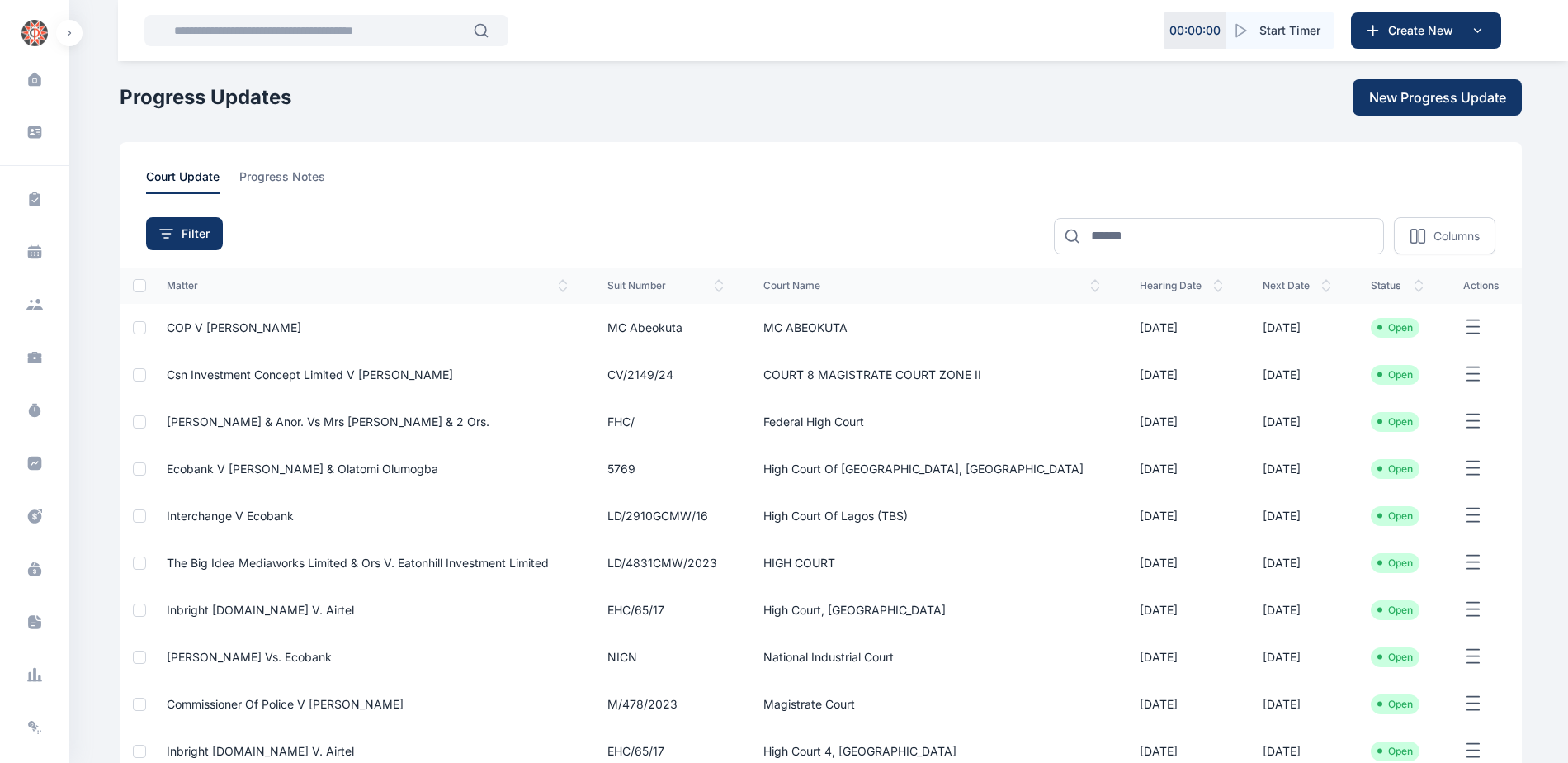
click at [248, 331] on span "COP V [PERSON_NAME]" at bounding box center [234, 327] width 134 height 14
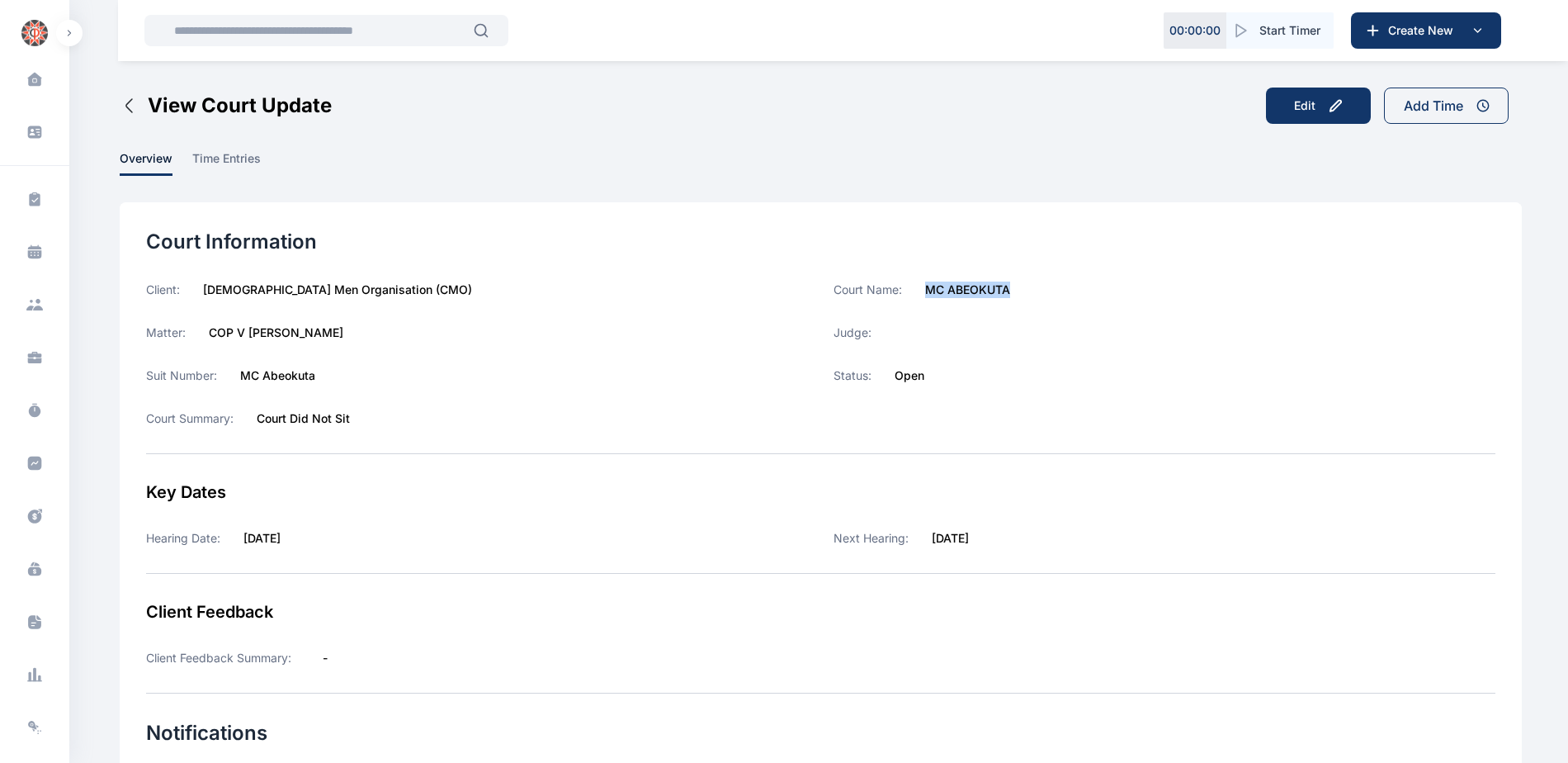
drag, startPoint x: 923, startPoint y: 291, endPoint x: 1011, endPoint y: 296, distance: 88.1
click at [1011, 296] on div "Court Name: MC ABEOKUTA" at bounding box center [1164, 290] width 662 height 16
click at [36, 464] on icon at bounding box center [35, 463] width 14 height 14
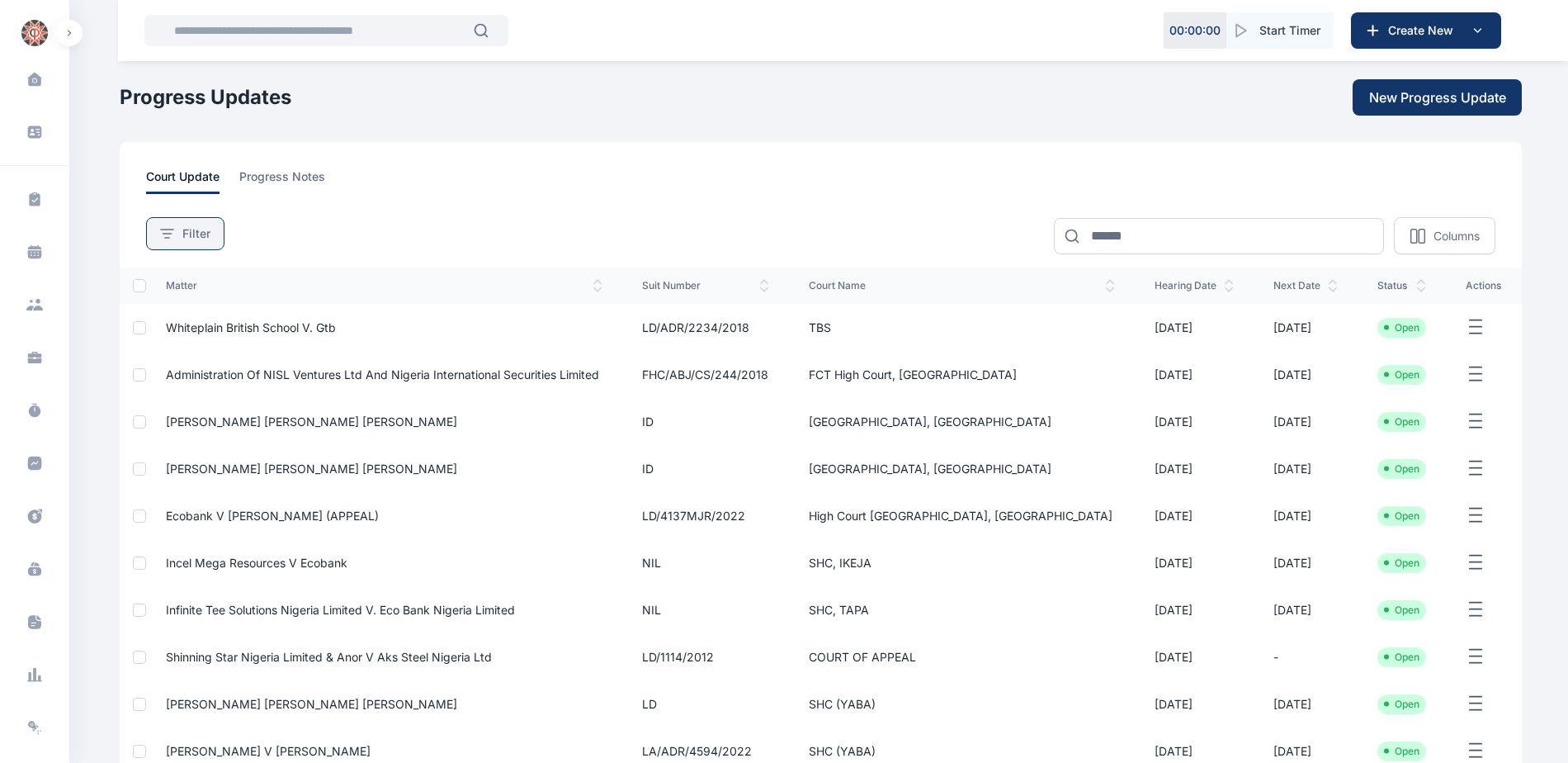
click at [187, 234] on span "Filter" at bounding box center [196, 233] width 28 height 16
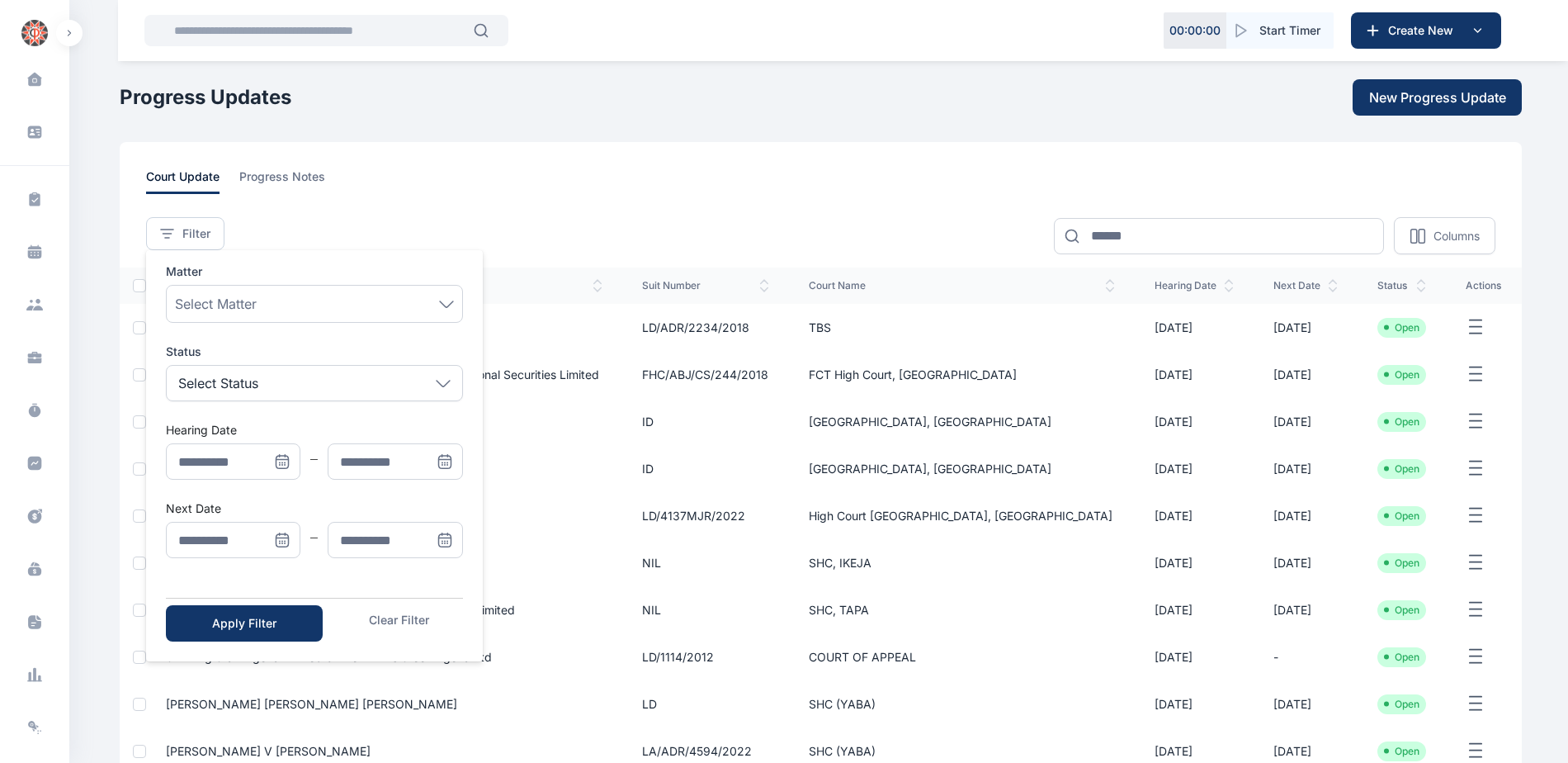
click at [282, 543] on icon "Menu" at bounding box center [282, 543] width 0 height 0
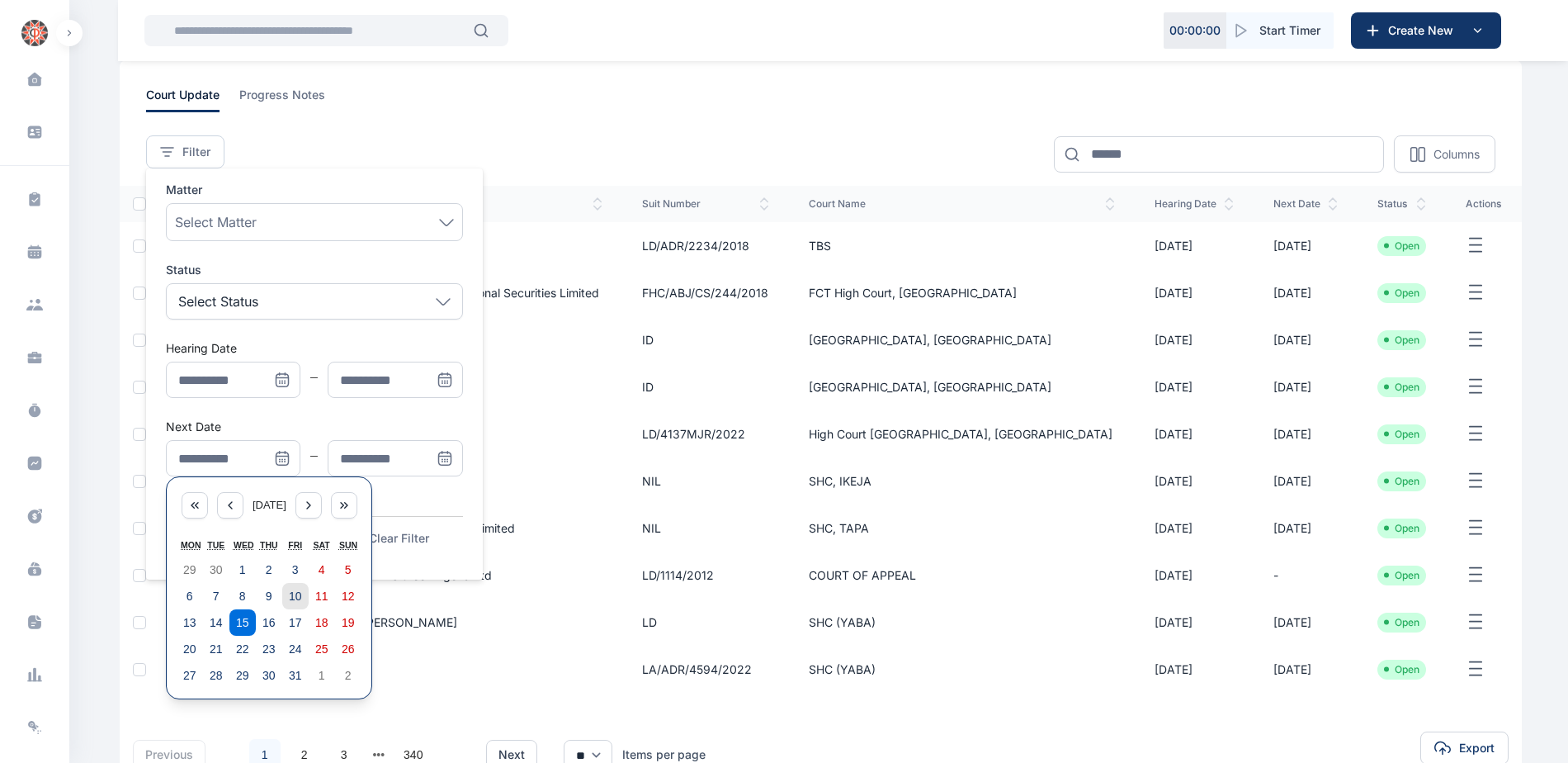
scroll to position [193, 0]
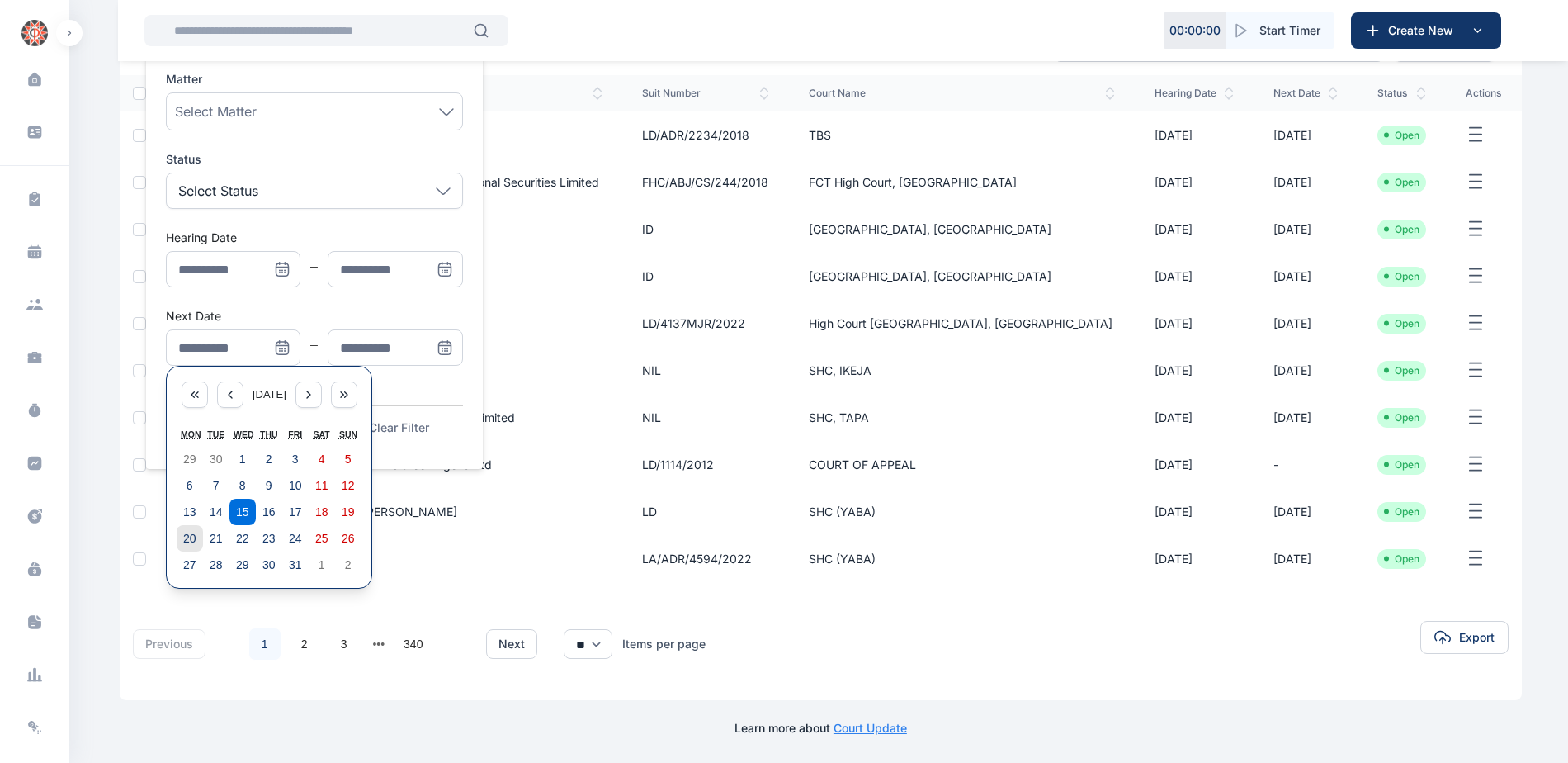
click at [177, 537] on button "20" at bounding box center [190, 538] width 26 height 26
type input "**********"
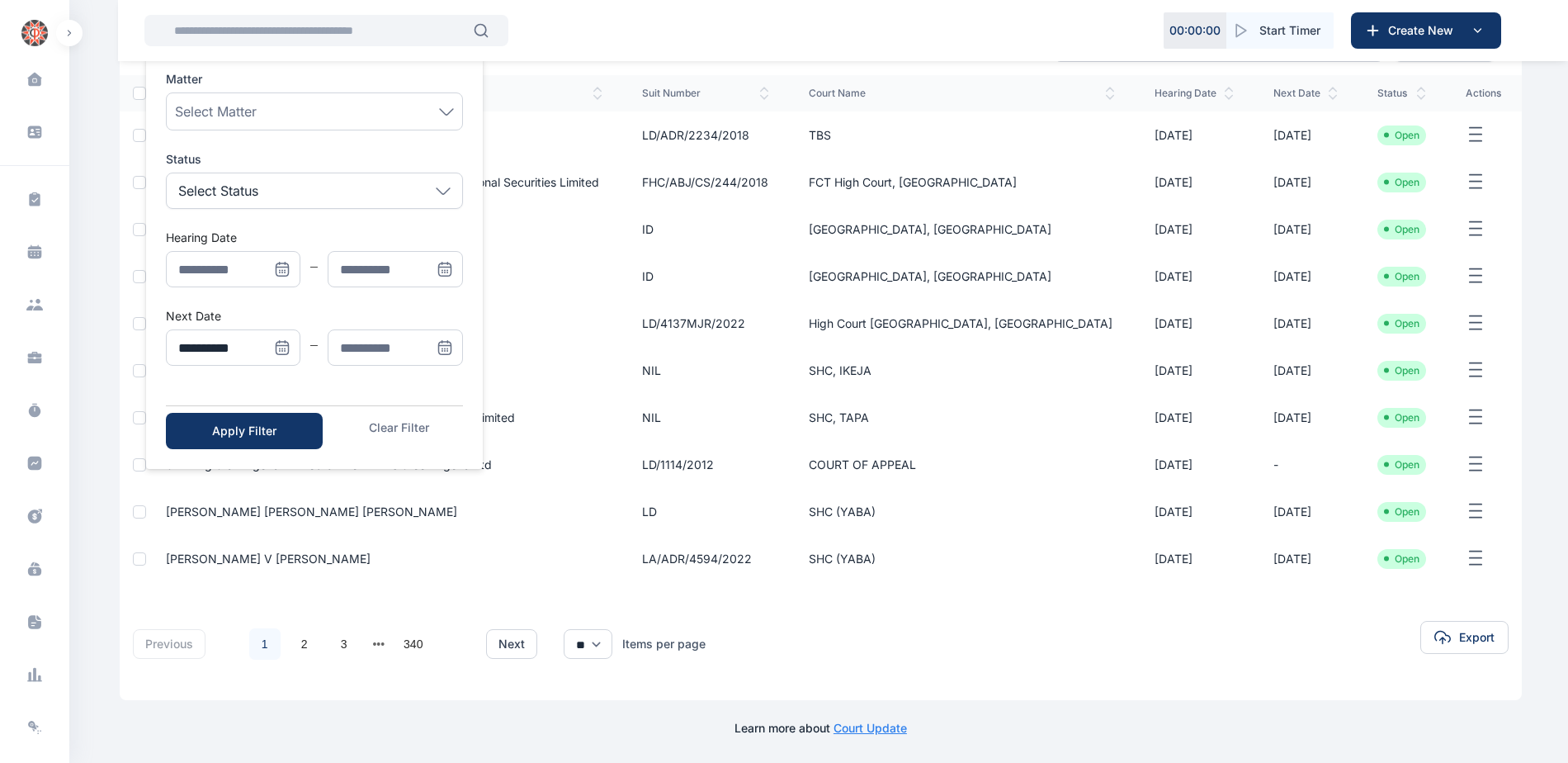
click at [439, 347] on icon "Menu" at bounding box center [445, 348] width 16 height 16
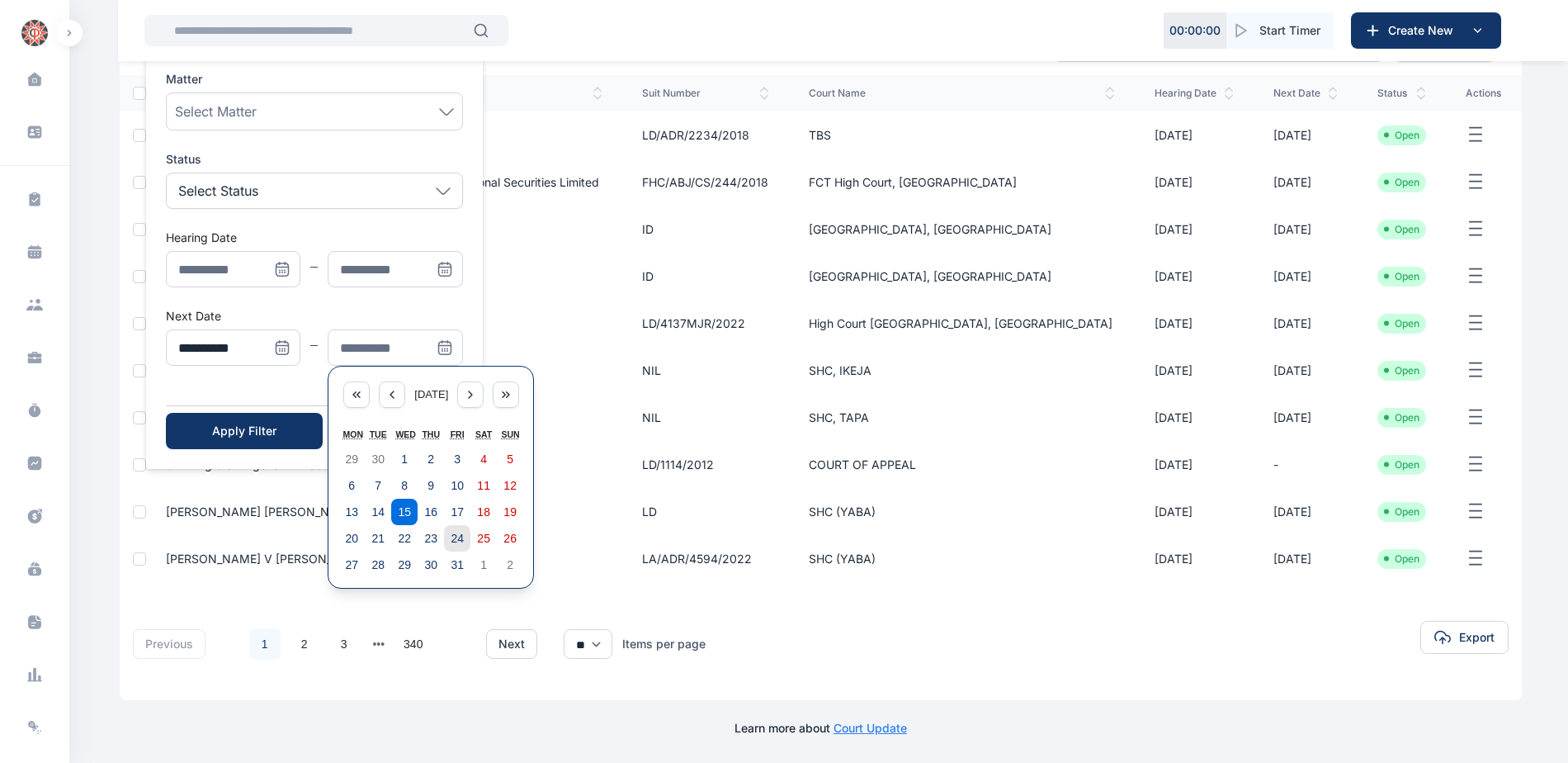
click at [458, 541] on abbr "24" at bounding box center [457, 538] width 14 height 14
type input "**********"
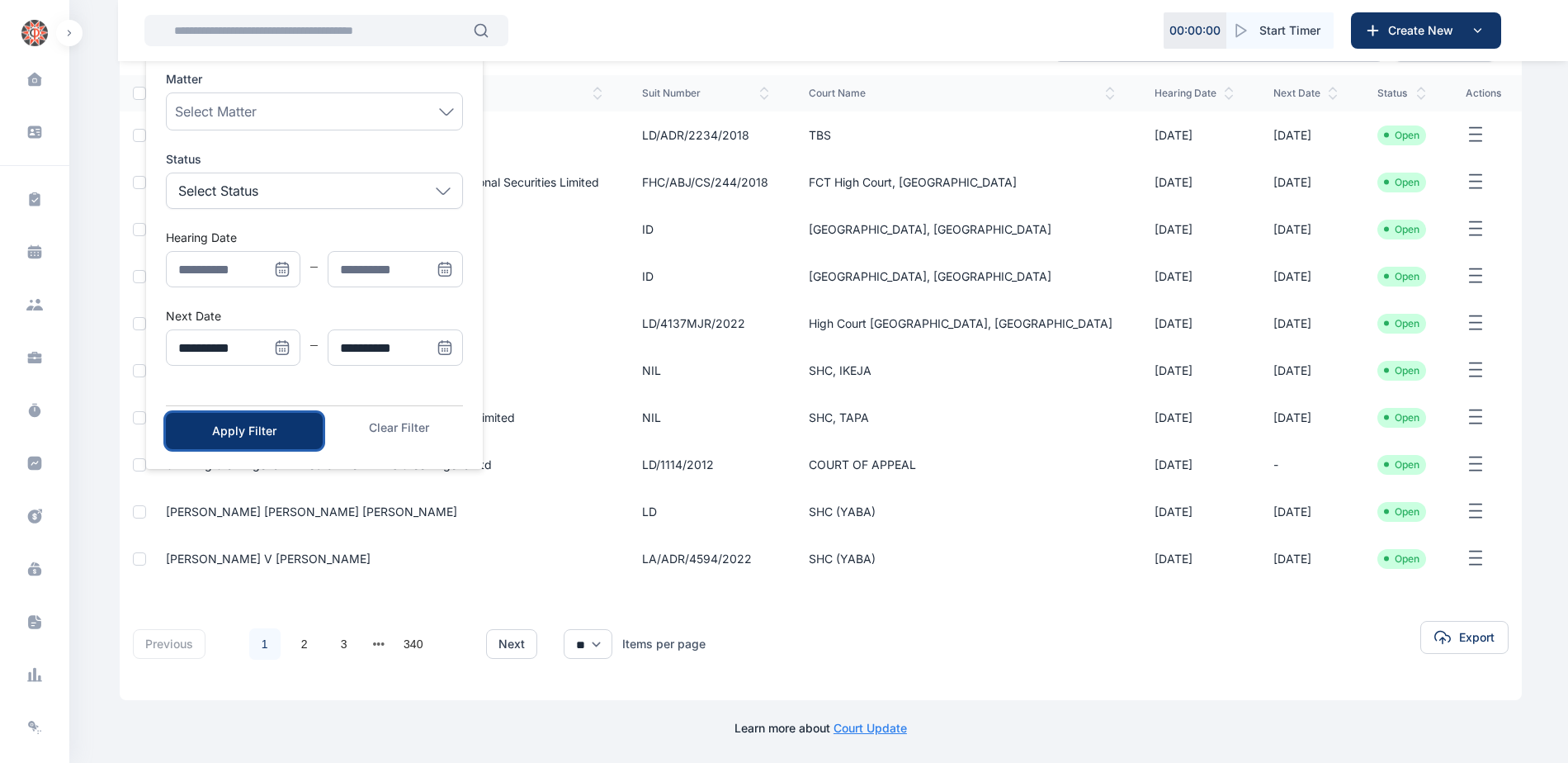
click at [300, 431] on button "Apply Filter" at bounding box center [244, 431] width 157 height 36
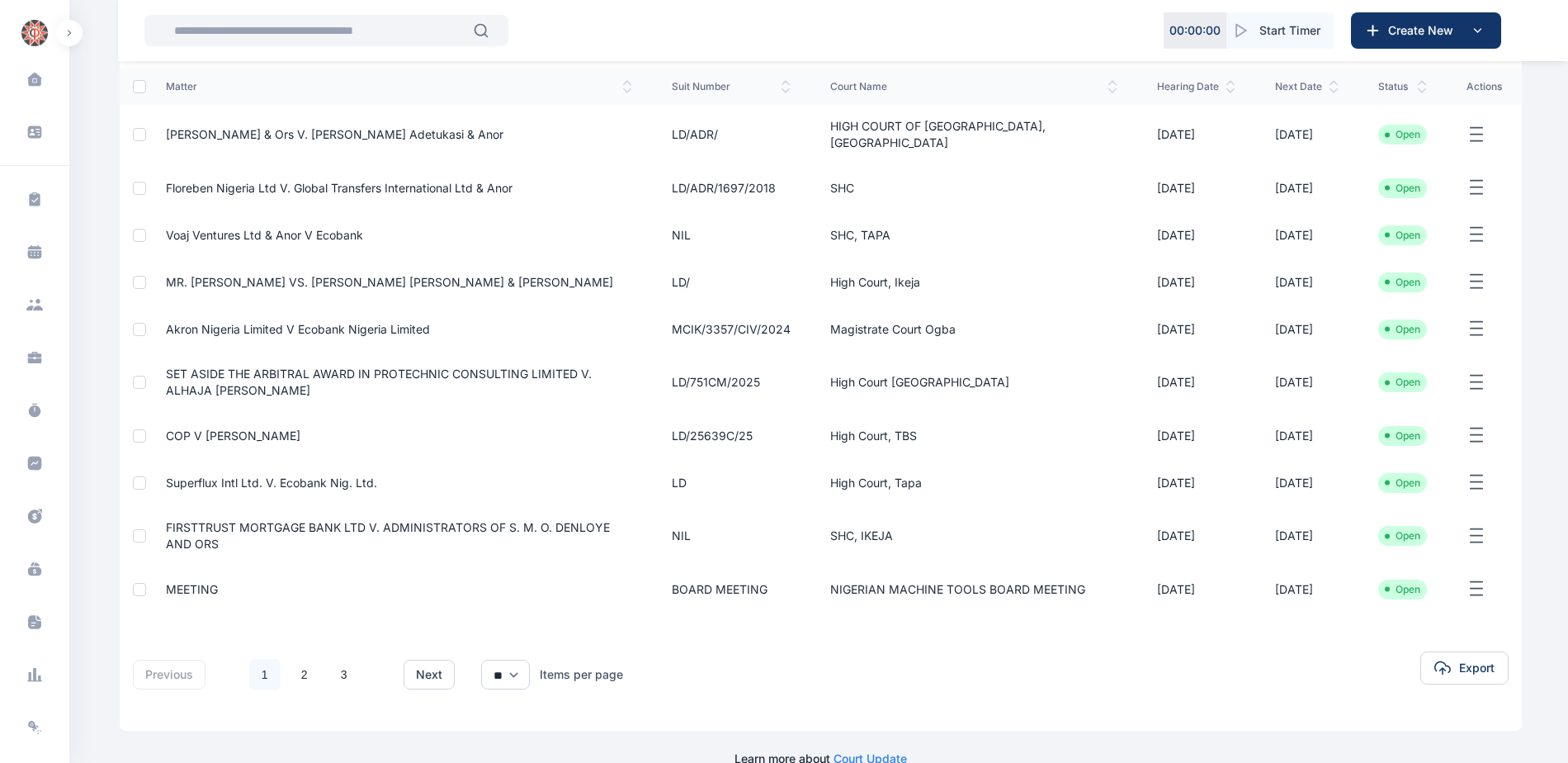
scroll to position [217, 0]
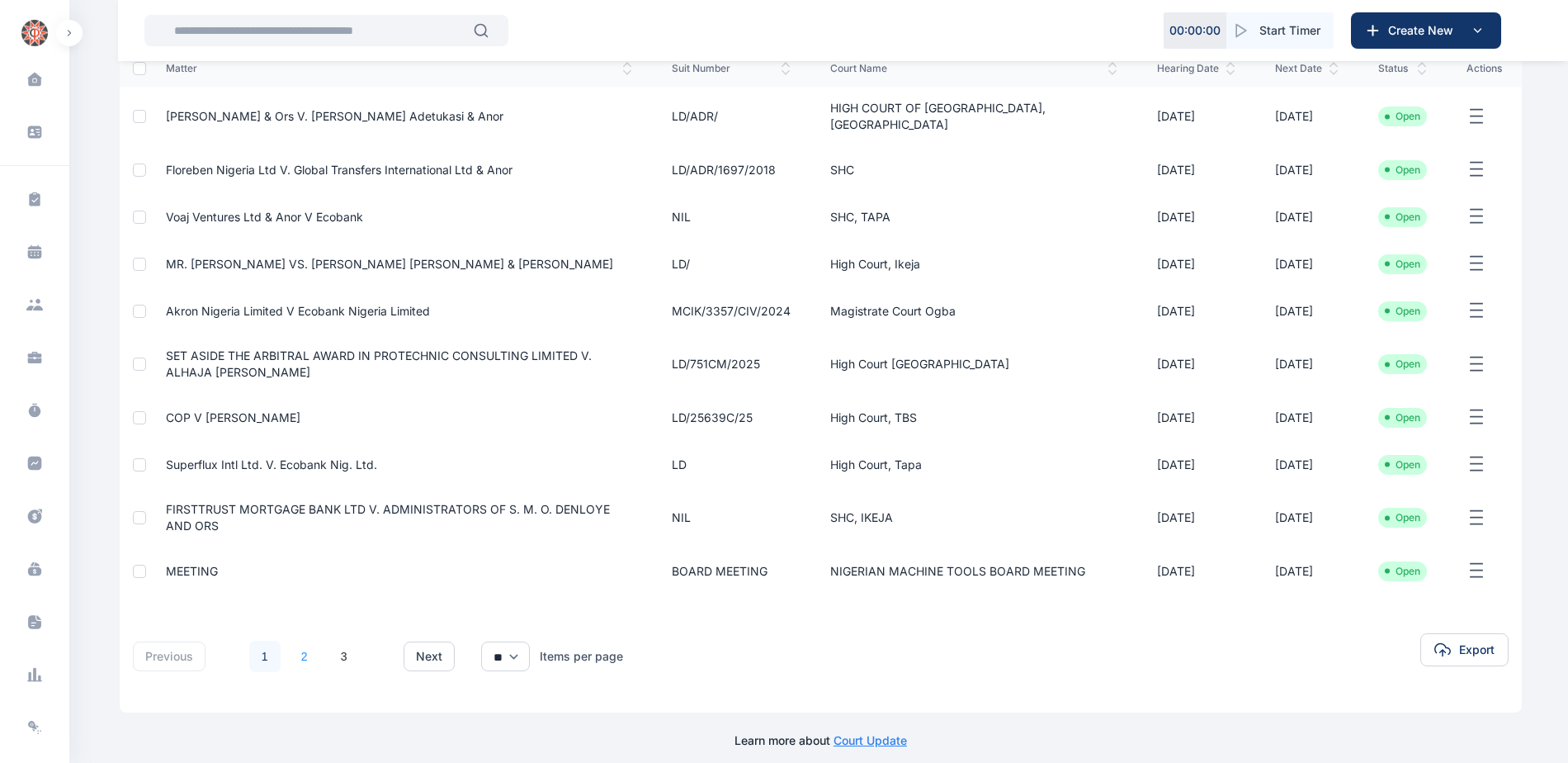
click at [307, 646] on link "2" at bounding box center [304, 656] width 32 height 32
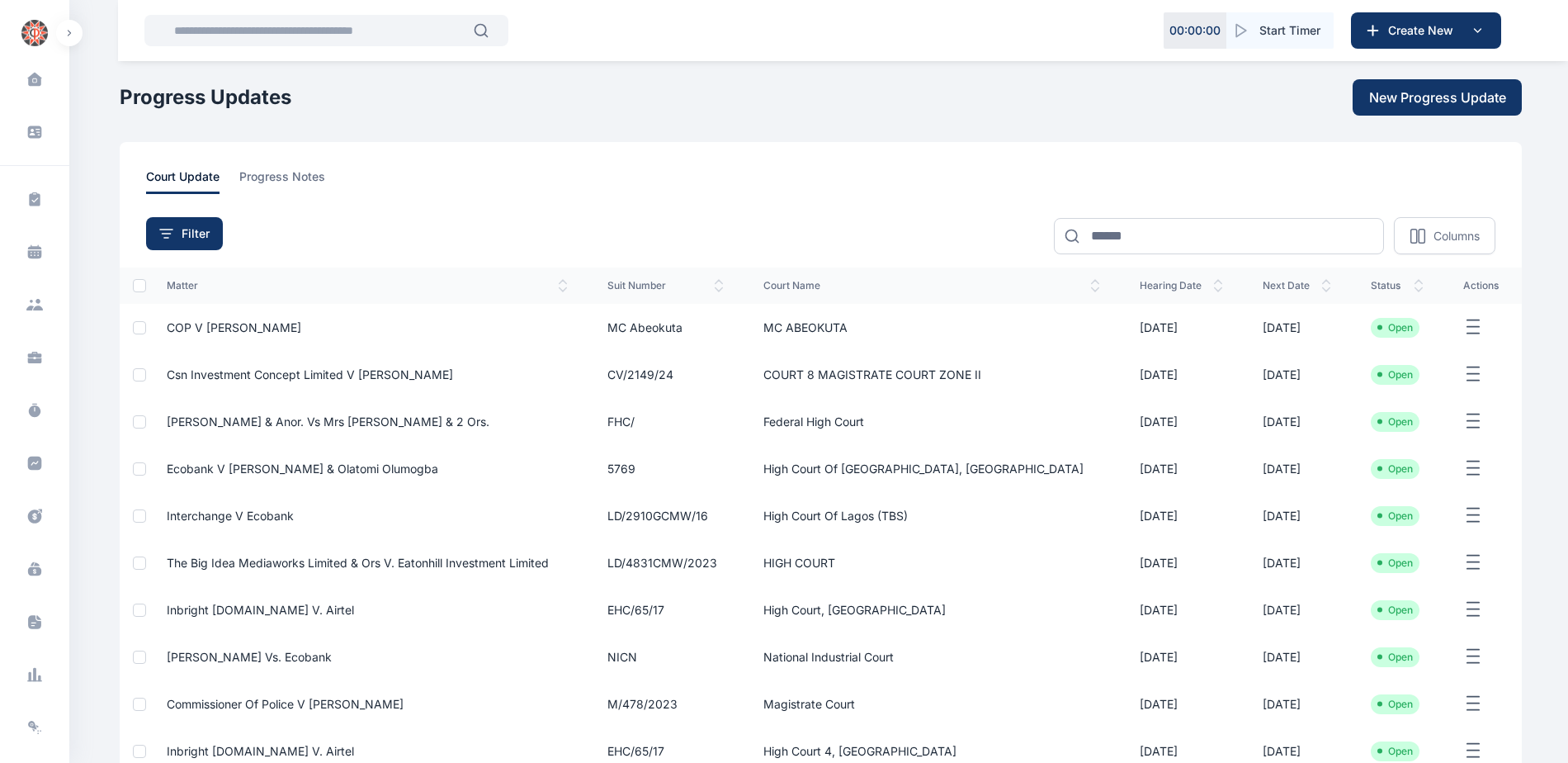
click at [280, 374] on span "Csn Investment Concept Limited V [PERSON_NAME]" at bounding box center [310, 373] width 286 height 14
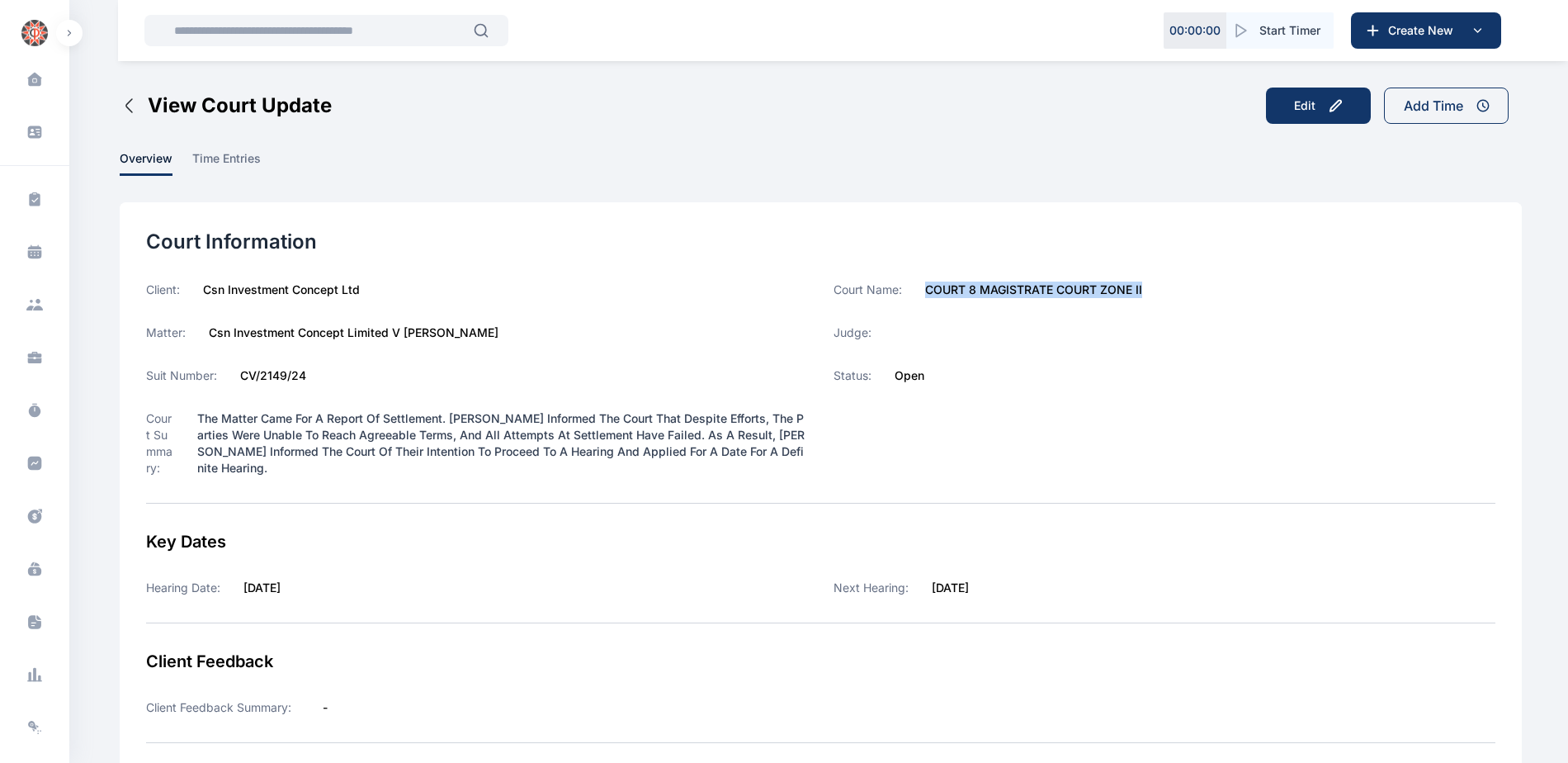
drag, startPoint x: 924, startPoint y: 290, endPoint x: 1147, endPoint y: 294, distance: 223.0
click at [1147, 294] on div "Court Name: COURT 8 MAGISTRATE COURT ZONE II" at bounding box center [1164, 290] width 662 height 16
click at [27, 455] on icon at bounding box center [35, 463] width 16 height 16
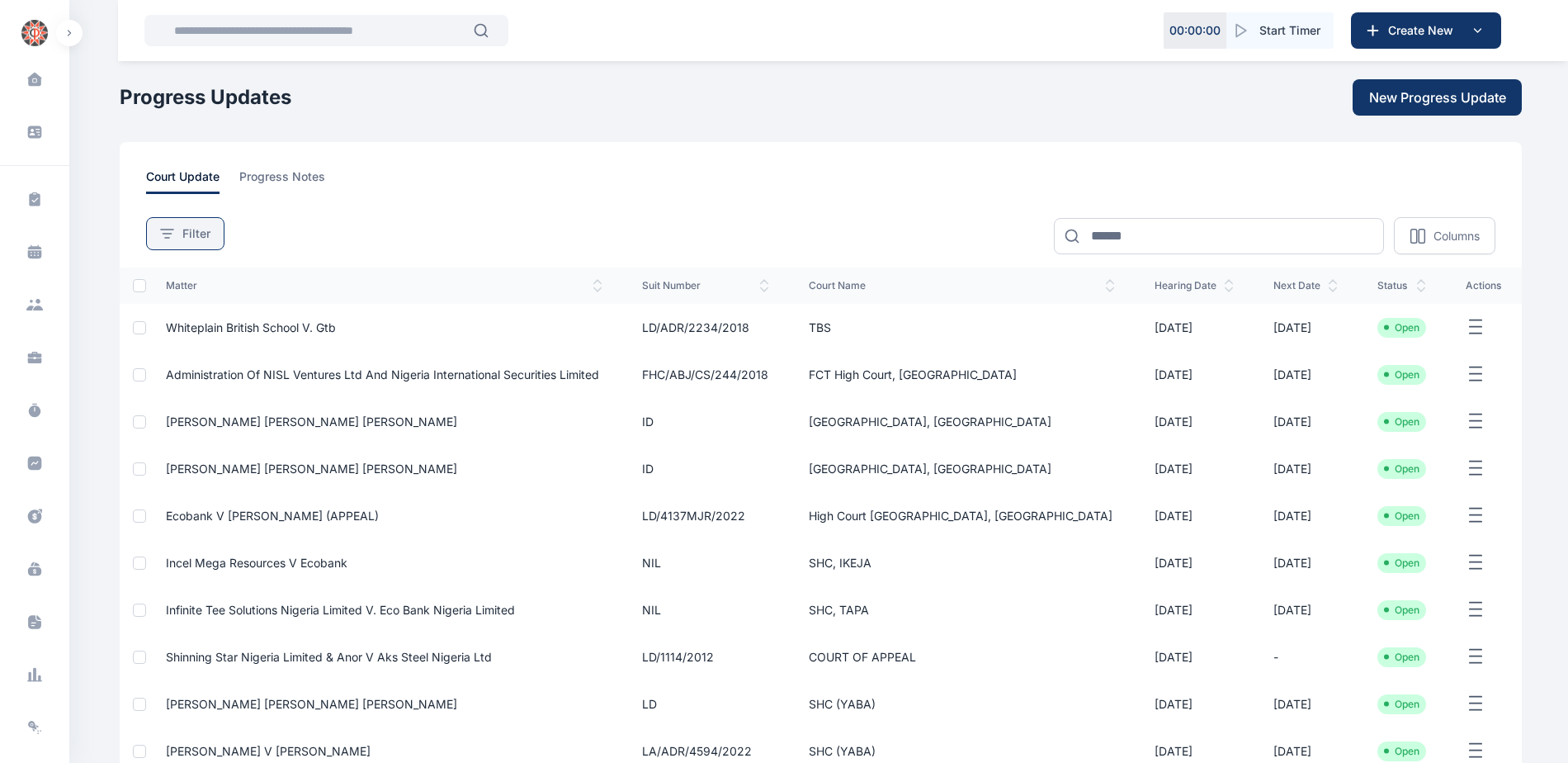
click at [188, 243] on button "Filter" at bounding box center [185, 233] width 78 height 33
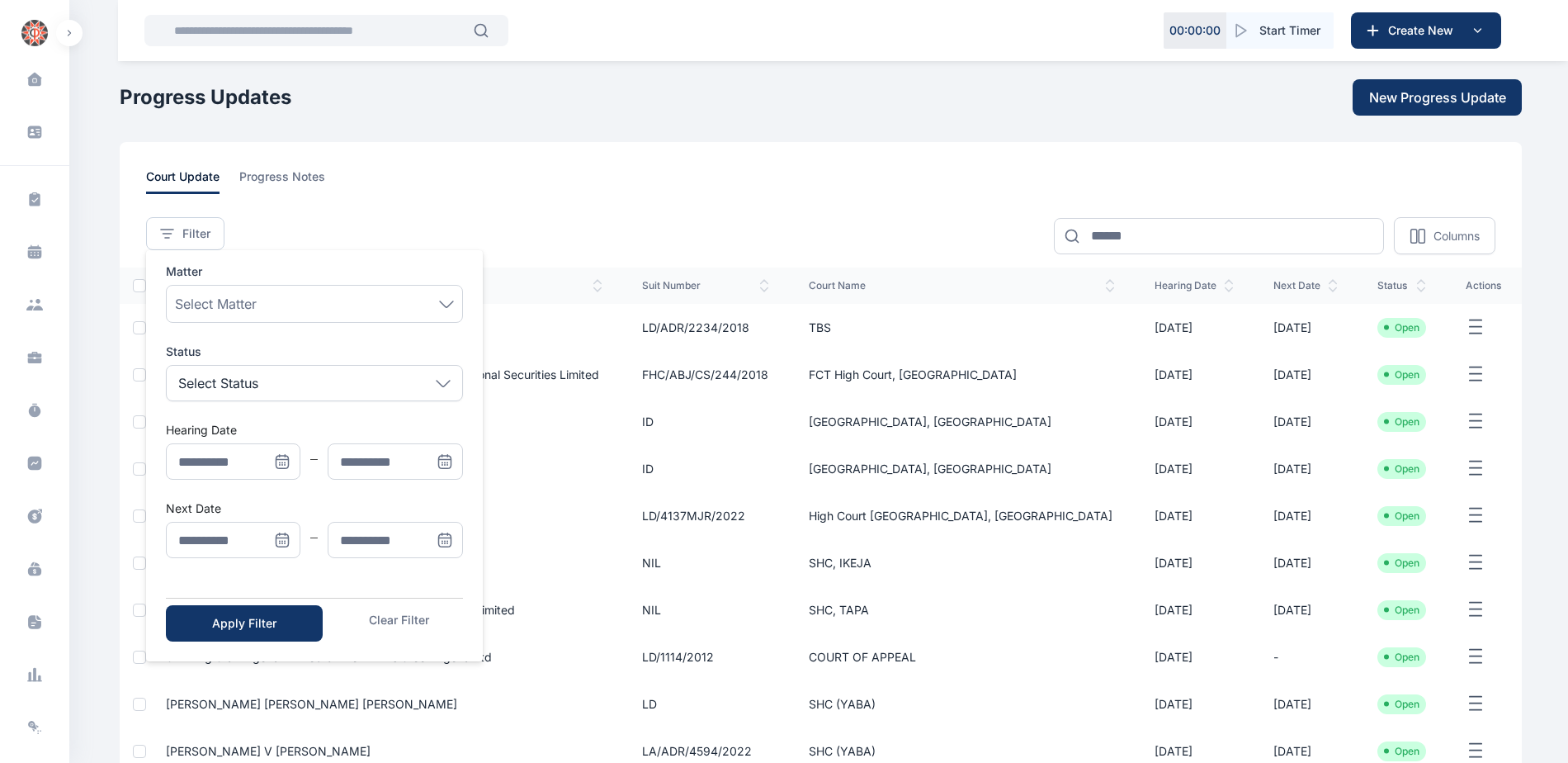
click at [284, 535] on icon "Menu" at bounding box center [282, 540] width 16 height 16
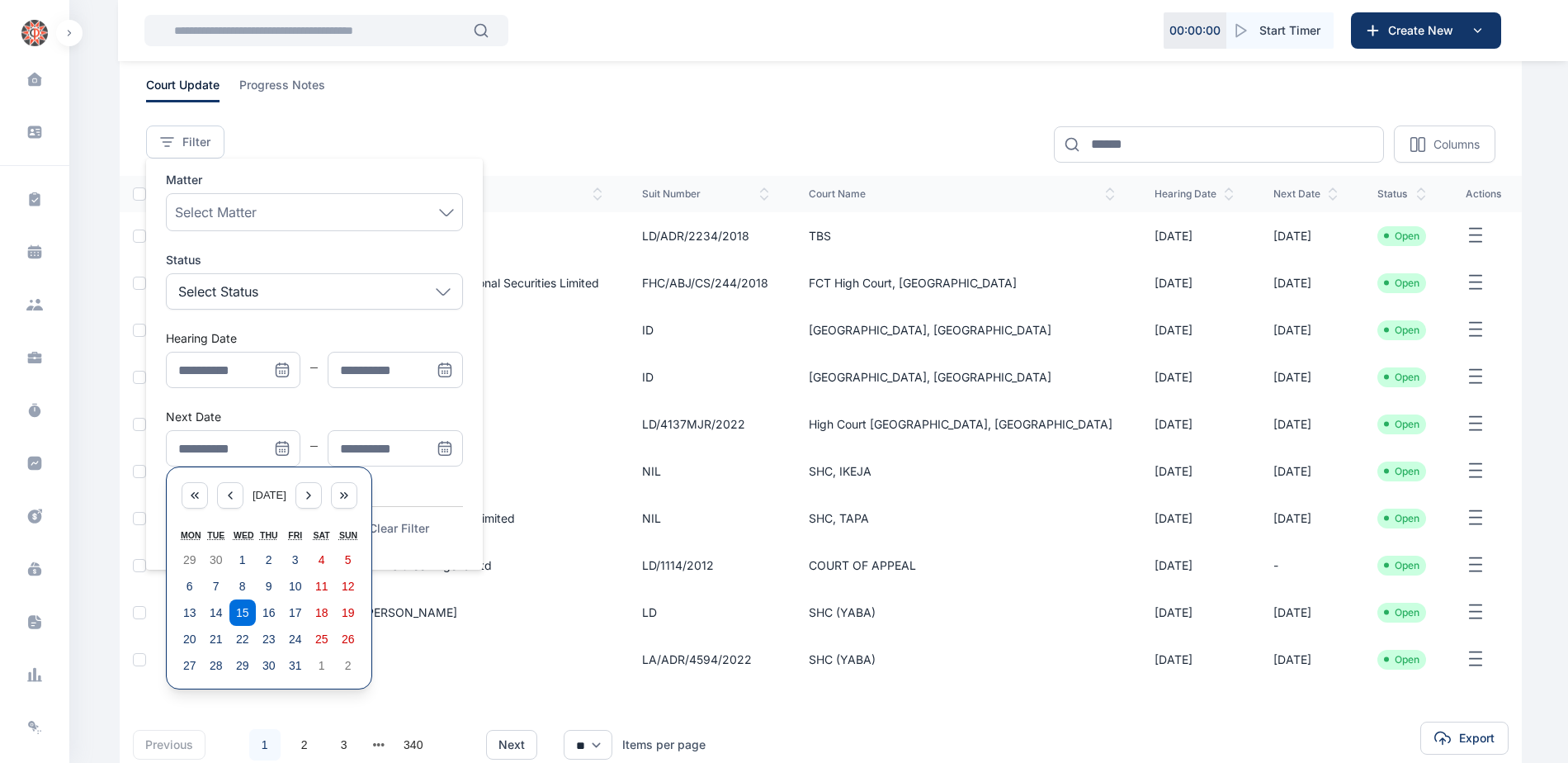
scroll to position [193, 0]
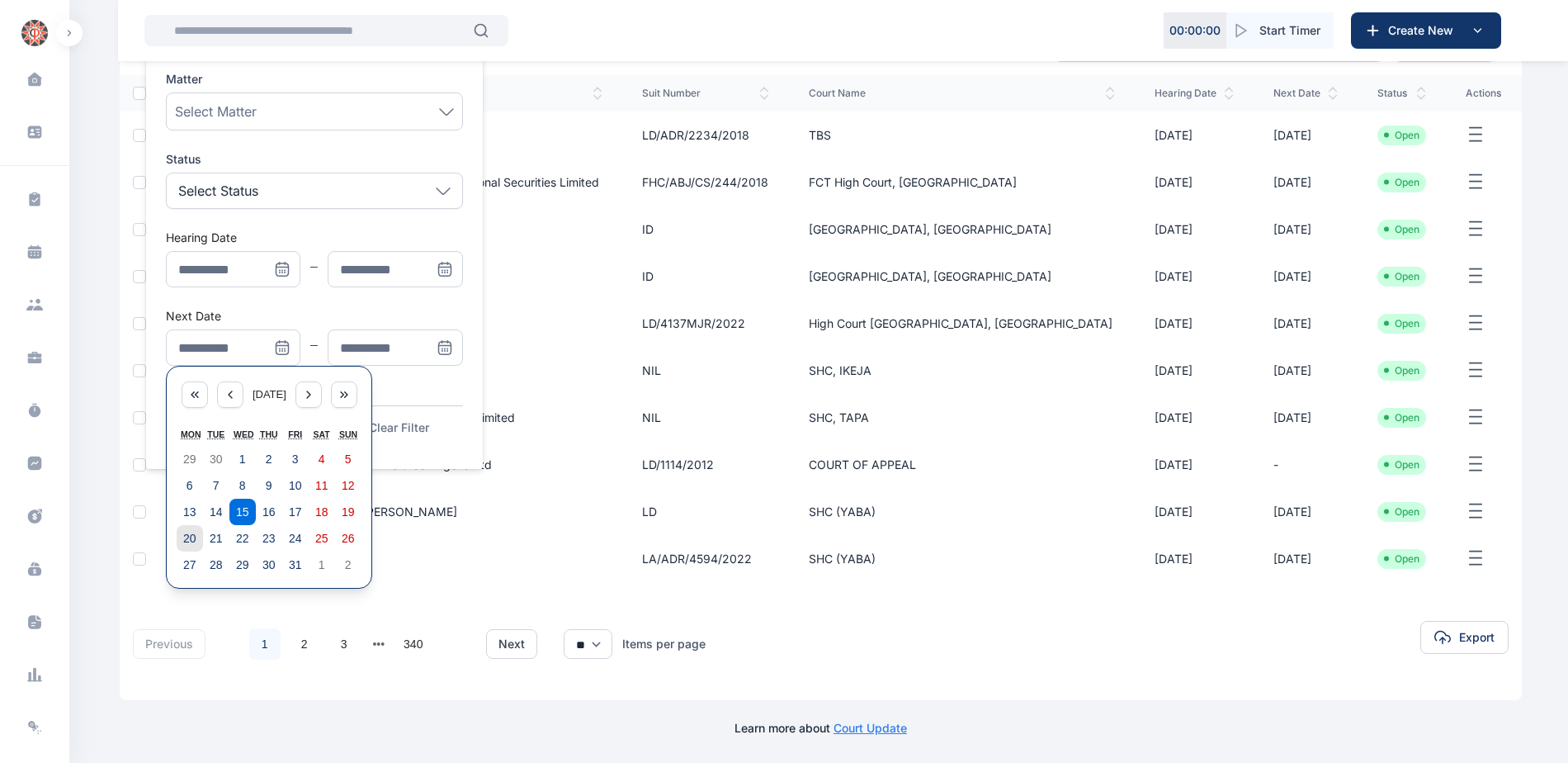
drag, startPoint x: 184, startPoint y: 537, endPoint x: 251, endPoint y: 518, distance: 69.6
click at [184, 538] on abbr "20" at bounding box center [190, 538] width 14 height 14
type input "**********"
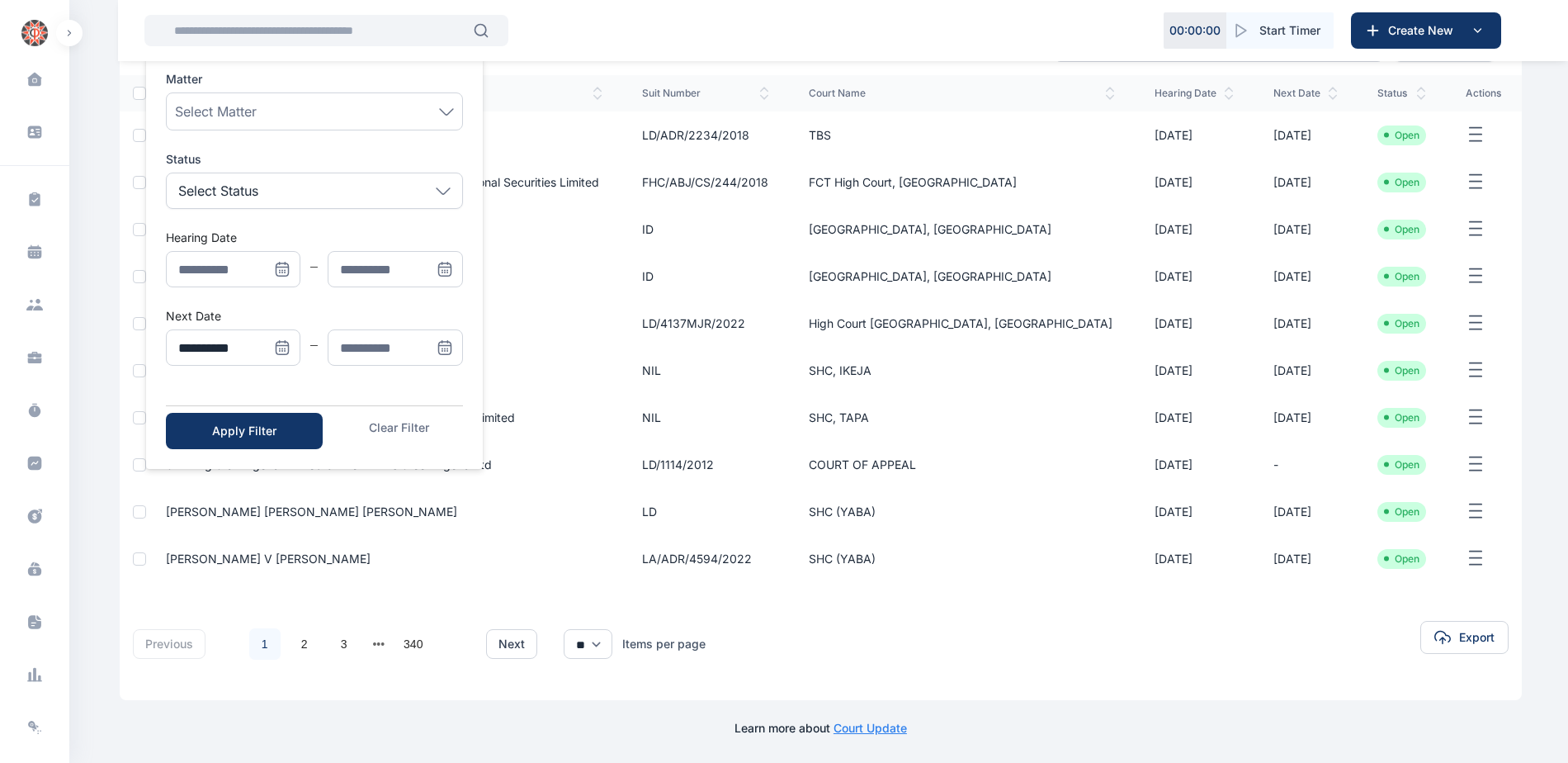
click at [439, 344] on icon "Menu" at bounding box center [445, 348] width 16 height 16
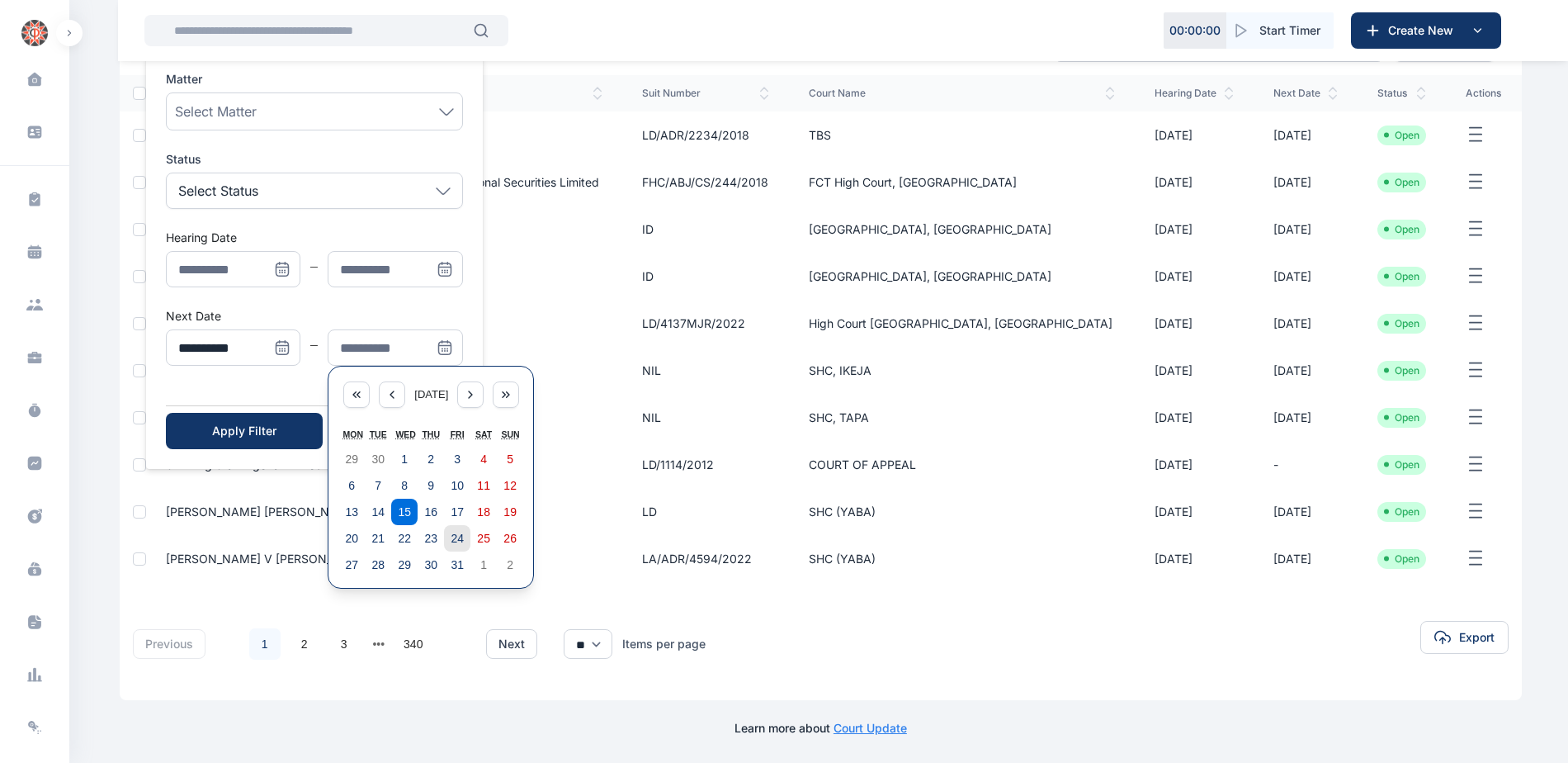
drag, startPoint x: 464, startPoint y: 537, endPoint x: 358, endPoint y: 490, distance: 116.0
click at [463, 537] on button "24" at bounding box center [457, 538] width 26 height 26
type input "**********"
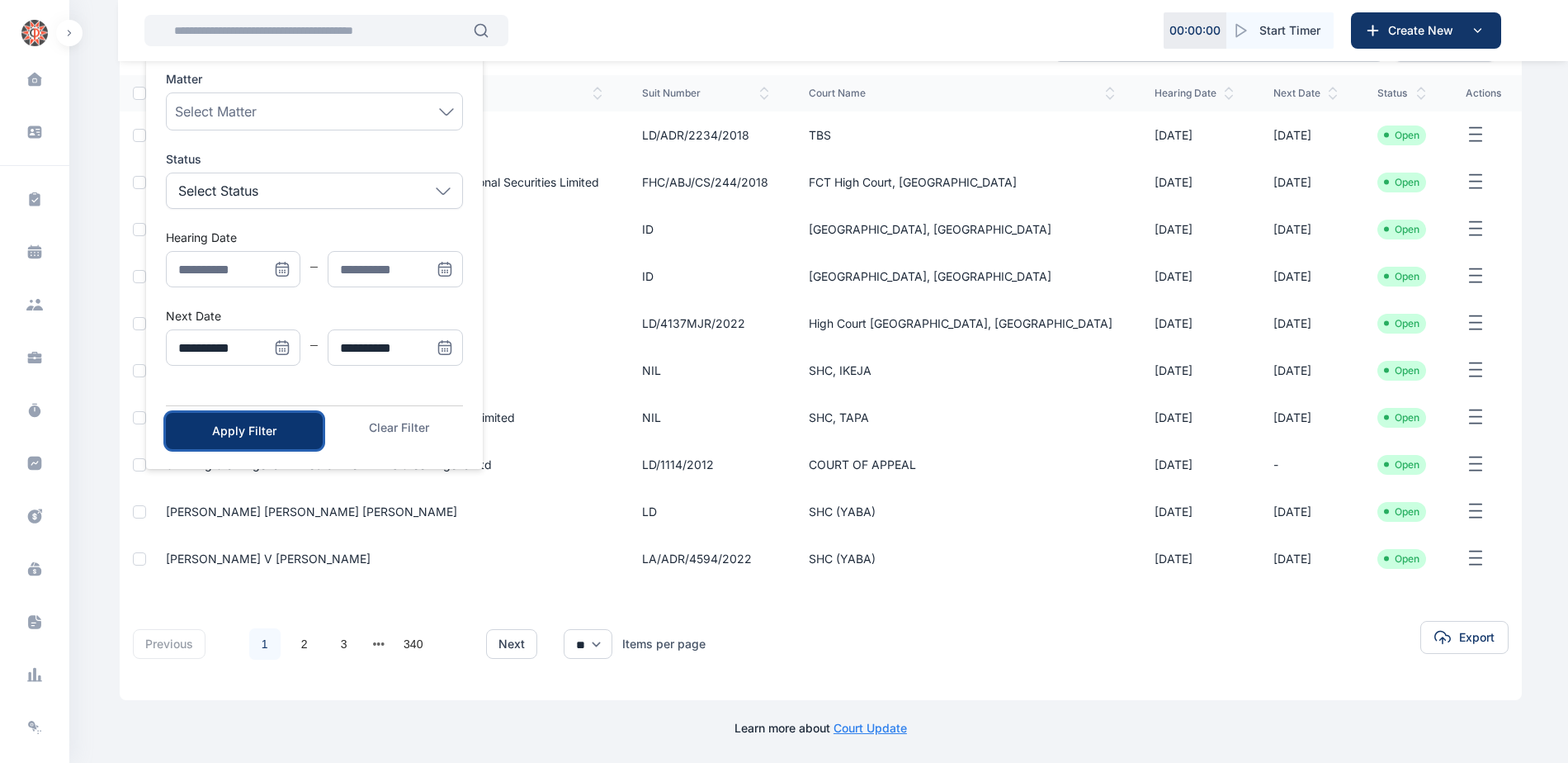
click at [264, 430] on div "Apply Filter" at bounding box center [244, 431] width 104 height 16
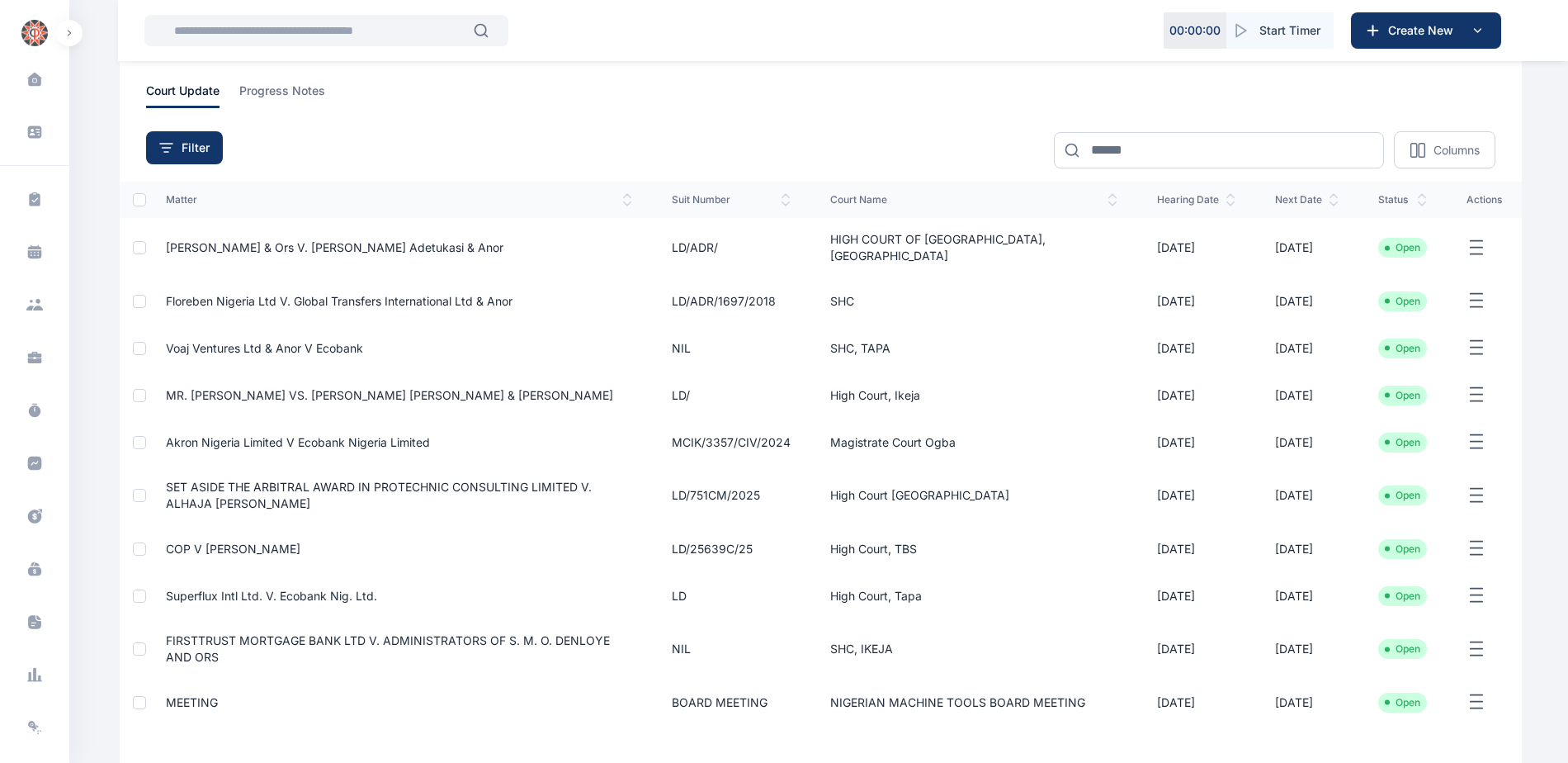
scroll to position [217, 0]
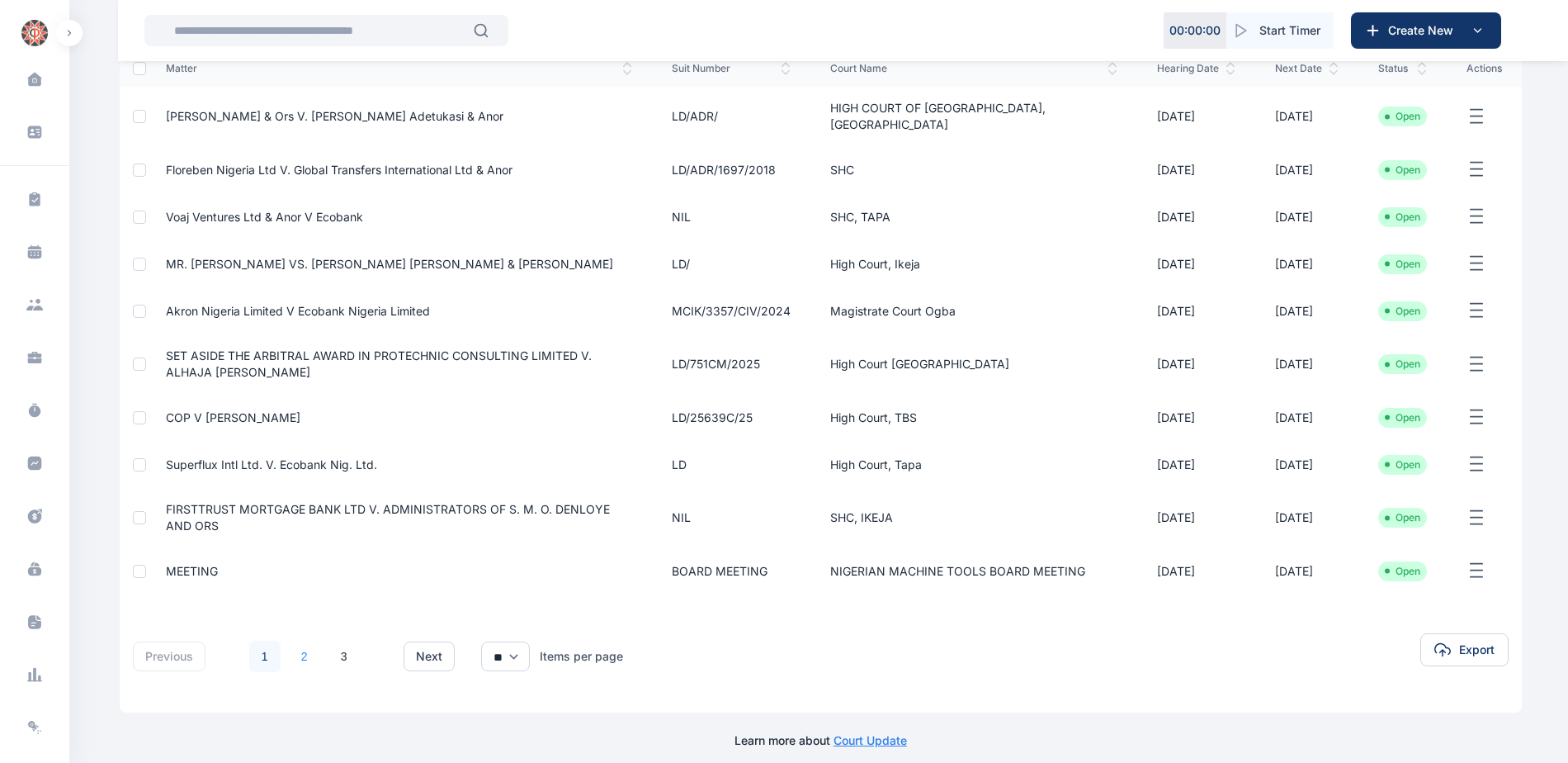
click at [303, 640] on link "2" at bounding box center [304, 656] width 32 height 32
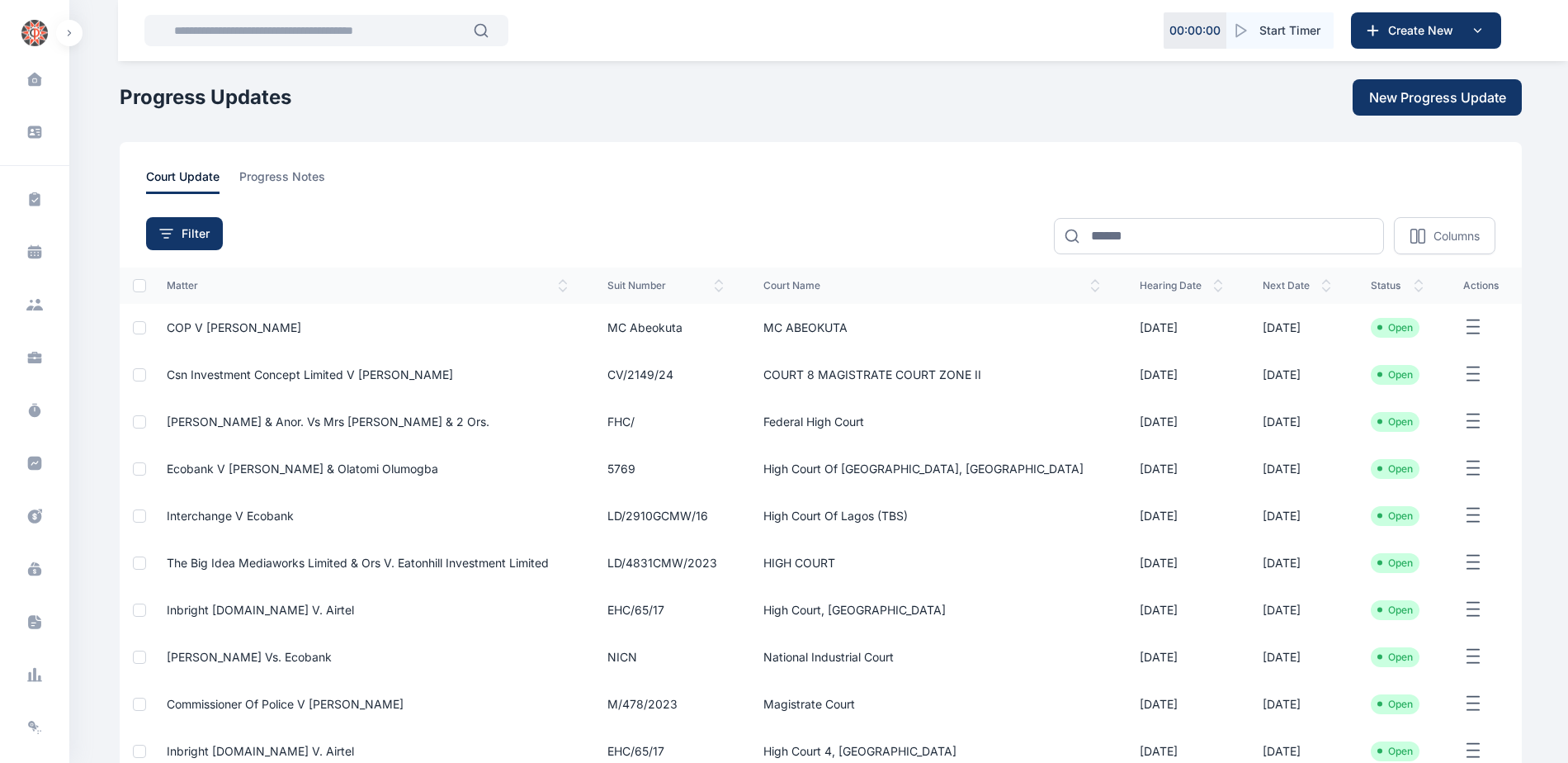
click at [271, 425] on span "[PERSON_NAME] & Anor. Vs Mrs [PERSON_NAME] & 2 Ors." at bounding box center [328, 421] width 322 height 14
